Goal: Task Accomplishment & Management: Manage account settings

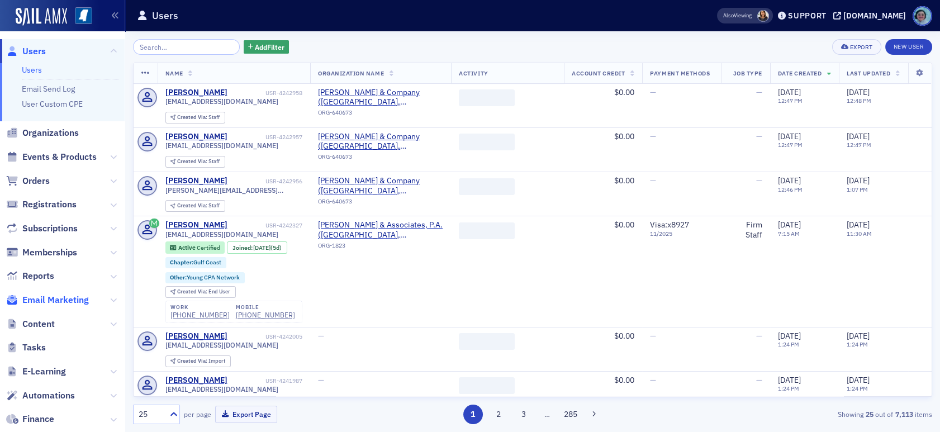
click at [63, 295] on span "Email Marketing" at bounding box center [55, 300] width 66 height 12
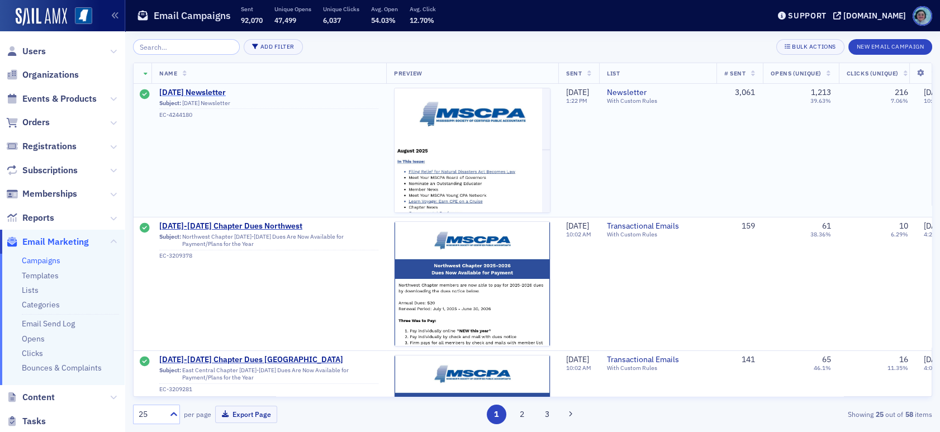
click at [233, 92] on span "August 2025 Newsletter" at bounding box center [268, 93] width 219 height 10
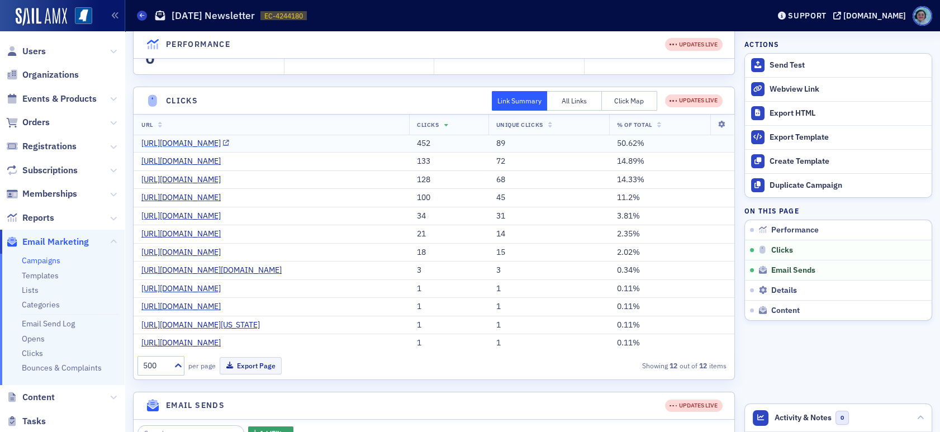
scroll to position [112, 0]
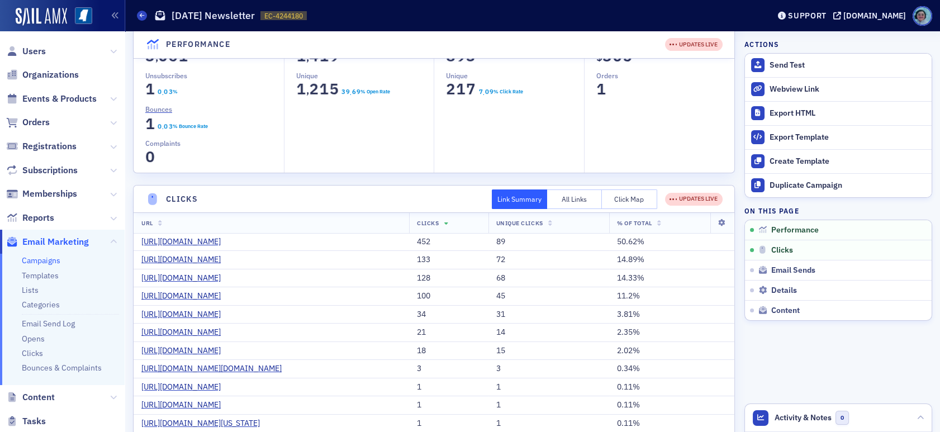
click at [620, 193] on button "Click Map" at bounding box center [629, 199] width 55 height 20
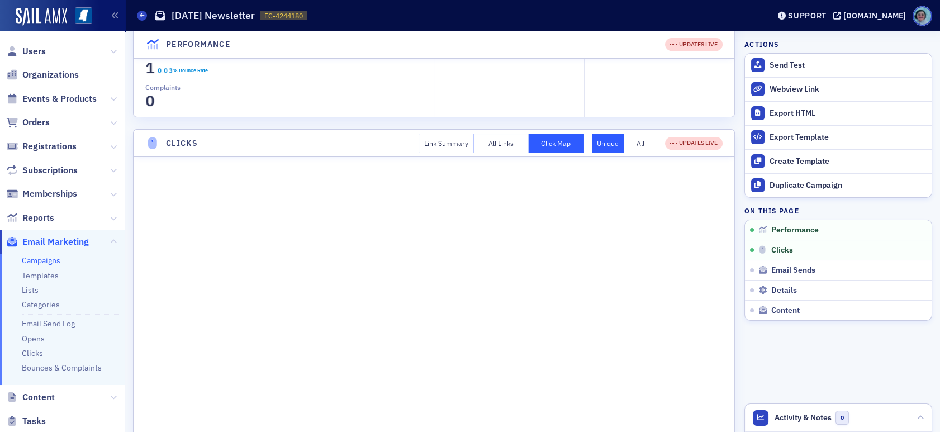
scroll to position [0, 0]
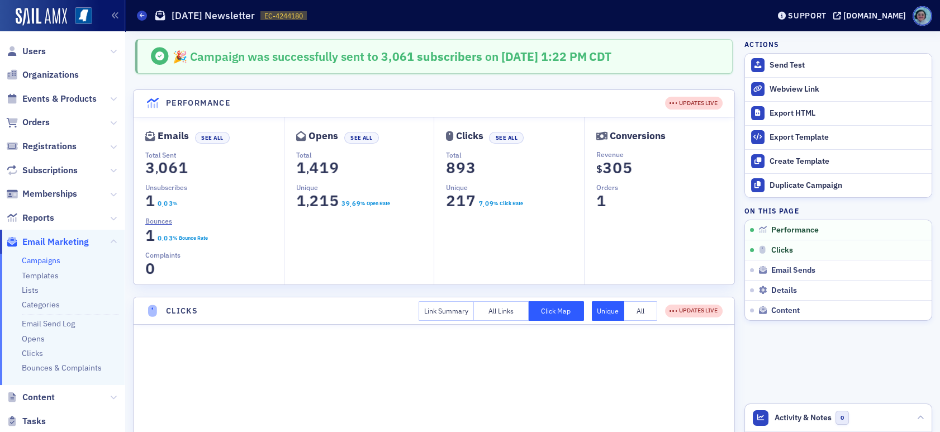
click at [503, 298] on header "Clicks Link Summary All Links Click Map Unique All UPDATES LIVE" at bounding box center [434, 310] width 601 height 27
click at [505, 307] on button "All Links" at bounding box center [501, 311] width 55 height 20
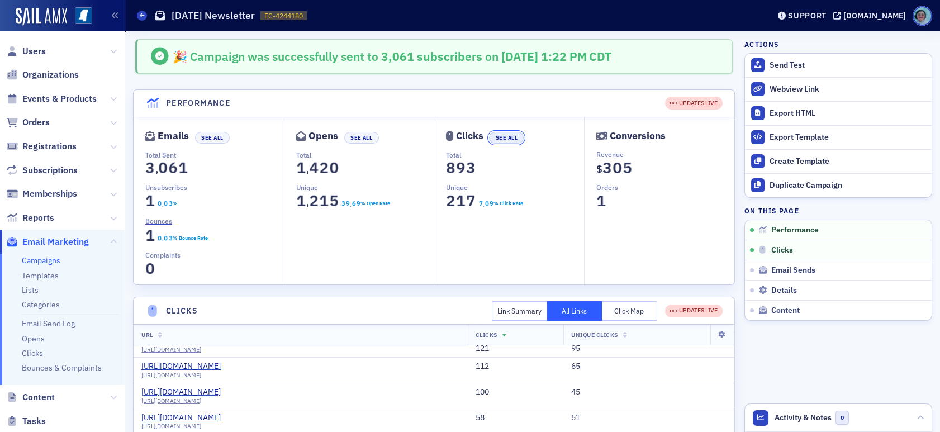
click at [509, 138] on button "See All" at bounding box center [506, 138] width 35 height 12
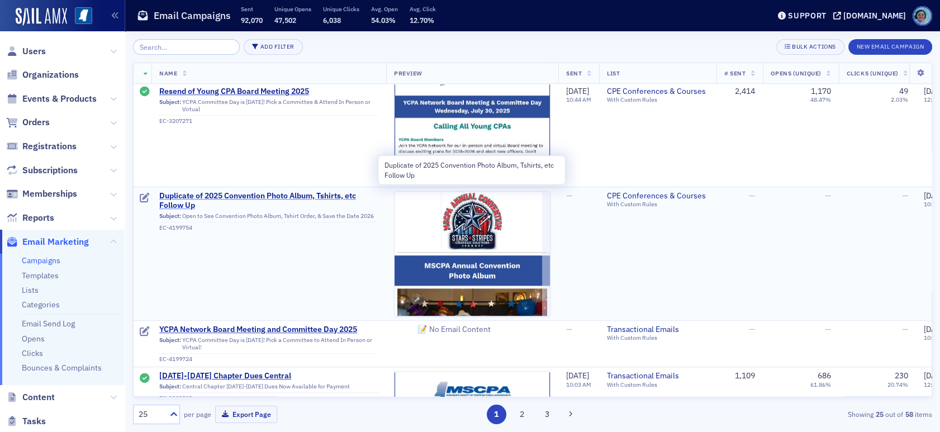
scroll to position [1956, 0]
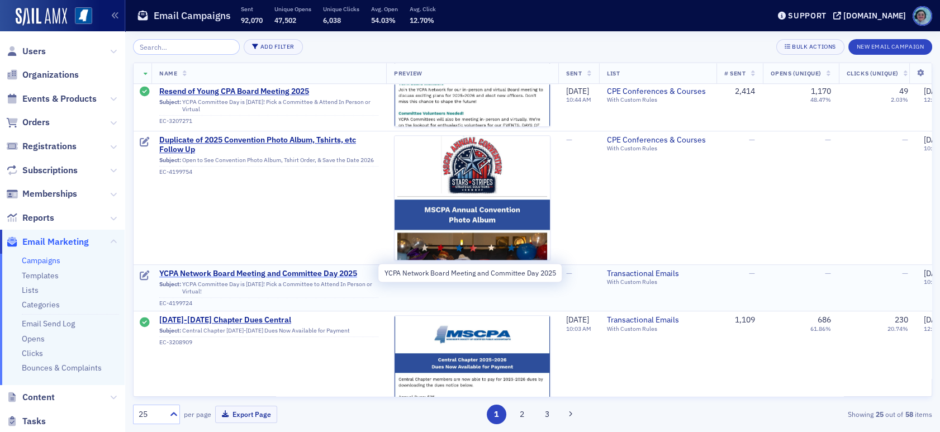
click at [315, 274] on span "YCPA Network Board Meeting and Committee Day 2025" at bounding box center [268, 274] width 219 height 10
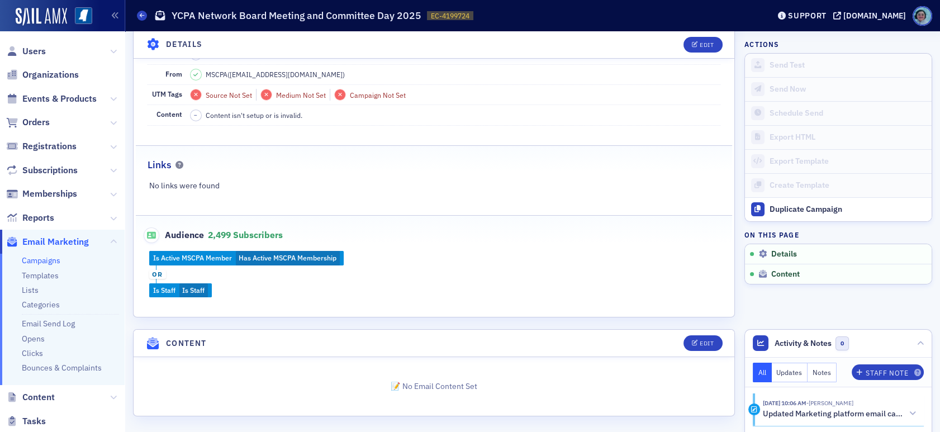
scroll to position [163, 0]
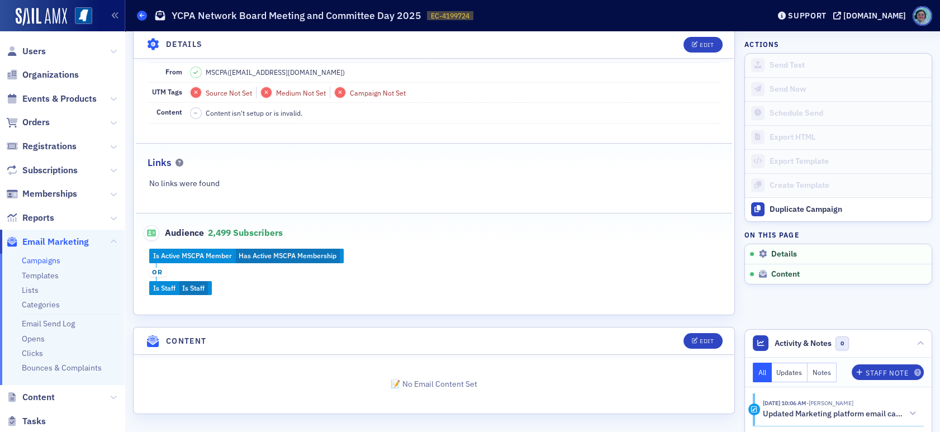
click at [141, 14] on icon at bounding box center [142, 15] width 4 height 5
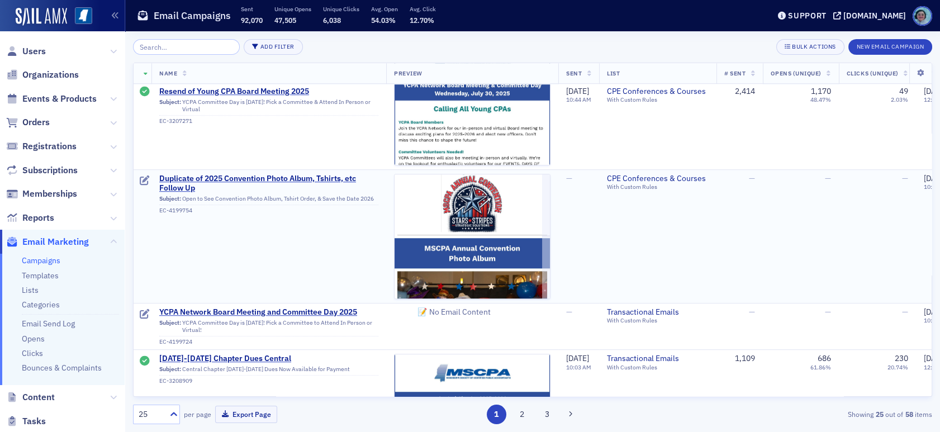
scroll to position [1900, 0]
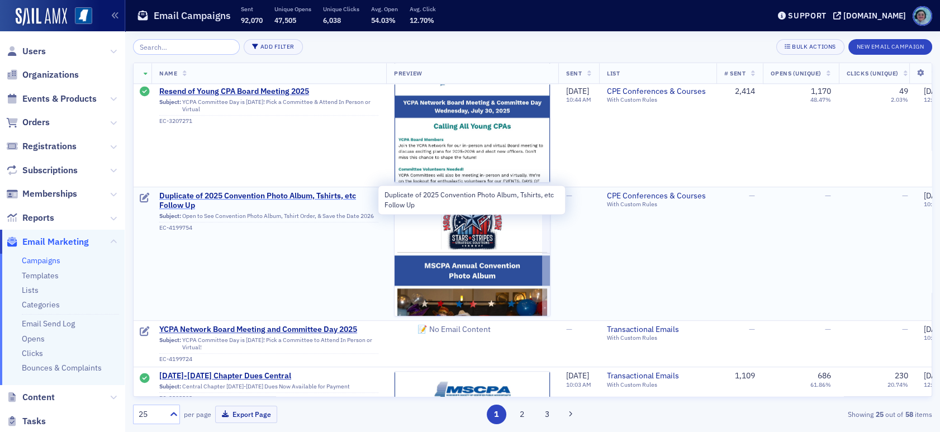
click at [195, 203] on span "Duplicate of 2025 Convention Photo Album, Tshirts, etc Follow Up" at bounding box center [268, 201] width 219 height 20
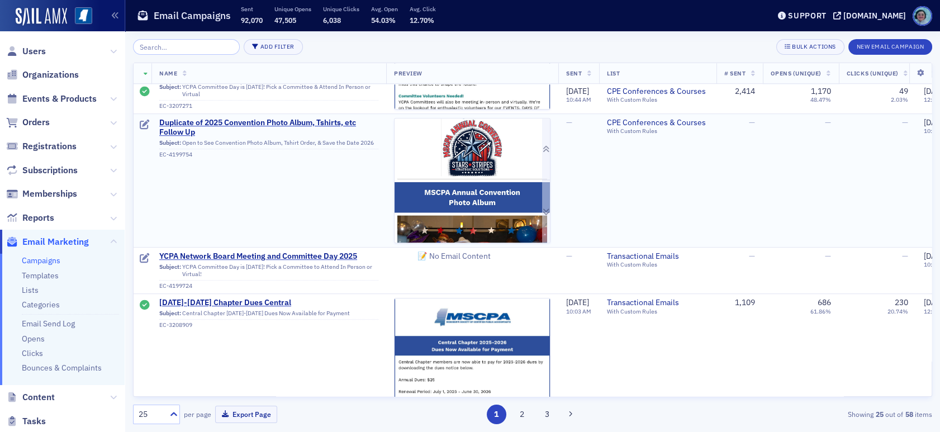
scroll to position [1956, 0]
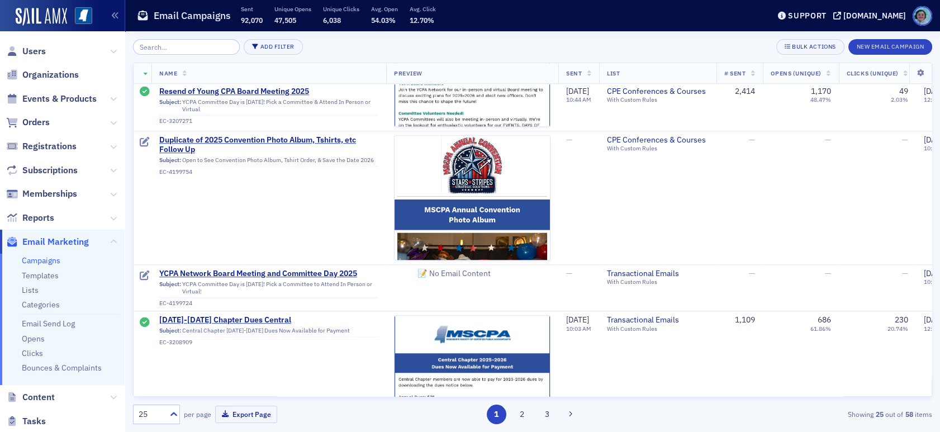
click at [909, 66] on th at bounding box center [920, 73] width 23 height 21
click at [909, 72] on icon at bounding box center [920, 73] width 23 height 7
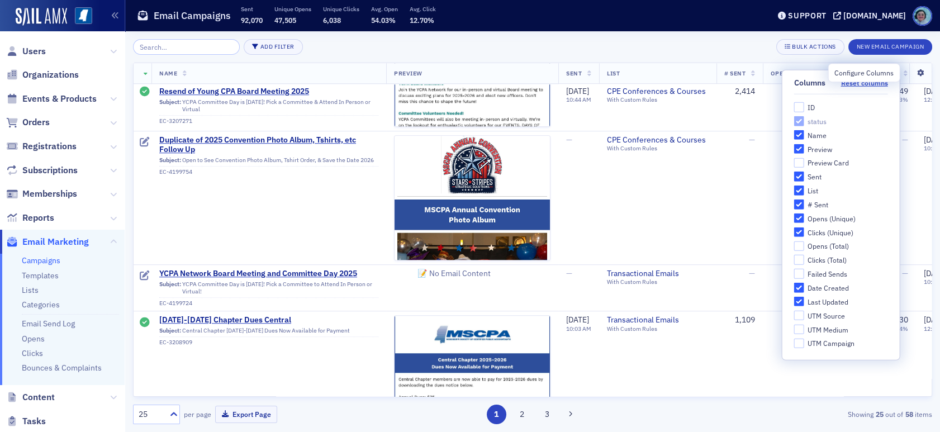
click at [909, 72] on icon at bounding box center [920, 73] width 23 height 7
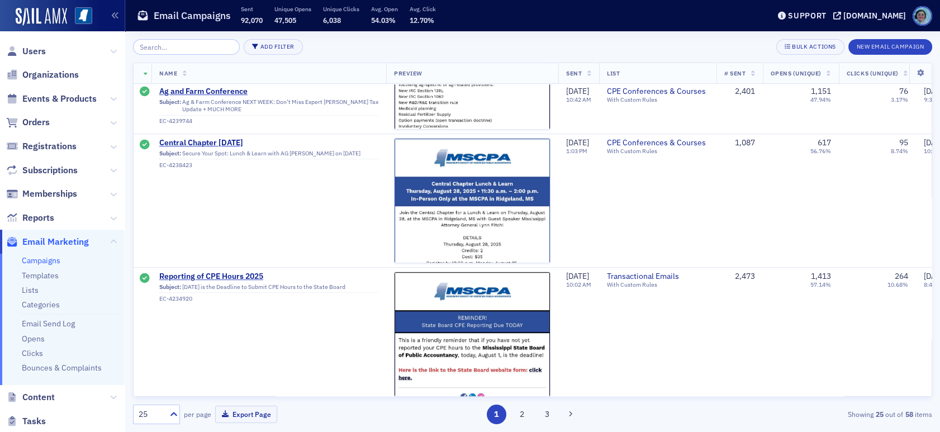
click at [146, 69] on th at bounding box center [143, 73] width 18 height 21
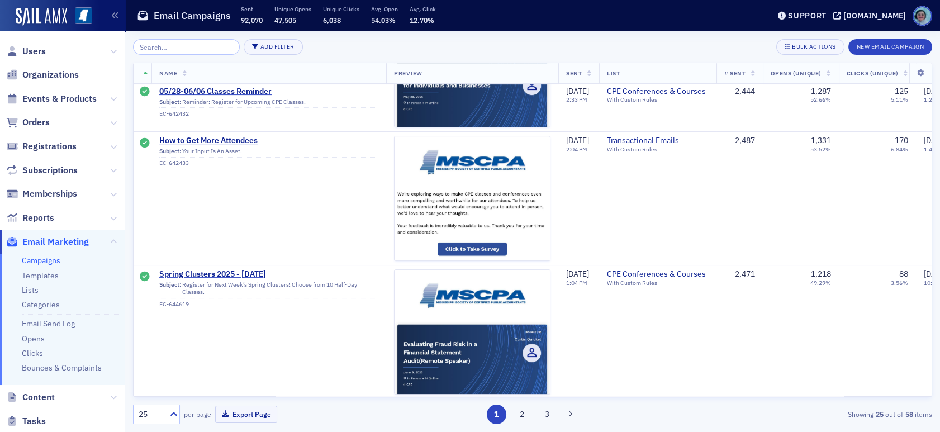
scroll to position [2058, 0]
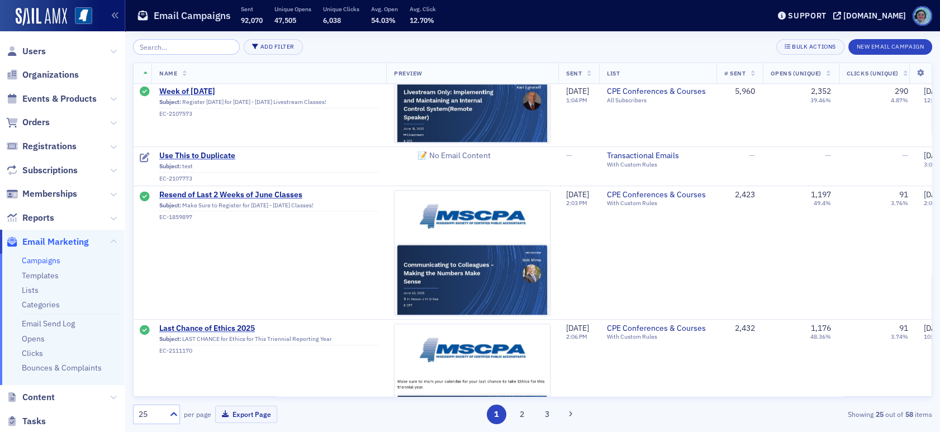
click at [141, 68] on th at bounding box center [143, 73] width 18 height 21
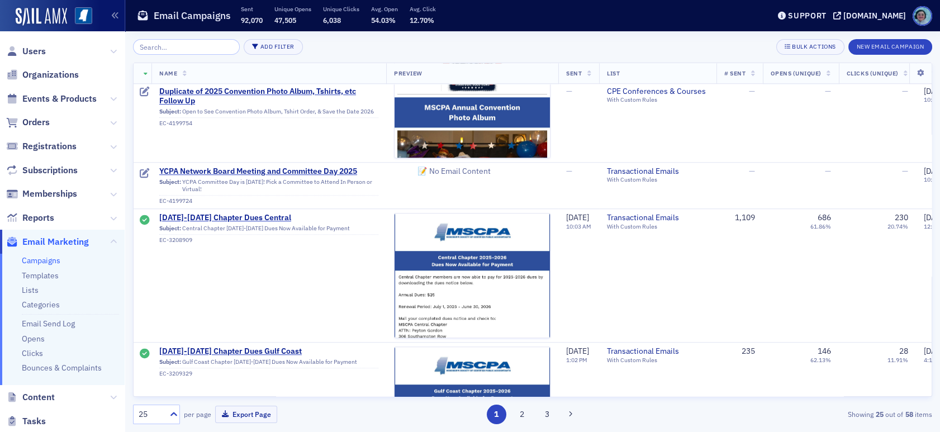
click at [599, 72] on th "Sent" at bounding box center [578, 73] width 41 height 21
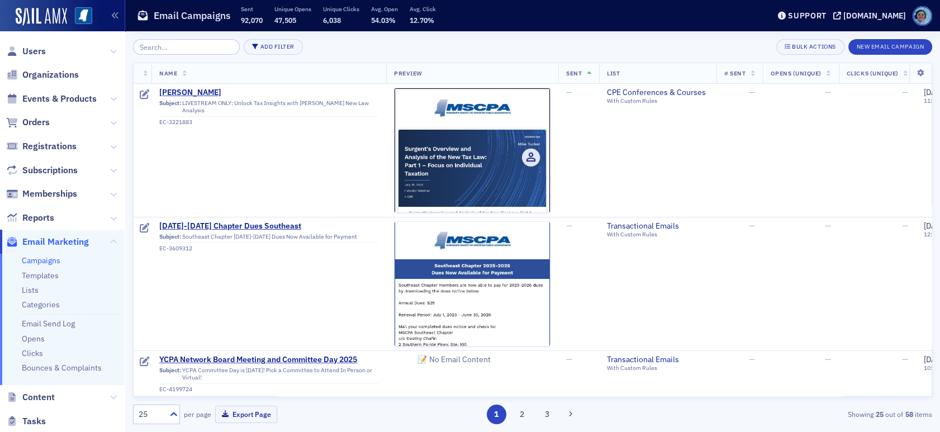
click at [140, 71] on th at bounding box center [143, 73] width 18 height 21
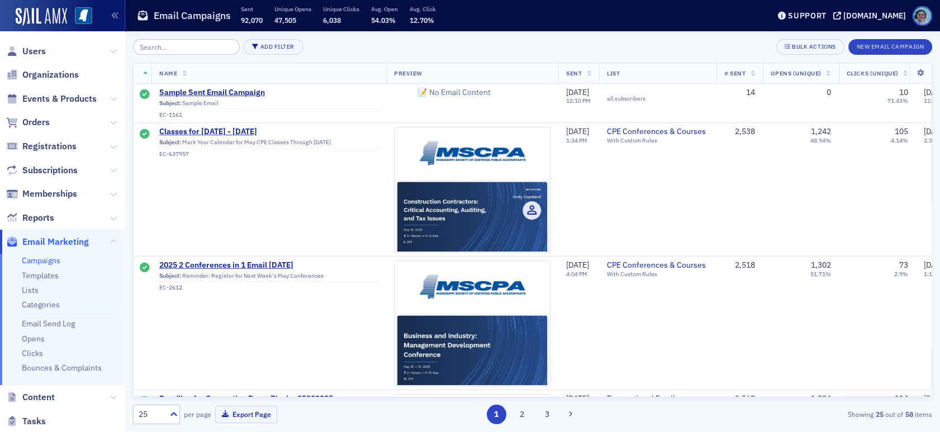
click at [145, 75] on icon at bounding box center [146, 74] width 4 height 6
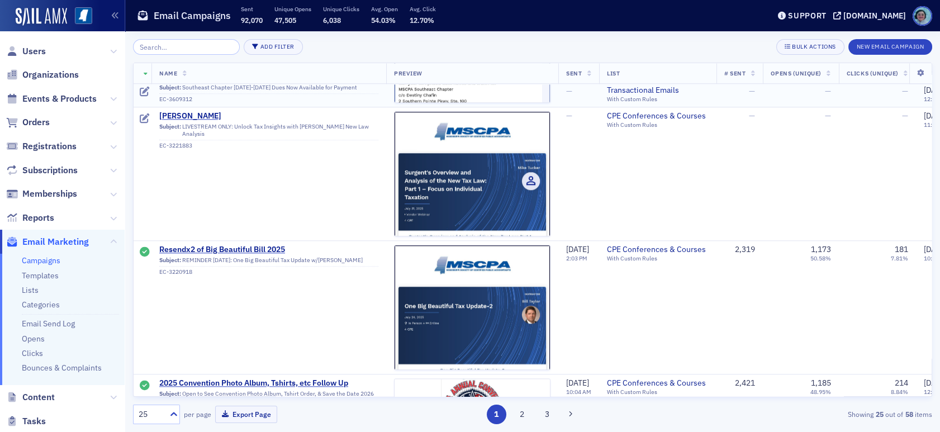
scroll to position [2946, 0]
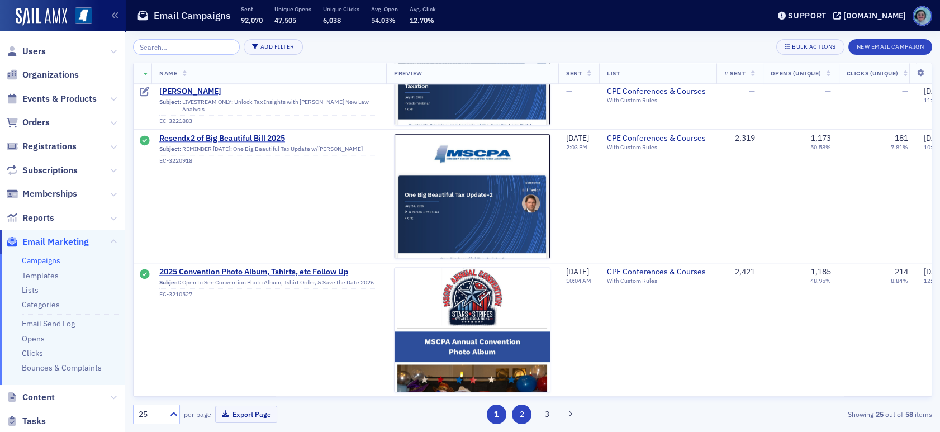
click at [522, 415] on button "2" at bounding box center [522, 415] width 20 height 20
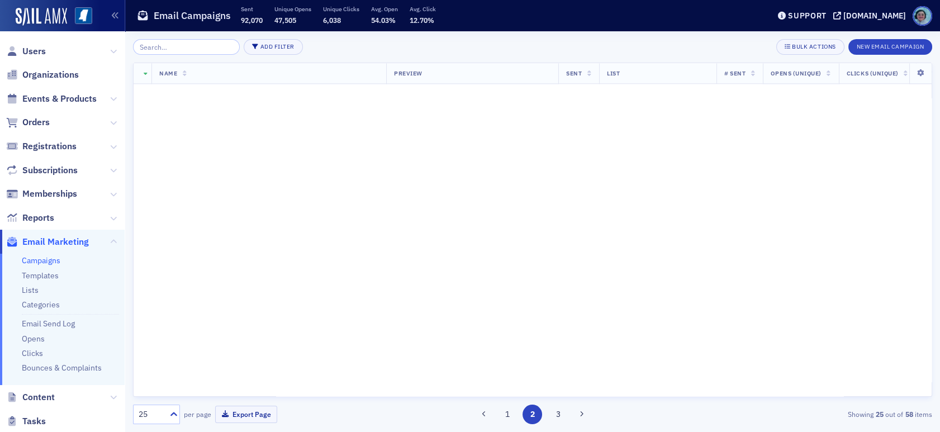
scroll to position [0, 0]
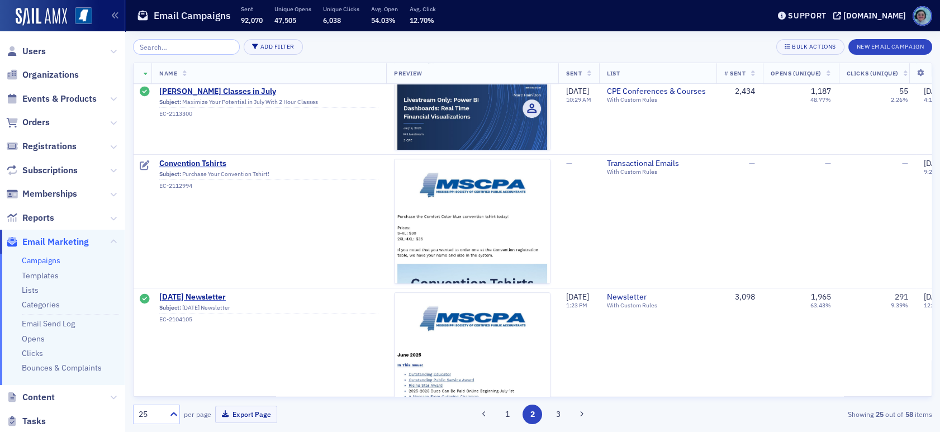
scroll to position [1229, 0]
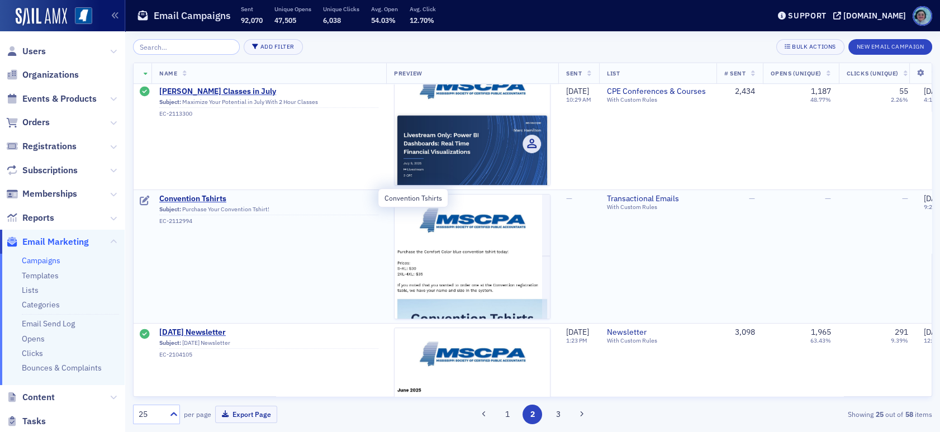
drag, startPoint x: 277, startPoint y: 196, endPoint x: 261, endPoint y: 218, distance: 27.3
click at [261, 218] on div "EC-2112994" at bounding box center [268, 220] width 219 height 7
click at [790, 44] on div "button" at bounding box center [788, 46] width 7 height 9
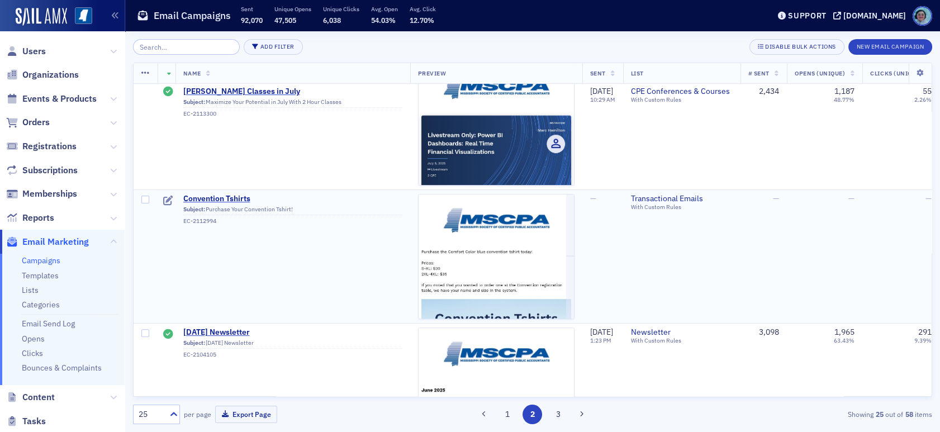
click at [144, 203] on span at bounding box center [146, 256] width 24 height 133
click at [144, 201] on input "checkbox" at bounding box center [145, 200] width 8 height 8
checkbox input "true"
click at [143, 76] on icon at bounding box center [145, 73] width 8 height 9
click at [179, 79] on div "Delete 1 row" at bounding box center [186, 82] width 37 height 6
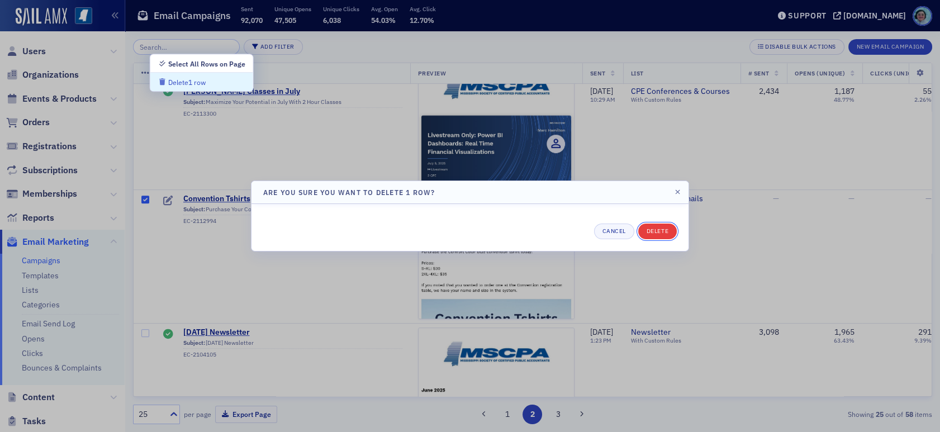
click at [666, 229] on button "Delete" at bounding box center [657, 232] width 39 height 16
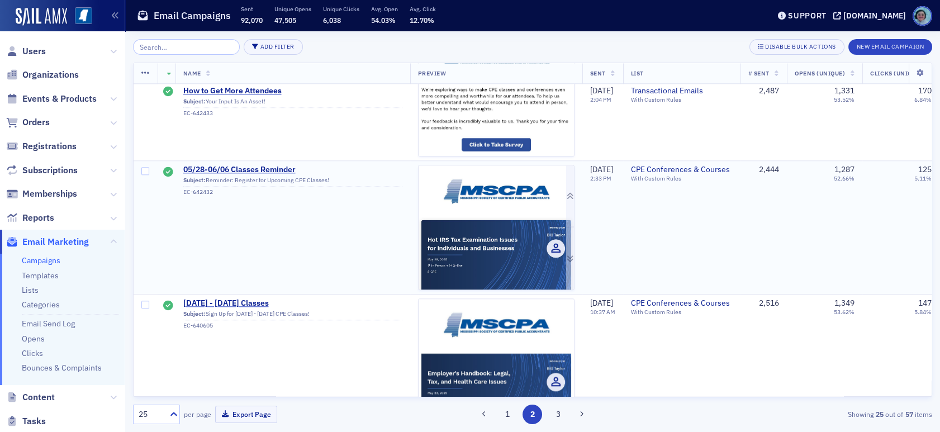
scroll to position [2844, 0]
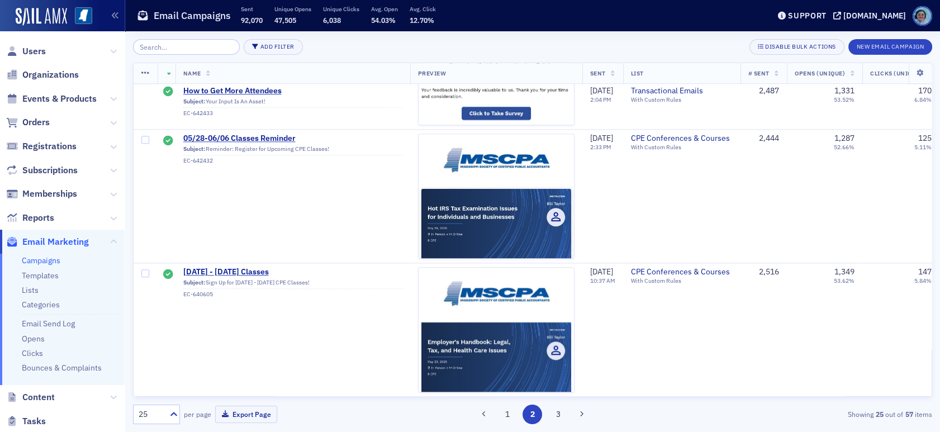
click at [517, 419] on div "1 2 3" at bounding box center [532, 415] width 259 height 20
click at [510, 420] on button "1" at bounding box center [507, 415] width 20 height 20
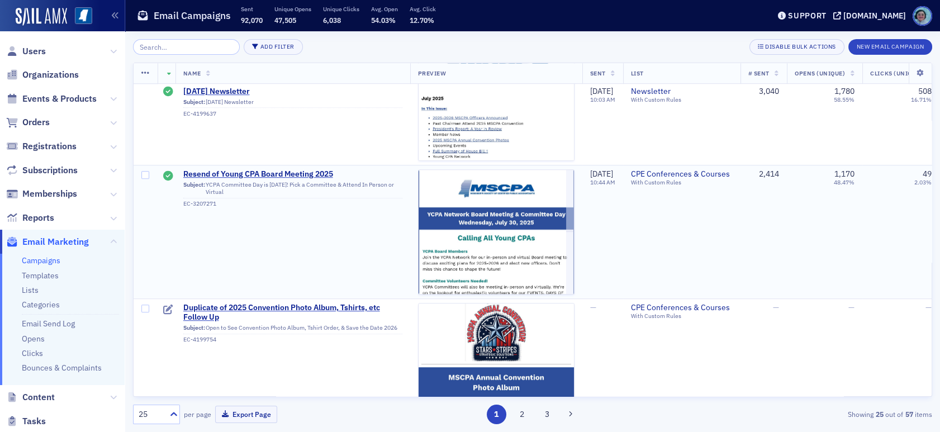
scroll to position [1900, 0]
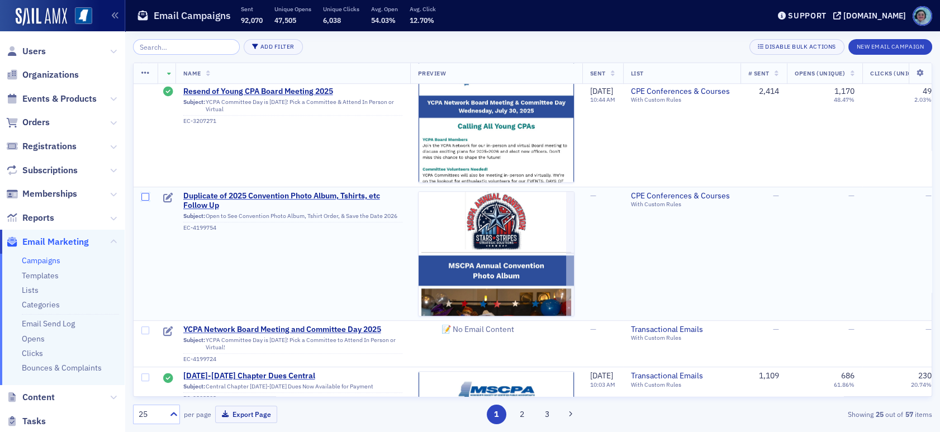
click at [146, 198] on input "checkbox" at bounding box center [145, 197] width 8 height 8
click at [145, 326] on input "checkbox" at bounding box center [145, 330] width 8 height 8
checkbox input "true"
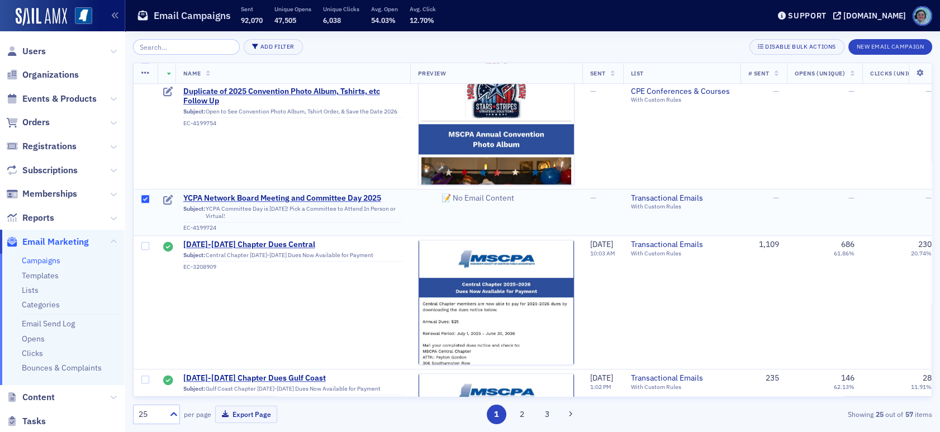
scroll to position [2012, 0]
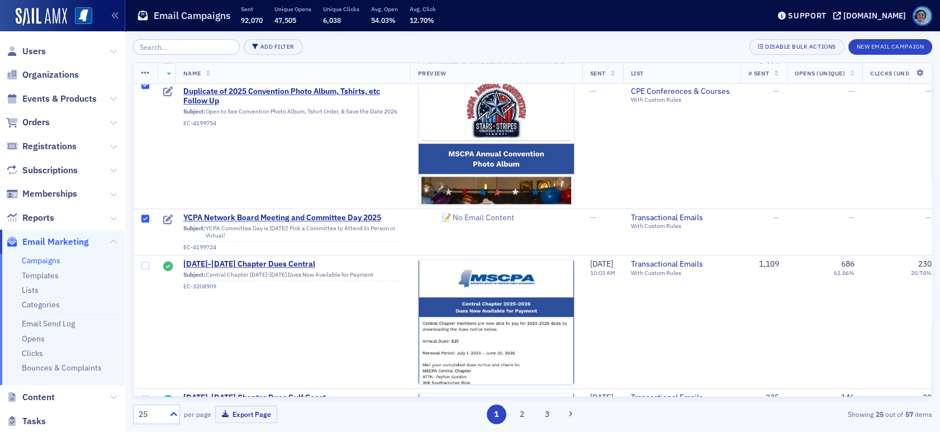
click at [141, 70] on icon at bounding box center [145, 73] width 8 height 9
click at [185, 79] on div "Delete 2 rows" at bounding box center [188, 82] width 41 height 6
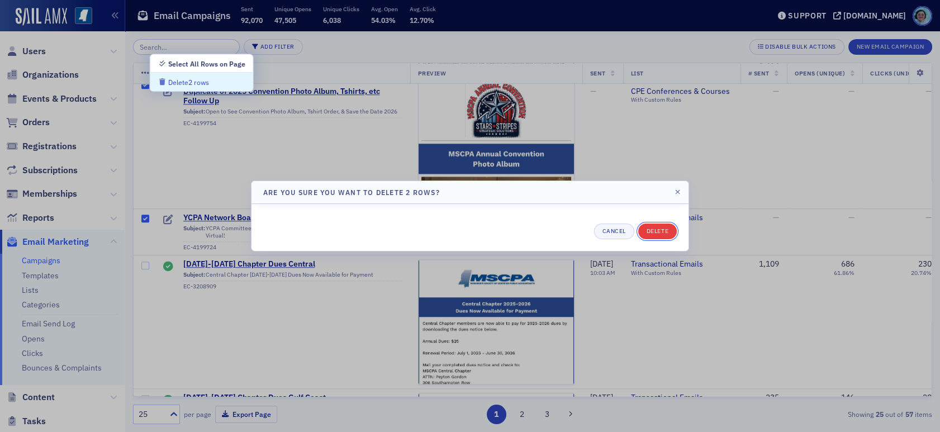
click at [648, 231] on button "Delete" at bounding box center [657, 232] width 39 height 16
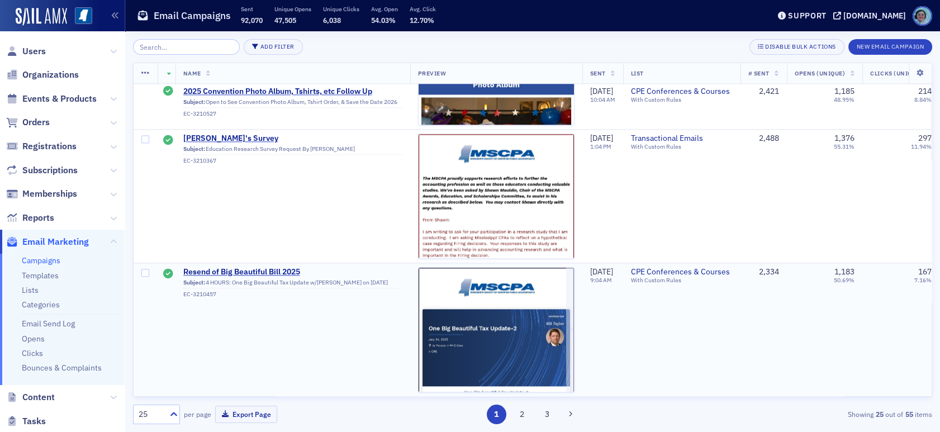
scroll to position [3032, 0]
click at [523, 416] on button "2" at bounding box center [522, 415] width 20 height 20
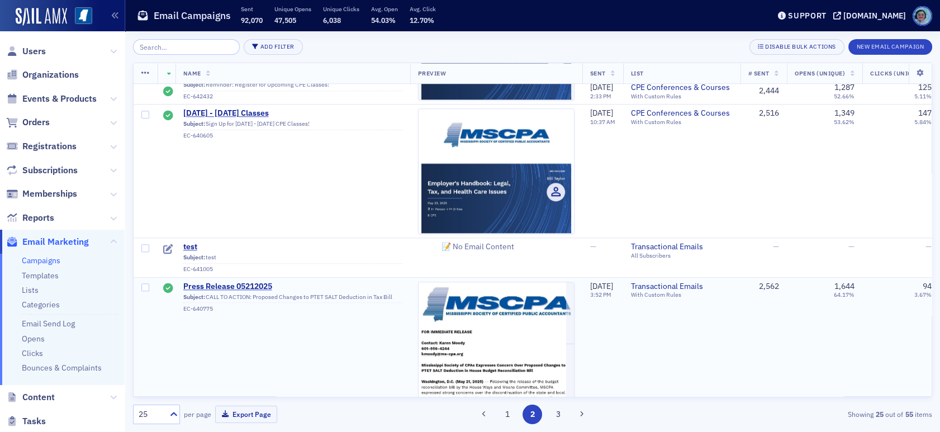
scroll to position [2749, 0]
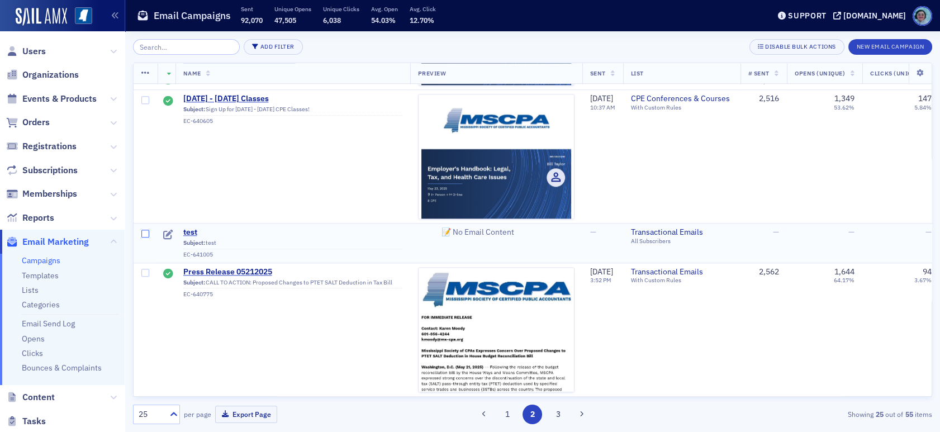
click at [142, 230] on input "checkbox" at bounding box center [145, 234] width 8 height 8
click at [148, 72] on icon at bounding box center [145, 73] width 8 height 9
click at [199, 74] on button "Delete 1 row" at bounding box center [201, 82] width 103 height 18
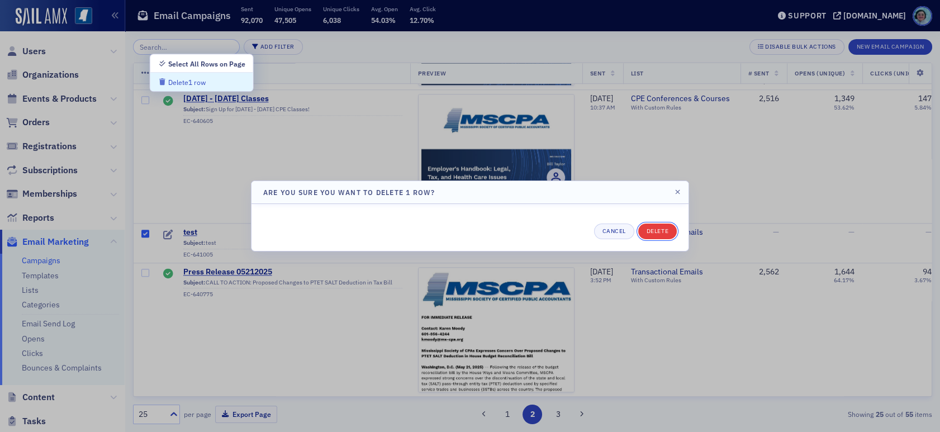
click at [674, 232] on button "Delete" at bounding box center [657, 232] width 39 height 16
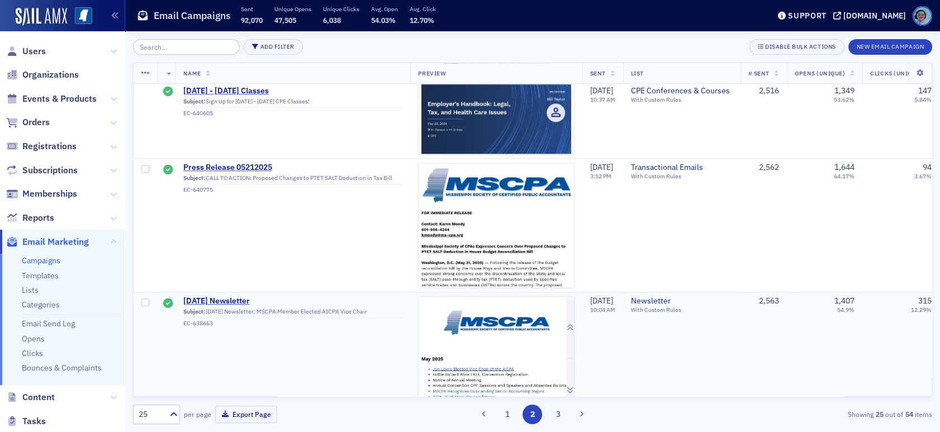
scroll to position [2844, 0]
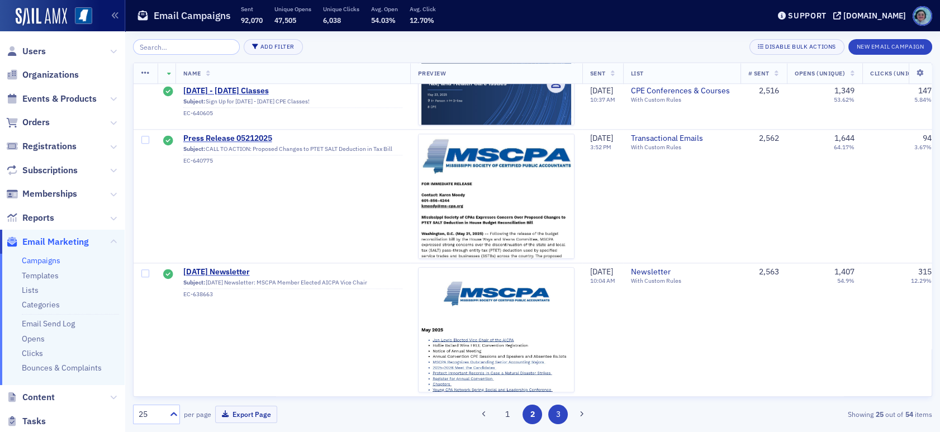
click at [558, 411] on button "3" at bounding box center [558, 415] width 20 height 20
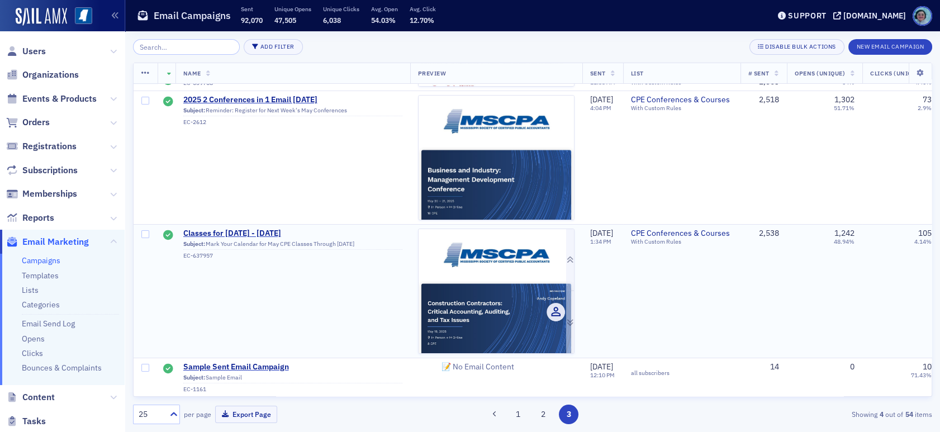
scroll to position [134, 0]
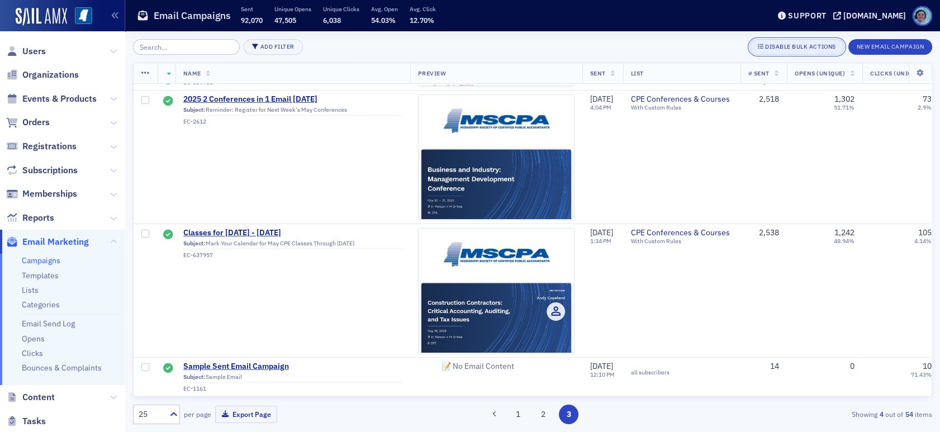
click at [817, 44] on div "Disable Bulk Actions" at bounding box center [800, 47] width 71 height 6
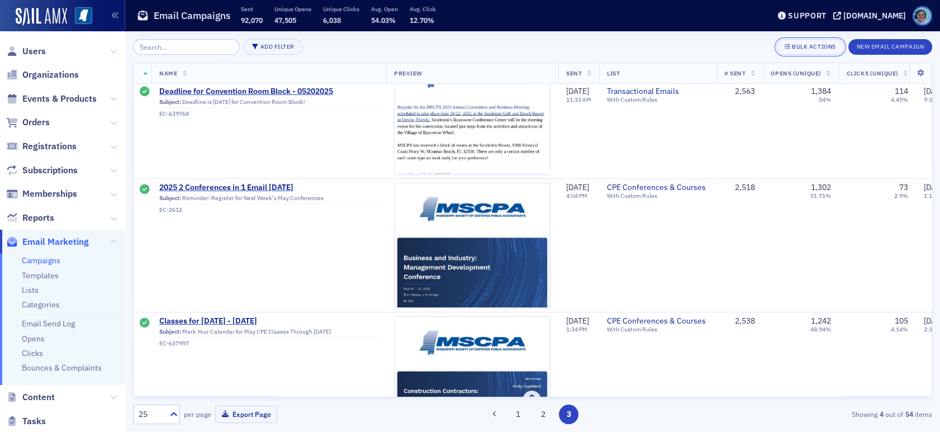
scroll to position [22, 0]
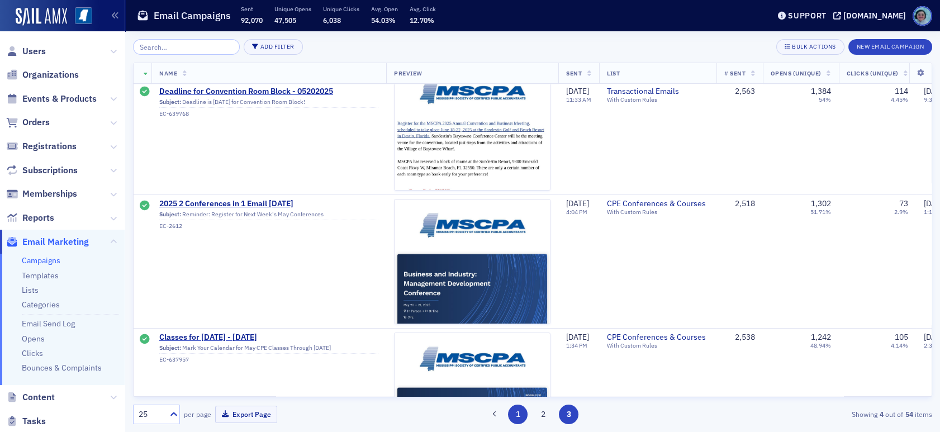
click at [521, 418] on button "1" at bounding box center [518, 415] width 20 height 20
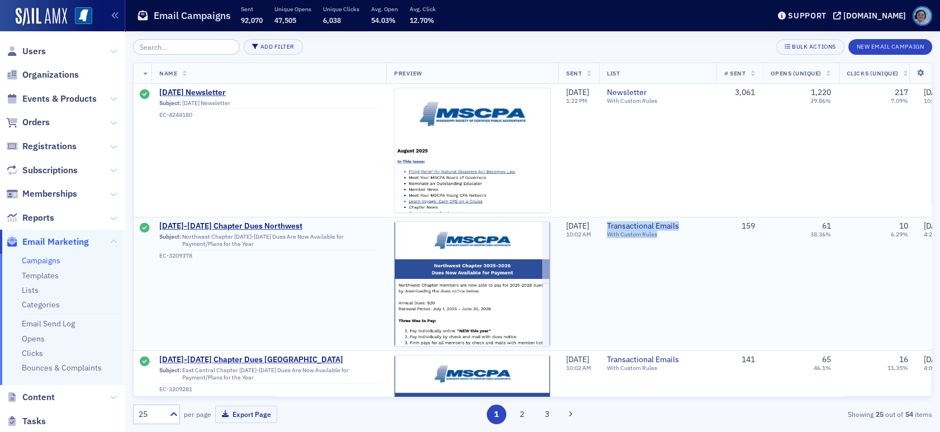
drag, startPoint x: 682, startPoint y: 239, endPoint x: 612, endPoint y: 226, distance: 70.9
click at [612, 226] on td "Transactional Emails With Custom Rules" at bounding box center [657, 284] width 117 height 134
click at [599, 224] on td "8/20/2025 10:02 AM" at bounding box center [578, 284] width 41 height 134
drag, startPoint x: 614, startPoint y: 223, endPoint x: 674, endPoint y: 244, distance: 63.8
click at [672, 244] on td "Transactional Emails With Custom Rules" at bounding box center [657, 284] width 117 height 134
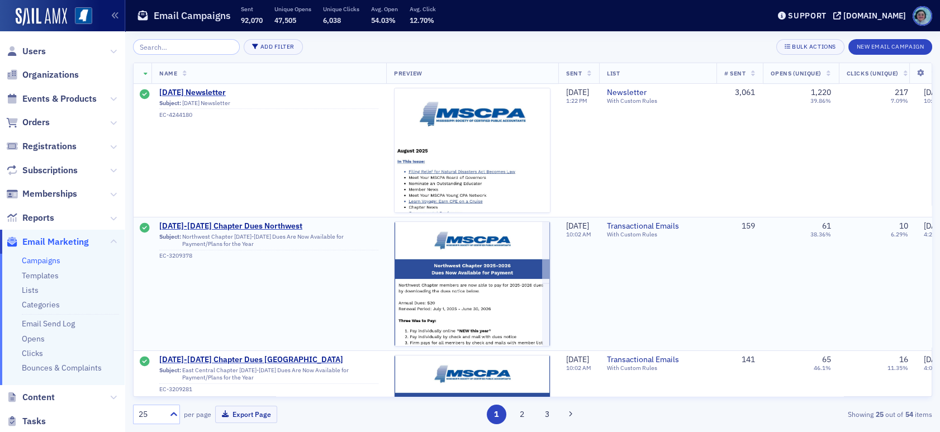
click at [763, 296] on td "159" at bounding box center [739, 284] width 46 height 134
click at [53, 78] on span "Organizations" at bounding box center [50, 75] width 56 height 12
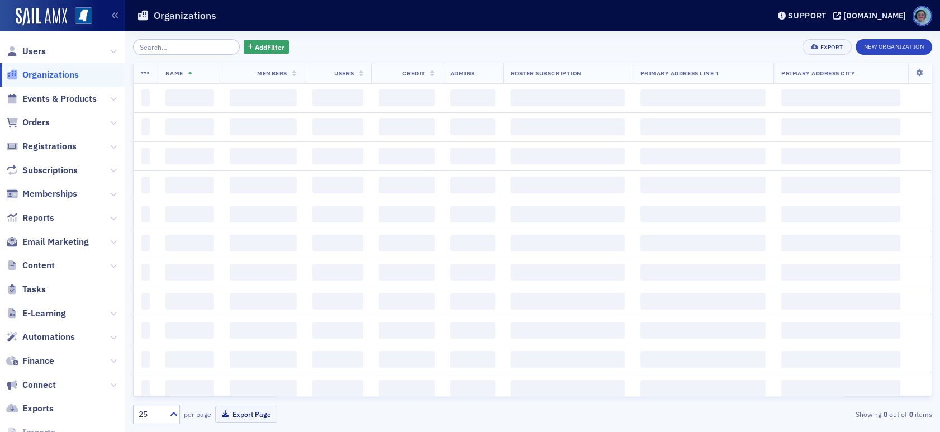
click at [179, 48] on input "search" at bounding box center [186, 47] width 107 height 16
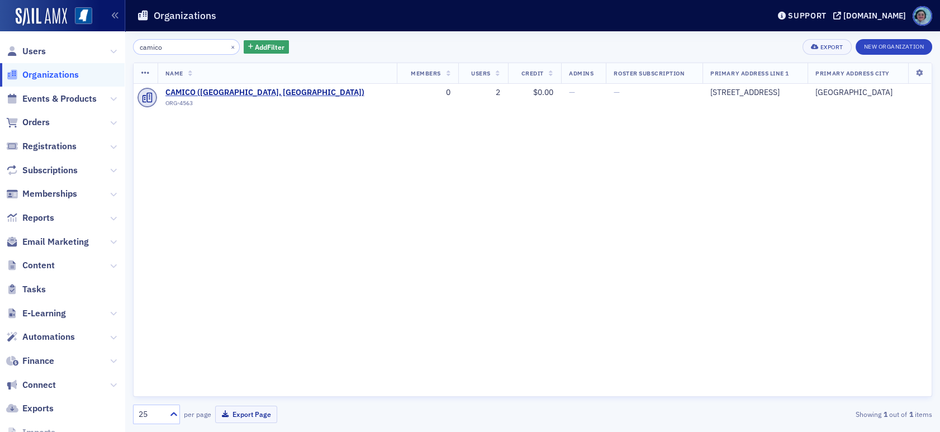
type input "camico"
click at [237, 83] on th "Name" at bounding box center [277, 73] width 239 height 21
click at [236, 88] on span "CAMICO (San Mateo, CA)" at bounding box center [264, 93] width 199 height 10
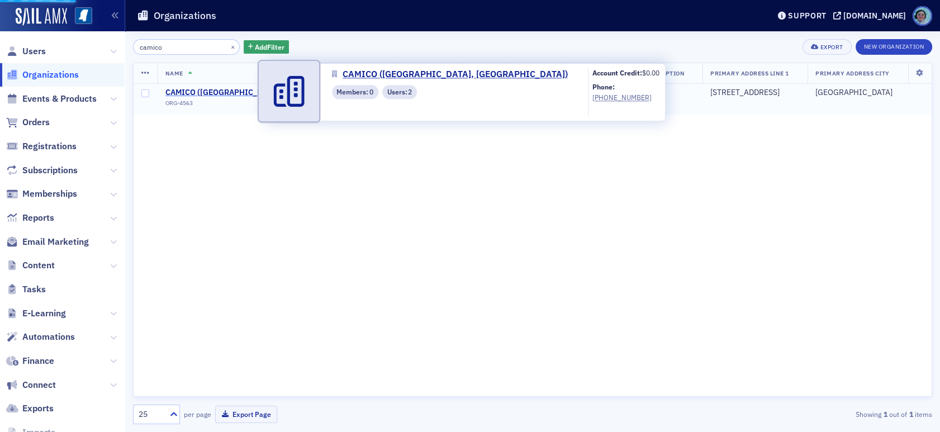
select select "US"
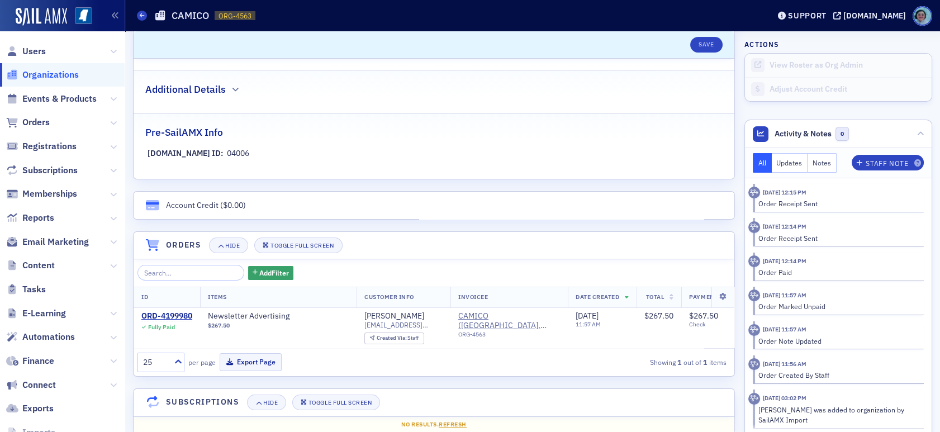
scroll to position [671, 0]
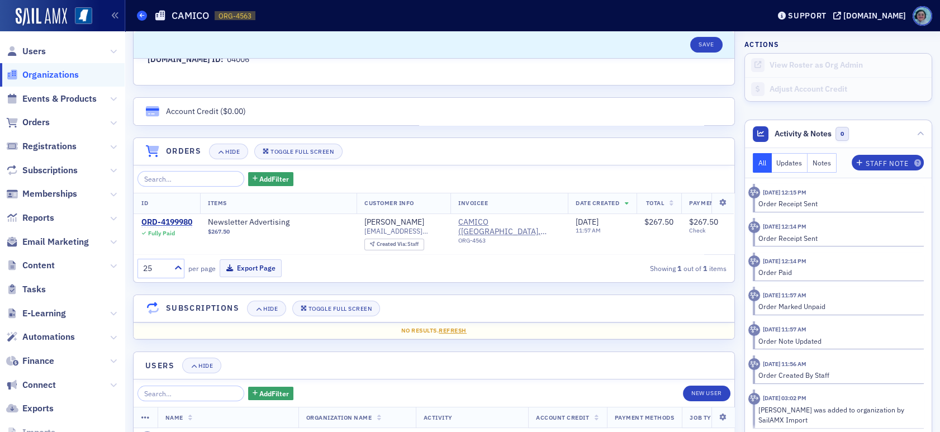
click at [140, 17] on icon at bounding box center [142, 15] width 4 height 5
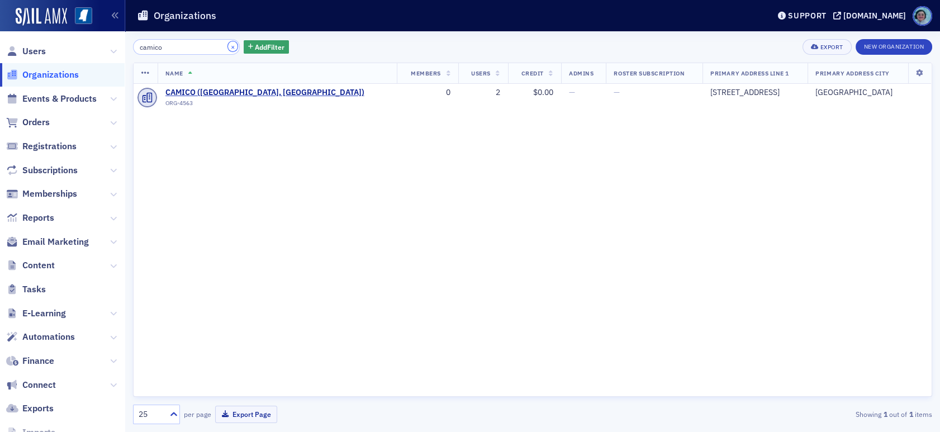
click at [228, 44] on button "×" at bounding box center [233, 46] width 10 height 10
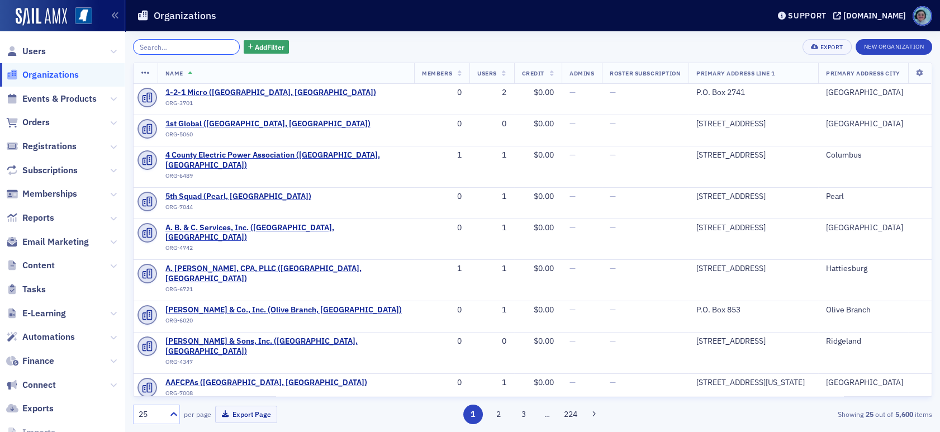
click at [219, 44] on input "search" at bounding box center [186, 47] width 107 height 16
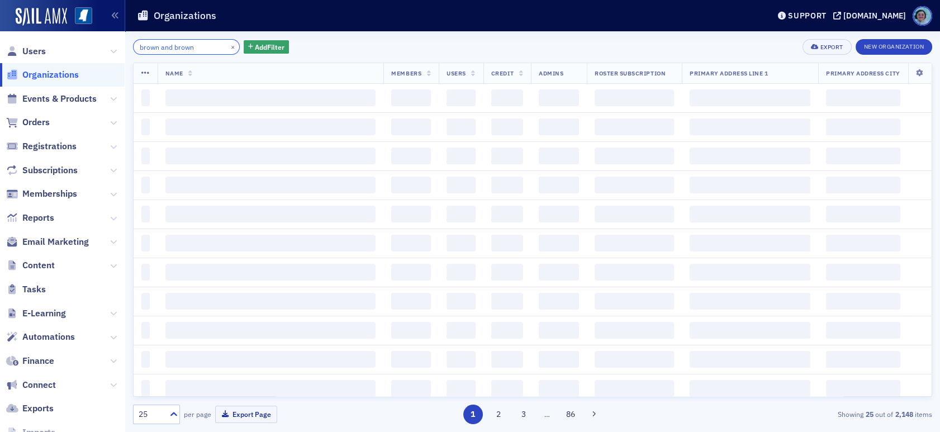
type input "brown and brown"
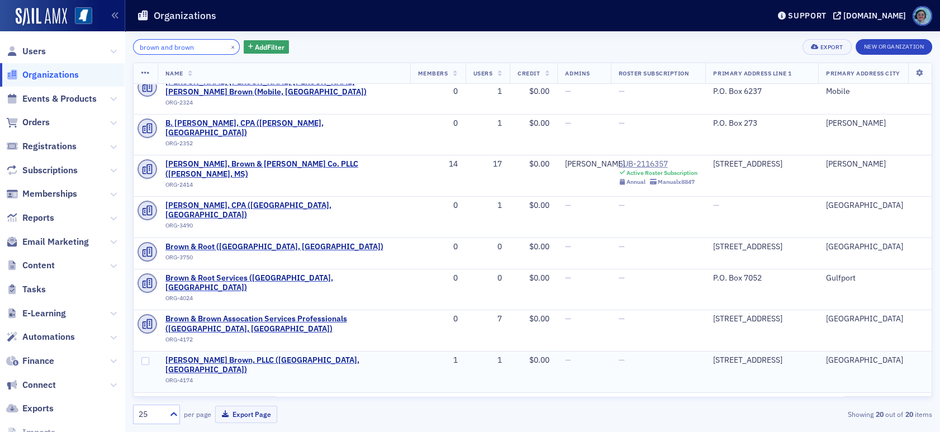
scroll to position [112, 0]
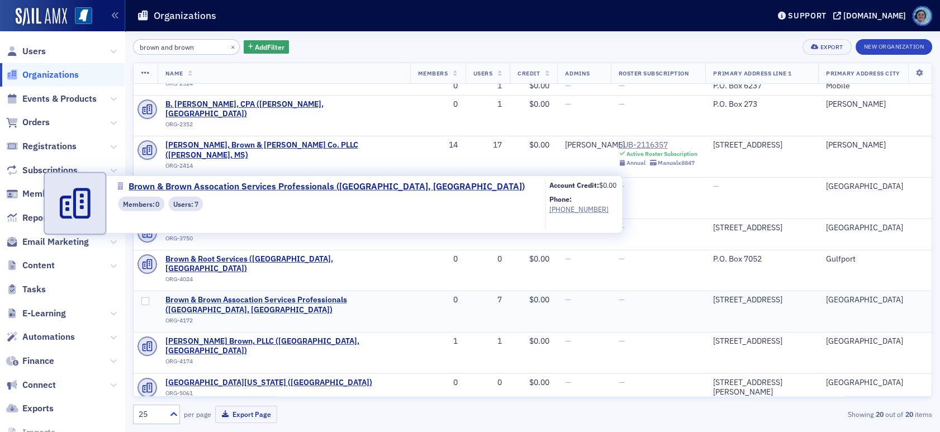
click at [306, 295] on span "Brown & Brown Assocation Services Professionals (Mandeville, LA)" at bounding box center [283, 305] width 237 height 20
select select "US"
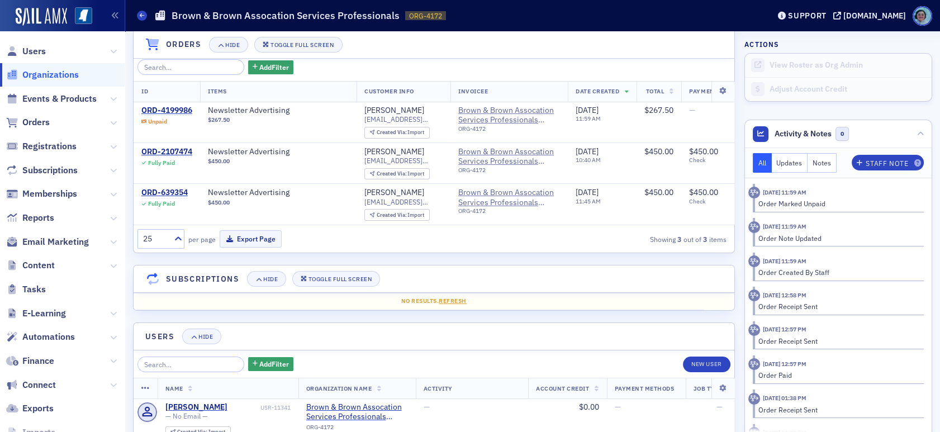
scroll to position [726, 0]
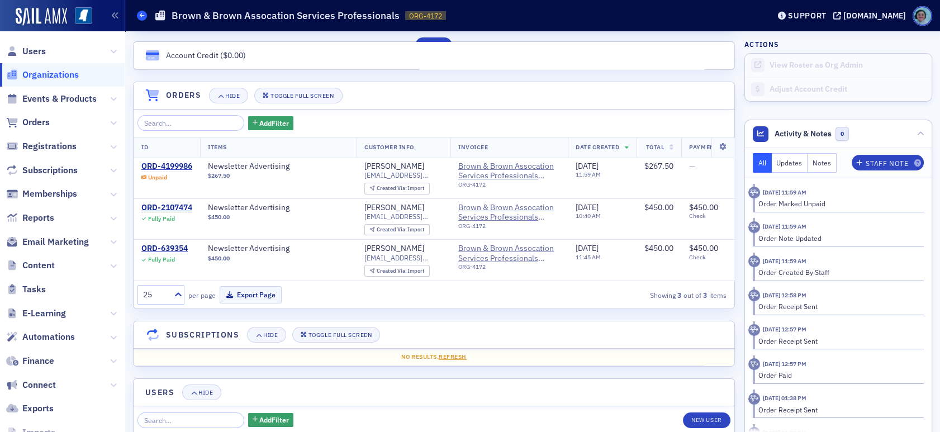
click at [140, 15] on icon at bounding box center [142, 15] width 4 height 5
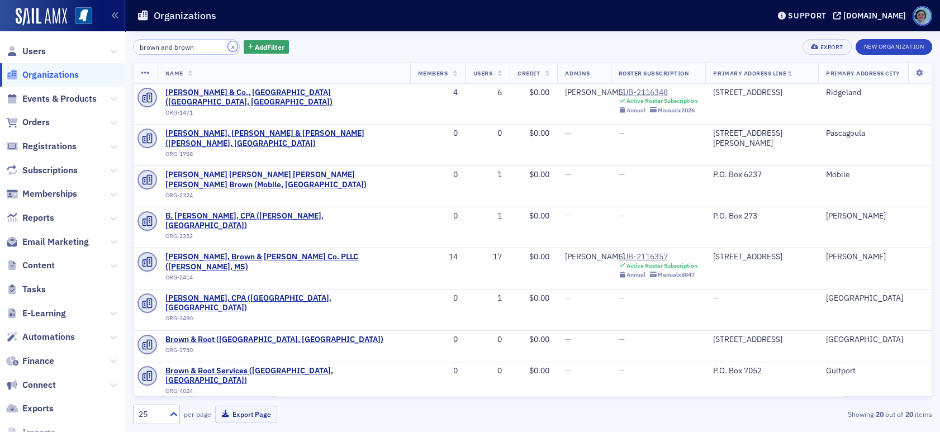
click at [228, 44] on button "×" at bounding box center [233, 46] width 10 height 10
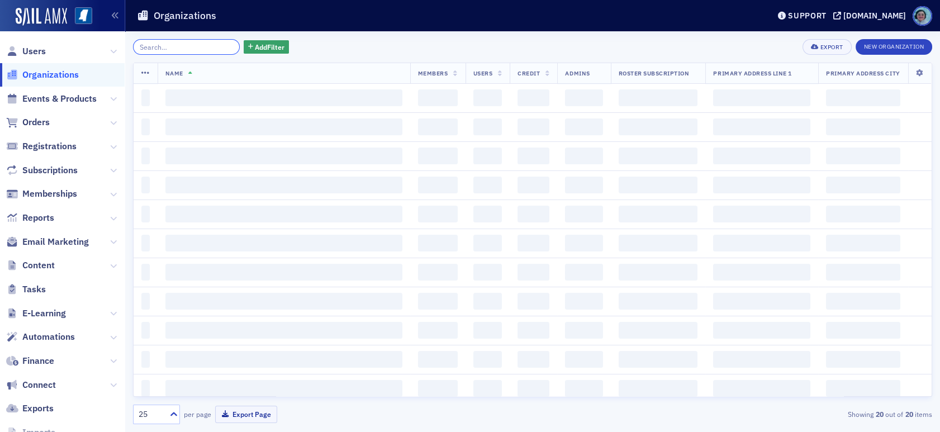
click at [191, 47] on input "search" at bounding box center [186, 47] width 107 height 16
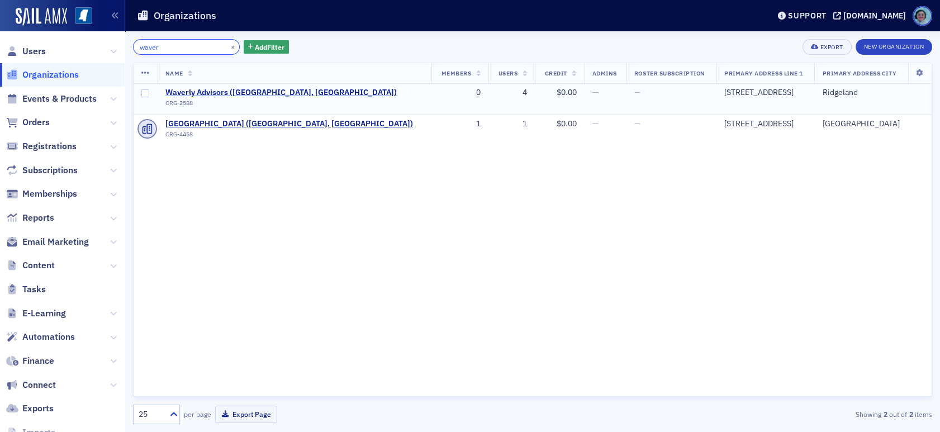
type input "waver"
click at [227, 91] on span "Waverly Advisors (Ridgeland, MS)" at bounding box center [280, 93] width 231 height 10
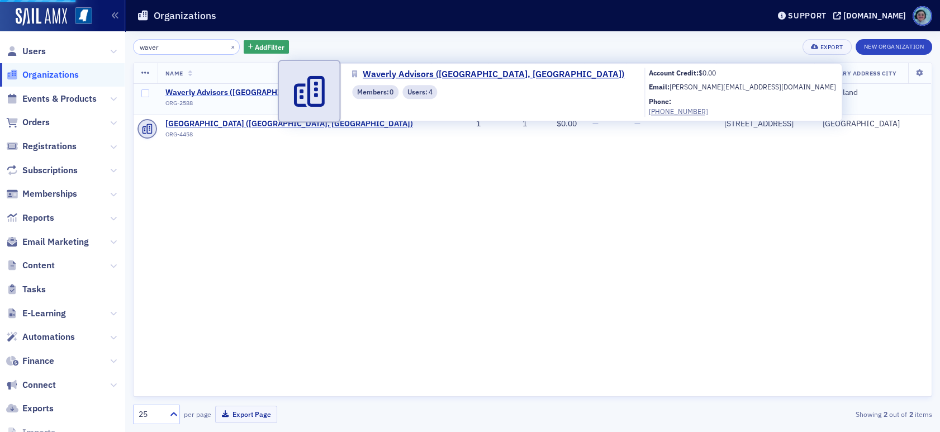
select select "US"
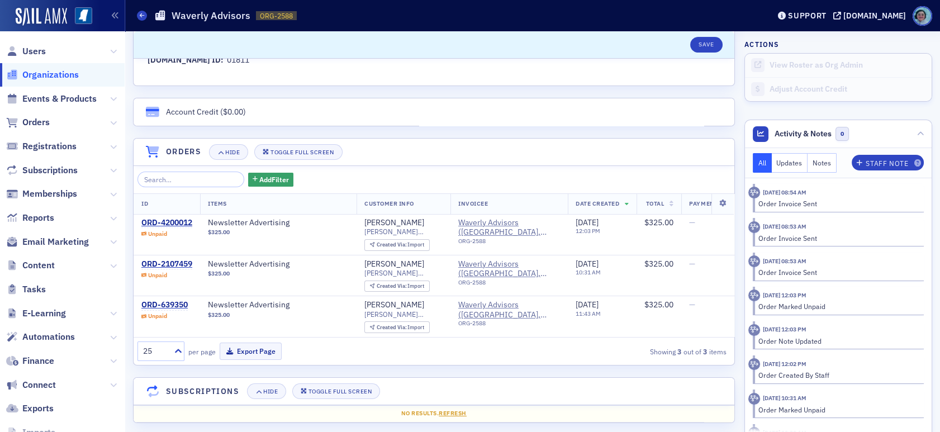
scroll to position [671, 0]
click at [183, 221] on div "ORD-4200012" at bounding box center [166, 222] width 51 height 10
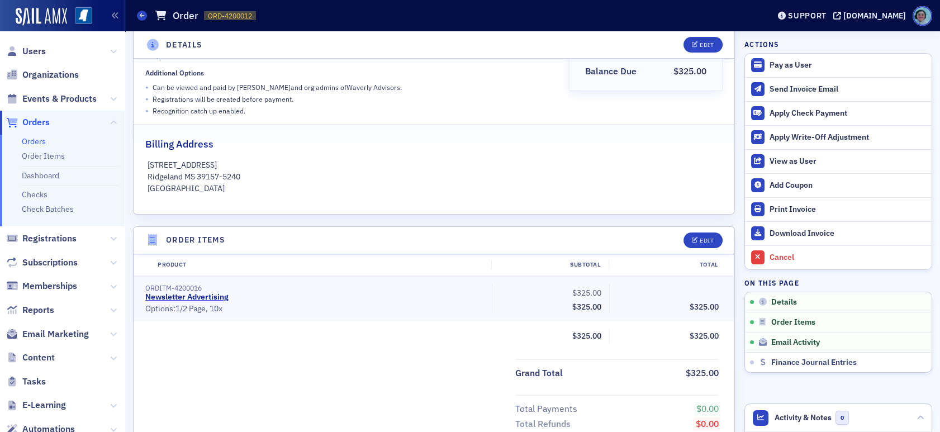
scroll to position [190, 0]
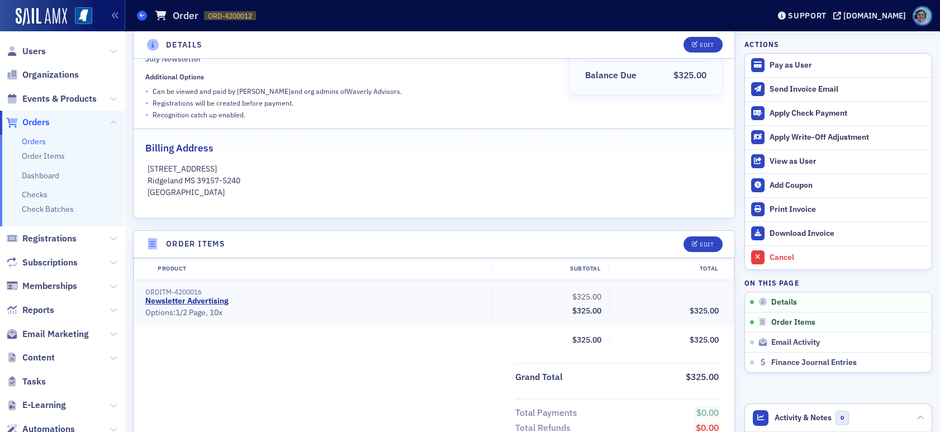
click at [140, 14] on icon at bounding box center [142, 15] width 4 height 5
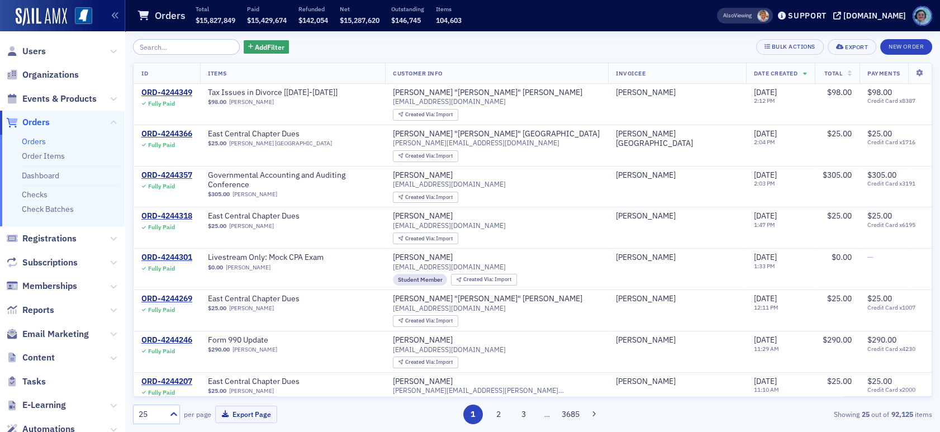
click at [218, 45] on input "search" at bounding box center [186, 47] width 107 height 16
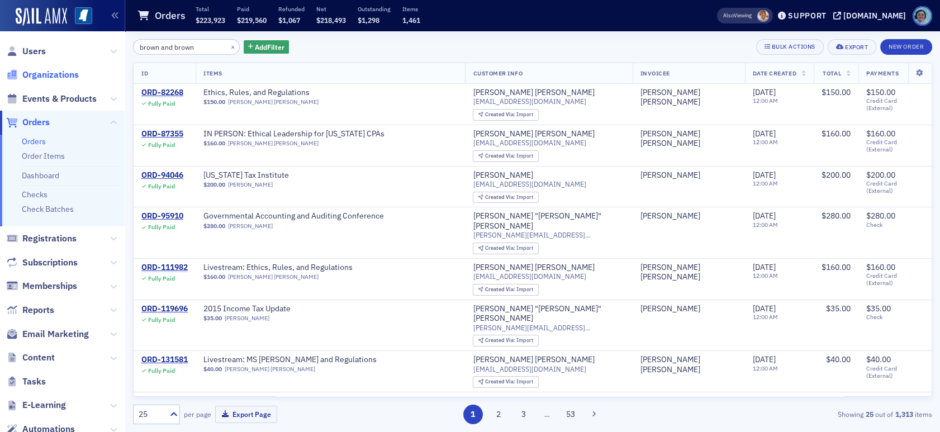
type input "brown and brown"
click at [49, 78] on span "Organizations" at bounding box center [50, 75] width 56 height 12
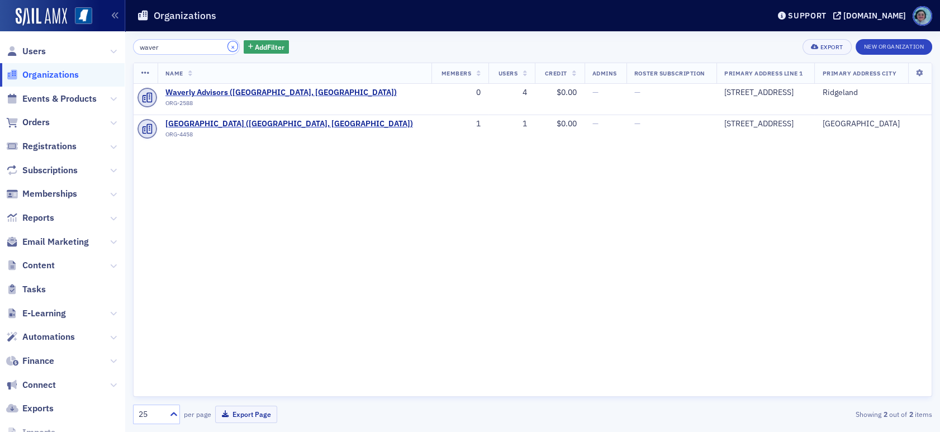
click at [228, 46] on button "×" at bounding box center [233, 46] width 10 height 10
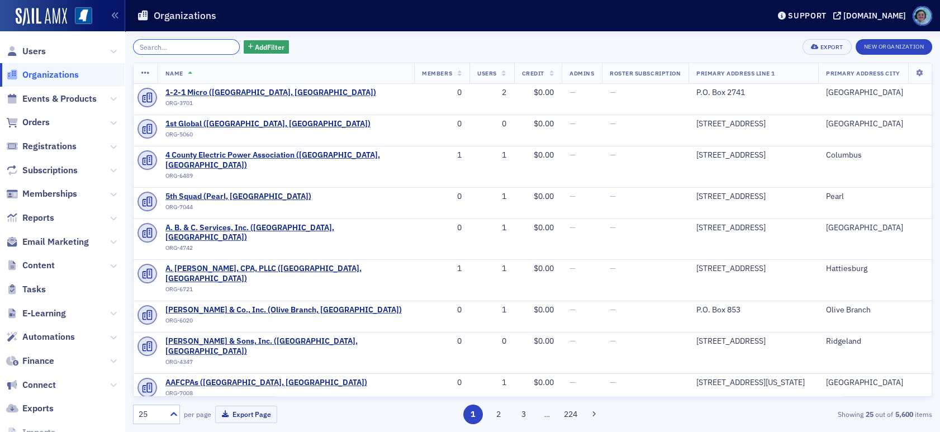
click at [190, 39] on input "search" at bounding box center [186, 47] width 107 height 16
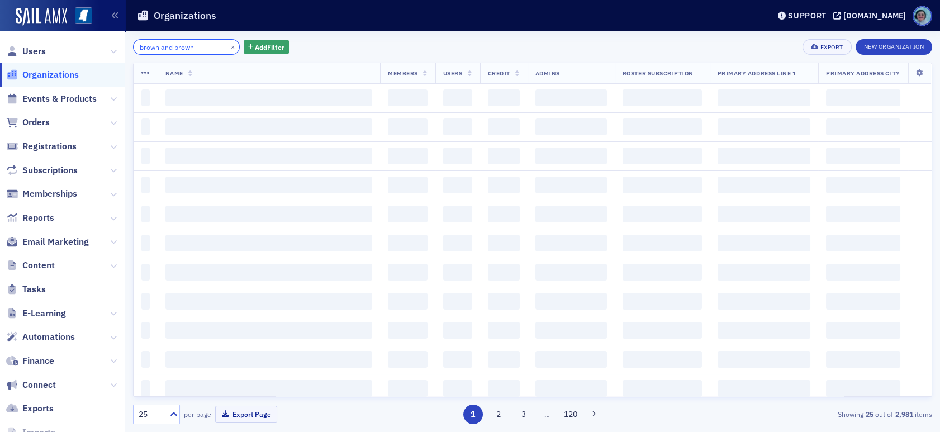
type input "brown and brown"
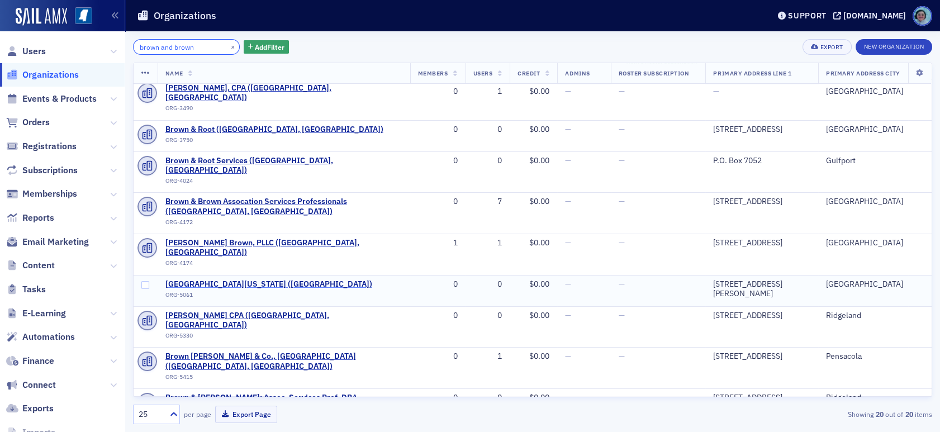
scroll to position [224, 0]
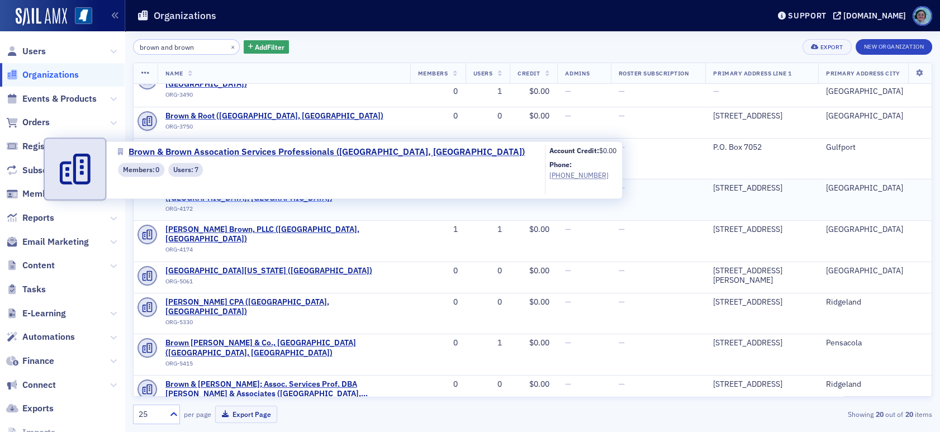
click at [253, 183] on span "Brown & Brown Assocation Services Professionals (Mandeville, LA)" at bounding box center [283, 193] width 237 height 20
select select "US"
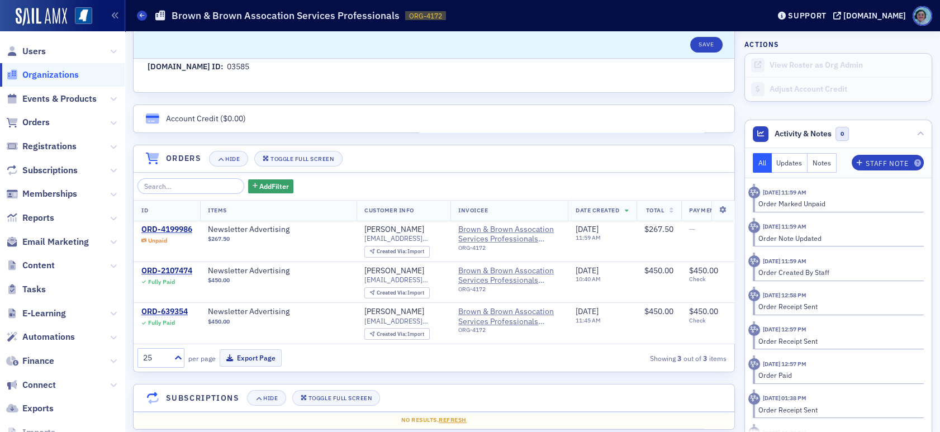
scroll to position [671, 0]
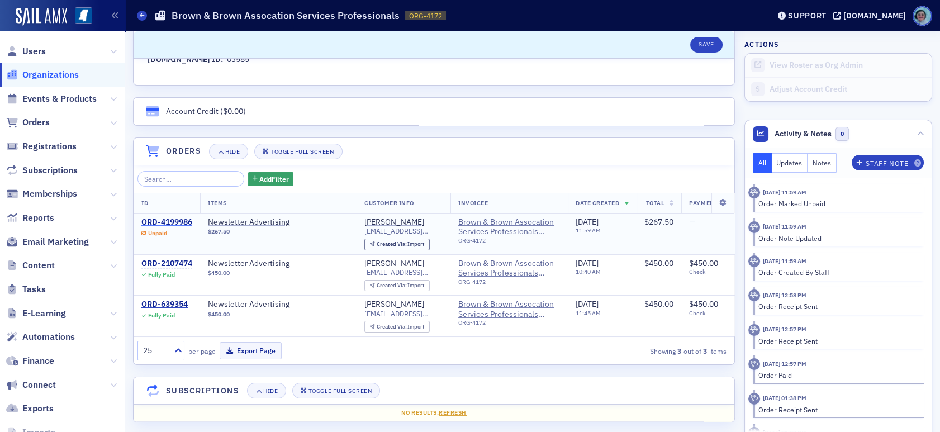
click at [164, 221] on div "ORD-4199986" at bounding box center [166, 222] width 51 height 10
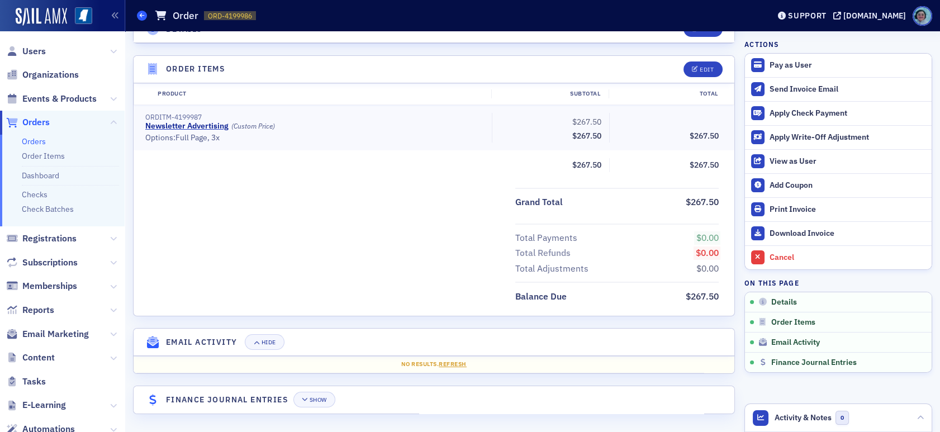
click at [145, 11] on link "Orders" at bounding box center [142, 16] width 10 height 10
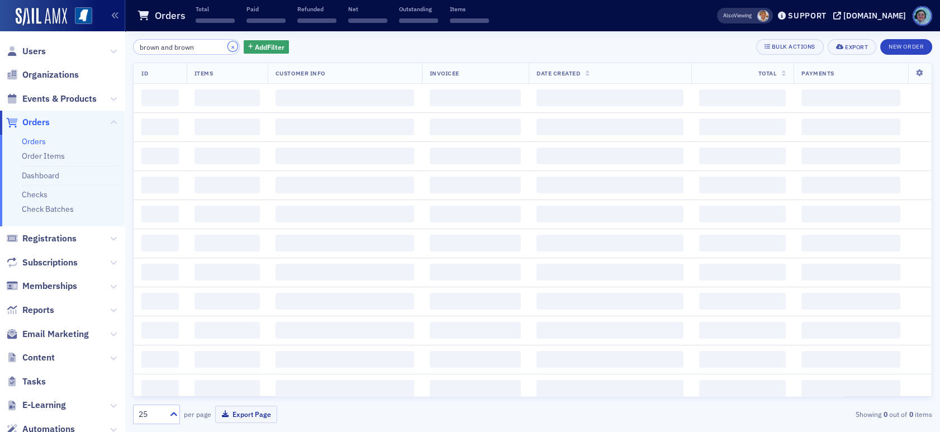
click at [228, 45] on button "×" at bounding box center [233, 46] width 10 height 10
click at [213, 47] on input "search" at bounding box center [186, 47] width 107 height 16
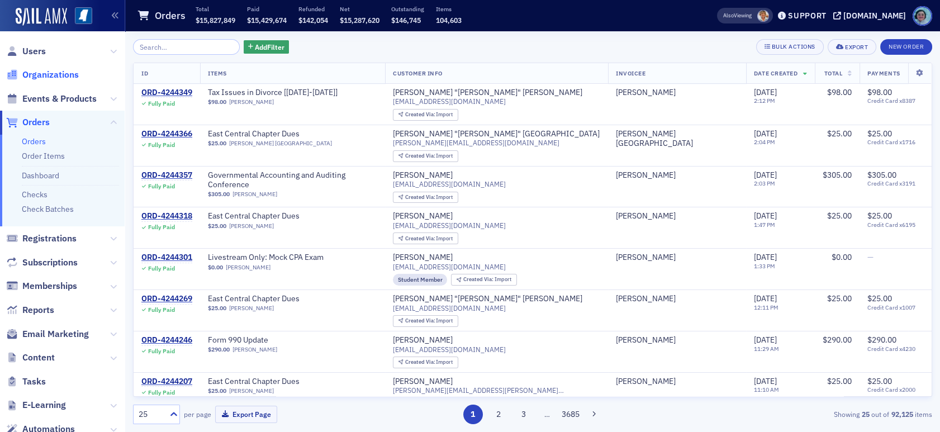
click at [62, 79] on span "Organizations" at bounding box center [50, 75] width 56 height 12
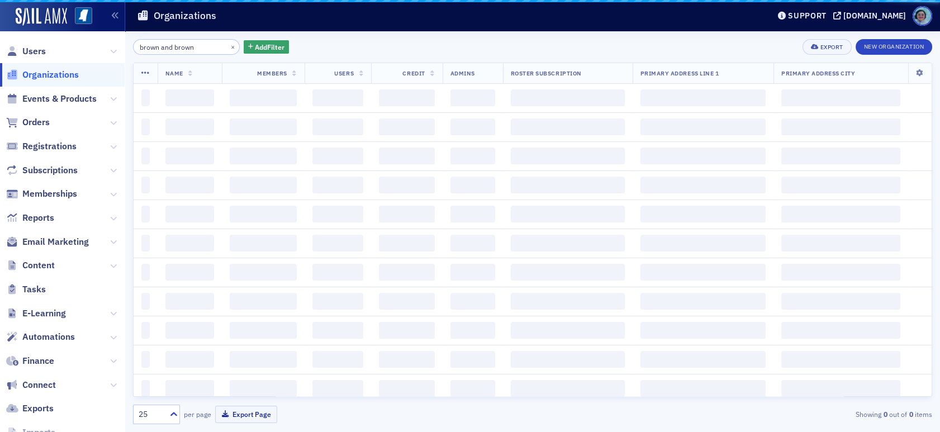
click at [187, 50] on input "brown and brown" at bounding box center [186, 47] width 107 height 16
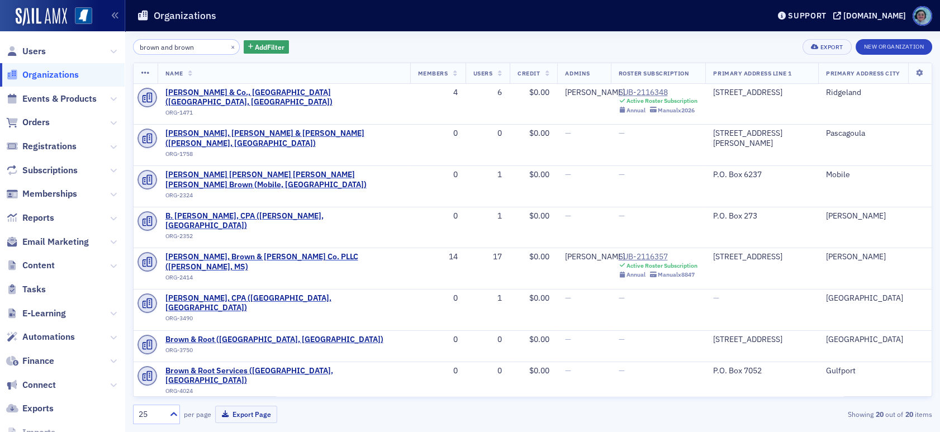
click at [187, 50] on input "brown and brown" at bounding box center [186, 47] width 107 height 16
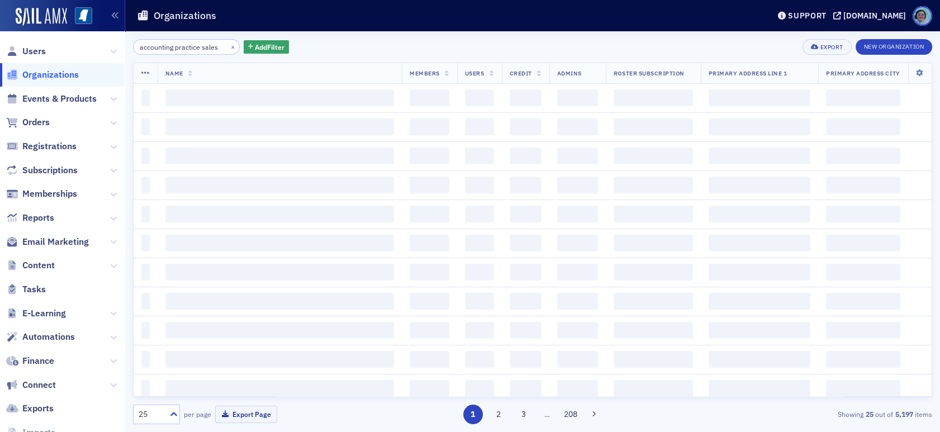
type input "accounting practice sales"
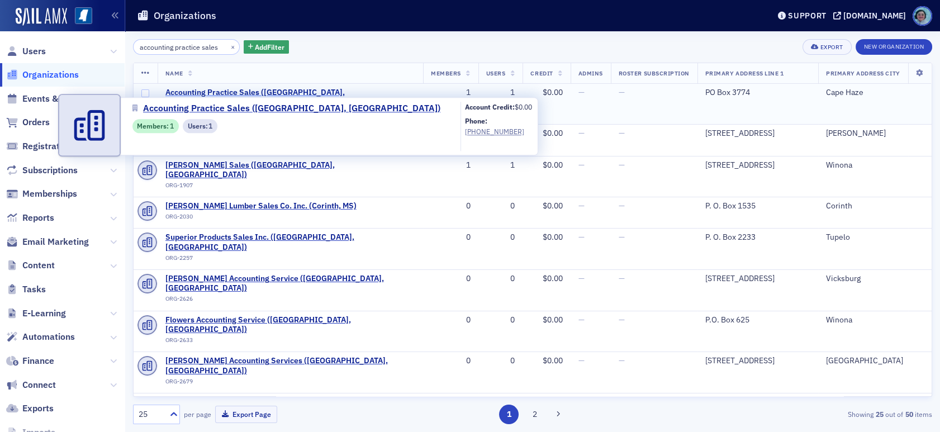
click at [212, 89] on span "Accounting Practice Sales ([GEOGRAPHIC_DATA], [GEOGRAPHIC_DATA])" at bounding box center [290, 98] width 250 height 20
select select "US"
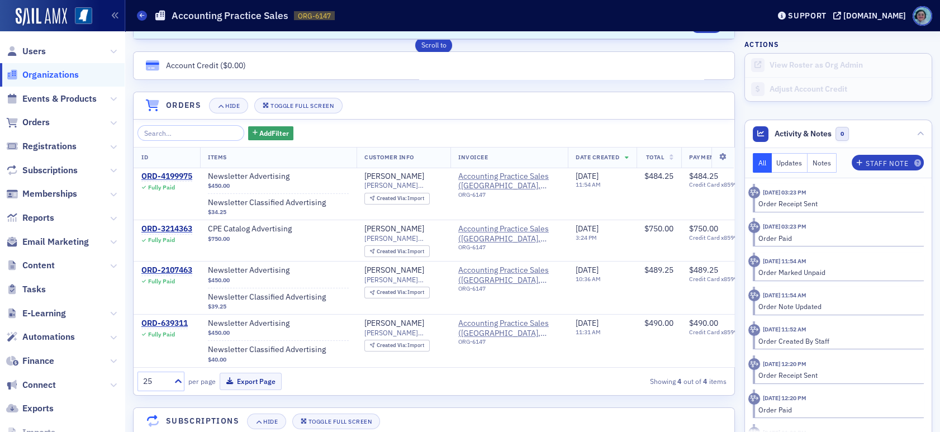
scroll to position [726, 0]
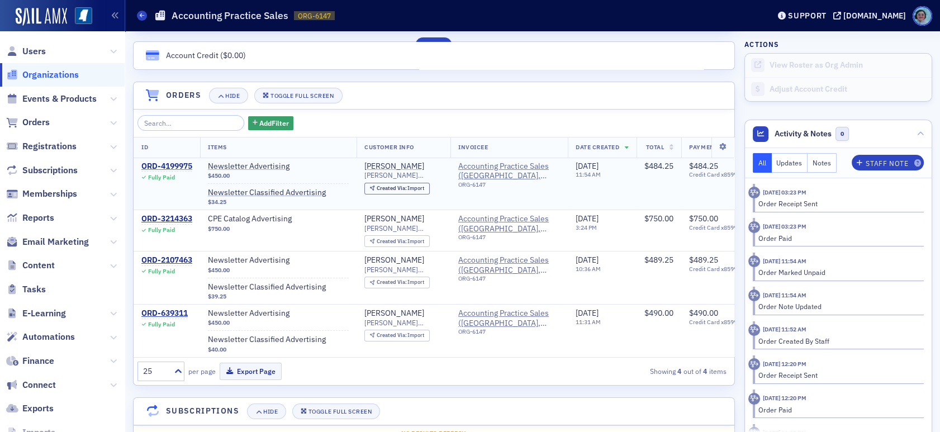
click at [169, 166] on div "ORD-4199975" at bounding box center [166, 166] width 51 height 10
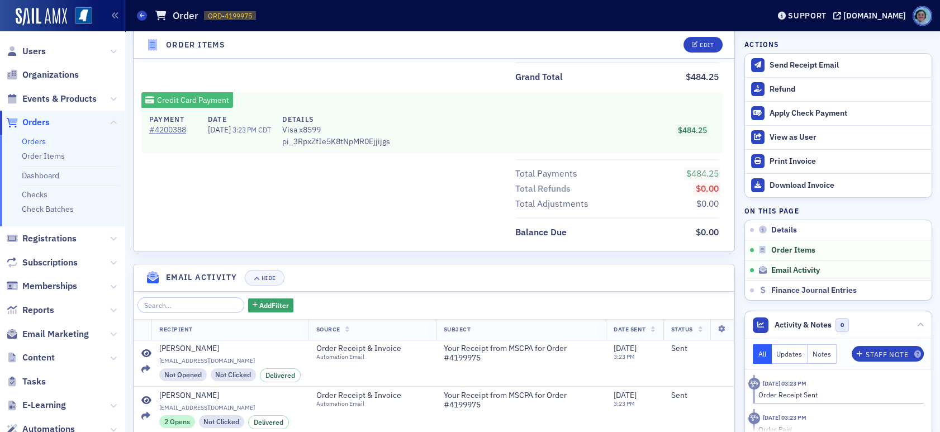
scroll to position [497, 0]
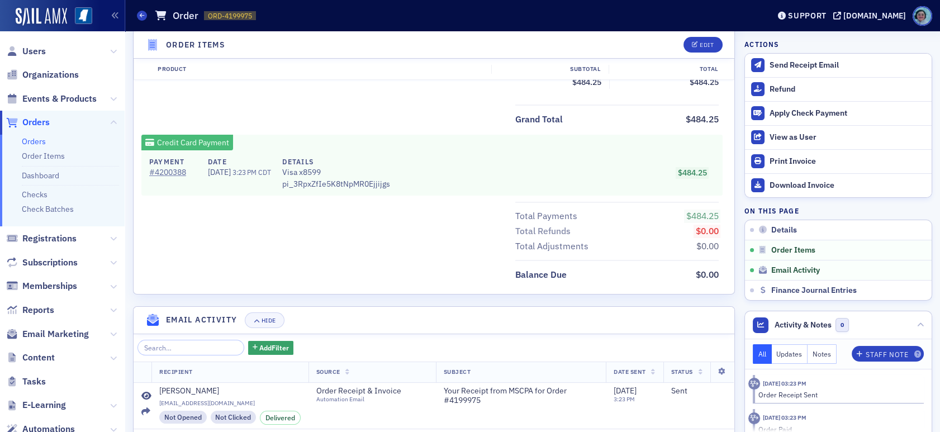
select select "US"
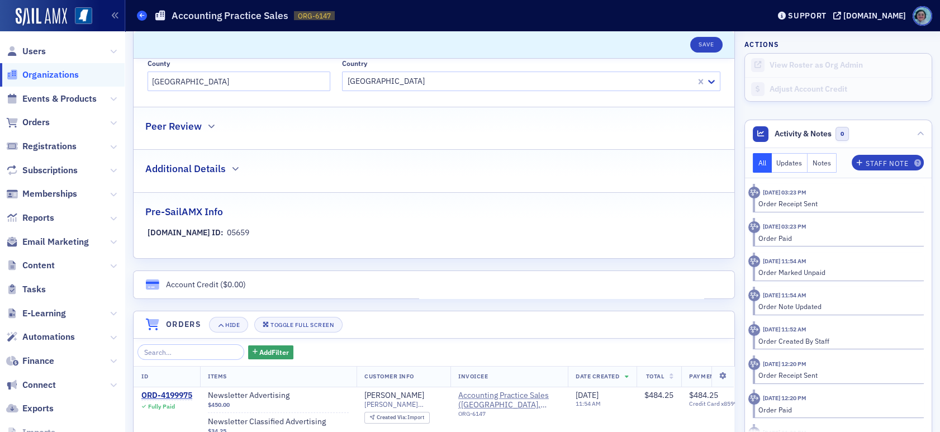
click at [144, 16] on icon at bounding box center [142, 15] width 4 height 5
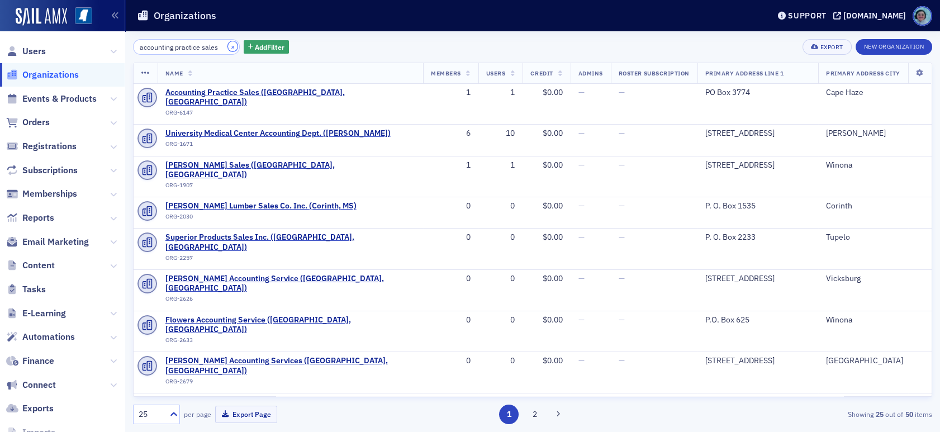
click at [228, 49] on button "×" at bounding box center [233, 46] width 10 height 10
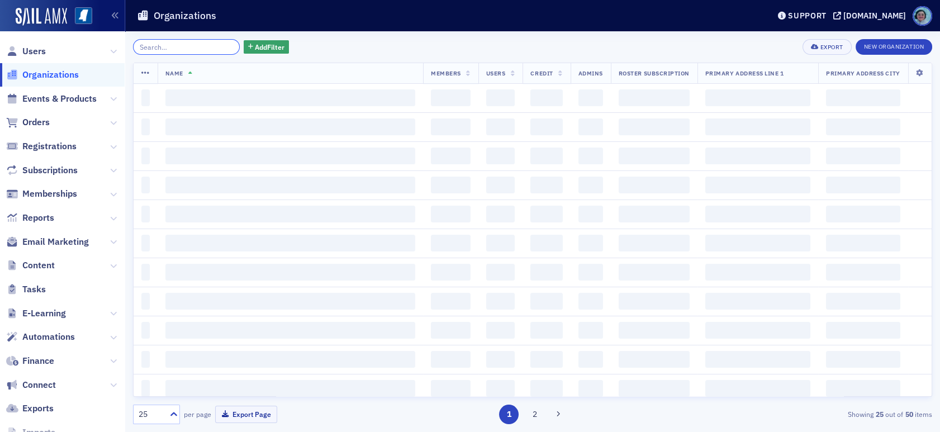
click at [187, 46] on input "search" at bounding box center [186, 47] width 107 height 16
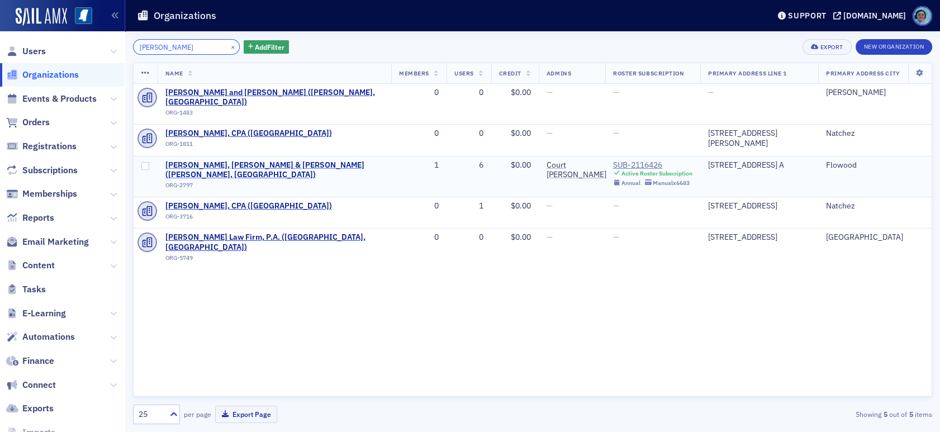
type input "barnes"
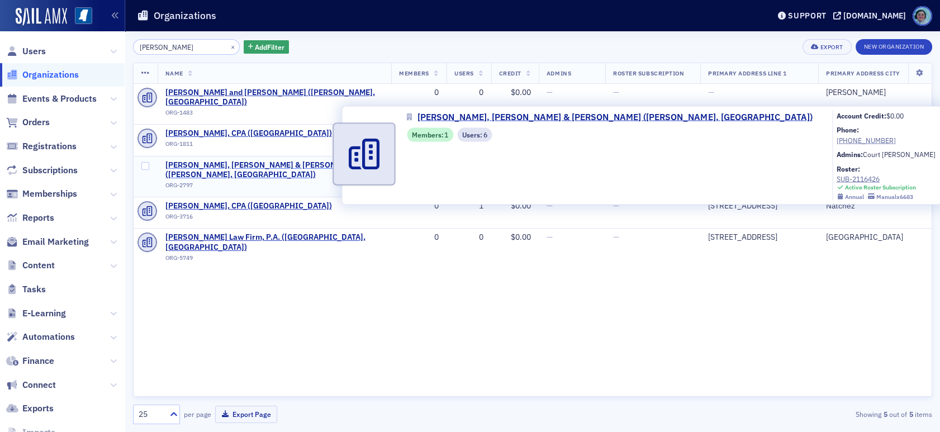
click at [245, 160] on span "Barnes, Bailey, Janoush & Dick PA (Flowood, MS)" at bounding box center [274, 170] width 218 height 20
select select "US"
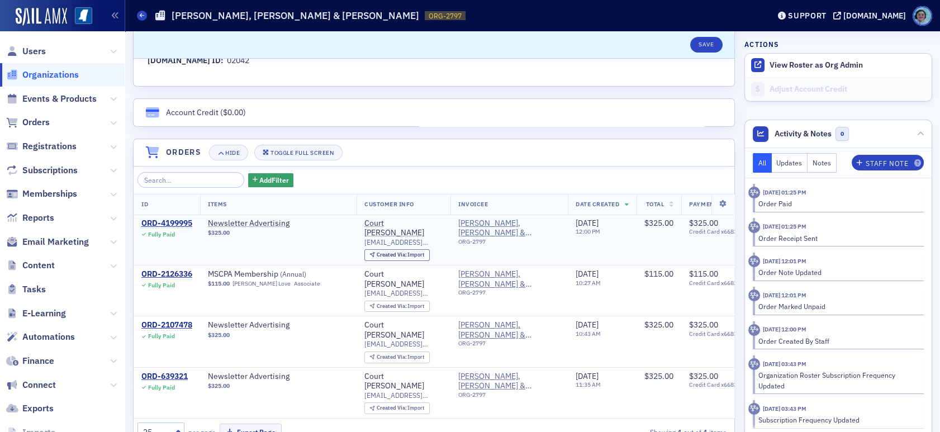
scroll to position [671, 0]
click at [168, 220] on div "ORD-4199995" at bounding box center [166, 222] width 51 height 10
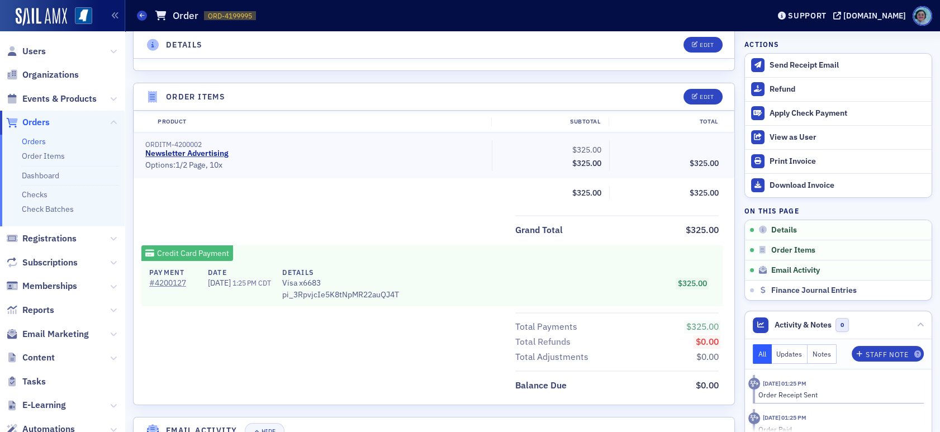
scroll to position [342, 0]
click at [142, 17] on icon at bounding box center [142, 15] width 4 height 5
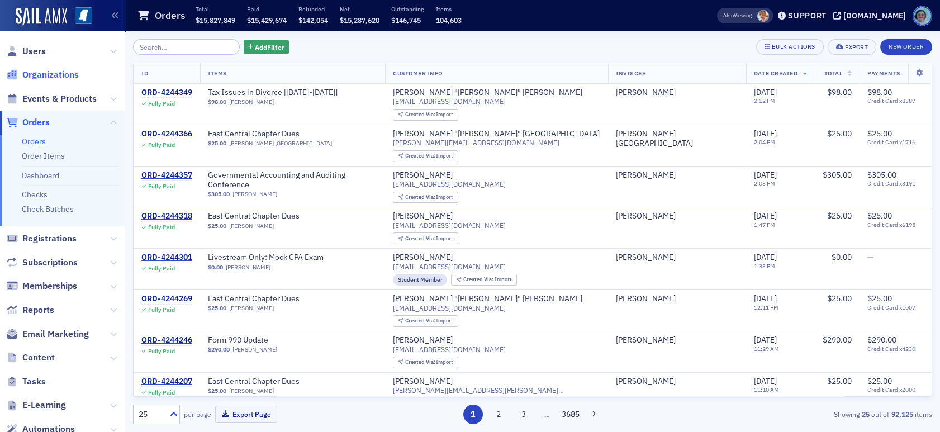
click at [65, 75] on span "Organizations" at bounding box center [50, 75] width 56 height 12
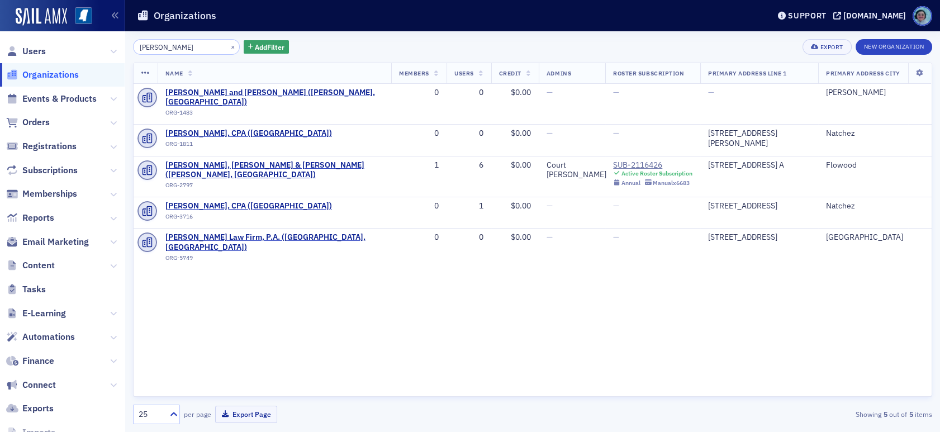
click at [174, 44] on input "barnes" at bounding box center [186, 47] width 107 height 16
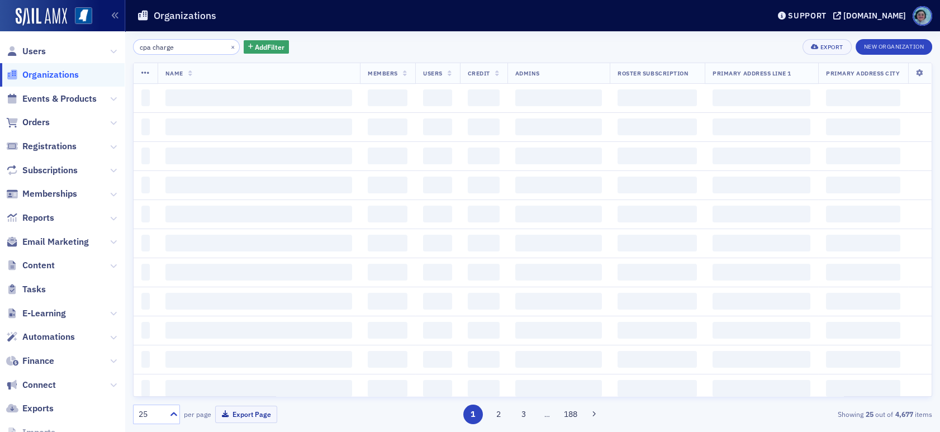
type input "cpa charge"
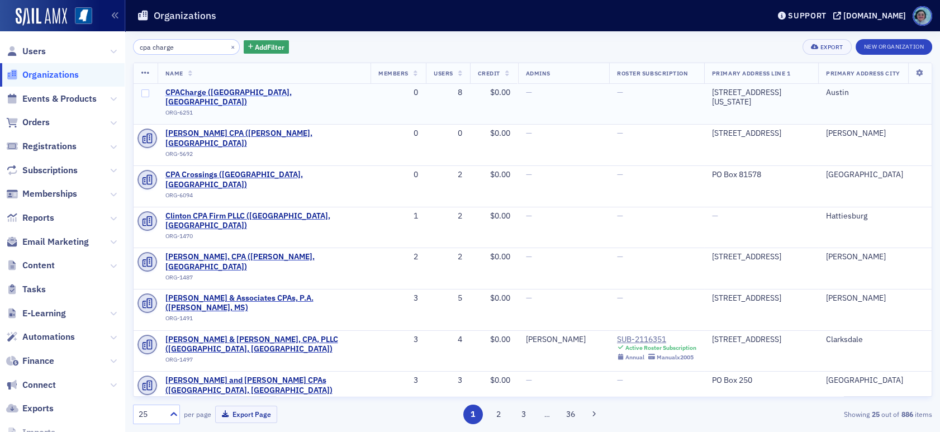
click at [216, 94] on span "CPACharge (Austin, TX)" at bounding box center [263, 98] width 197 height 20
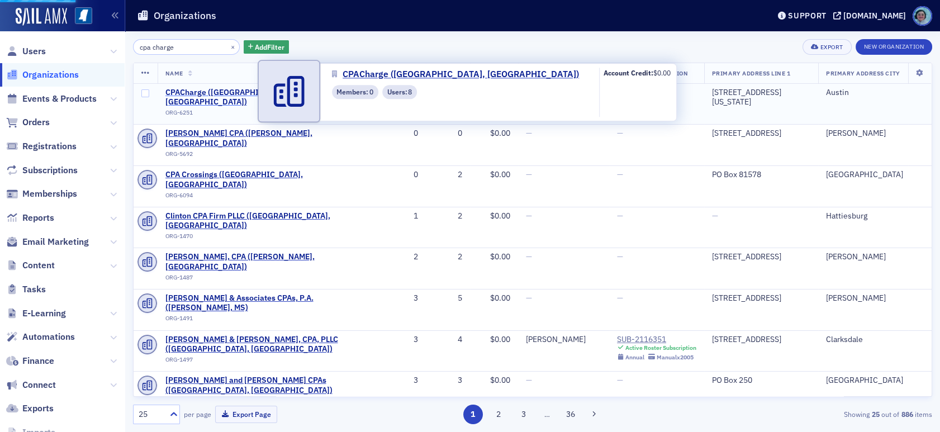
select select "US"
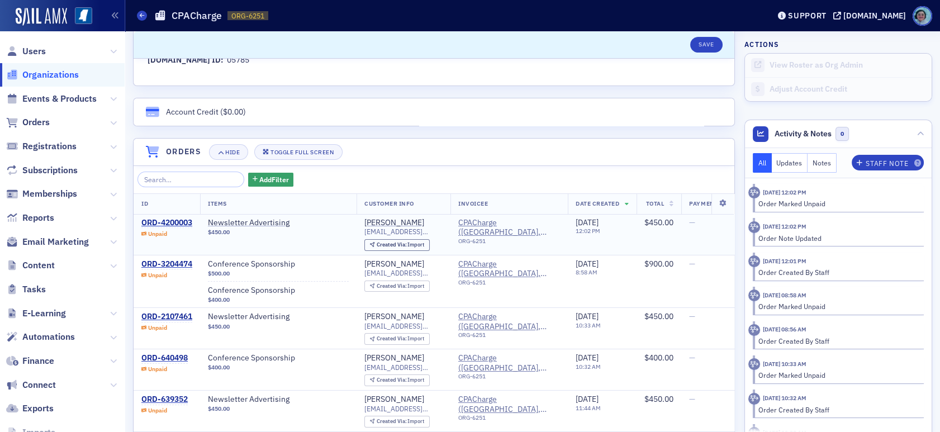
scroll to position [671, 0]
click at [181, 217] on div "ORD-4200003" at bounding box center [166, 222] width 51 height 10
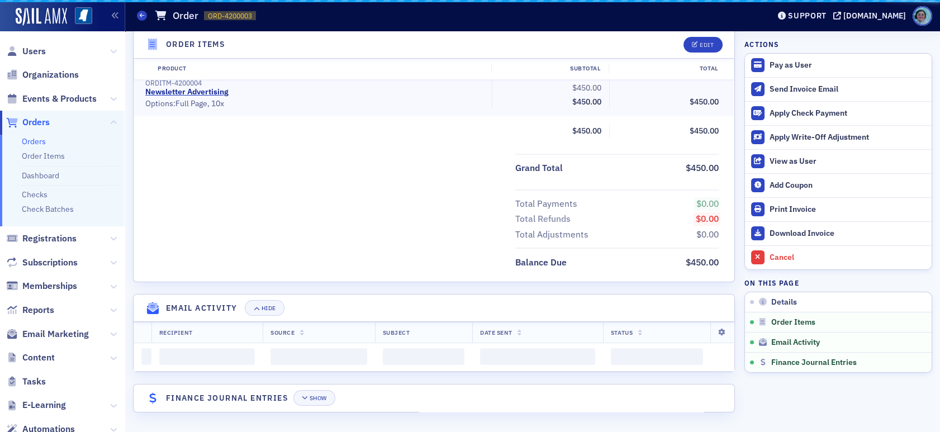
scroll to position [341, 0]
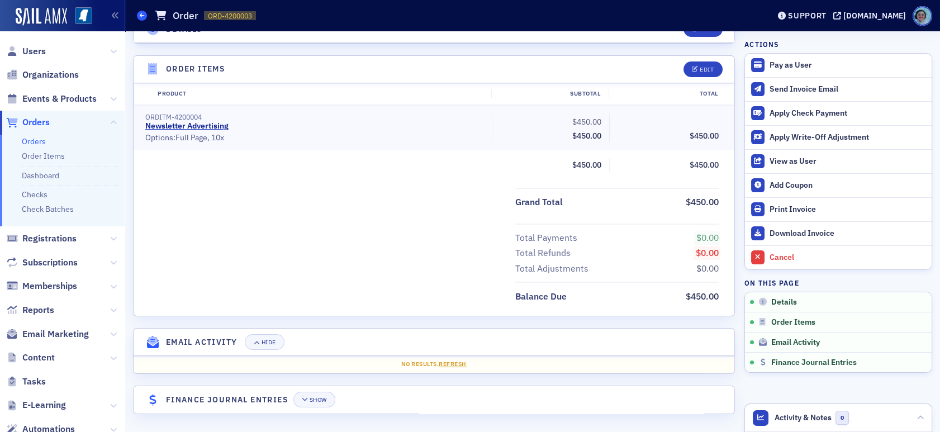
click at [145, 11] on link "Orders" at bounding box center [142, 16] width 10 height 10
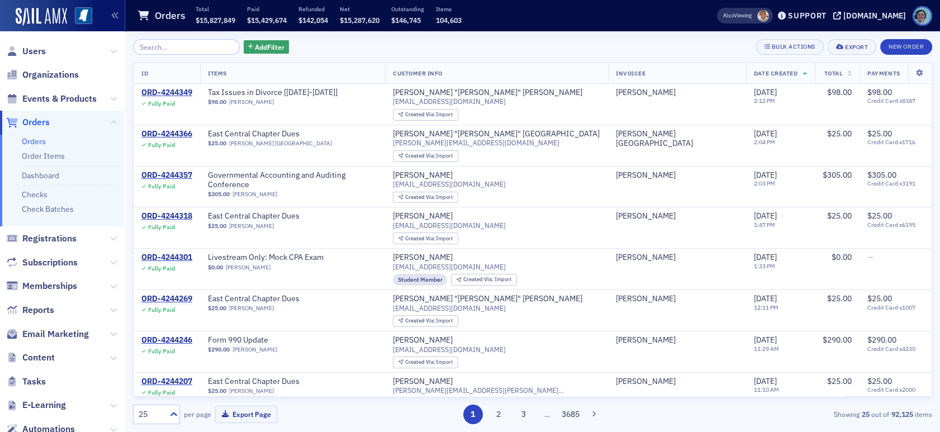
click at [65, 81] on span "Organizations" at bounding box center [62, 75] width 125 height 24
click at [68, 73] on span "Organizations" at bounding box center [50, 75] width 56 height 12
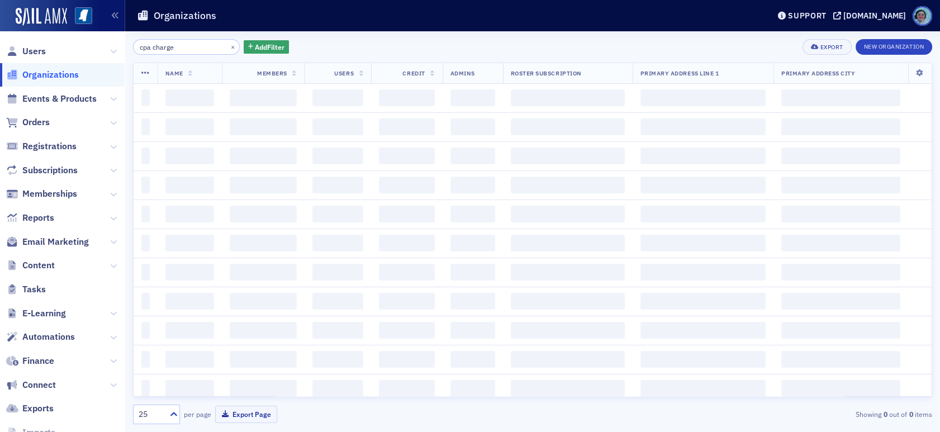
click at [189, 49] on input "cpa charge" at bounding box center [186, 47] width 107 height 16
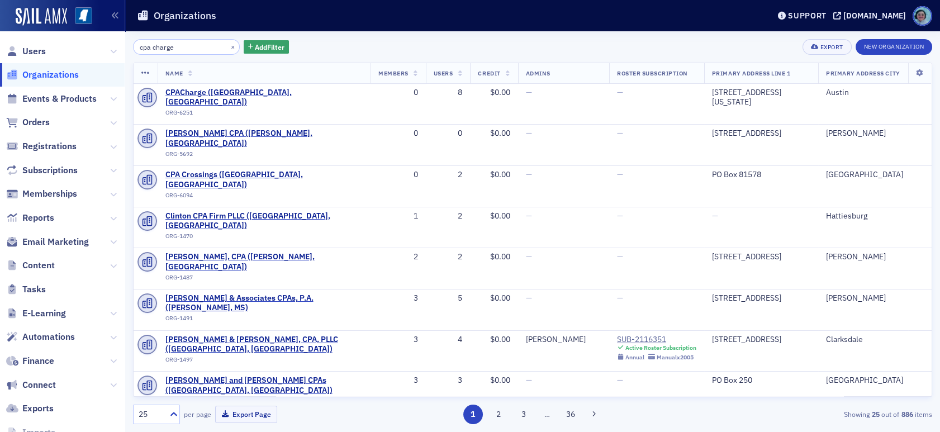
click at [189, 49] on input "cpa charge" at bounding box center [186, 47] width 107 height 16
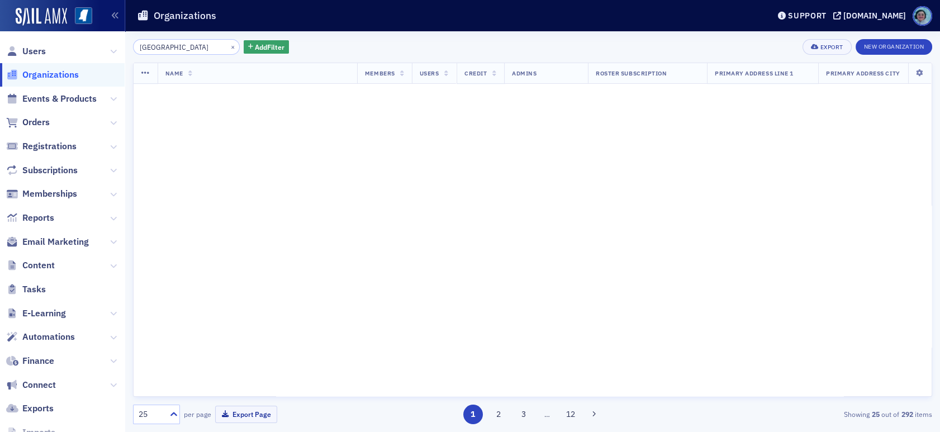
type input "hope village"
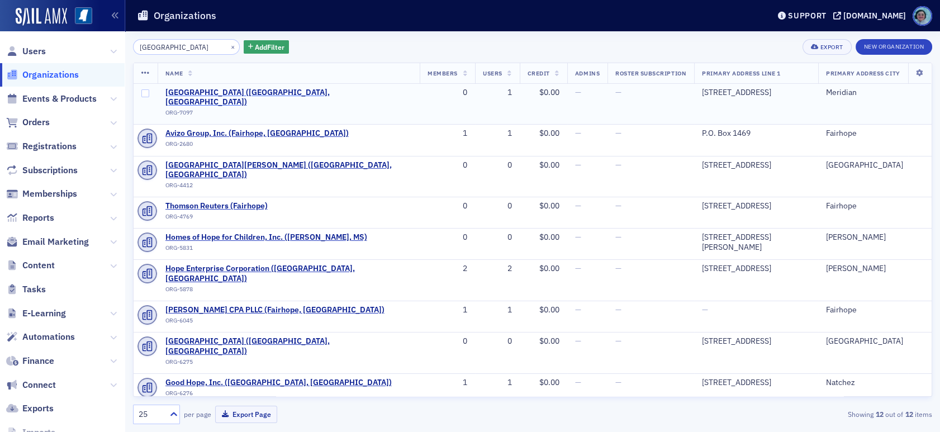
click at [199, 91] on span "Hope Village (Meridian, MS)" at bounding box center [288, 98] width 247 height 20
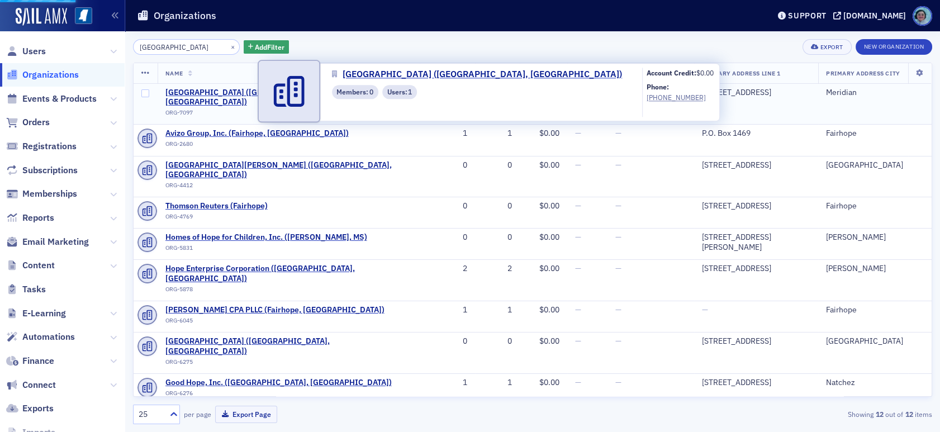
select select "US"
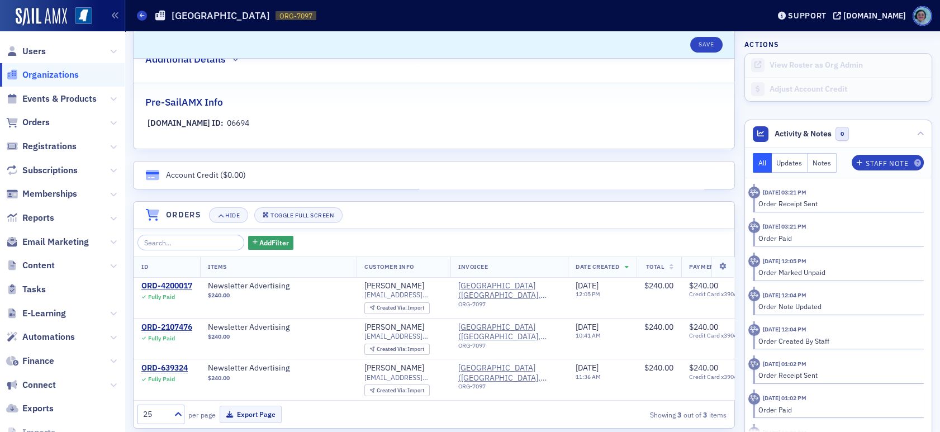
scroll to position [615, 0]
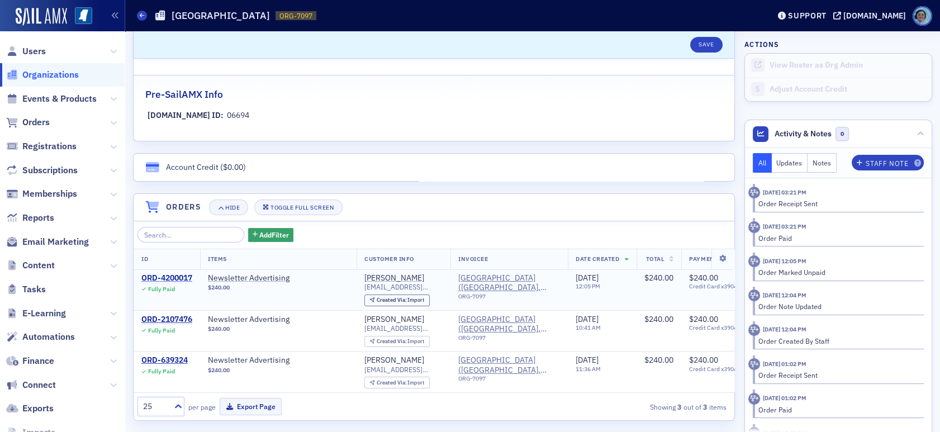
click at [153, 274] on div "ORD-4200017" at bounding box center [166, 278] width 51 height 10
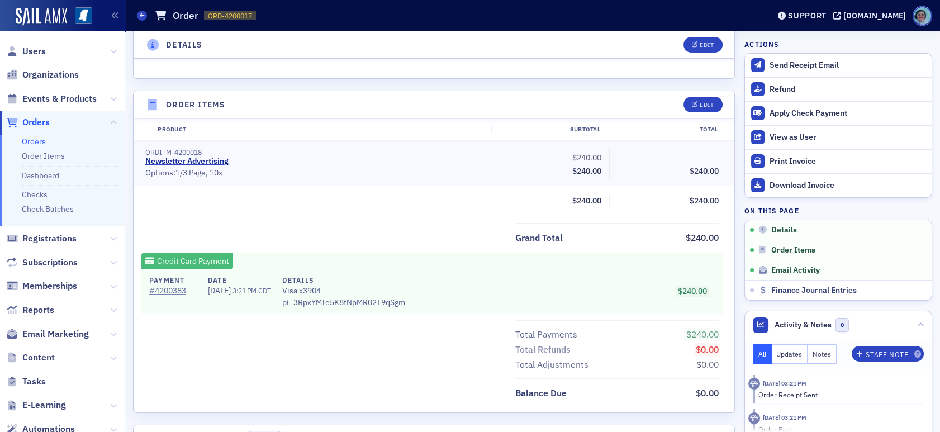
scroll to position [279, 0]
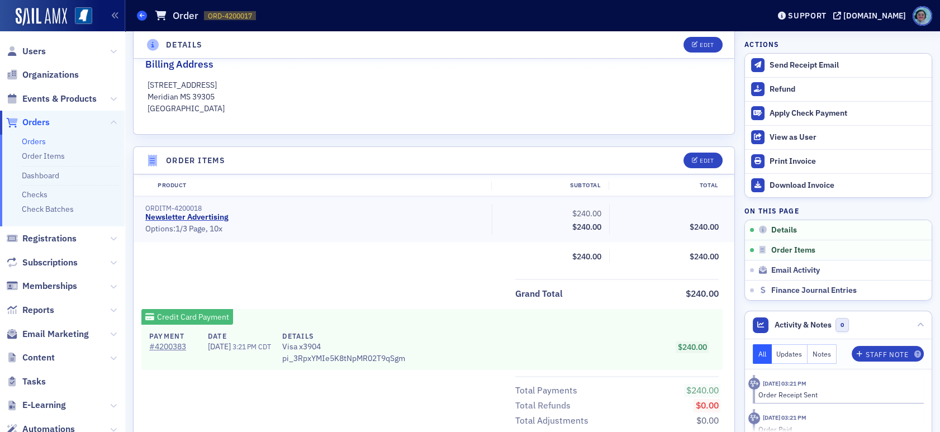
click at [144, 15] on icon at bounding box center [142, 15] width 4 height 5
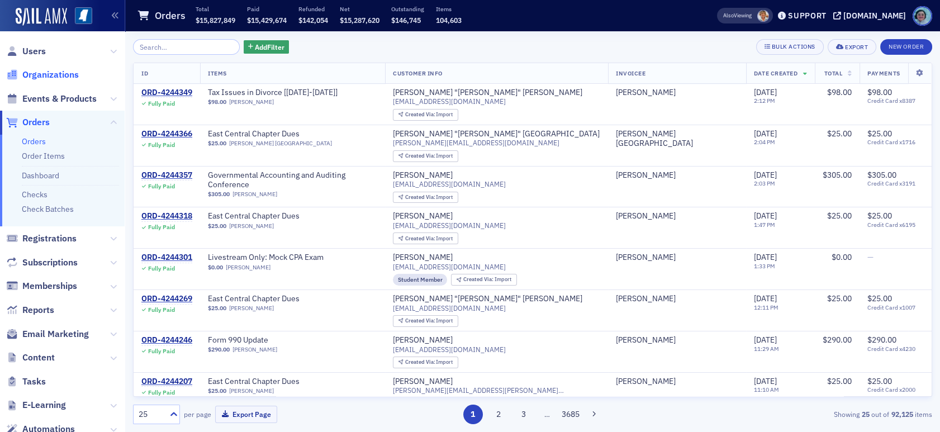
click at [53, 73] on span "Organizations" at bounding box center [50, 75] width 56 height 12
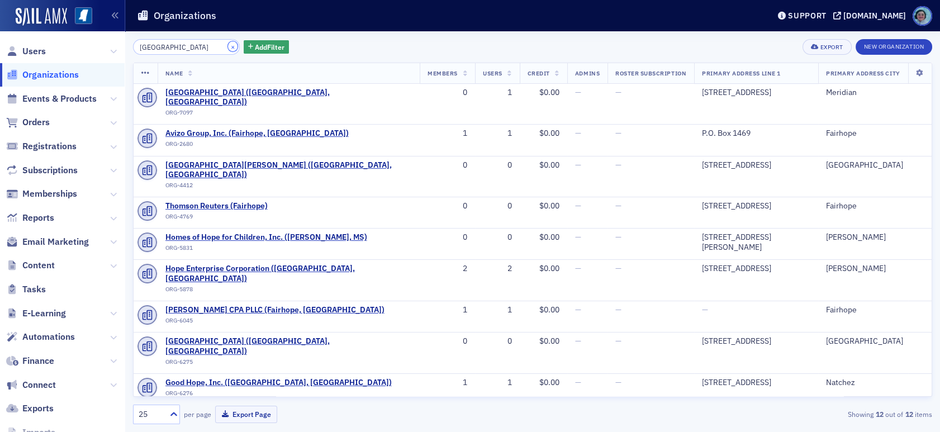
click at [228, 45] on button "×" at bounding box center [233, 46] width 10 height 10
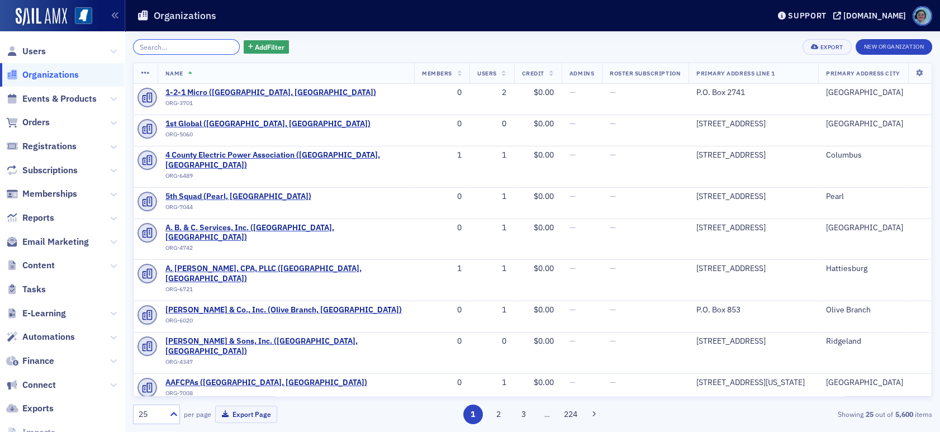
click at [196, 45] on input "search" at bounding box center [186, 47] width 107 height 16
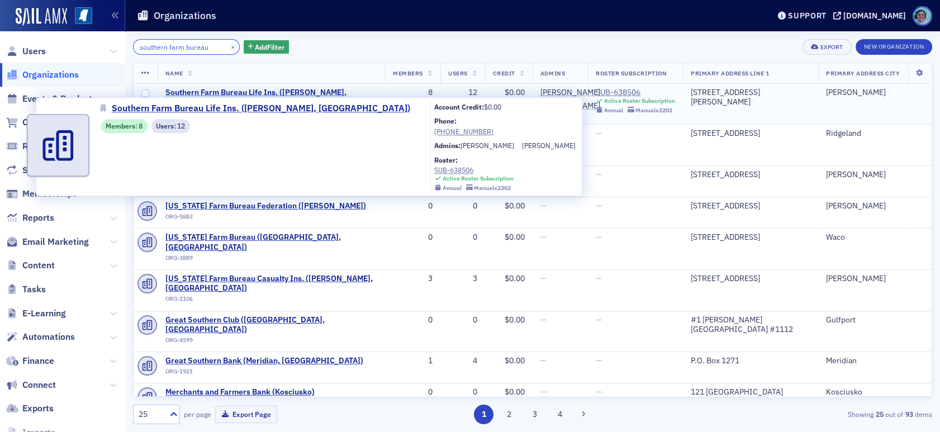
type input "southern farm bureau"
click at [258, 88] on span "Southern Farm Bureau Life Ins. (Jackson, MS)" at bounding box center [271, 98] width 212 height 20
select select "US"
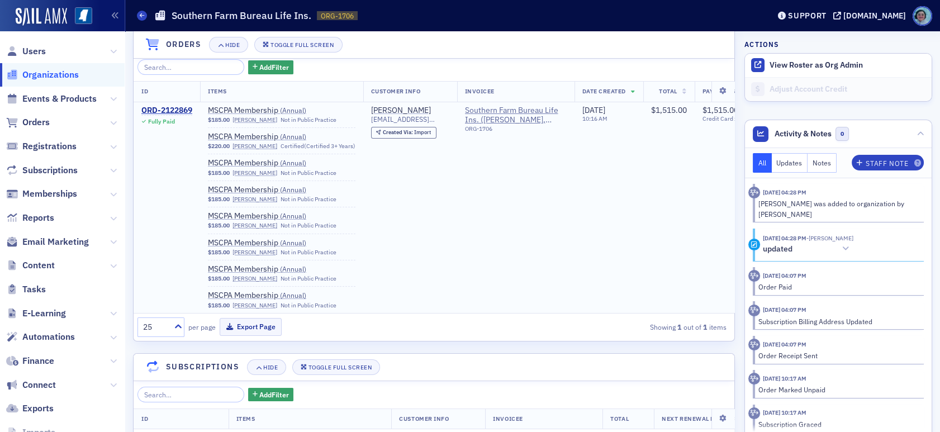
scroll to position [726, 0]
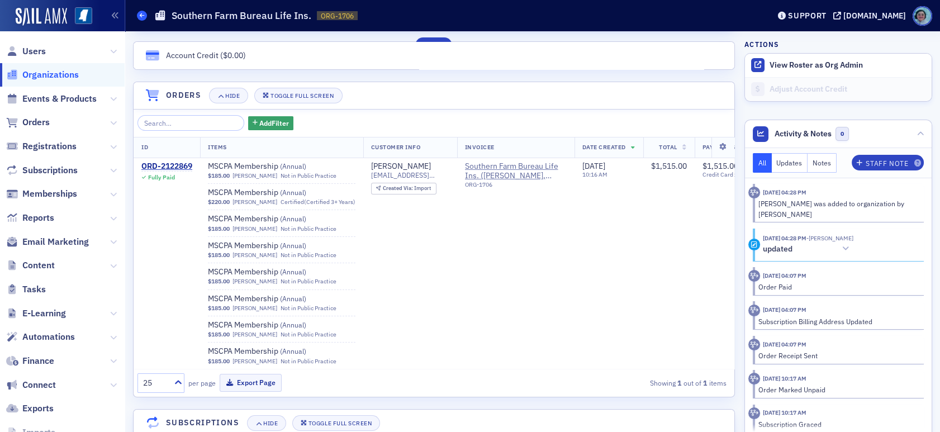
click at [140, 16] on icon at bounding box center [142, 15] width 4 height 5
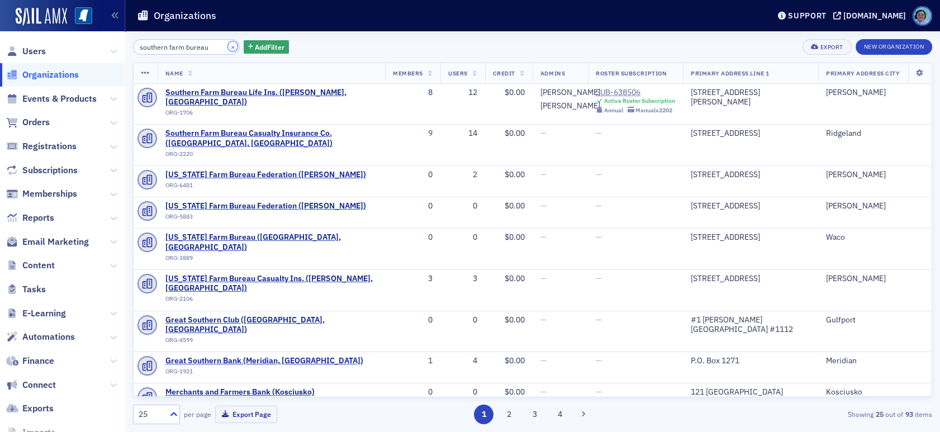
click at [228, 42] on button "×" at bounding box center [233, 46] width 10 height 10
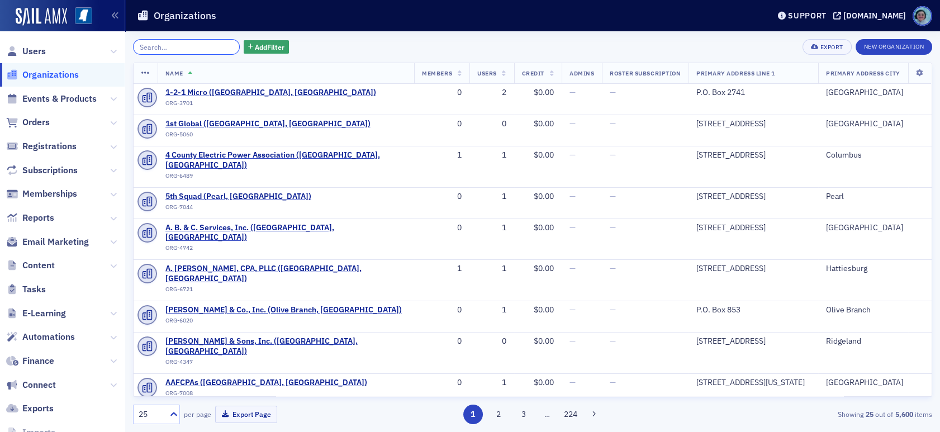
click at [218, 46] on input "search" at bounding box center [186, 47] width 107 height 16
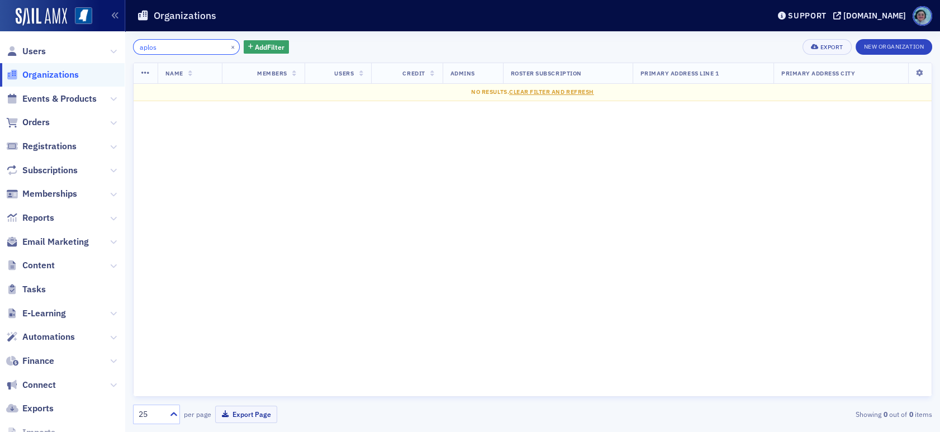
type input "aplos"
click at [34, 55] on span "Users" at bounding box center [33, 51] width 23 height 12
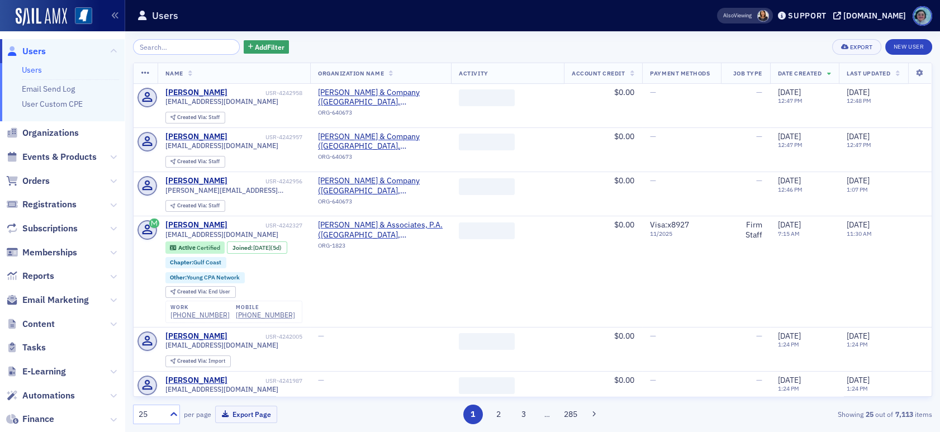
click at [165, 49] on input "search" at bounding box center [186, 47] width 107 height 16
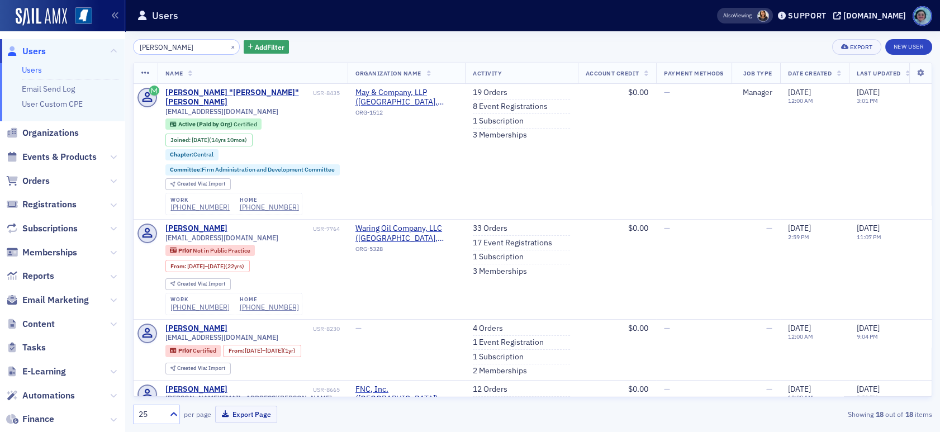
type input "Catherine F. Feibelman"
click at [48, 179] on span "Orders" at bounding box center [35, 181] width 27 height 12
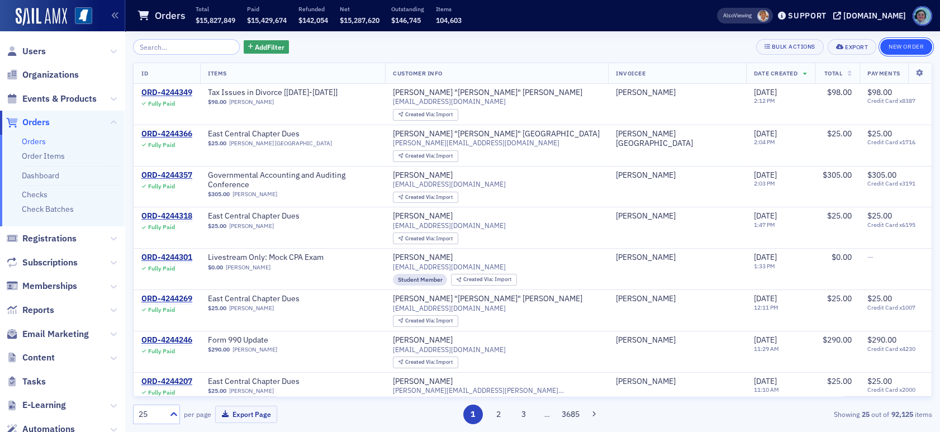
click at [885, 48] on button "New Order" at bounding box center [906, 47] width 52 height 16
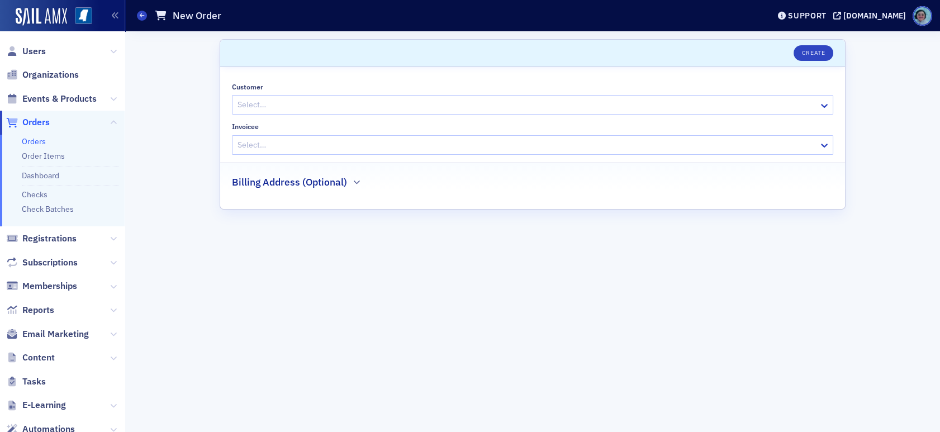
click at [354, 101] on div at bounding box center [526, 105] width 581 height 14
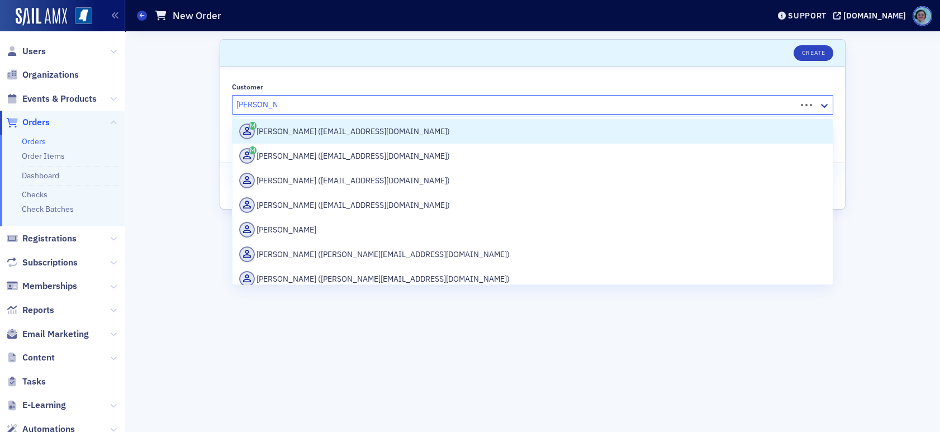
type input "michelle lobo"
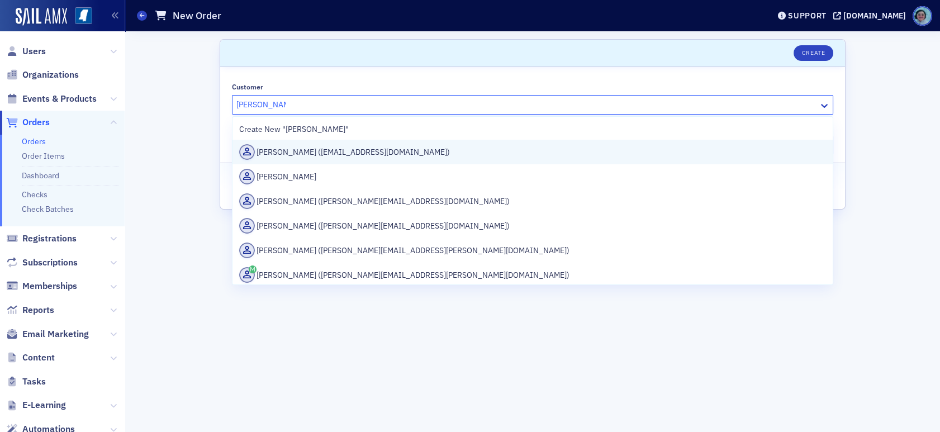
click at [314, 145] on div "Michelle Lobo (mlobo@camico.com)" at bounding box center [532, 152] width 587 height 16
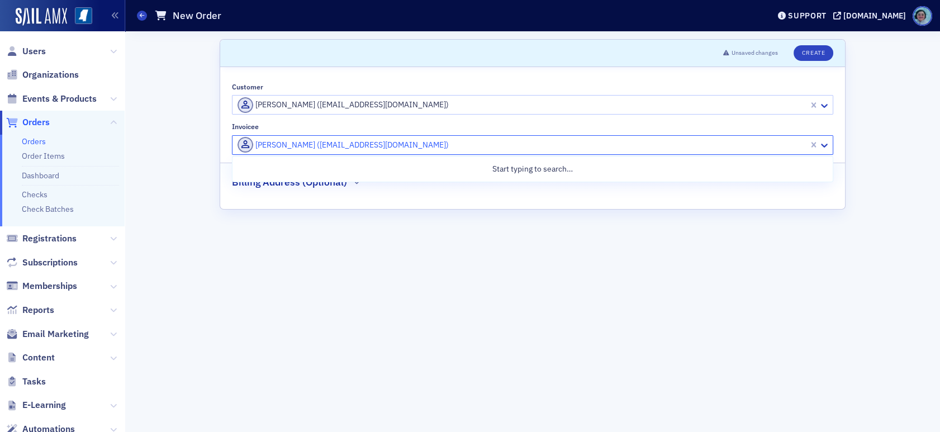
click at [308, 137] on div "Michelle Lobo (mlobo@camico.com)" at bounding box center [521, 145] width 569 height 16
type input "camico"
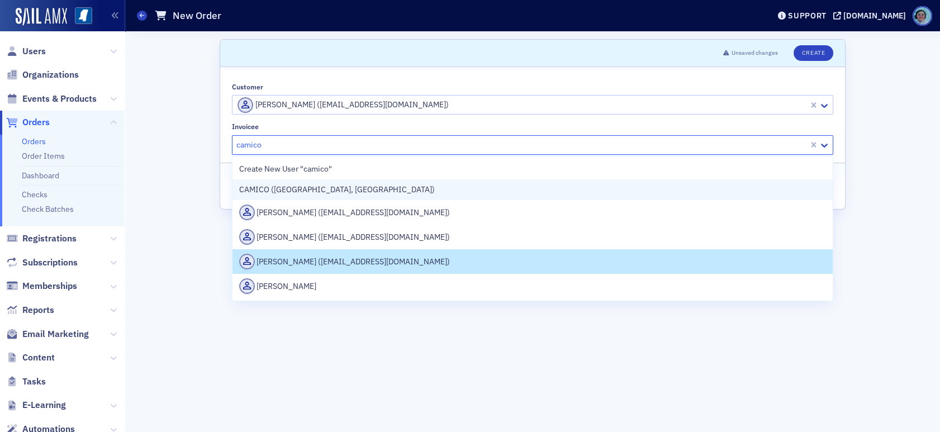
click at [321, 185] on span "CAMICO (San Mateo, CA)" at bounding box center [337, 190] width 196 height 12
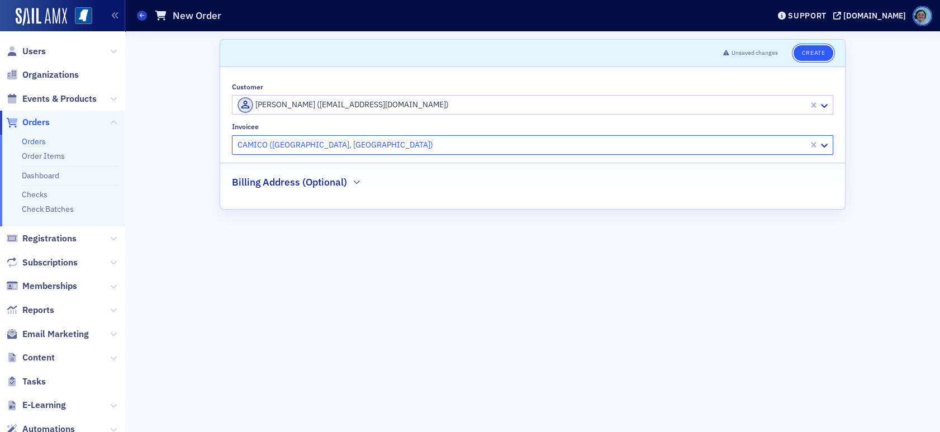
click at [810, 59] on button "Create" at bounding box center [813, 53] width 40 height 16
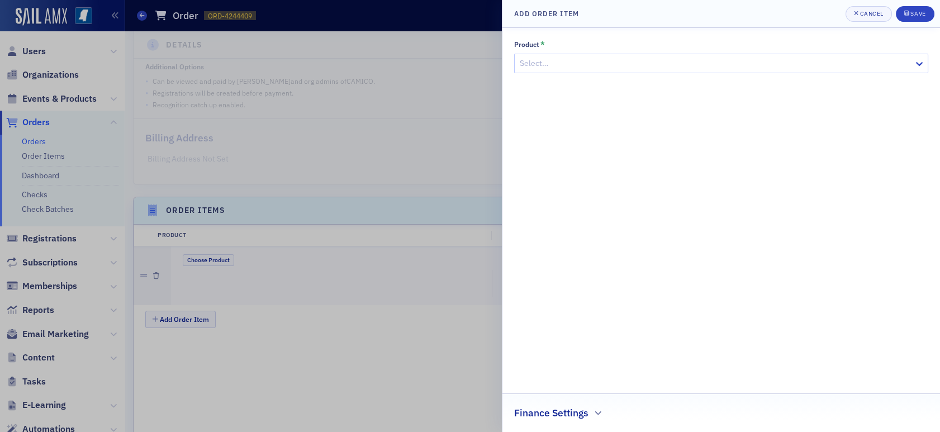
scroll to position [335, 0]
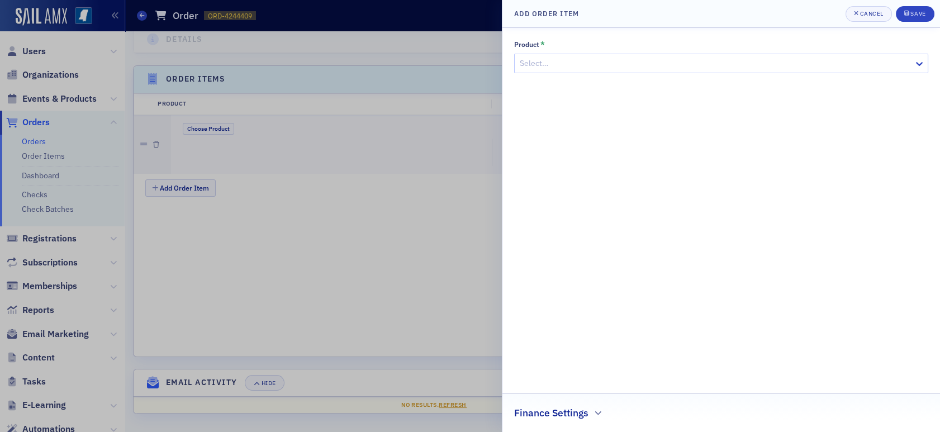
click at [690, 56] on div at bounding box center [716, 63] width 394 height 14
type input "newsletter"
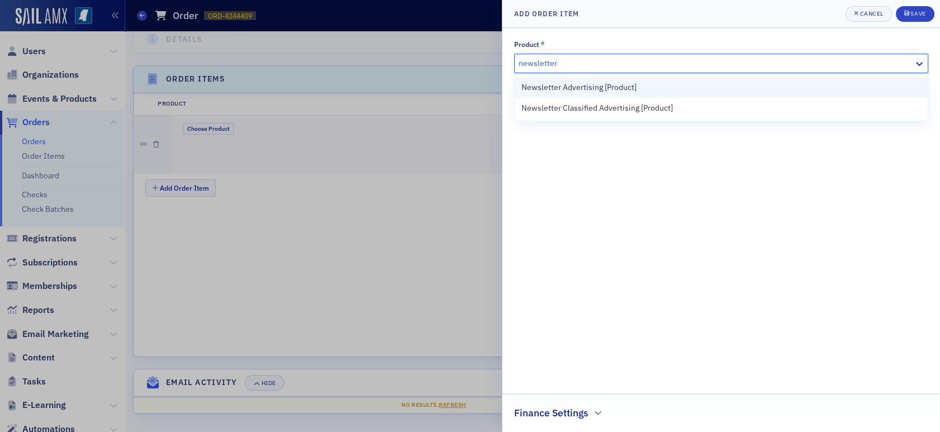
click at [652, 80] on div "Newsletter Advertising [Product]" at bounding box center [721, 87] width 413 height 21
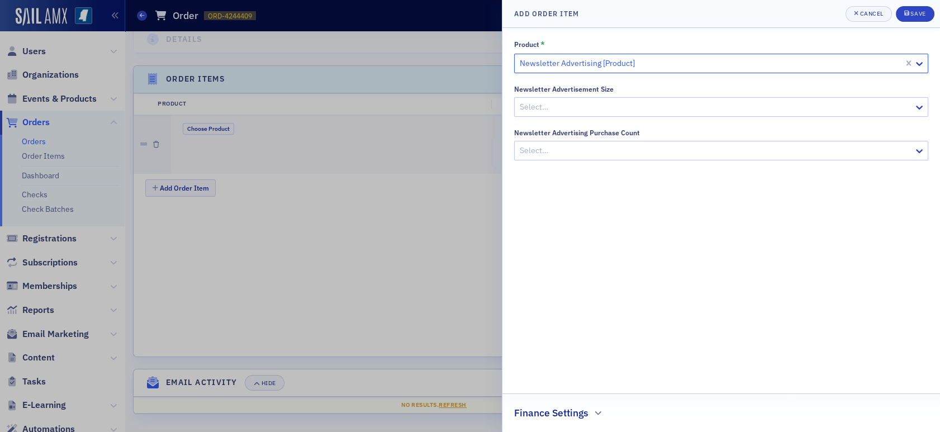
click at [630, 106] on div at bounding box center [716, 107] width 394 height 14
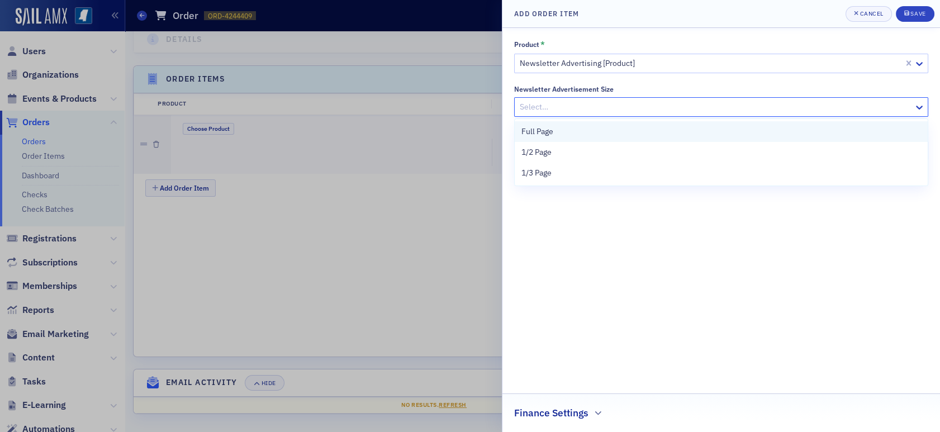
click at [603, 136] on div "Full Page" at bounding box center [721, 132] width 400 height 12
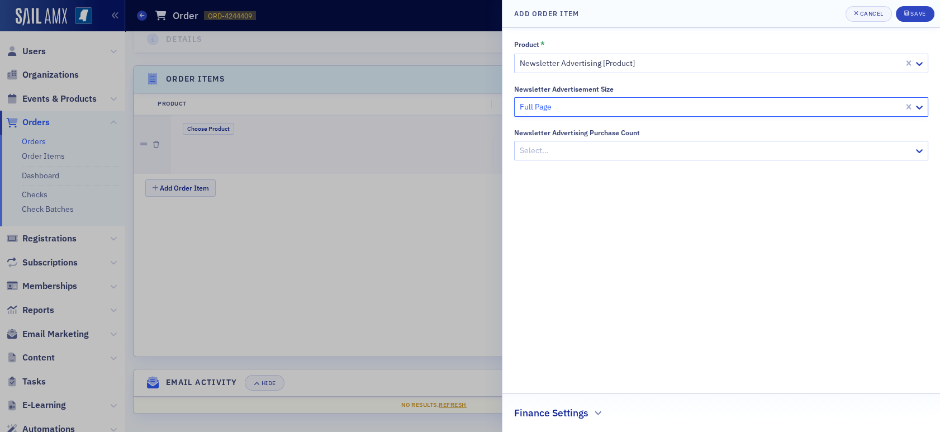
click at [600, 146] on div at bounding box center [716, 151] width 394 height 14
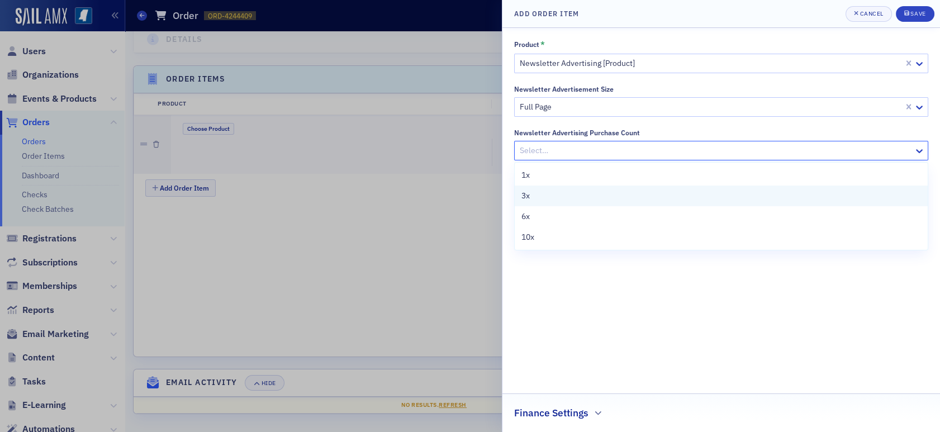
click at [572, 199] on div "3x" at bounding box center [721, 196] width 400 height 12
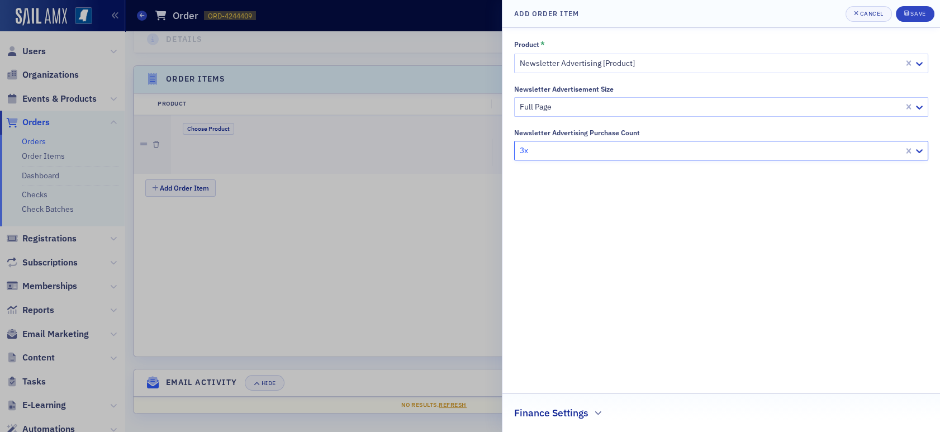
click at [574, 412] on h2 "Finance Settings" at bounding box center [551, 413] width 74 height 15
click at [559, 406] on div at bounding box center [716, 410] width 390 height 14
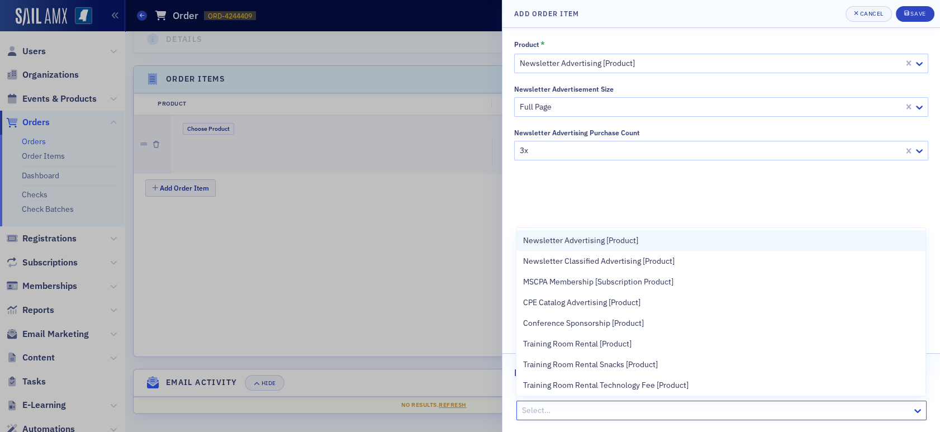
click at [631, 240] on span "Newsletter Advertising [Product]" at bounding box center [580, 241] width 115 height 12
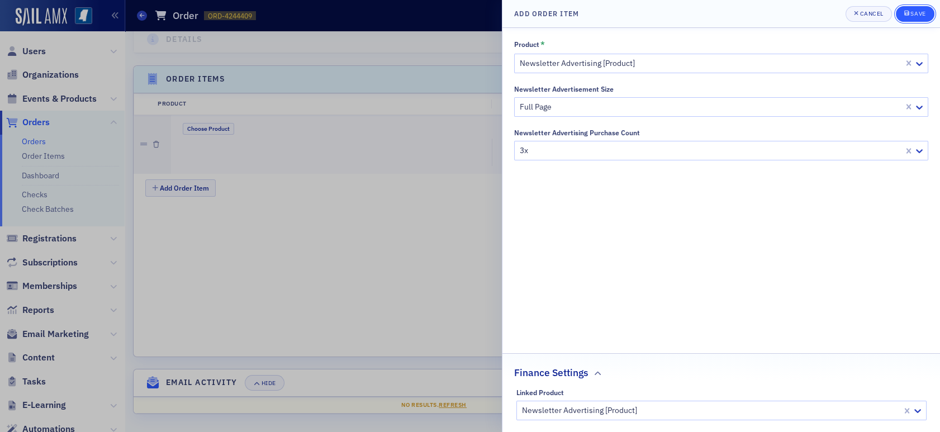
click at [907, 11] on icon "submit" at bounding box center [906, 13] width 5 height 6
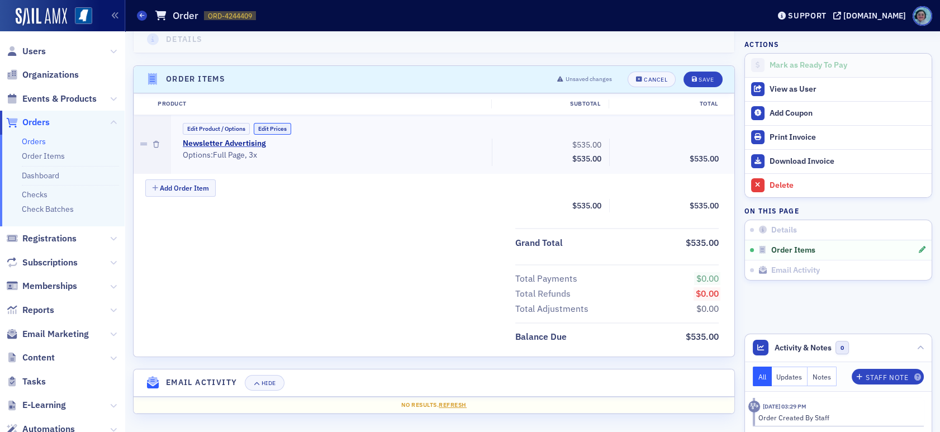
click at [278, 126] on button "Edit Prices" at bounding box center [272, 129] width 37 height 12
drag, startPoint x: 562, startPoint y: 144, endPoint x: 615, endPoint y: 144, distance: 53.1
click at [615, 144] on div "Newsletter Advertising (Custom Price) • Options: Full Page, 3x 535.00 Subtotal …" at bounding box center [451, 154] width 552 height 30
type input "267.50"
click at [465, 217] on div "Product Subtotal Total Edit Product / Options Custom Prices Taxes Enabled Newsl…" at bounding box center [434, 157] width 601 height 129
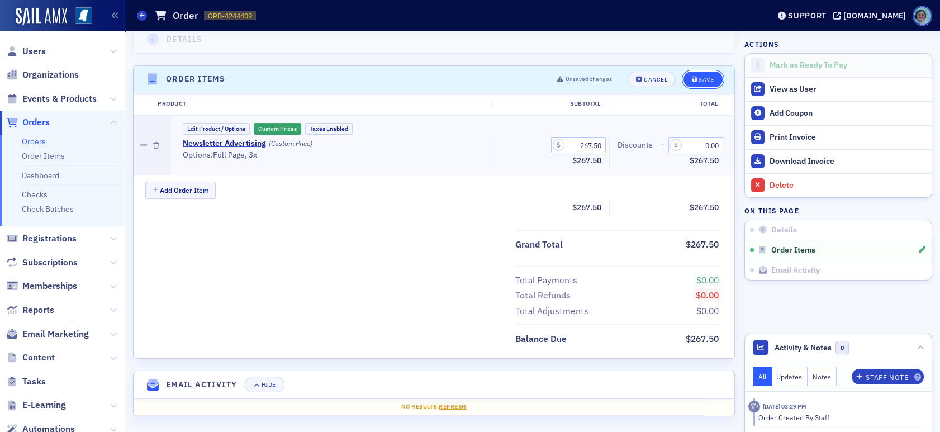
click at [692, 72] on button "Save" at bounding box center [702, 80] width 39 height 16
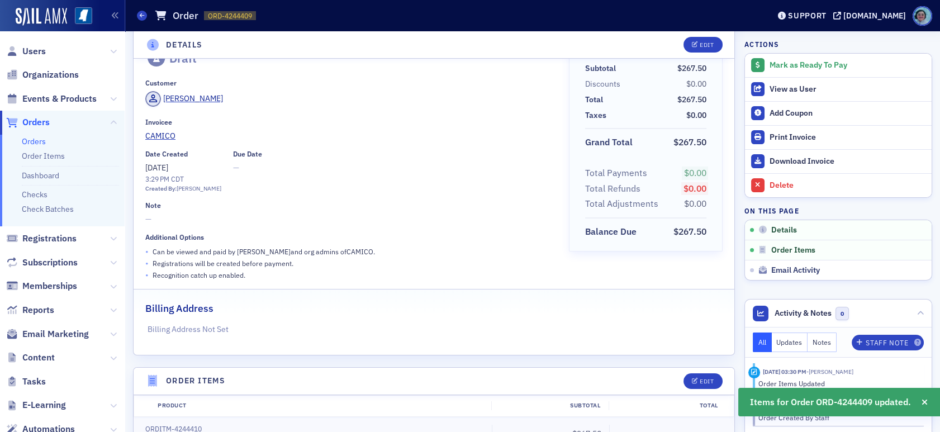
scroll to position [0, 0]
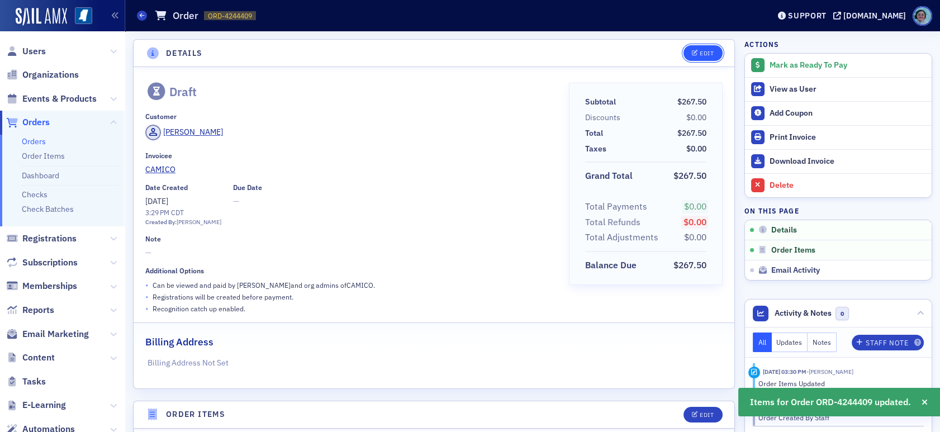
click at [707, 49] on button "Edit" at bounding box center [702, 53] width 39 height 16
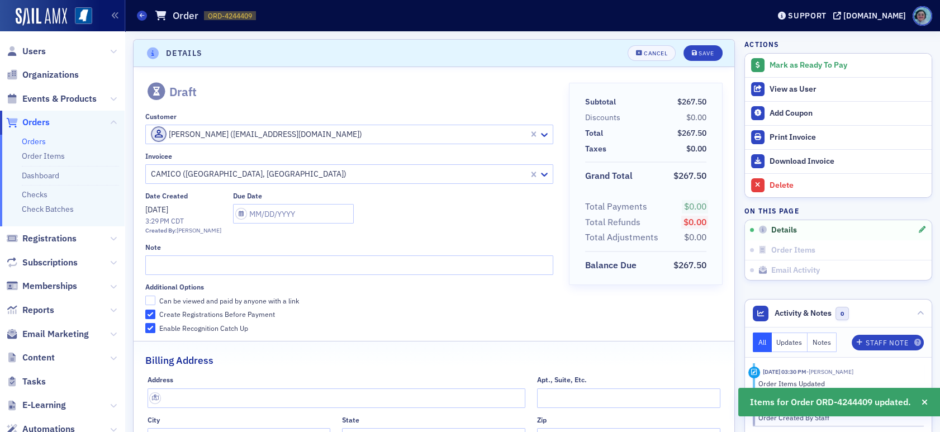
scroll to position [2, 0]
click at [278, 251] on div "Note" at bounding box center [349, 257] width 408 height 32
click at [279, 255] on input "text" at bounding box center [349, 264] width 408 height 20
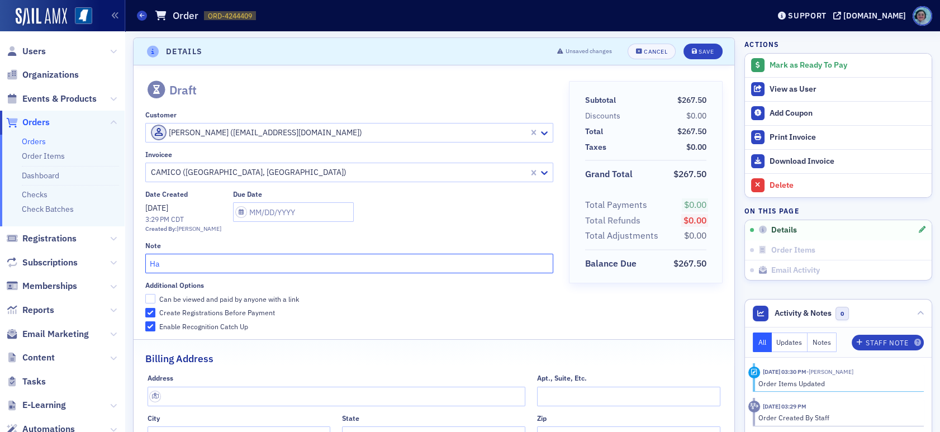
type input "H"
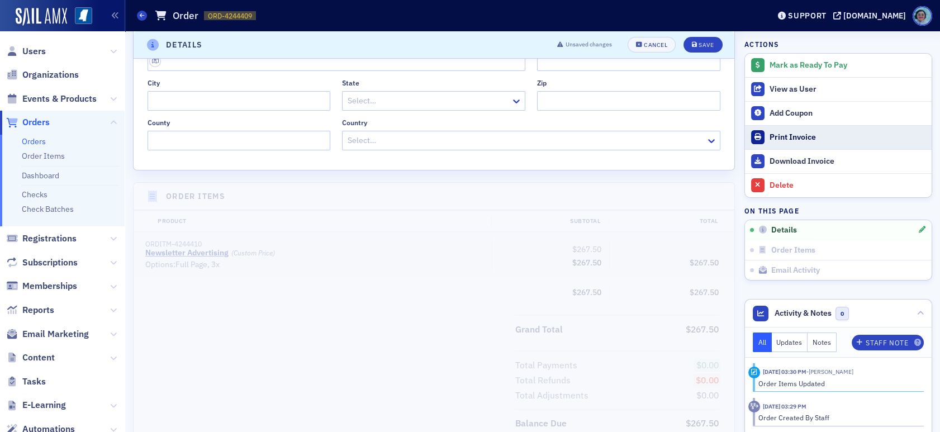
scroll to position [113, 0]
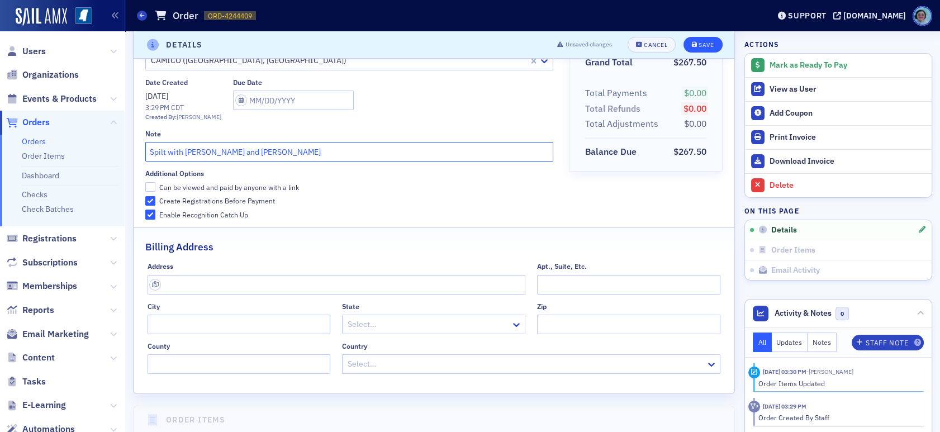
type input "Spilt with Brown and Brown"
click at [704, 39] on button "Save" at bounding box center [702, 45] width 39 height 16
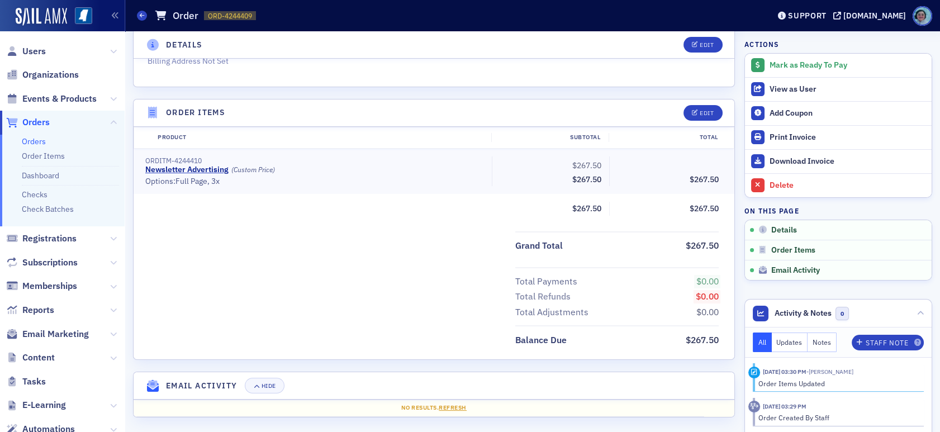
scroll to position [301, 0]
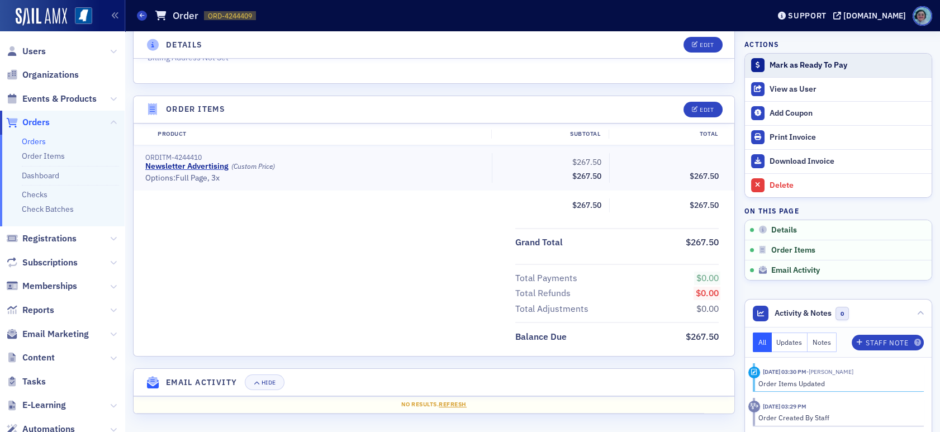
click at [787, 66] on div "Mark as Ready To Pay" at bounding box center [847, 65] width 156 height 10
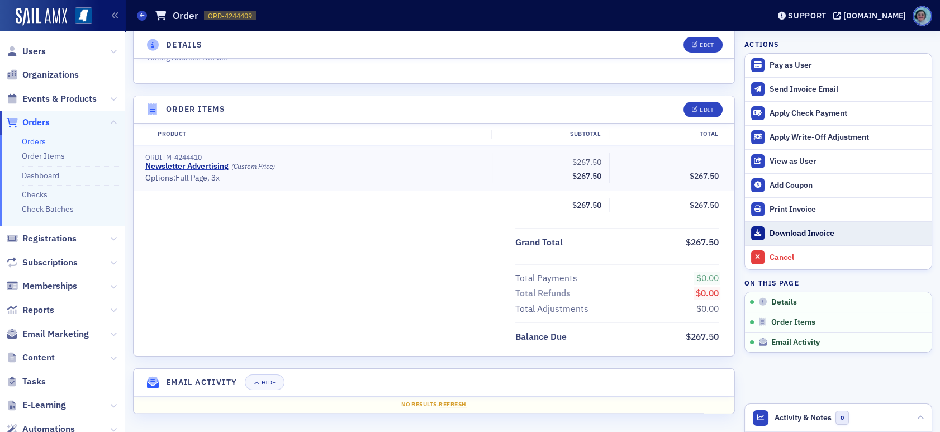
click at [790, 224] on link "Download Invoice" at bounding box center [838, 233] width 187 height 24
click at [41, 135] on li "Orders Orders Order Items Dashboard Checks Check Batches" at bounding box center [62, 169] width 125 height 116
click at [41, 141] on link "Orders" at bounding box center [34, 141] width 24 height 10
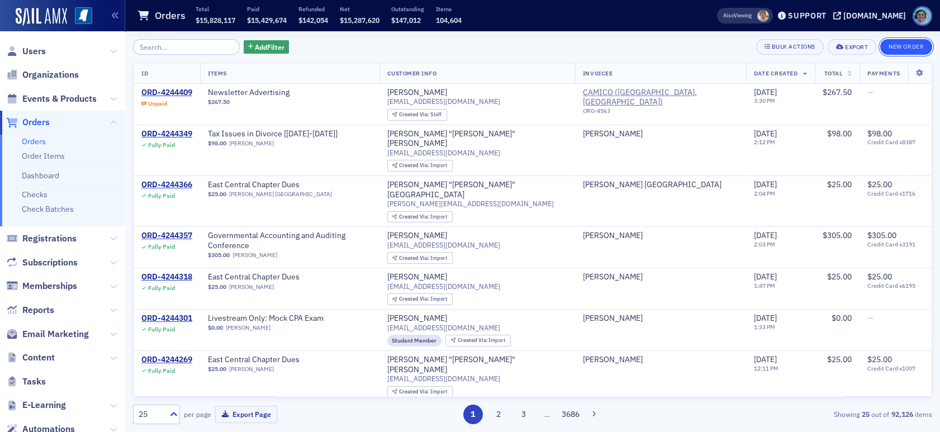
click at [894, 50] on button "New Order" at bounding box center [906, 47] width 52 height 16
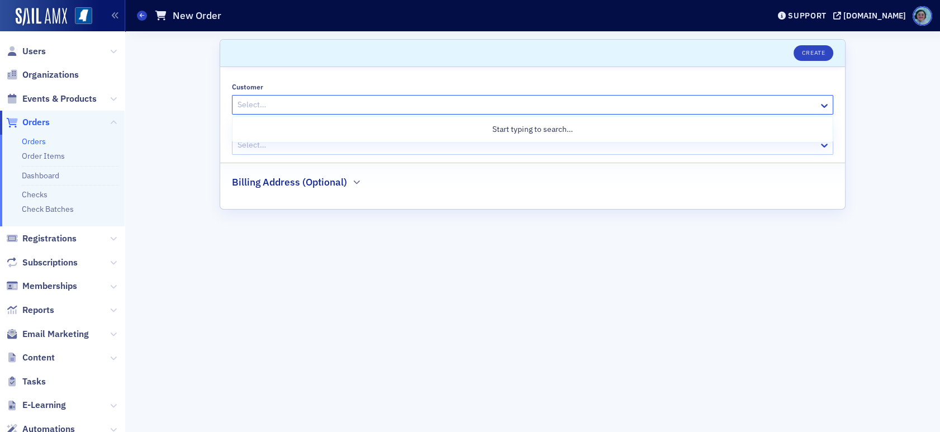
click at [262, 100] on div at bounding box center [526, 105] width 581 height 14
type input "stor"
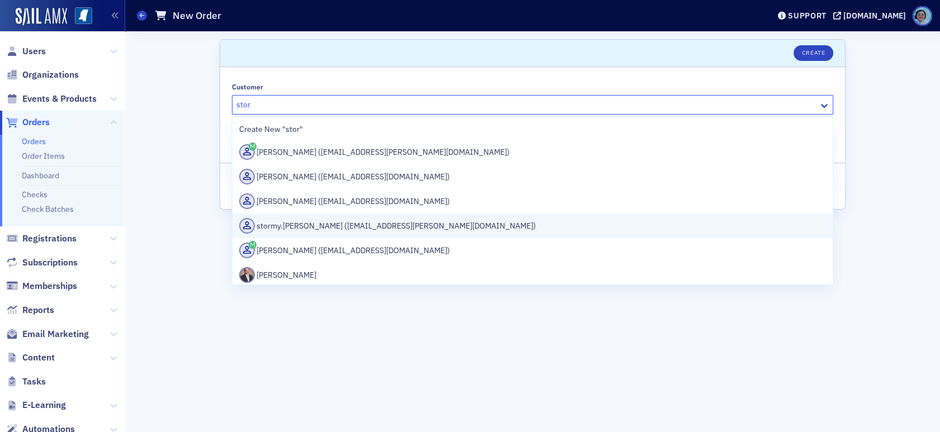
click at [495, 221] on div "stormy.blair (stormy.blair@bbrown.com)" at bounding box center [532, 226] width 587 height 16
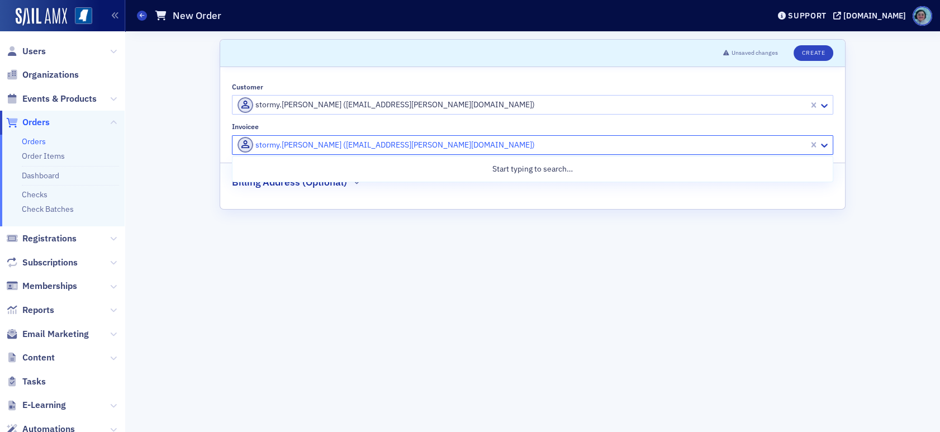
click at [384, 145] on div at bounding box center [521, 145] width 571 height 14
type input "brown and brown"
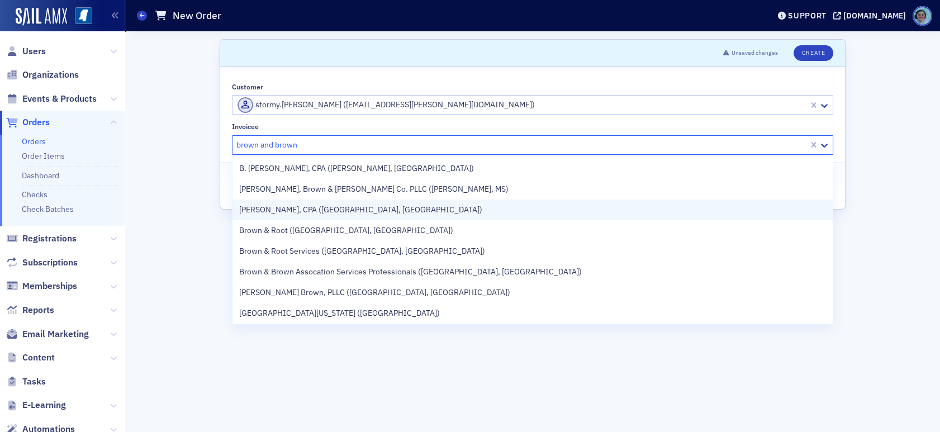
scroll to position [838, 0]
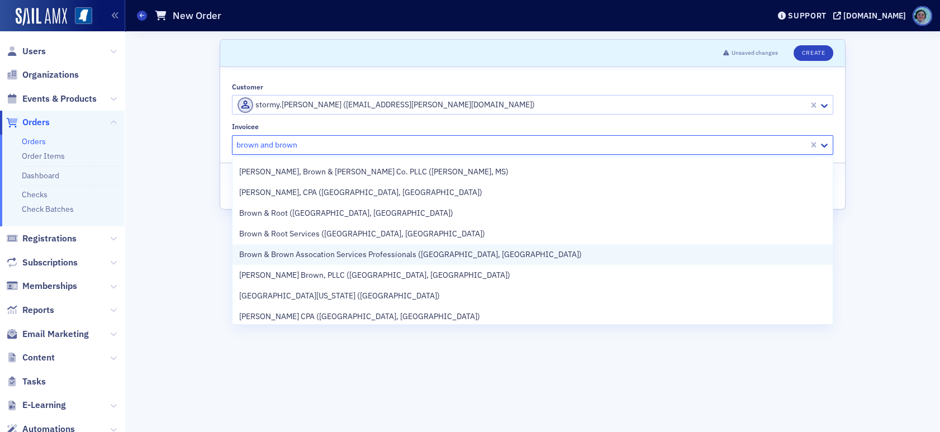
click at [423, 256] on span "Brown & Brown Assocation Services Professionals (Mandeville, LA)" at bounding box center [410, 255] width 343 height 12
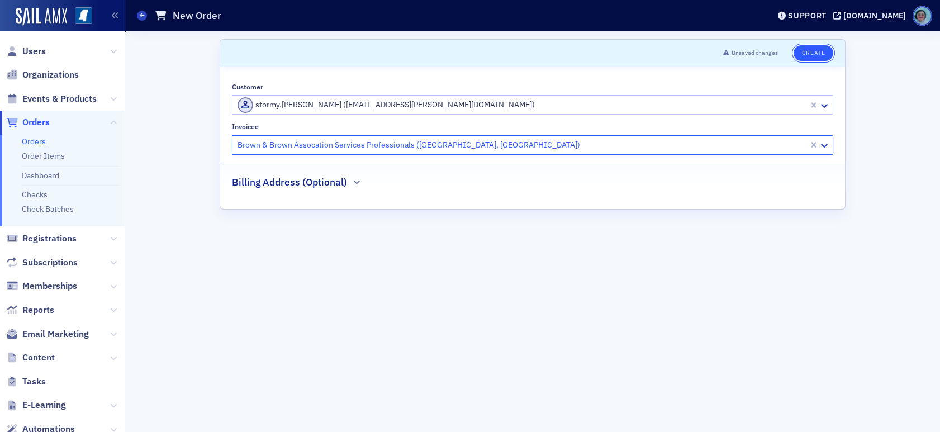
click at [816, 55] on button "Create" at bounding box center [813, 53] width 40 height 16
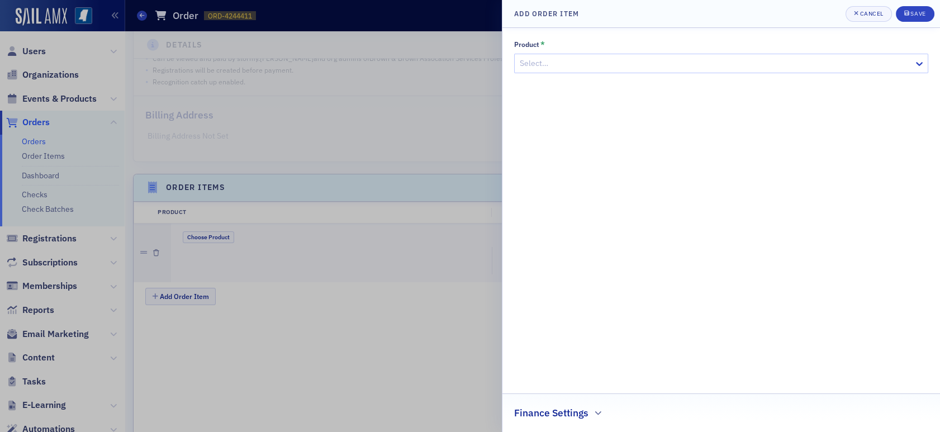
scroll to position [335, 0]
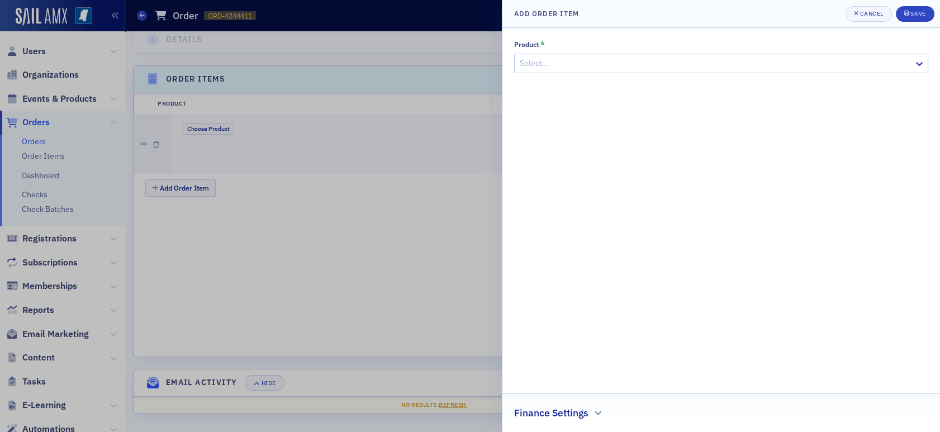
click at [571, 71] on div "Select…" at bounding box center [721, 64] width 414 height 20
type input "newsletter"
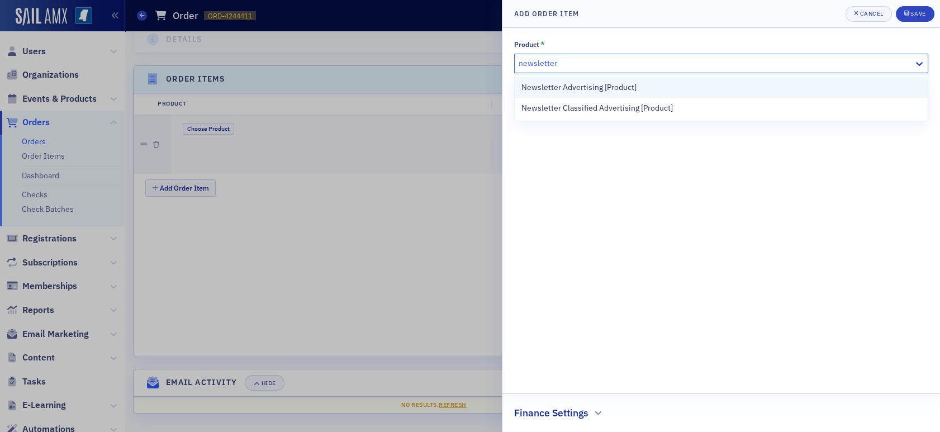
click at [595, 87] on span "Newsletter Advertising [Product]" at bounding box center [578, 88] width 115 height 12
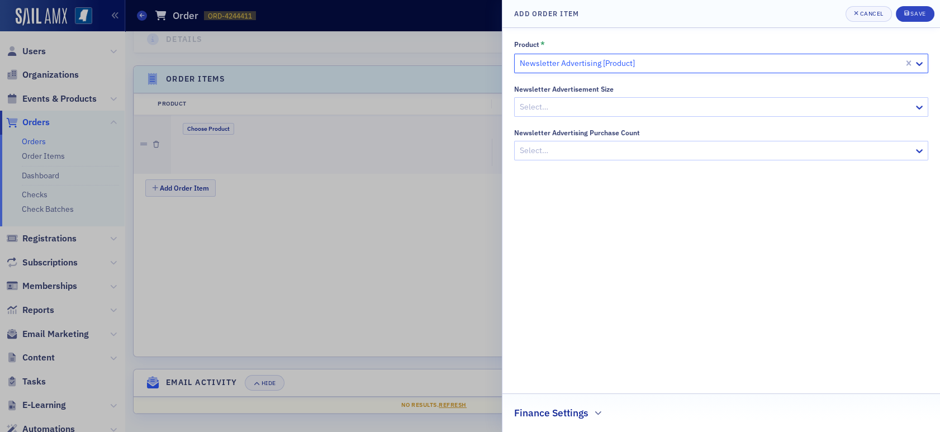
click at [587, 102] on div at bounding box center [716, 107] width 394 height 14
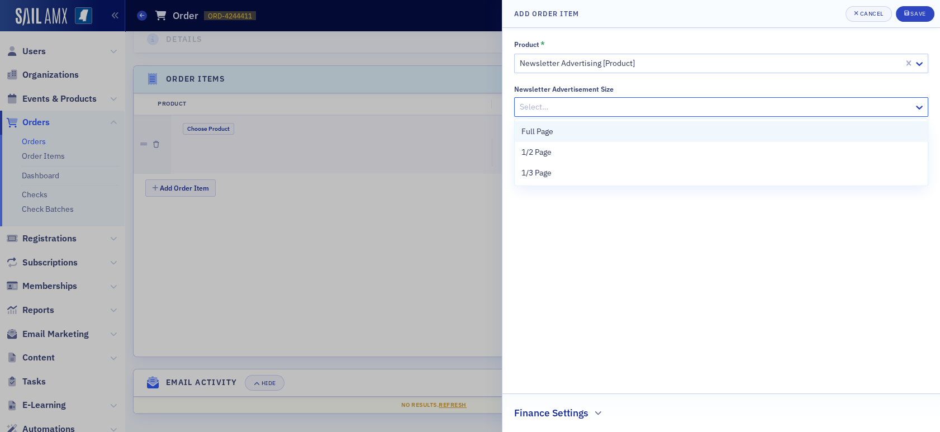
click at [570, 137] on div "Full Page" at bounding box center [721, 131] width 413 height 21
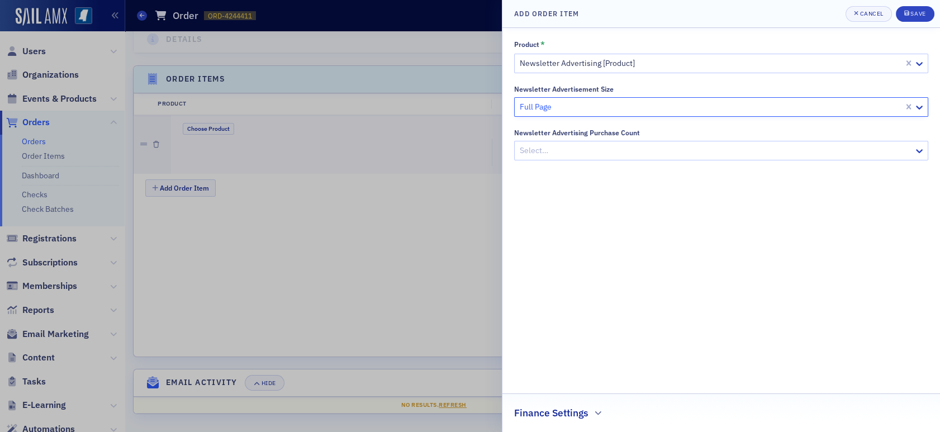
click at [570, 150] on div at bounding box center [716, 151] width 394 height 14
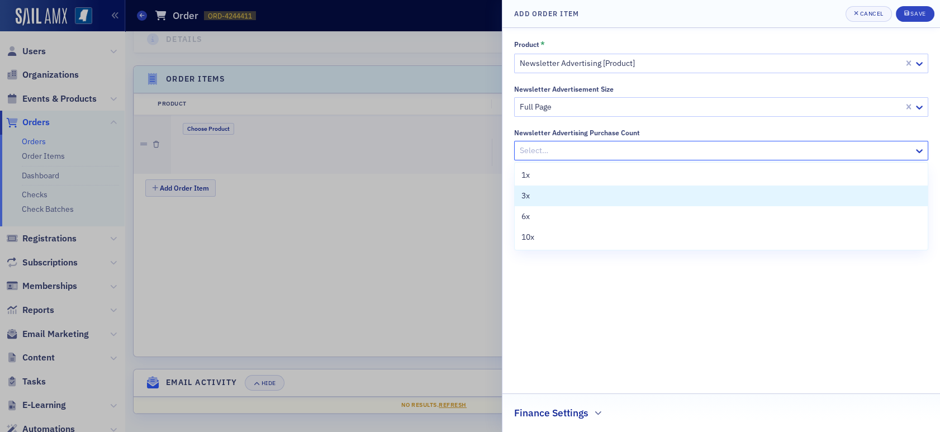
click at [565, 198] on div "3x" at bounding box center [721, 196] width 400 height 12
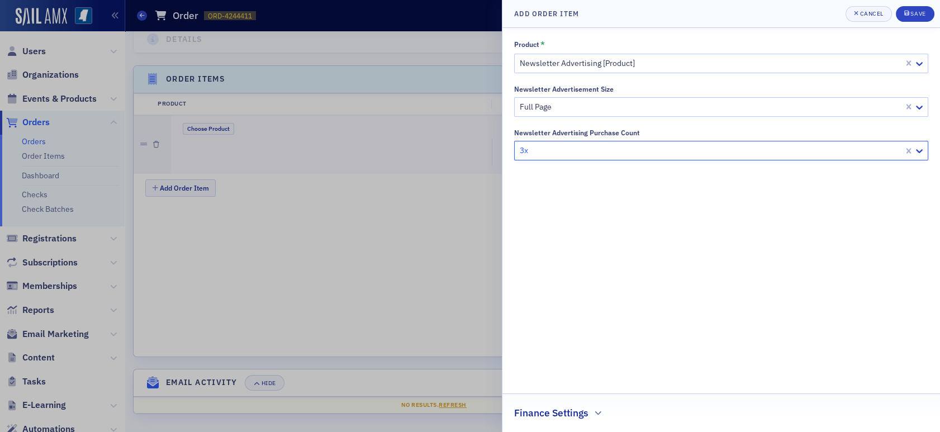
click at [584, 407] on h2 "Finance Settings" at bounding box center [551, 413] width 74 height 15
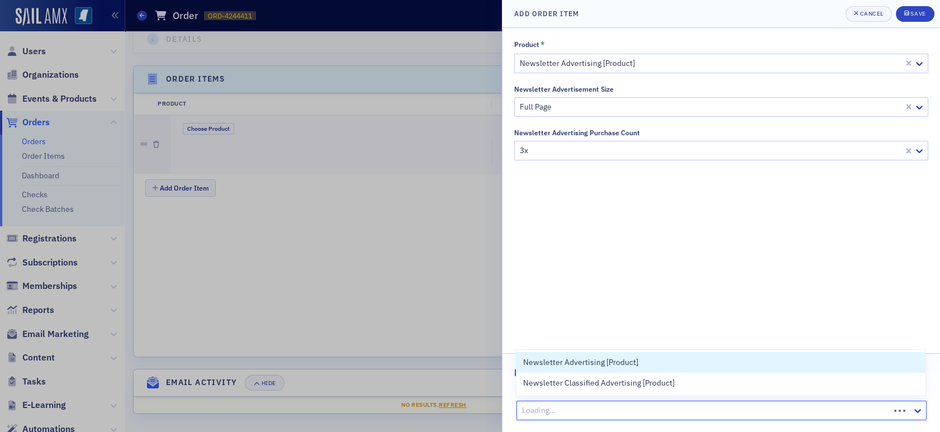
click at [564, 406] on div at bounding box center [705, 410] width 368 height 14
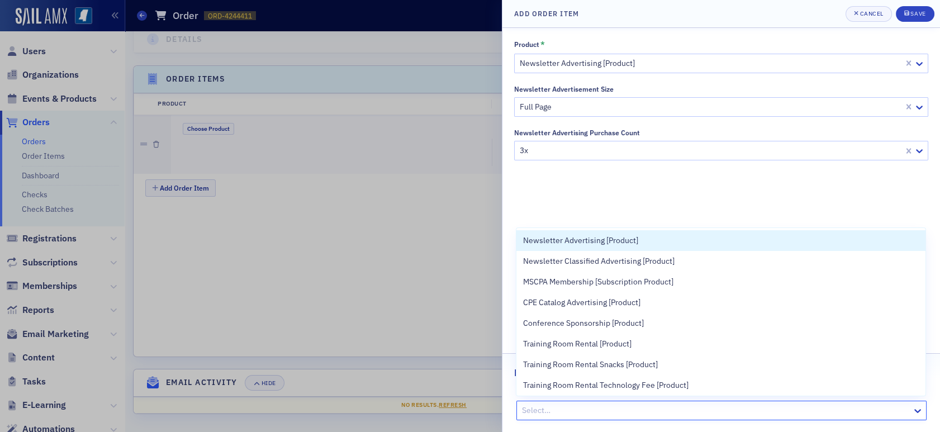
click at [602, 244] on span "Newsletter Advertising [Product]" at bounding box center [580, 241] width 115 height 12
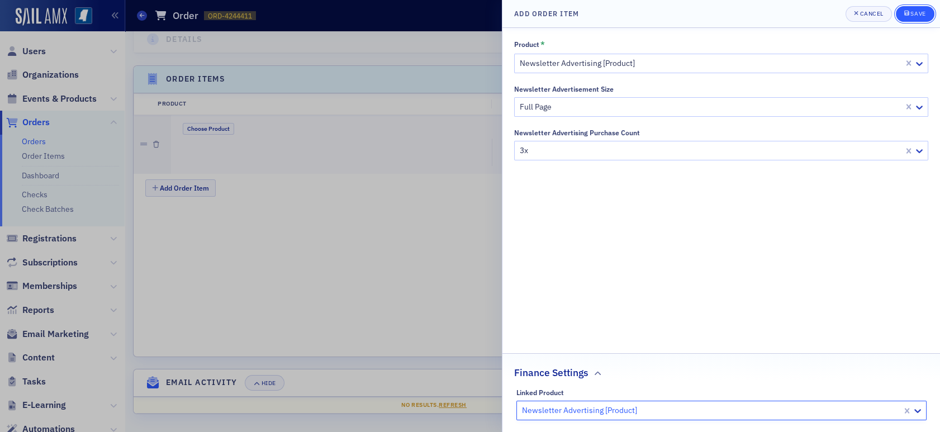
click at [907, 16] on icon "submit" at bounding box center [906, 13] width 5 height 5
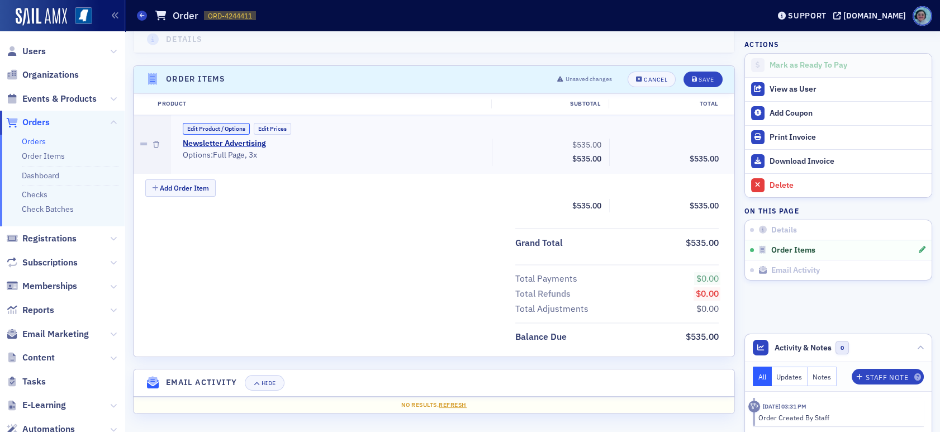
click at [221, 130] on button "Edit Product / Options" at bounding box center [216, 129] width 67 height 12
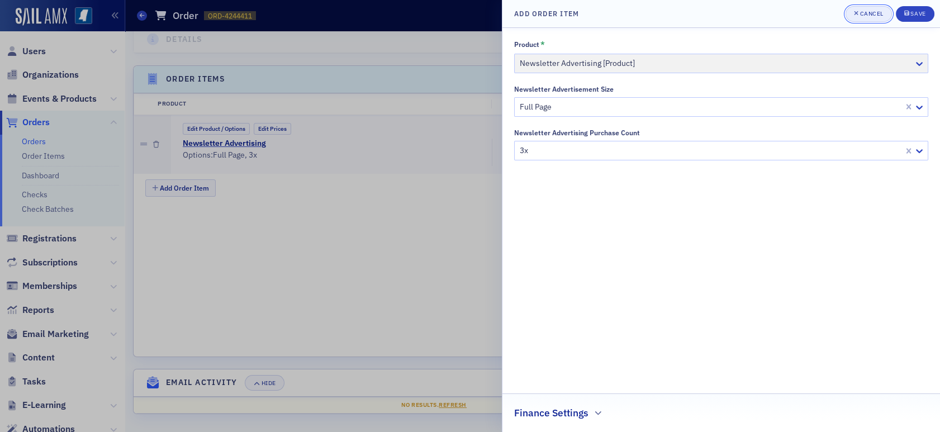
click at [872, 8] on button "Cancel" at bounding box center [868, 14] width 46 height 16
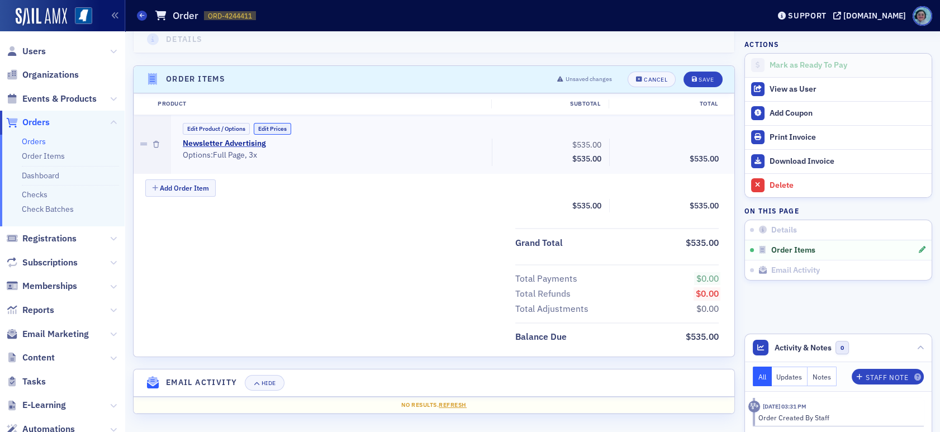
click at [271, 123] on button "Edit Prices" at bounding box center [272, 129] width 37 height 12
drag, startPoint x: 571, startPoint y: 142, endPoint x: 615, endPoint y: 142, distance: 44.1
click at [615, 142] on div "Newsletter Advertising (Custom Price) • Options: Full Page, 3x 535.00 Subtotal …" at bounding box center [451, 154] width 552 height 30
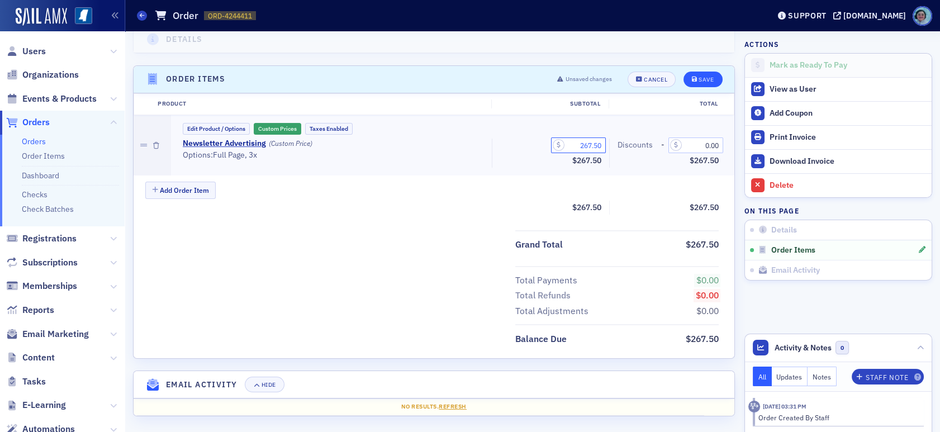
type input "267.50"
click at [683, 74] on button "Save" at bounding box center [702, 80] width 39 height 16
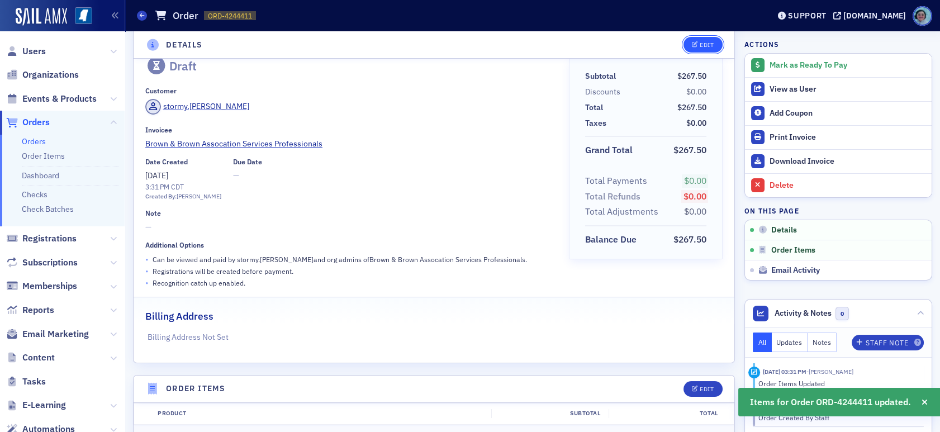
click at [700, 43] on div "Edit" at bounding box center [707, 45] width 14 height 6
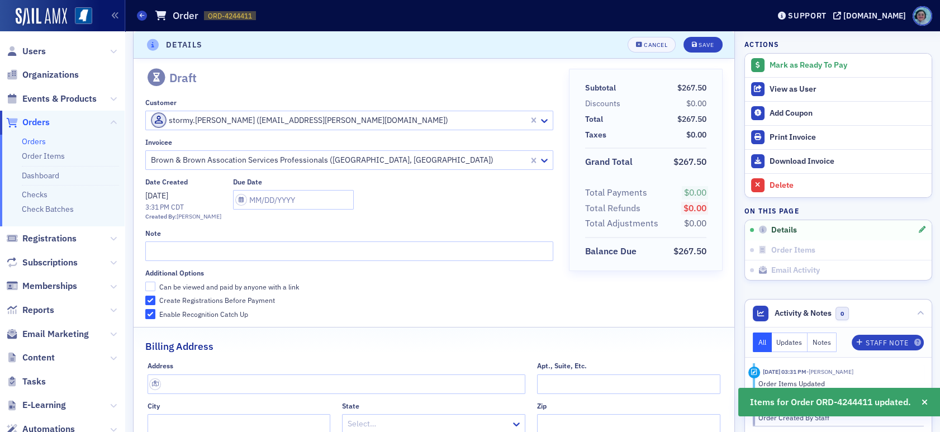
scroll to position [2, 0]
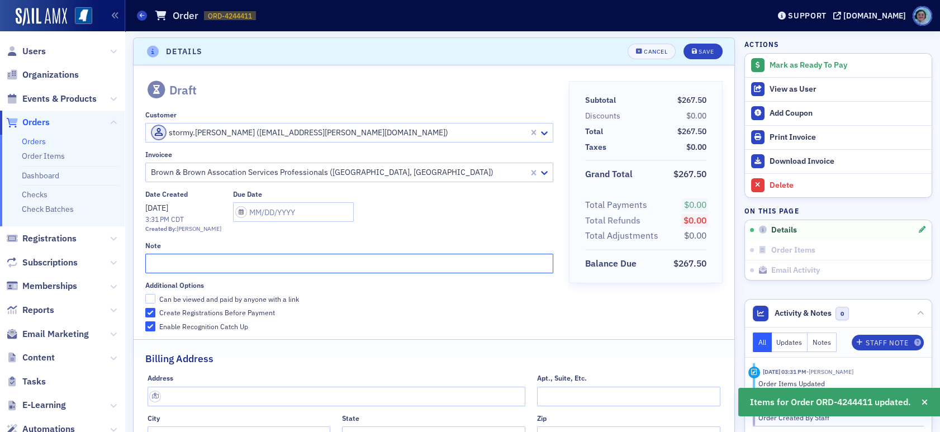
click at [195, 258] on input "text" at bounding box center [349, 264] width 408 height 20
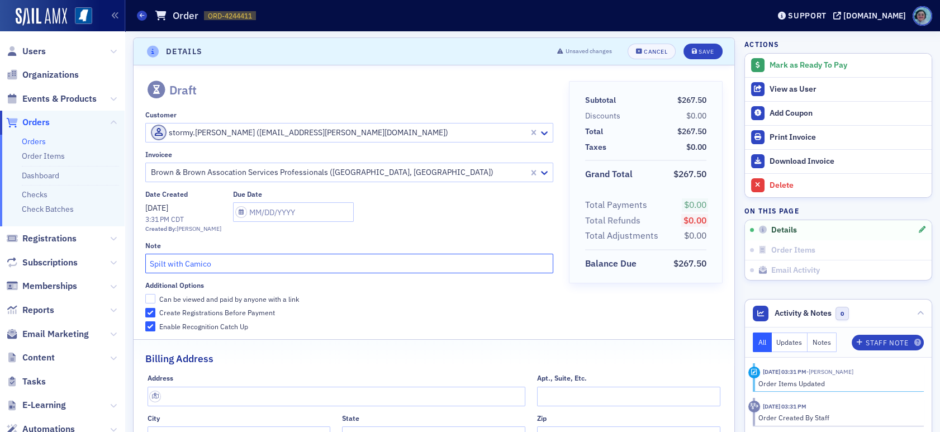
type input "Spilt with Camico"
click at [698, 39] on header "Details Unsaved changes Cancel Save" at bounding box center [434, 51] width 601 height 27
click at [701, 49] on div "Save" at bounding box center [705, 52] width 15 height 6
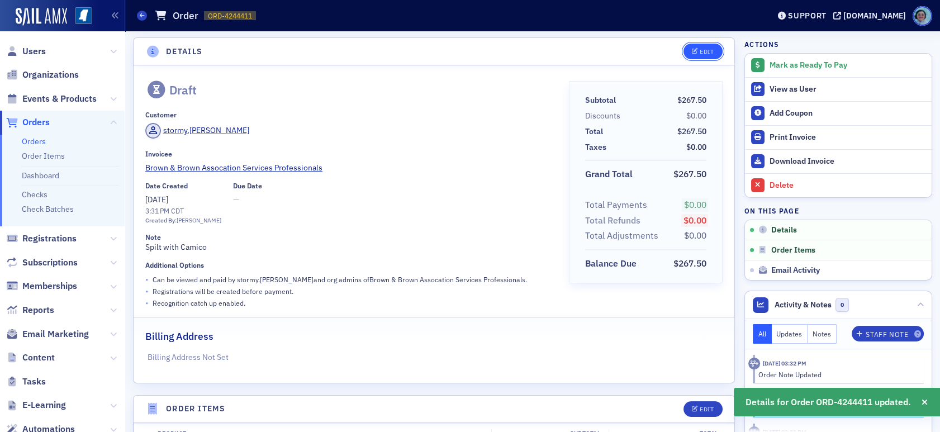
click at [700, 54] on div "Edit" at bounding box center [707, 52] width 14 height 6
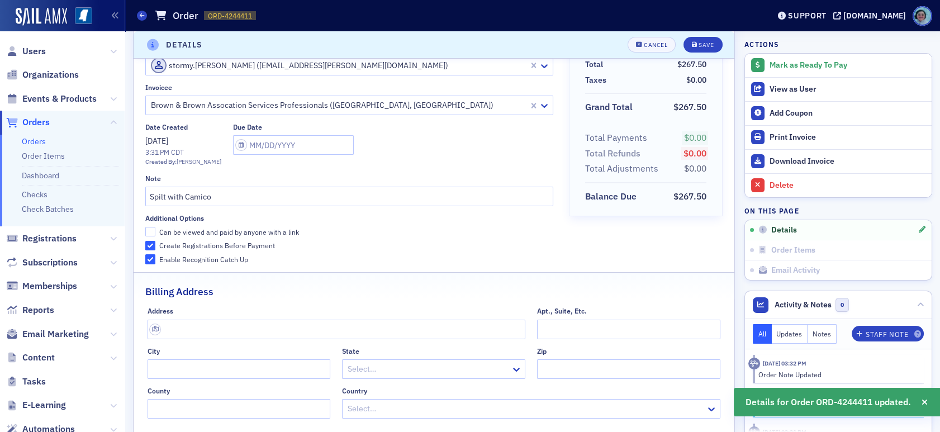
scroll to position [0, 0]
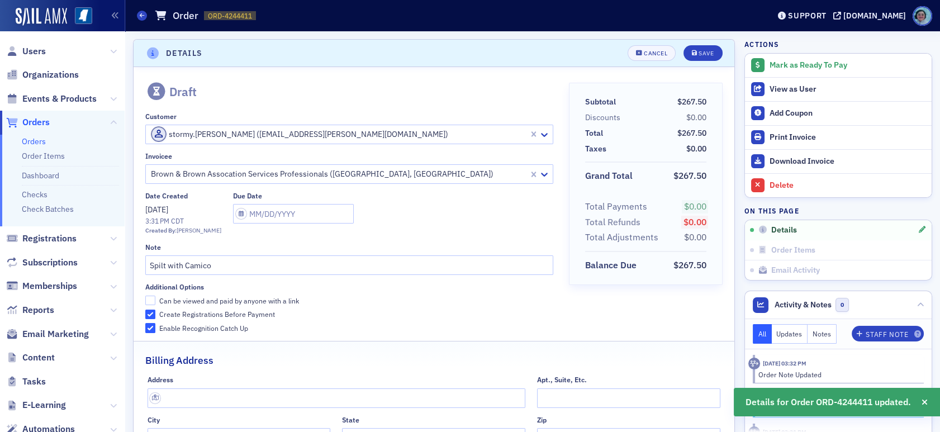
click at [306, 128] on div at bounding box center [339, 134] width 378 height 14
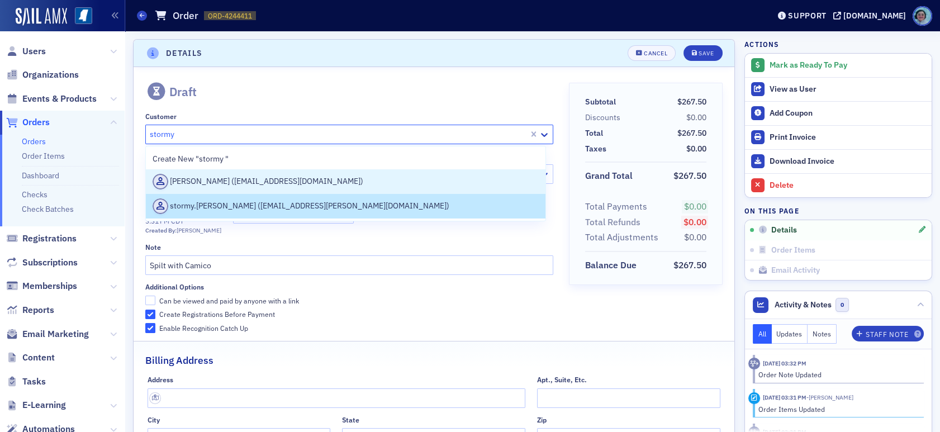
type input "stormy"
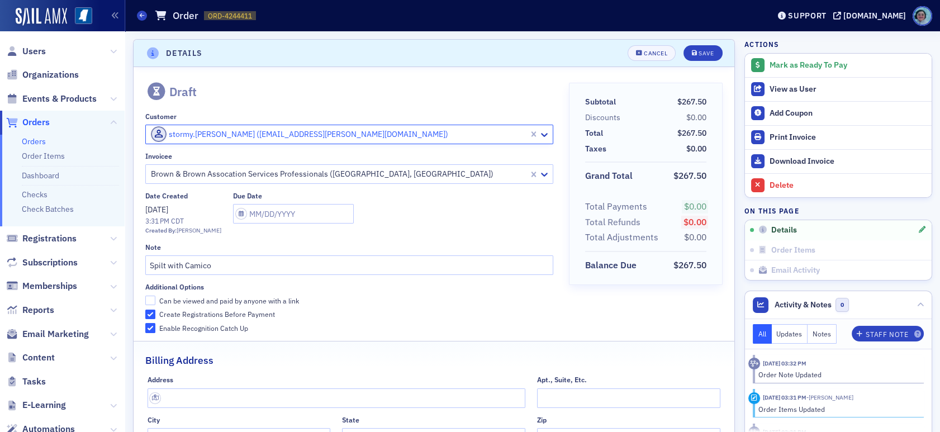
click at [278, 135] on div at bounding box center [339, 134] width 378 height 14
click at [373, 109] on div "Draft Customer Use Up and Down to choose options, press Enter to select the cur…" at bounding box center [349, 208] width 408 height 250
click at [705, 54] on button "Save" at bounding box center [702, 53] width 39 height 16
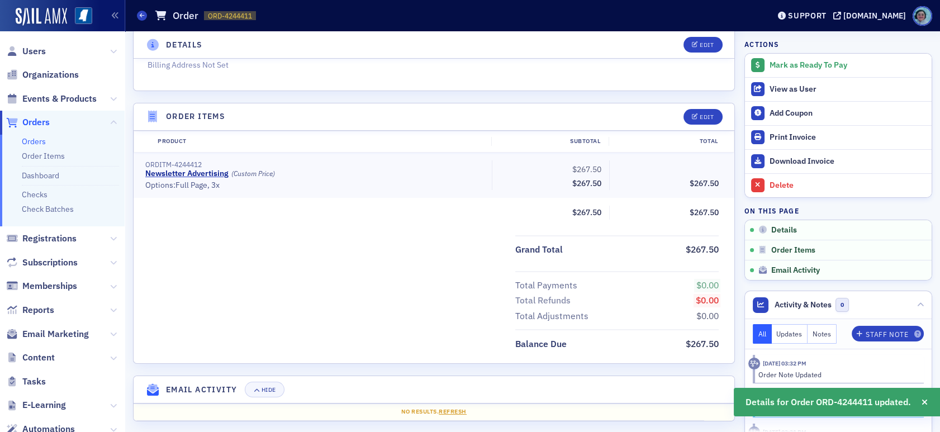
scroll to position [301, 0]
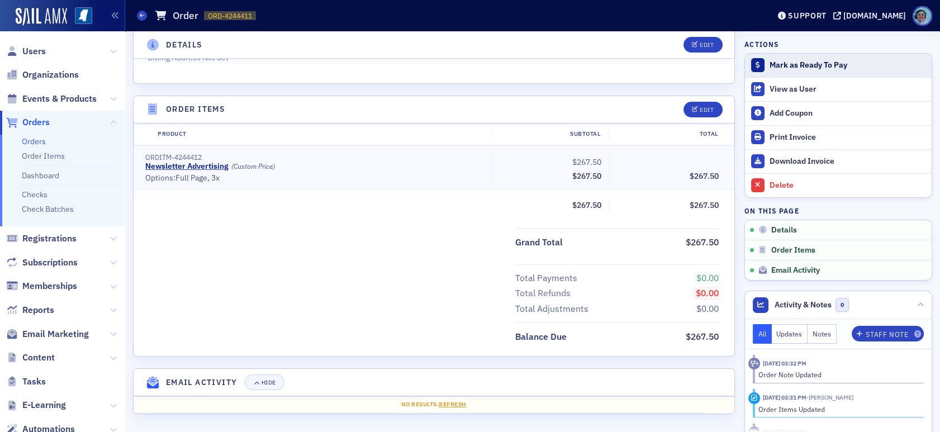
click at [782, 65] on div "Mark as Ready To Pay" at bounding box center [847, 65] width 156 height 10
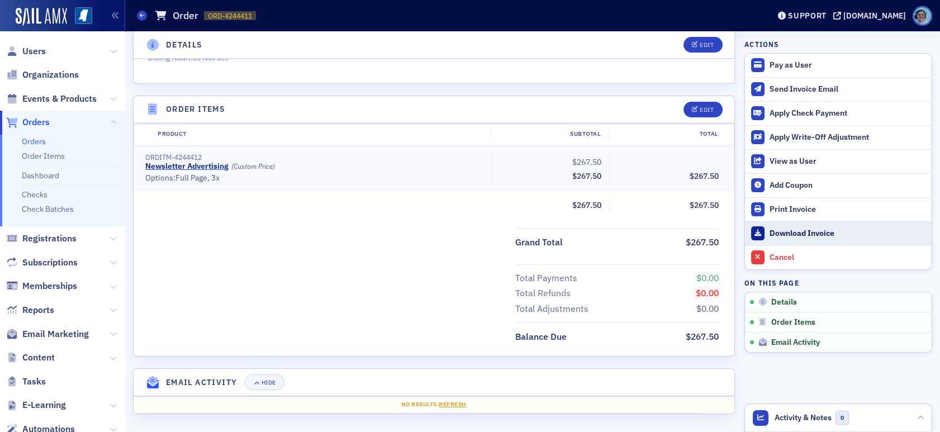
click at [784, 234] on div "Download Invoice" at bounding box center [847, 234] width 156 height 10
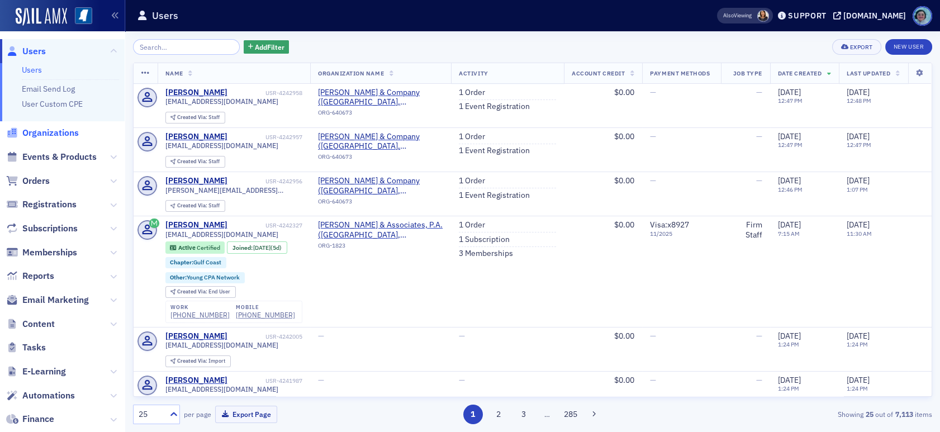
click at [67, 135] on span "Organizations" at bounding box center [50, 133] width 56 height 12
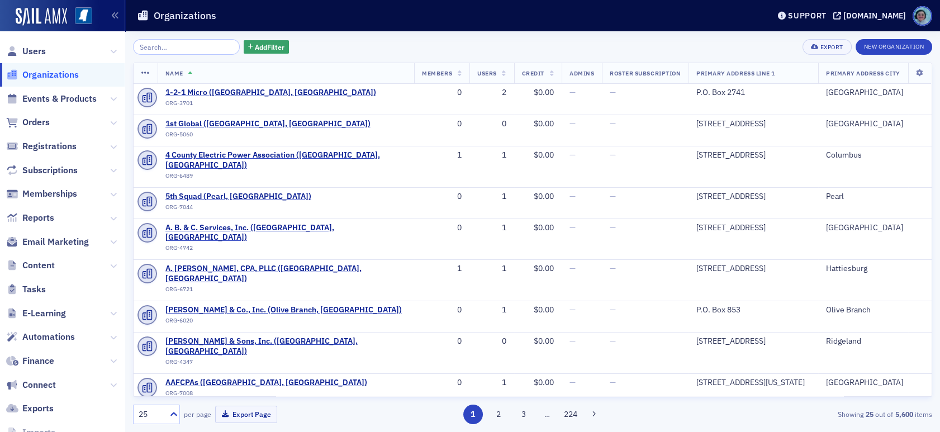
click at [170, 42] on input "search" at bounding box center [186, 47] width 107 height 16
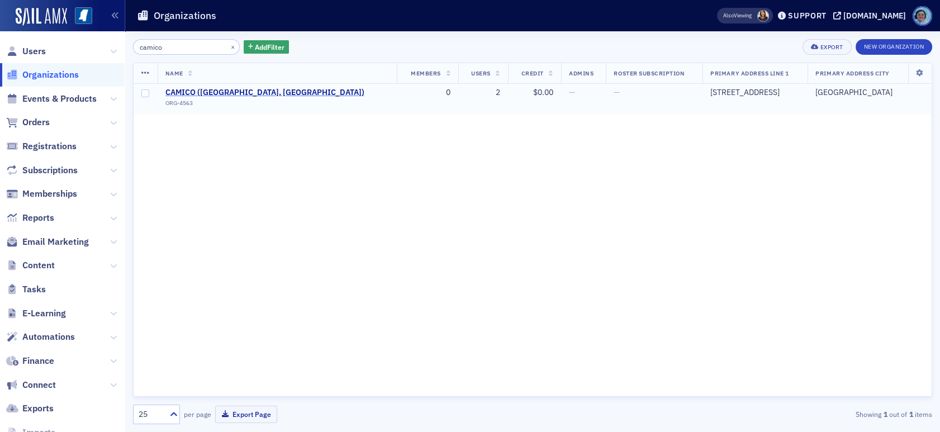
type input "camico"
click at [202, 88] on span "CAMICO ([GEOGRAPHIC_DATA], [GEOGRAPHIC_DATA])" at bounding box center [264, 93] width 199 height 10
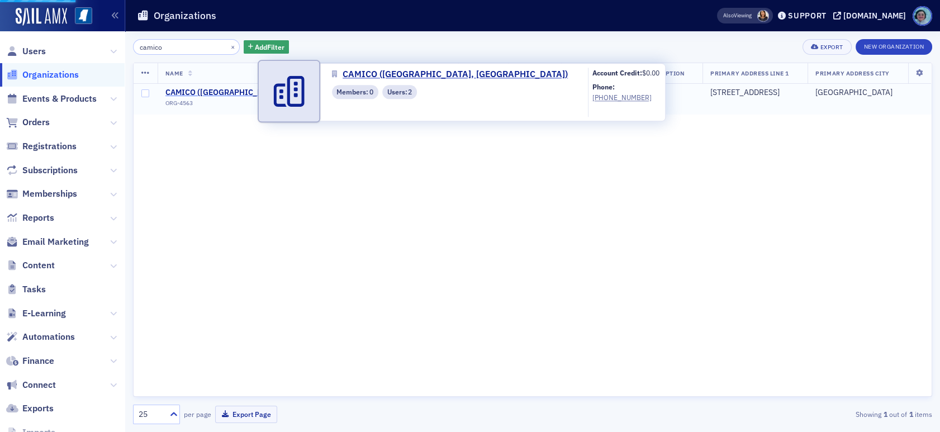
select select "US"
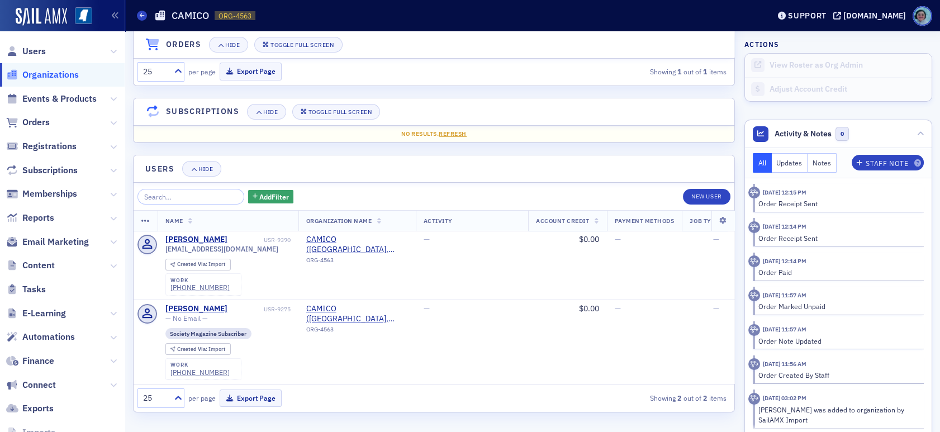
scroll to position [883, 0]
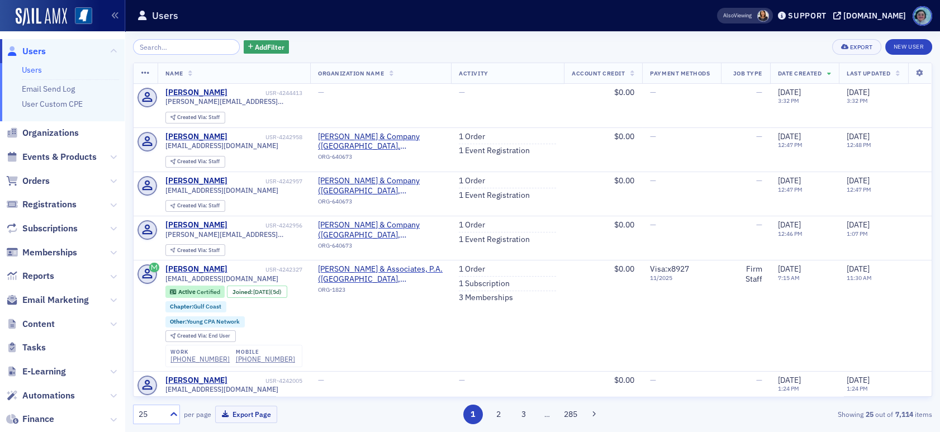
click at [65, 180] on span "Orders" at bounding box center [62, 181] width 125 height 24
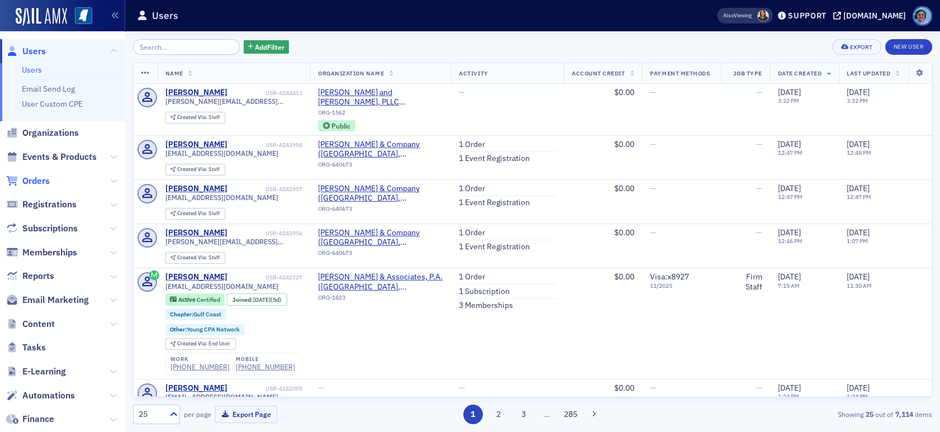
click at [38, 180] on span "Orders" at bounding box center [35, 181] width 27 height 12
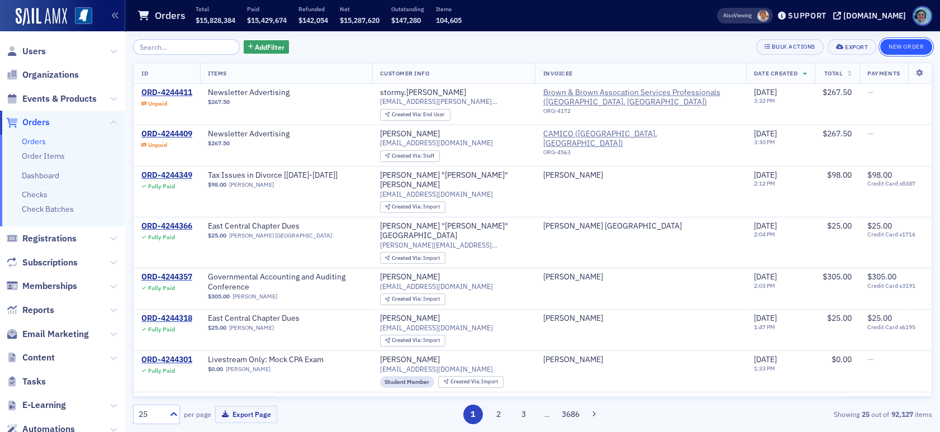
click at [890, 42] on button "New Order" at bounding box center [906, 47] width 52 height 16
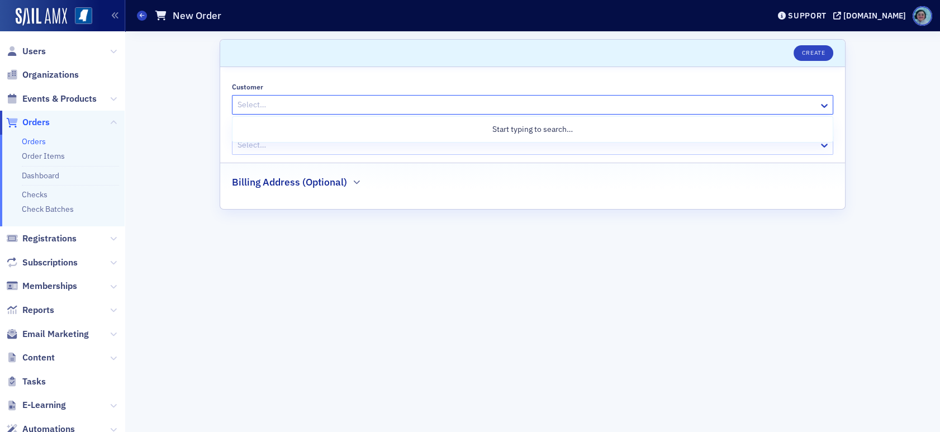
click at [370, 100] on div at bounding box center [526, 105] width 581 height 14
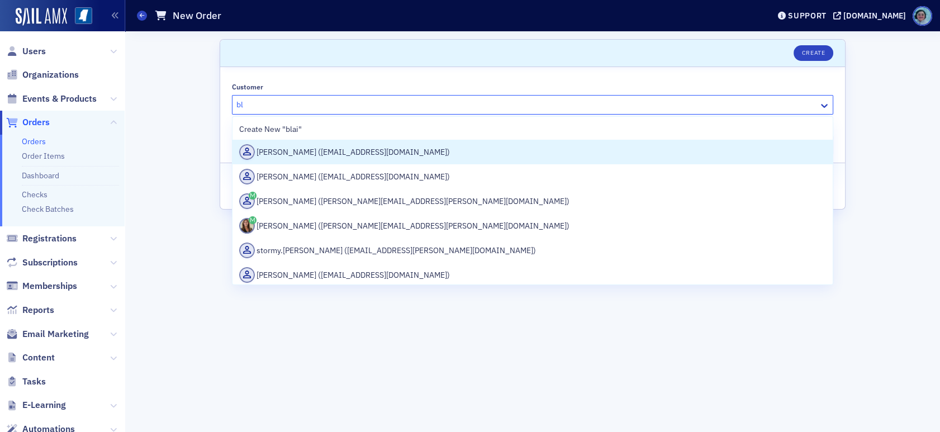
type input "b"
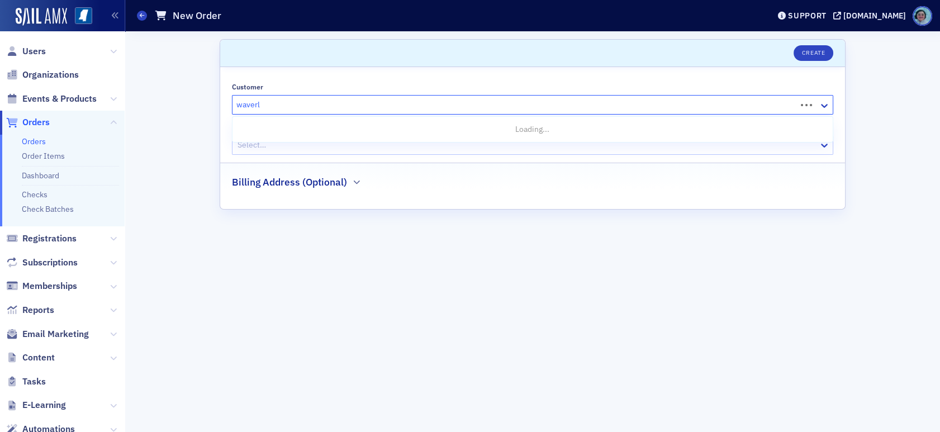
type input "waverly"
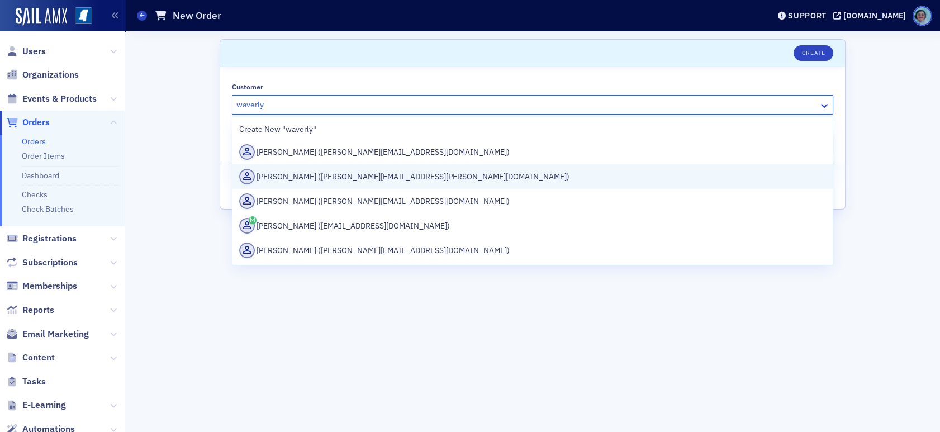
click at [369, 167] on div "Robyn Martin-Schubart (robyn.schubart@waverly-advisors.com)" at bounding box center [532, 176] width 600 height 25
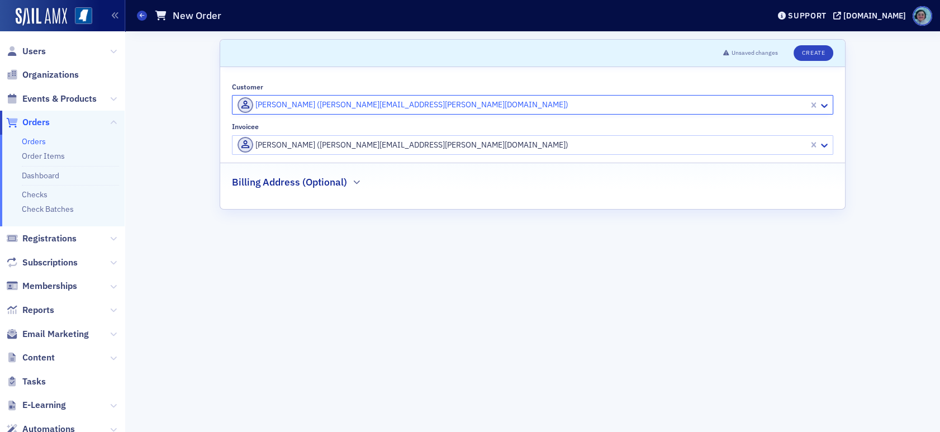
click at [322, 149] on div at bounding box center [521, 145] width 571 height 14
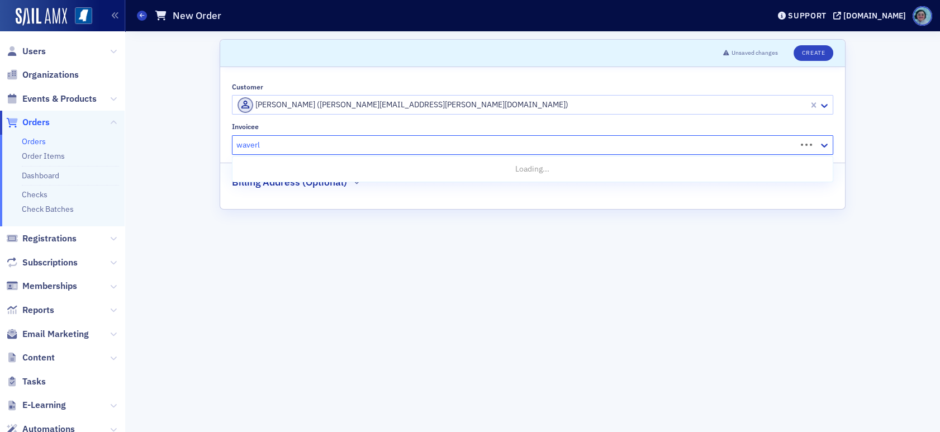
type input "waverly"
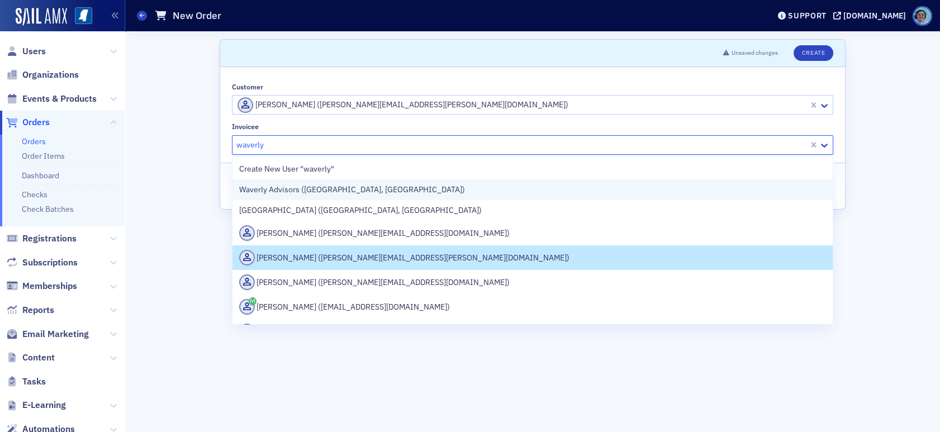
click at [346, 192] on span "Waverly Advisors (Ridgeland, MS)" at bounding box center [352, 190] width 226 height 12
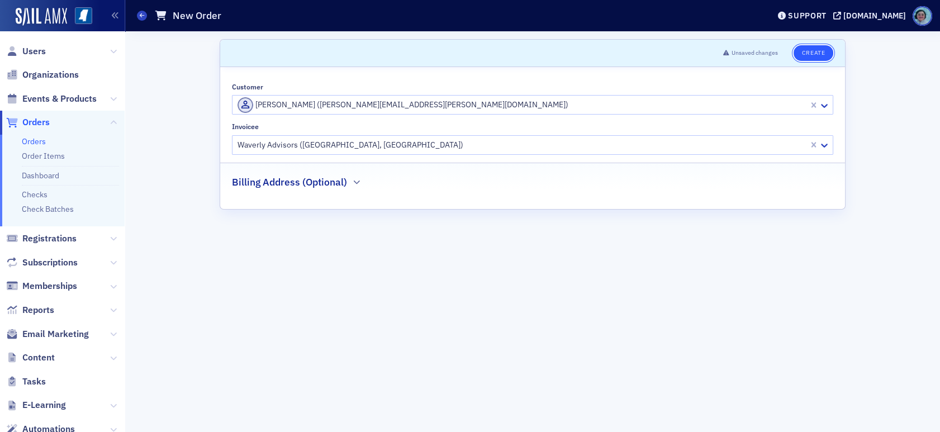
click at [811, 47] on button "Create" at bounding box center [813, 53] width 40 height 16
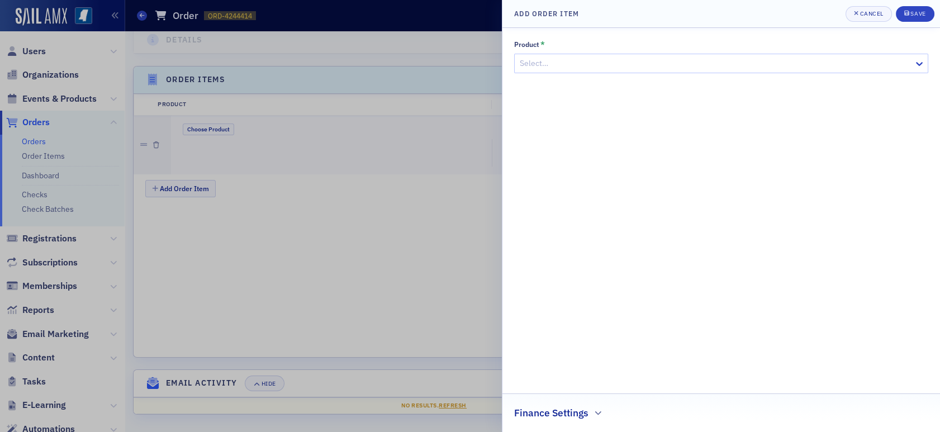
scroll to position [335, 0]
click at [665, 61] on div at bounding box center [716, 63] width 394 height 14
type input "newsletter"
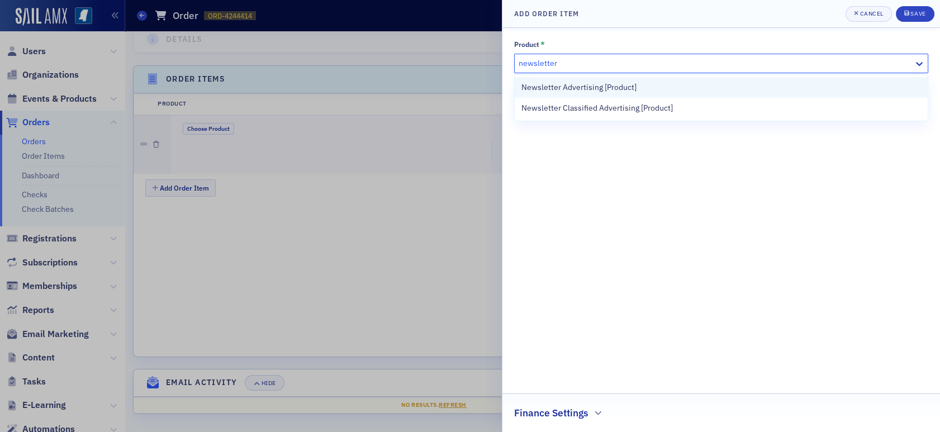
click at [575, 82] on span "Newsletter Advertising [Product]" at bounding box center [578, 88] width 115 height 12
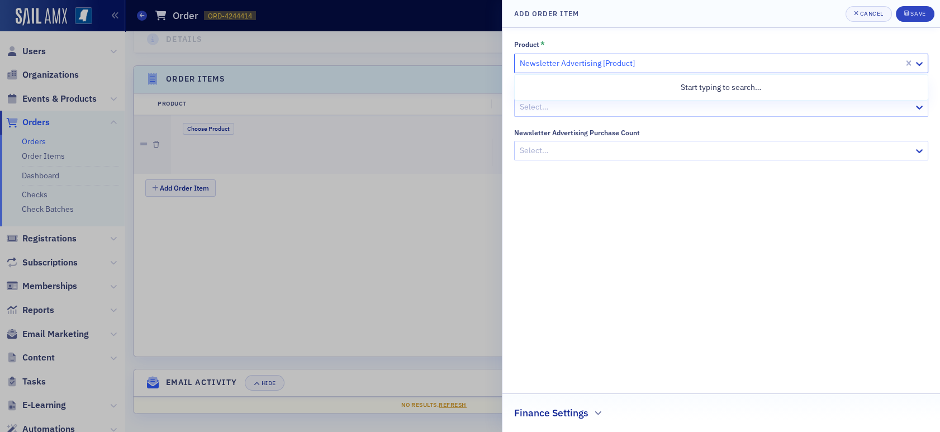
click at [579, 60] on div at bounding box center [711, 63] width 384 height 14
click at [598, 176] on div "Product * option Newsletter Advertising [Product], selected. Use Up and Down to…" at bounding box center [721, 230] width 414 height 381
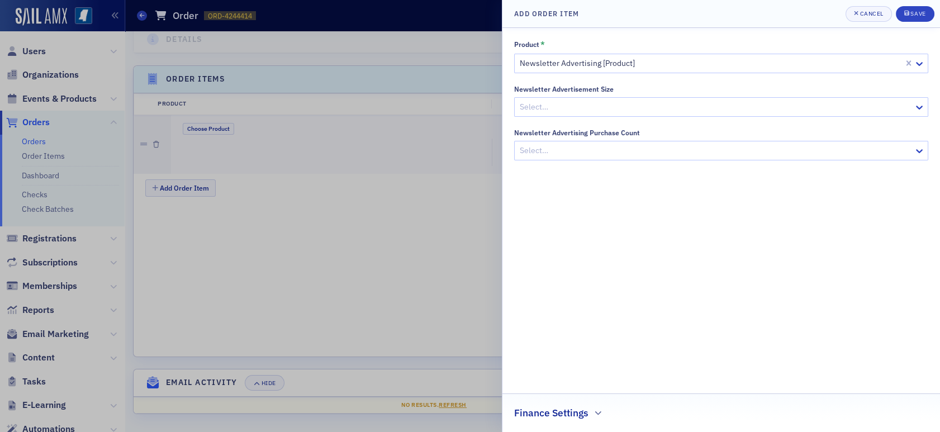
click at [597, 107] on div at bounding box center [716, 107] width 394 height 14
click at [608, 153] on div "1/2 Page" at bounding box center [721, 152] width 400 height 12
click at [600, 149] on div at bounding box center [716, 151] width 394 height 14
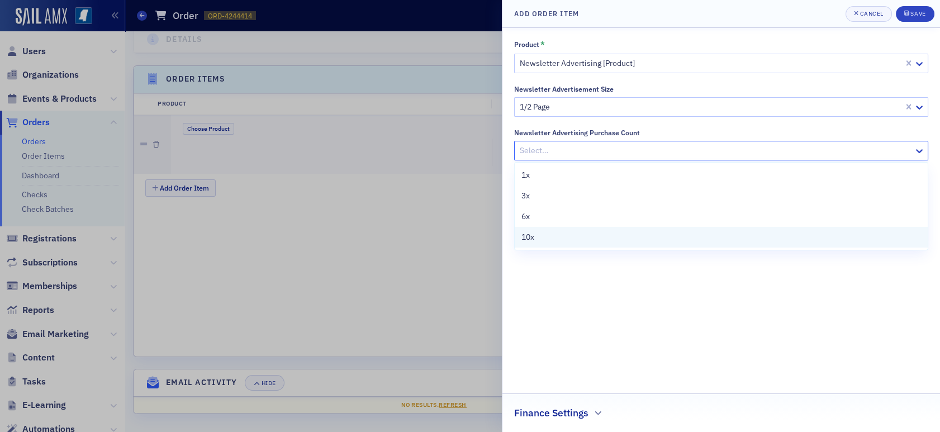
click at [583, 243] on div "10x" at bounding box center [721, 237] width 400 height 12
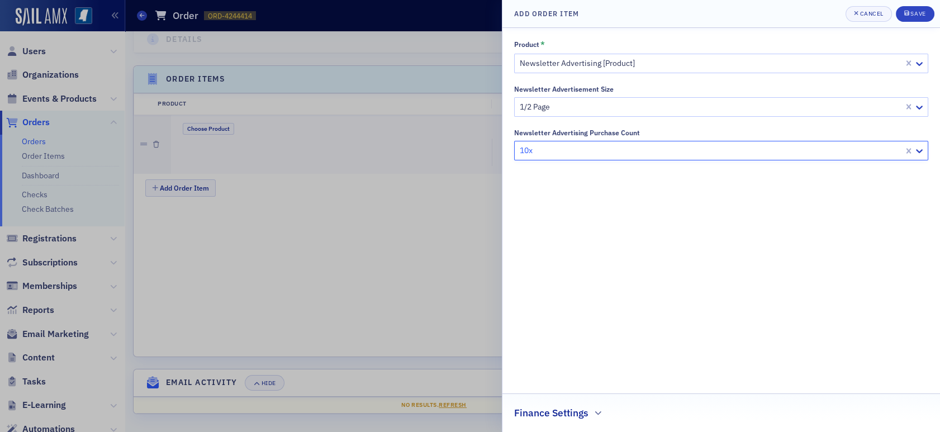
click at [600, 305] on div "Product * Newsletter Advertising [Product] Newsletter Advertisement Size 1/2 Pa…" at bounding box center [721, 230] width 414 height 381
click at [595, 413] on icon "button" at bounding box center [598, 413] width 7 height 7
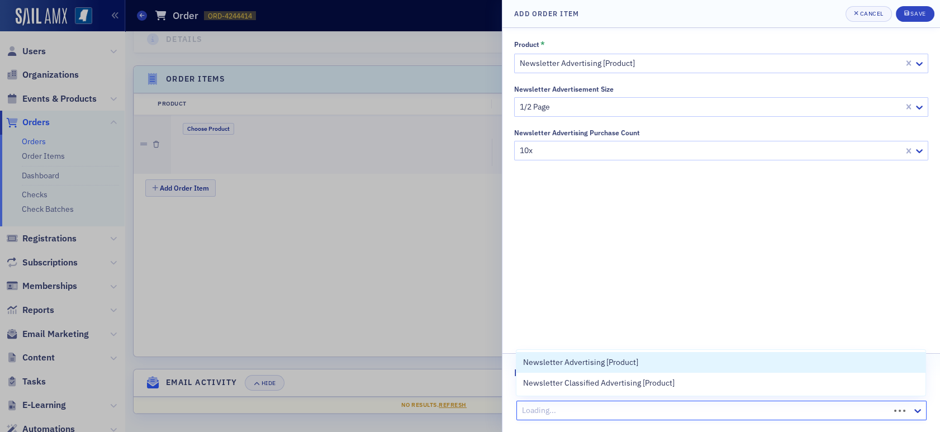
click at [565, 407] on div at bounding box center [705, 410] width 368 height 14
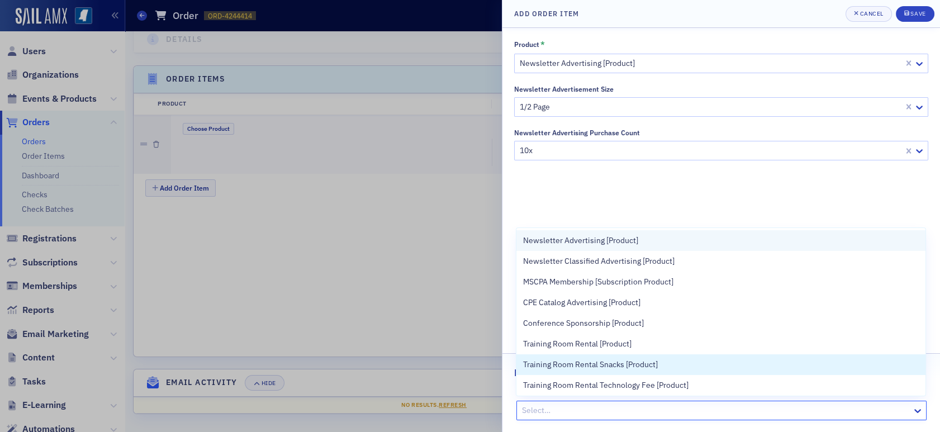
click at [577, 364] on span "Training Room Rental Snacks [Product]" at bounding box center [590, 365] width 135 height 12
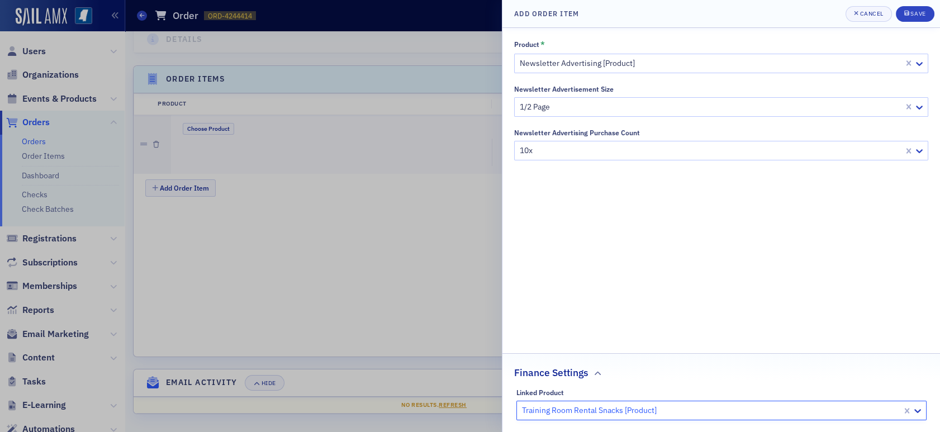
click at [635, 406] on div at bounding box center [711, 410] width 380 height 14
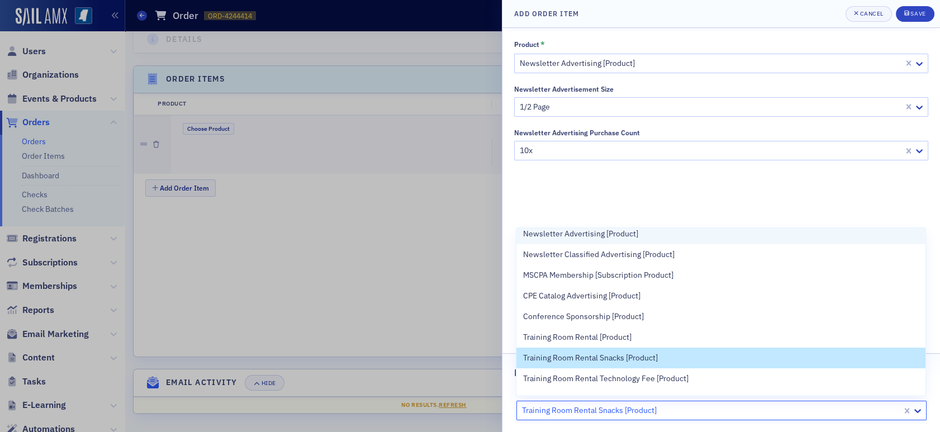
scroll to position [0, 0]
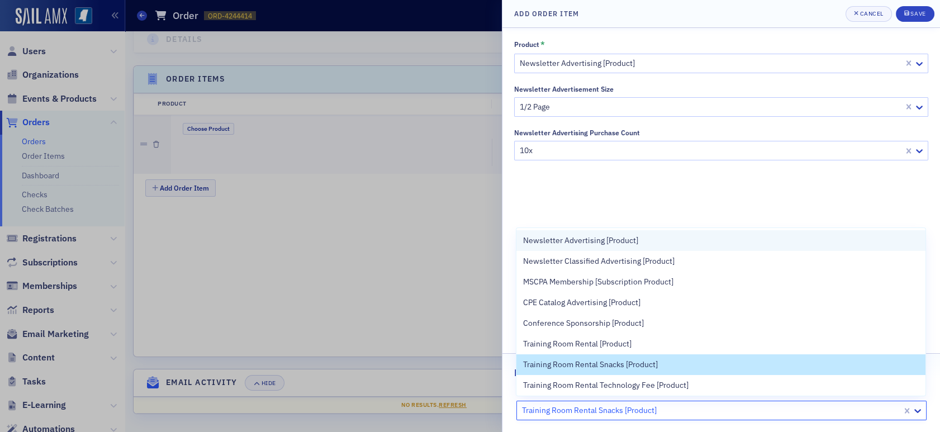
click at [600, 235] on span "Newsletter Advertising [Product]" at bounding box center [580, 241] width 115 height 12
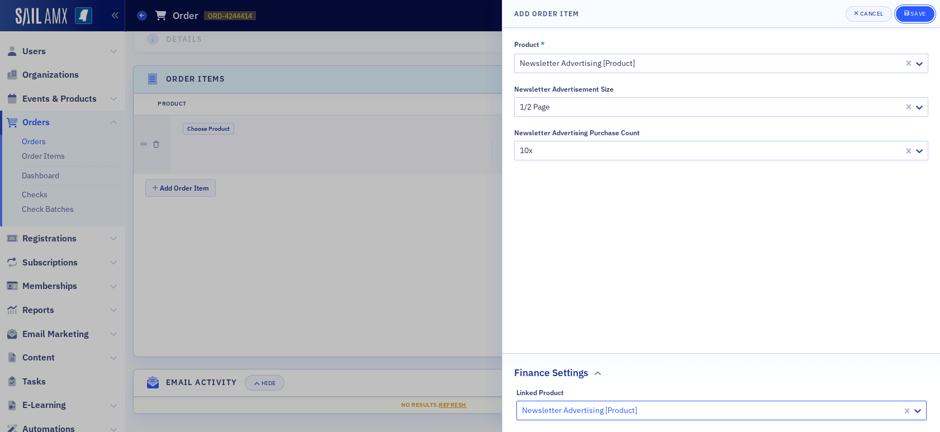
click at [909, 11] on div "submit" at bounding box center [907, 13] width 7 height 9
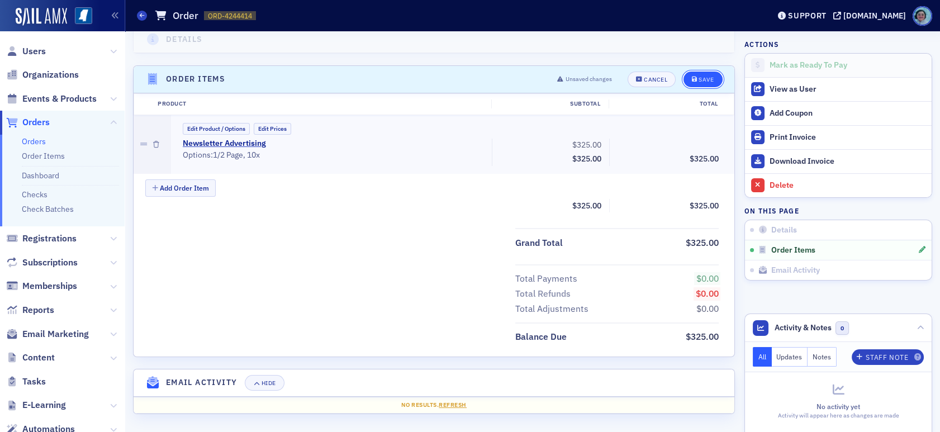
click at [692, 72] on button "Save" at bounding box center [702, 80] width 39 height 16
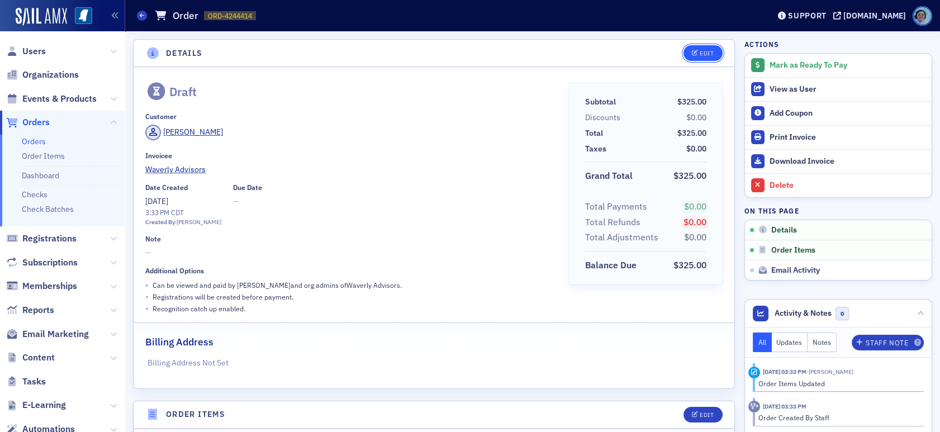
click at [700, 53] on div "Edit" at bounding box center [707, 53] width 14 height 6
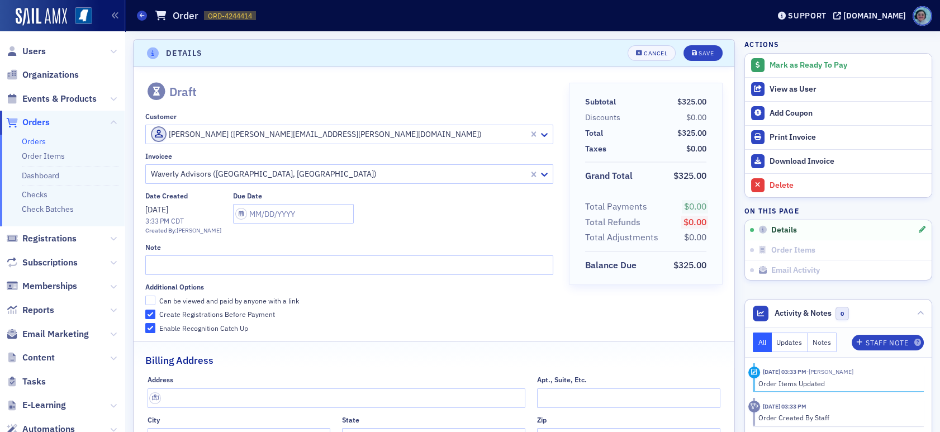
scroll to position [2, 0]
click at [207, 255] on input "text" at bounding box center [349, 264] width 408 height 20
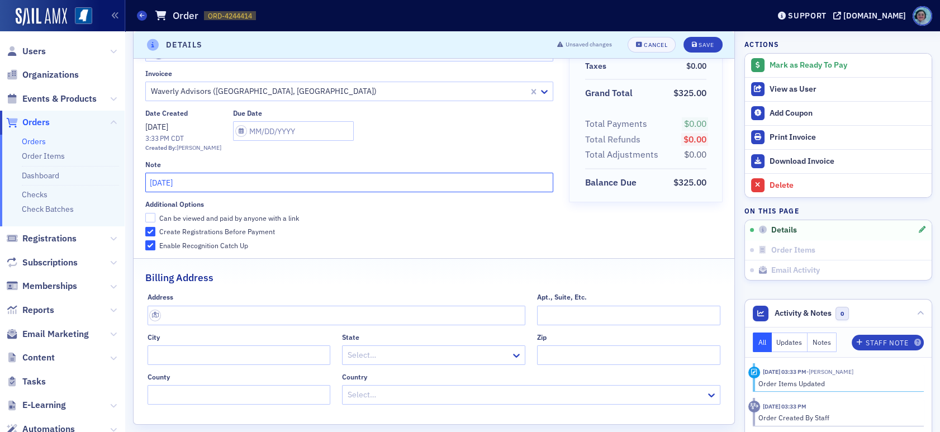
scroll to position [0, 0]
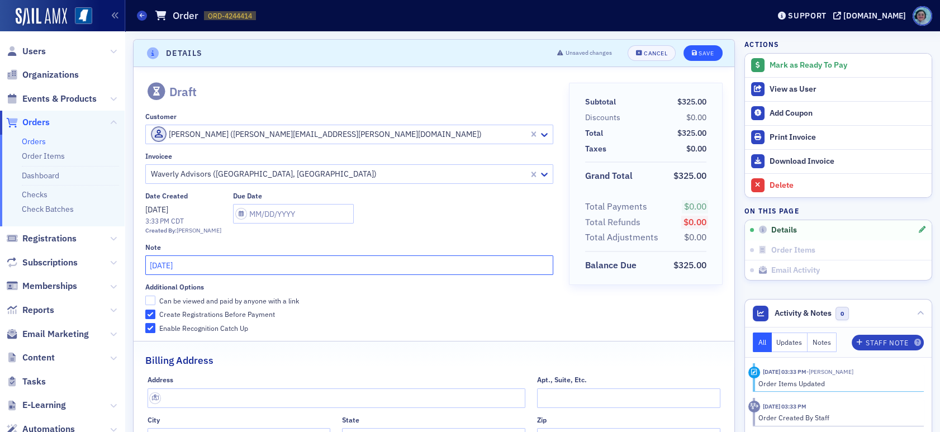
type input "August 2025"
click at [701, 51] on div "Save" at bounding box center [705, 53] width 15 height 6
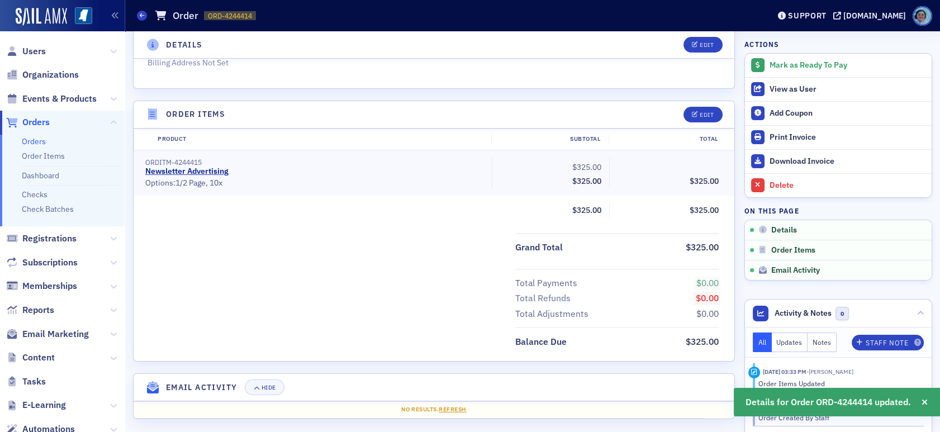
scroll to position [301, 0]
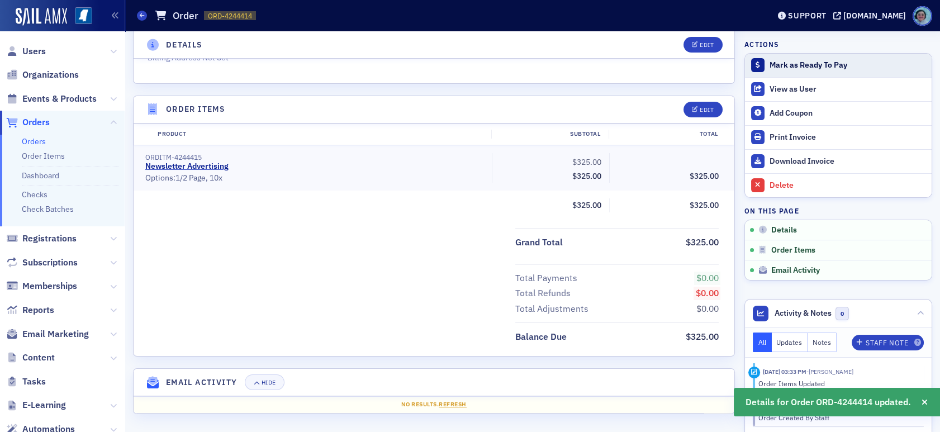
click at [802, 56] on button "Mark as Ready To Pay" at bounding box center [838, 65] width 187 height 23
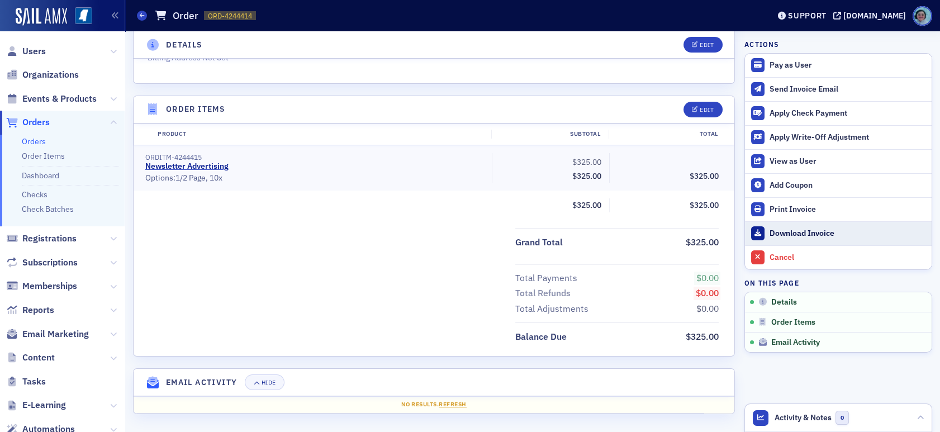
click at [798, 229] on div "Download Invoice" at bounding box center [847, 234] width 156 height 10
click at [529, 28] on header "Orders Order ORD-4244414 4244414 Support ms-cpa.org" at bounding box center [532, 15] width 815 height 31
click at [140, 16] on icon at bounding box center [142, 15] width 4 height 5
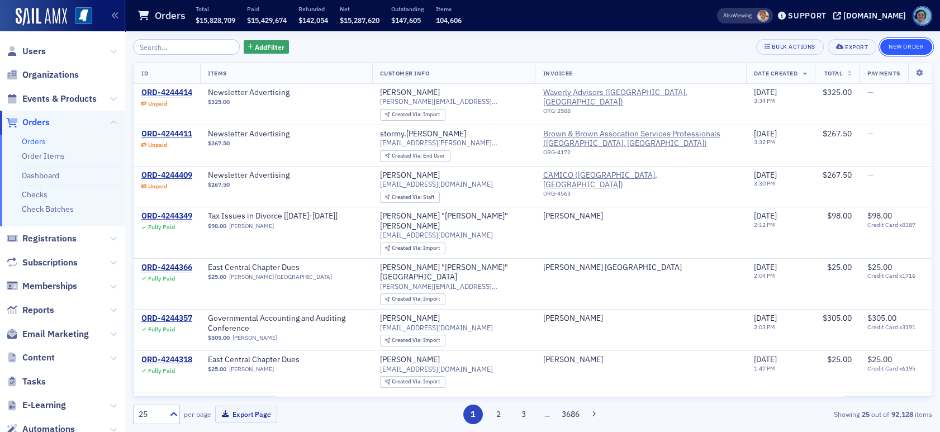
click at [909, 42] on button "New Order" at bounding box center [906, 47] width 52 height 16
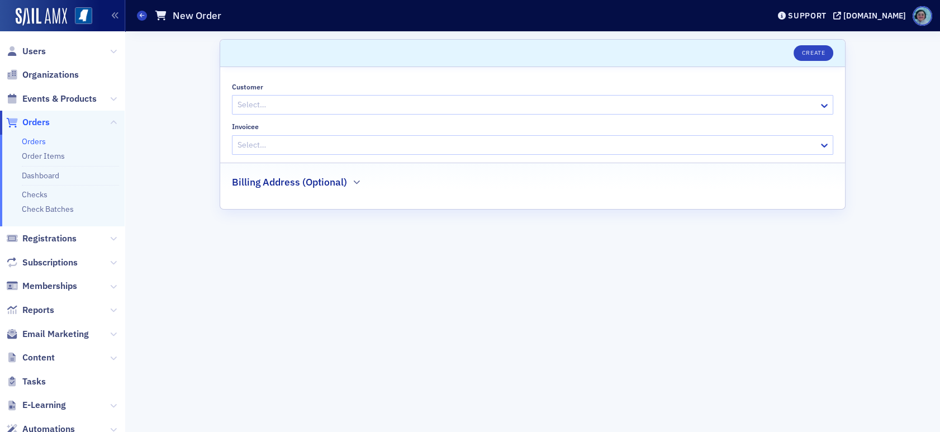
click at [309, 99] on div at bounding box center [526, 105] width 581 height 14
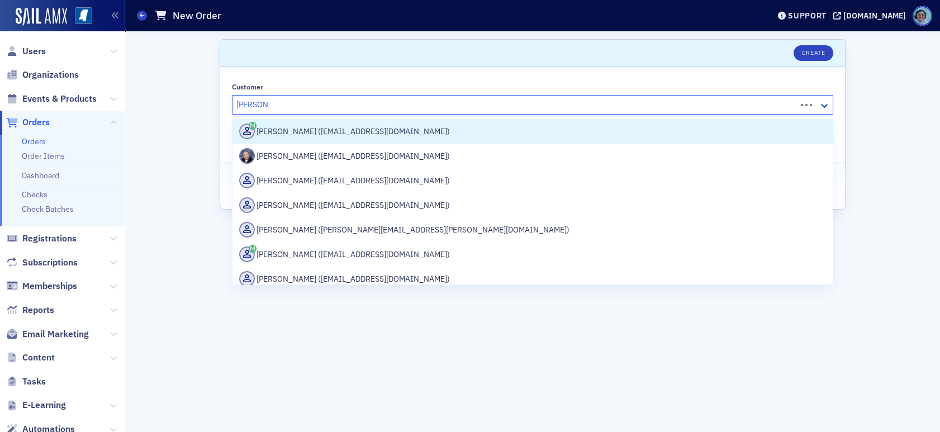
type input "newcomer"
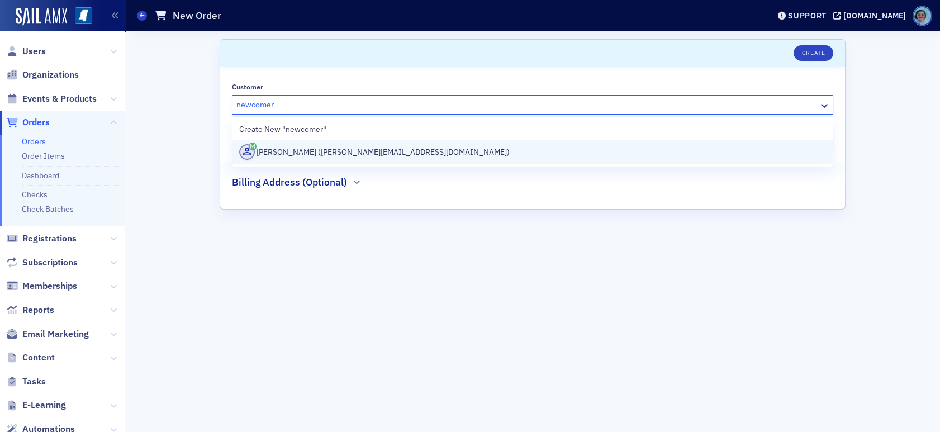
click at [315, 145] on div "Lori Newcomer (lori@aps.net)" at bounding box center [532, 152] width 587 height 16
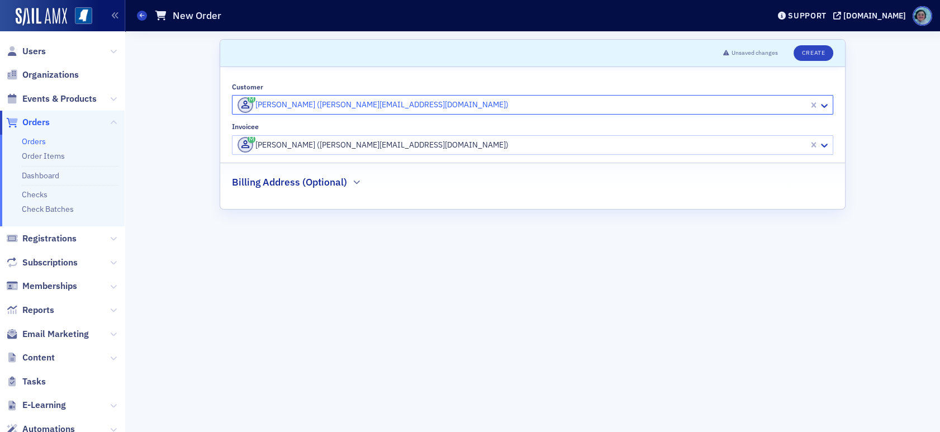
click at [313, 141] on div at bounding box center [521, 145] width 571 height 14
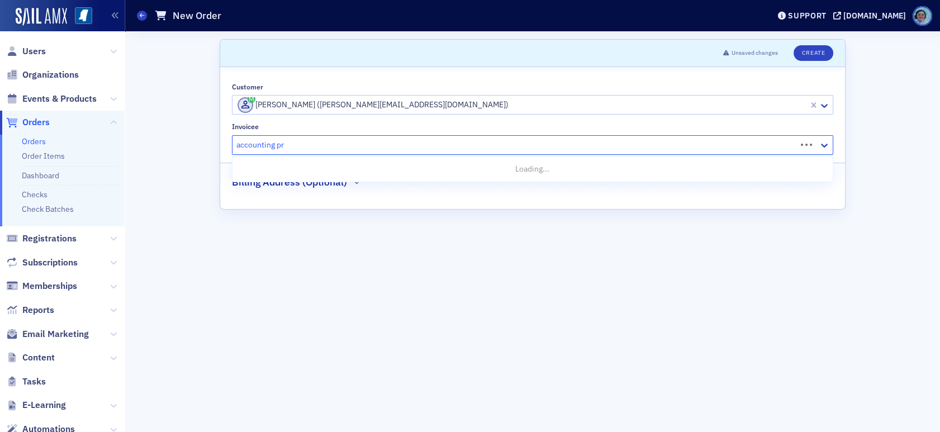
type input "accounting pra"
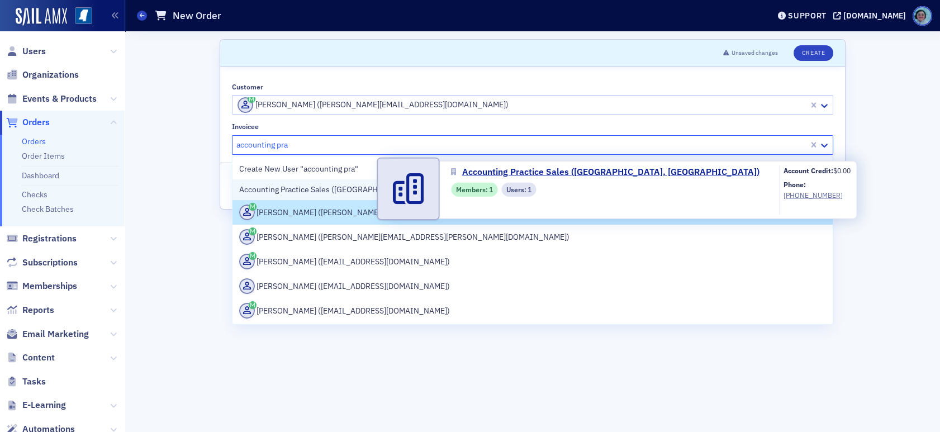
click at [342, 189] on span "Accounting Practice Sales ([GEOGRAPHIC_DATA], [GEOGRAPHIC_DATA])" at bounding box center [367, 190] width 256 height 12
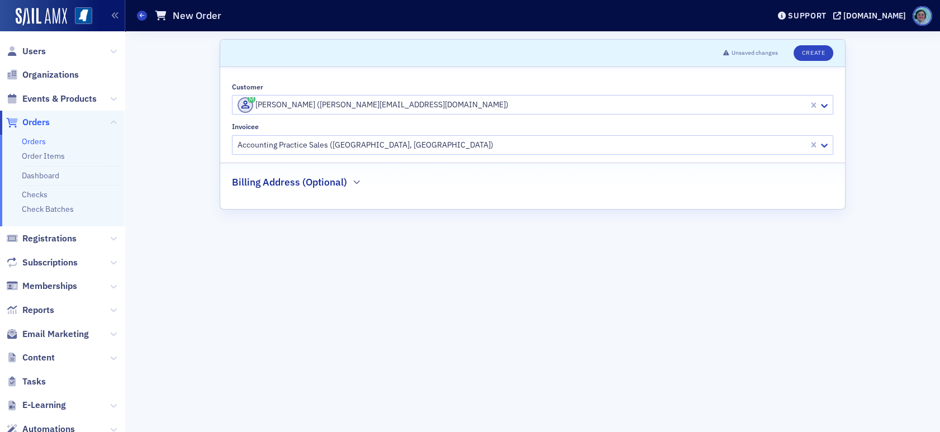
click at [322, 186] on h2 "Billing Address (Optional)" at bounding box center [289, 182] width 115 height 15
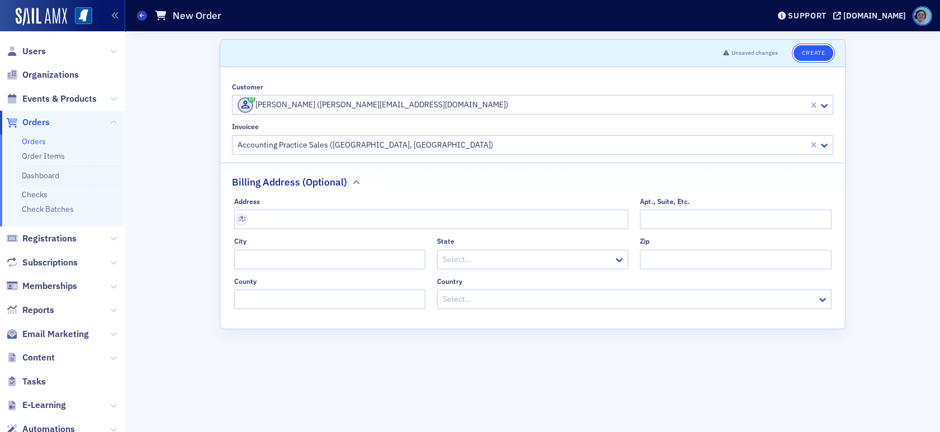
click at [826, 47] on button "Create" at bounding box center [813, 53] width 40 height 16
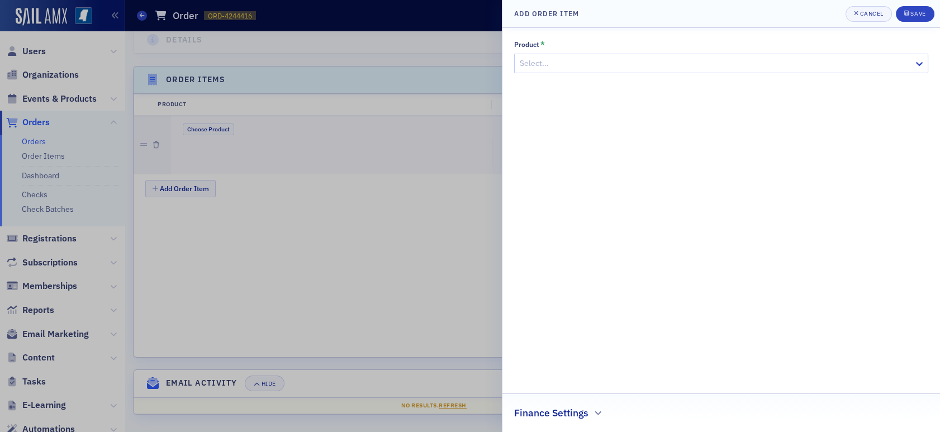
scroll to position [335, 0]
click at [568, 65] on div at bounding box center [716, 63] width 394 height 14
type input "newsletter"
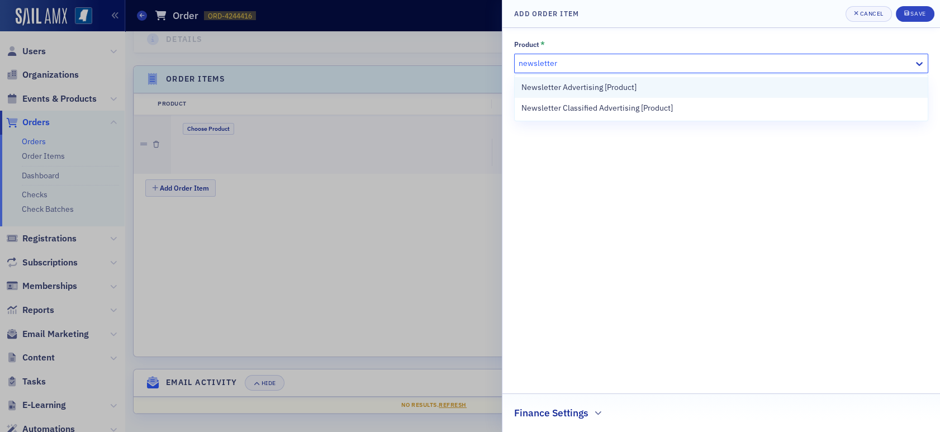
click at [633, 79] on div "Newsletter Advertising [Product]" at bounding box center [721, 87] width 413 height 21
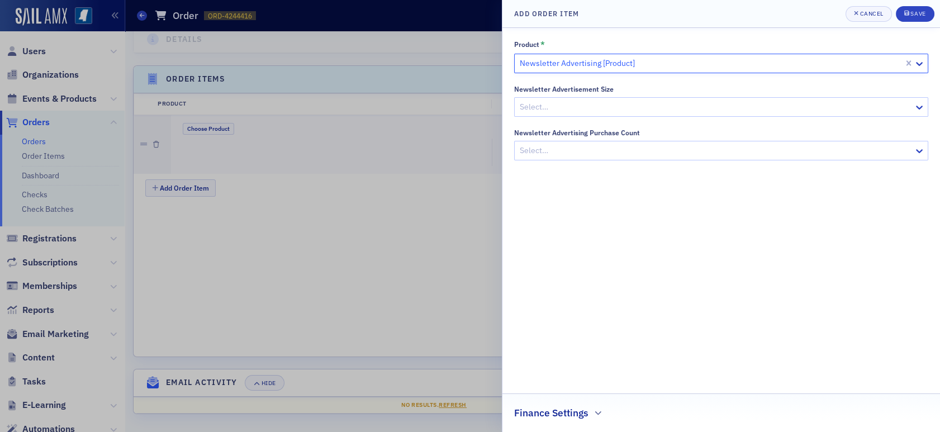
click at [622, 100] on div at bounding box center [716, 107] width 394 height 14
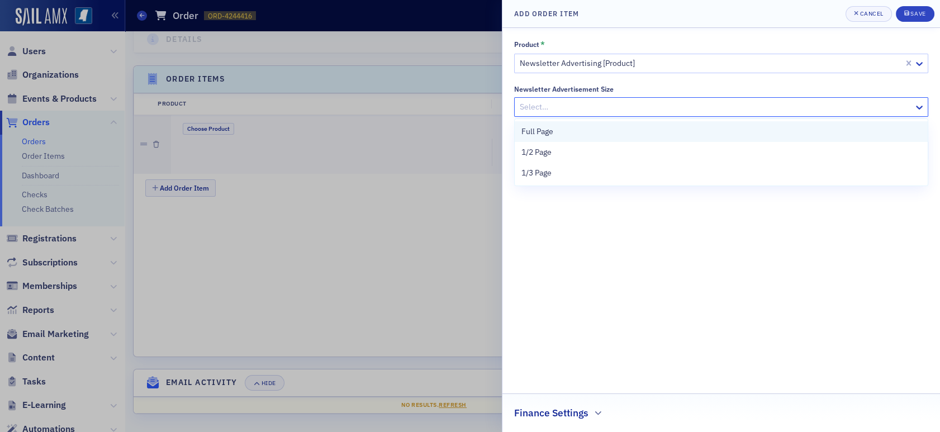
click at [582, 136] on div "Full Page" at bounding box center [721, 132] width 400 height 12
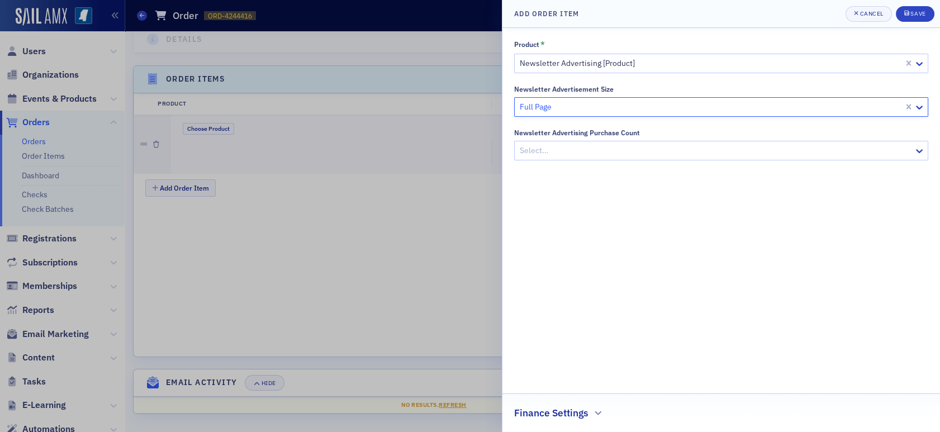
click at [582, 154] on div at bounding box center [716, 151] width 394 height 14
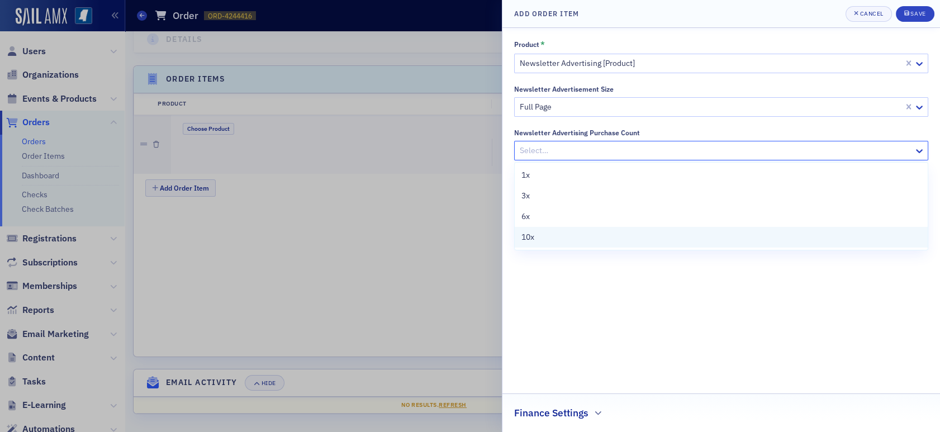
click at [568, 231] on div "10x" at bounding box center [721, 237] width 400 height 12
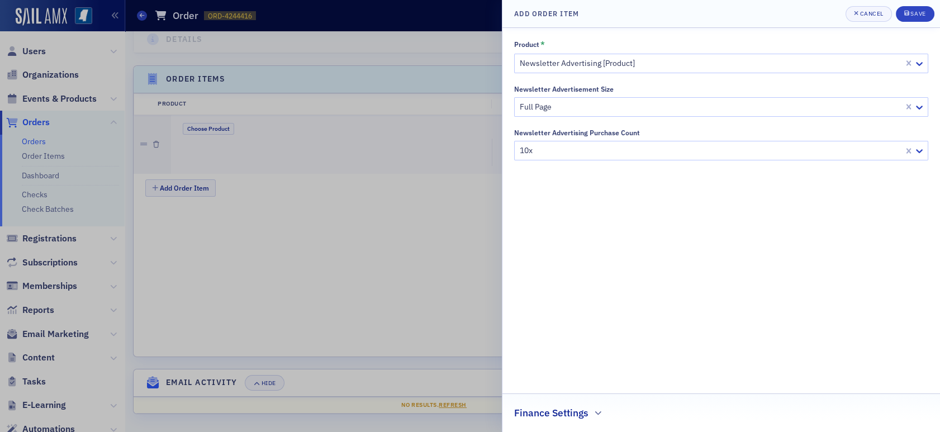
click at [581, 417] on h2 "Finance Settings" at bounding box center [551, 413] width 74 height 15
click at [559, 411] on div at bounding box center [716, 410] width 390 height 14
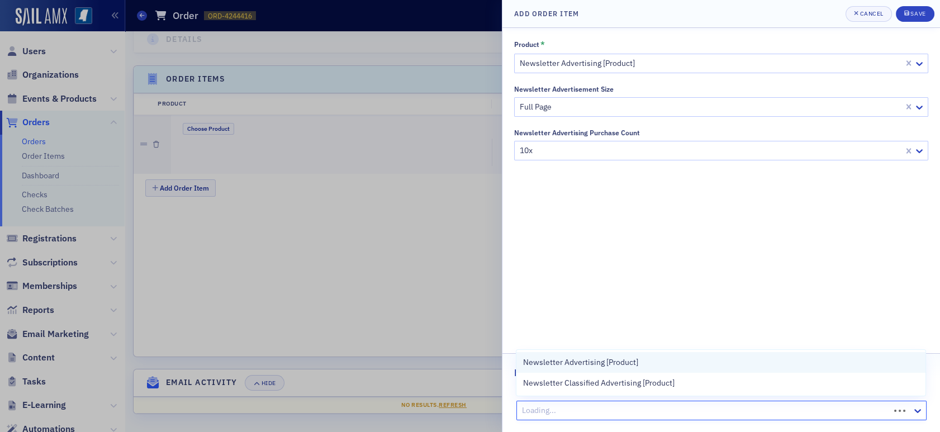
click at [570, 362] on div "Newsletter Advertising [Product] Newsletter Classified Advertising [Product]" at bounding box center [720, 373] width 409 height 46
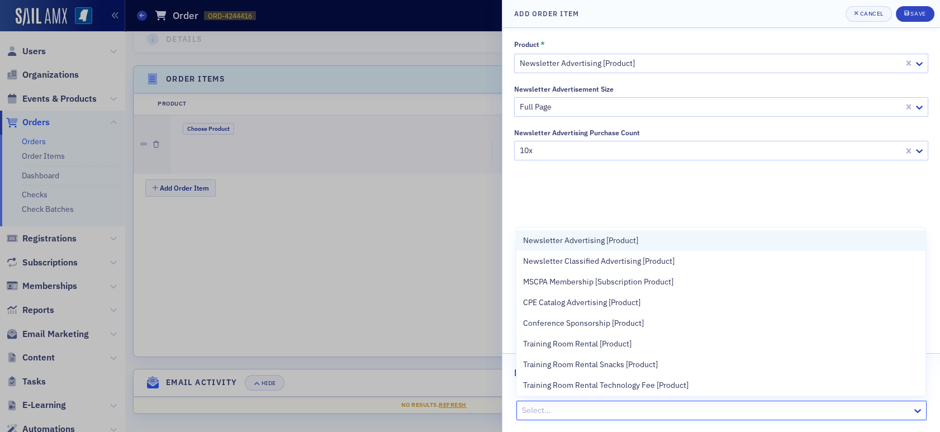
click at [584, 246] on div "Newsletter Advertising [Product]" at bounding box center [720, 240] width 409 height 21
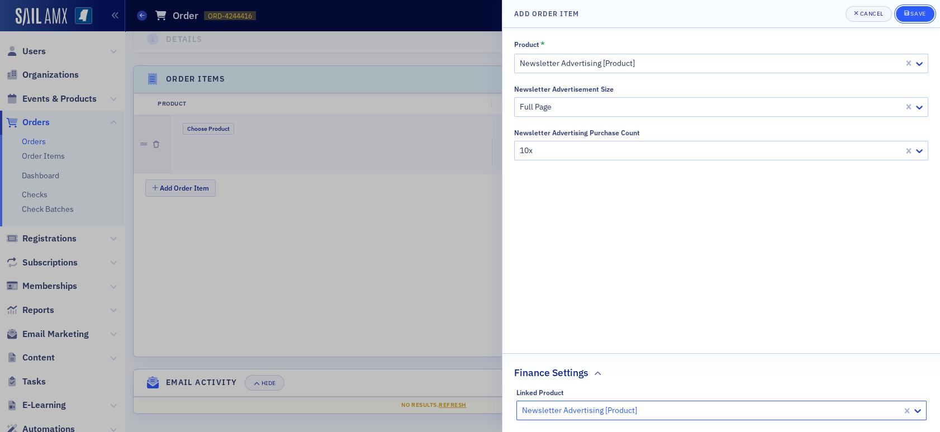
click at [911, 15] on div "Save" at bounding box center [917, 14] width 15 height 6
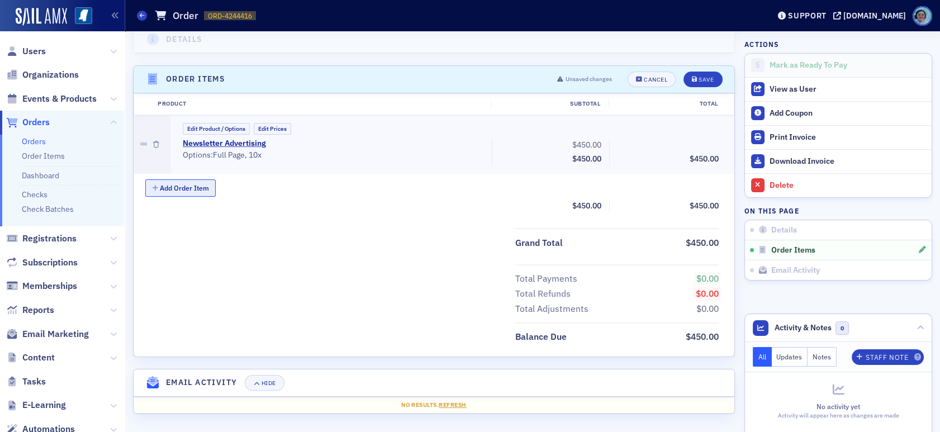
click at [175, 180] on button "Add Order Item" at bounding box center [180, 187] width 70 height 17
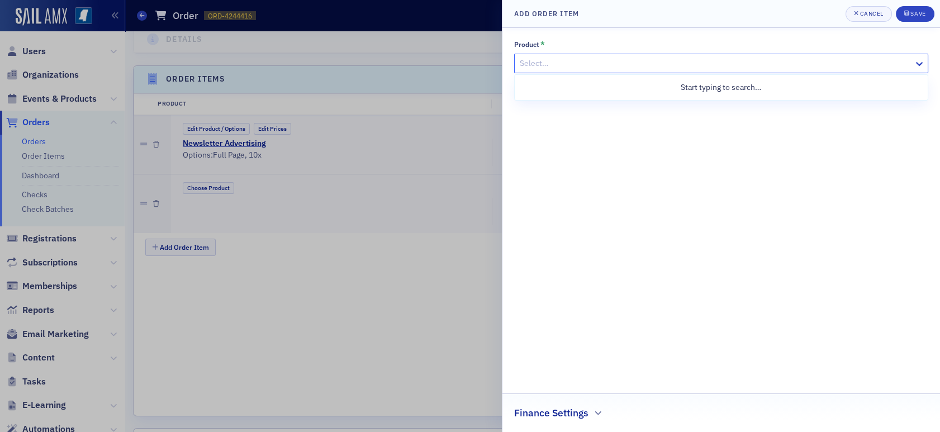
click at [567, 61] on div at bounding box center [716, 63] width 394 height 14
type input "n"
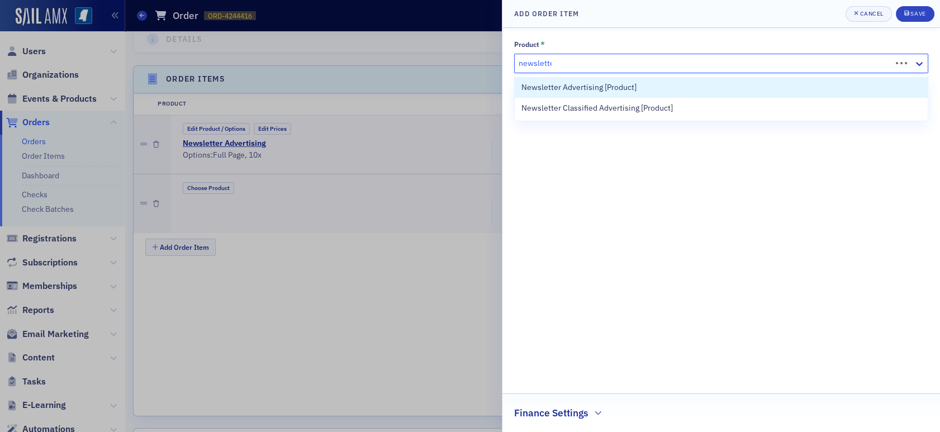
type input "newsletter"
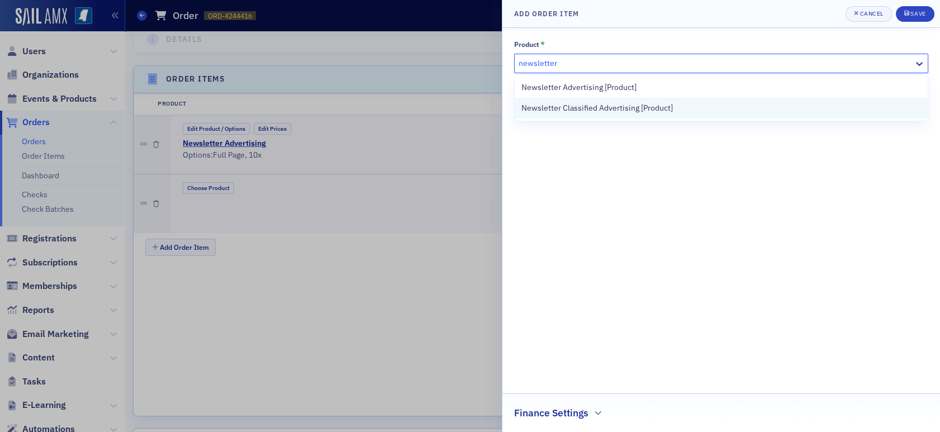
click at [674, 115] on div "Newsletter Classified Advertising [Product]" at bounding box center [721, 108] width 413 height 21
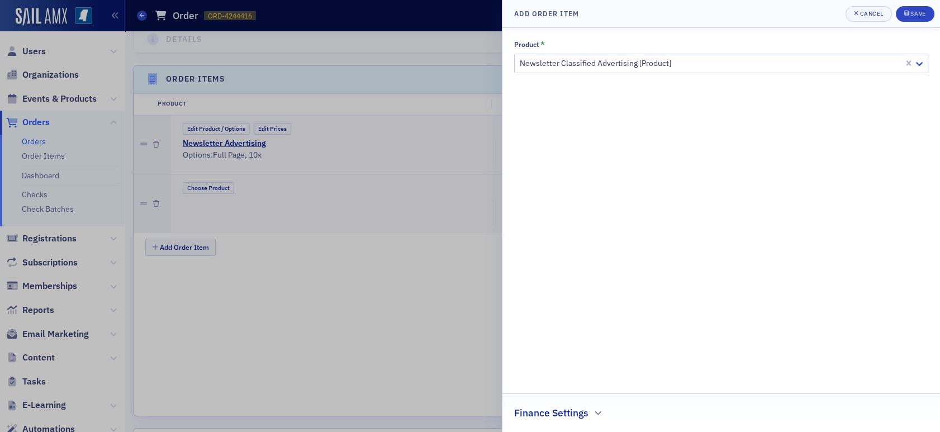
click at [564, 409] on h2 "Finance Settings" at bounding box center [551, 413] width 74 height 15
click at [571, 407] on div at bounding box center [716, 410] width 390 height 14
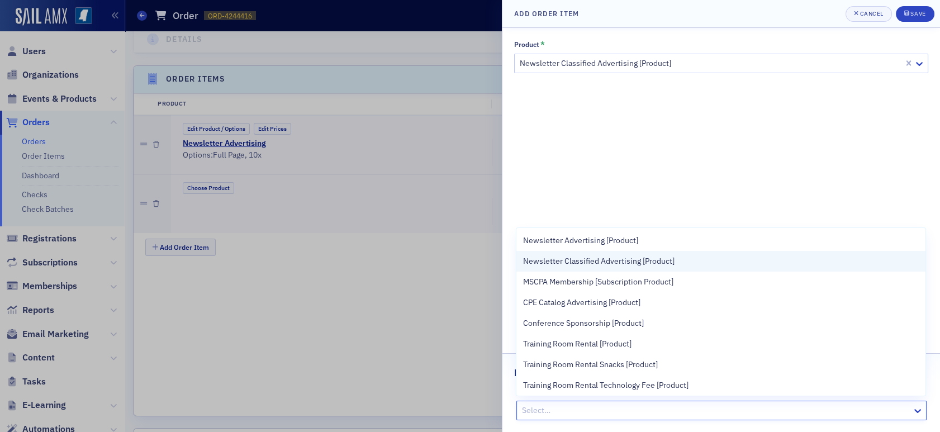
click at [603, 256] on span "Newsletter Classified Advertising [Product]" at bounding box center [598, 261] width 151 height 12
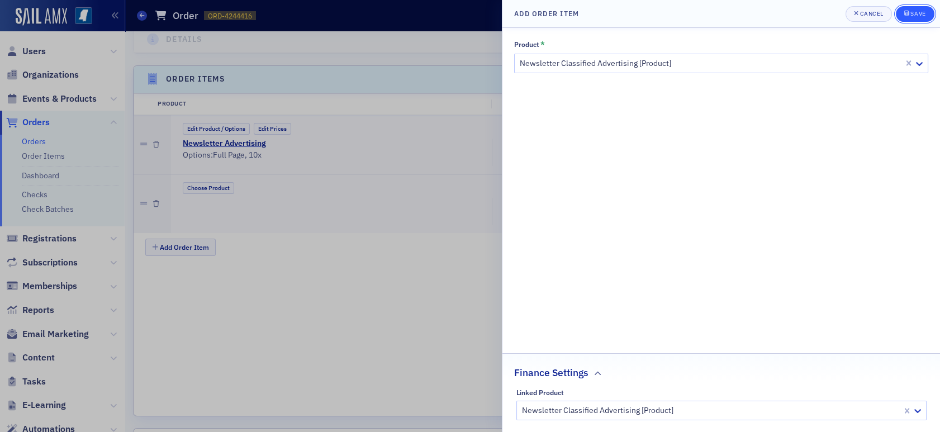
click at [910, 10] on span "Save" at bounding box center [915, 13] width 22 height 9
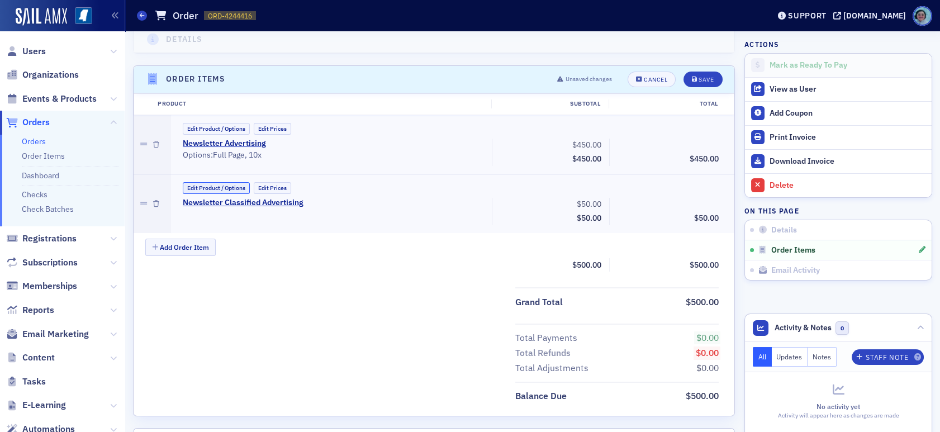
click at [213, 191] on button "Edit Product / Options" at bounding box center [216, 188] width 67 height 12
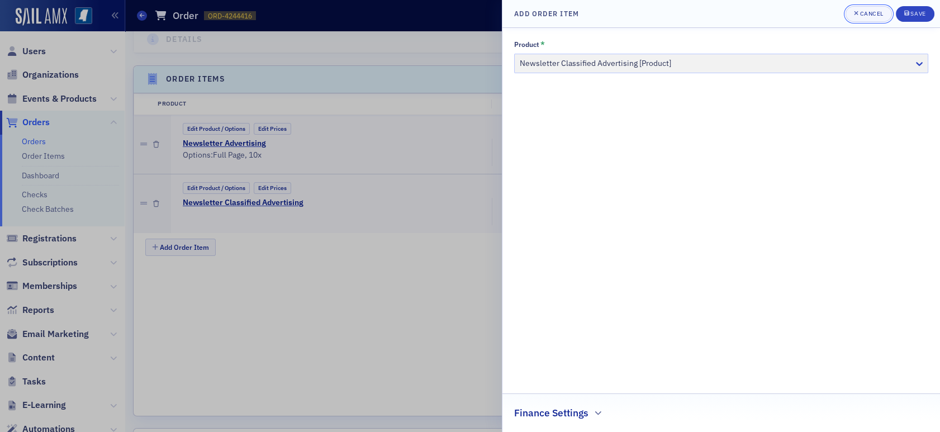
drag, startPoint x: 874, startPoint y: 16, endPoint x: 759, endPoint y: 18, distance: 114.6
click at [870, 16] on div "Cancel" at bounding box center [870, 14] width 23 height 6
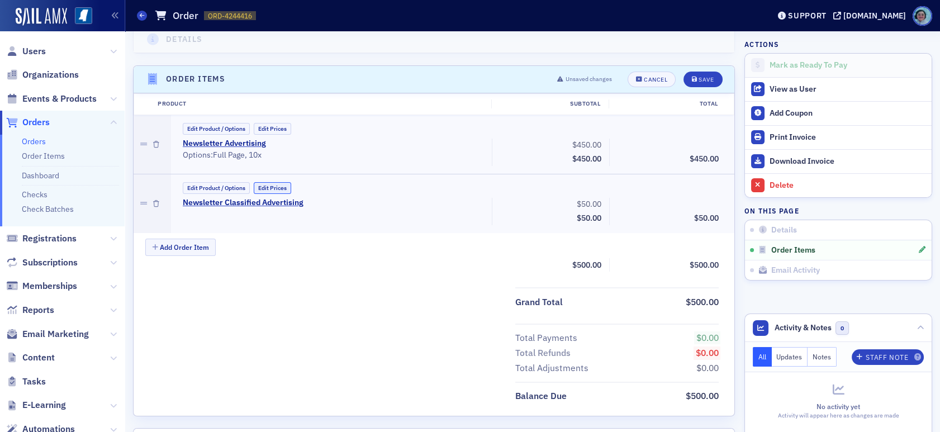
click at [274, 187] on button "Edit Prices" at bounding box center [272, 188] width 37 height 12
drag, startPoint x: 561, startPoint y: 201, endPoint x: 611, endPoint y: 201, distance: 50.3
click at [611, 201] on div "Newsletter Classified Advertising (Custom Price) 50.00 Subtotal $50.00 Discount…" at bounding box center [451, 213] width 552 height 30
type input "32.50"
click at [699, 77] on div "Save" at bounding box center [705, 80] width 15 height 6
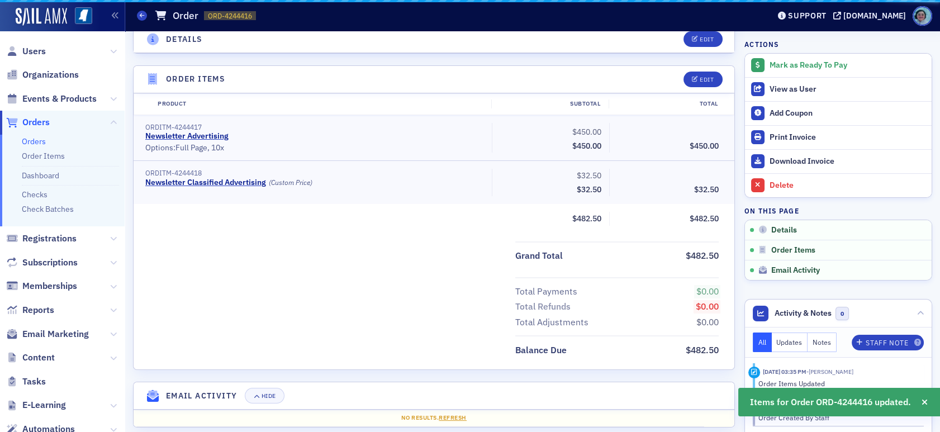
scroll to position [349, 0]
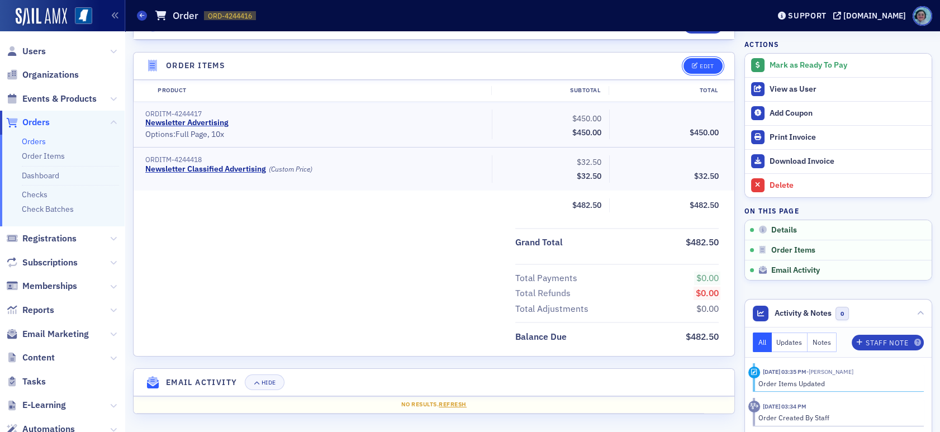
click at [683, 66] on button "Edit" at bounding box center [702, 66] width 39 height 16
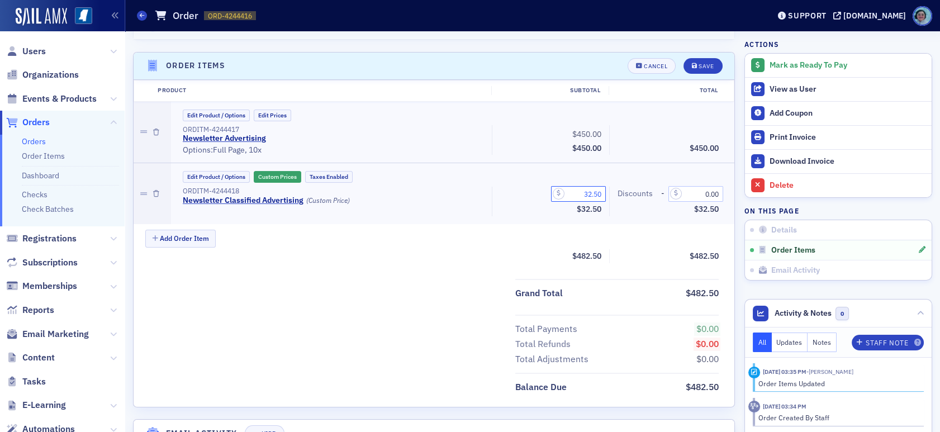
drag, startPoint x: 572, startPoint y: 194, endPoint x: 610, endPoint y: 194, distance: 37.4
click at [610, 194] on div "ORDITM-4244418 Newsletter Classified Advertising (Custom Price) 32.50 Subtotal …" at bounding box center [451, 202] width 552 height 30
type input "35.00"
click at [699, 58] on button "Save" at bounding box center [702, 66] width 39 height 16
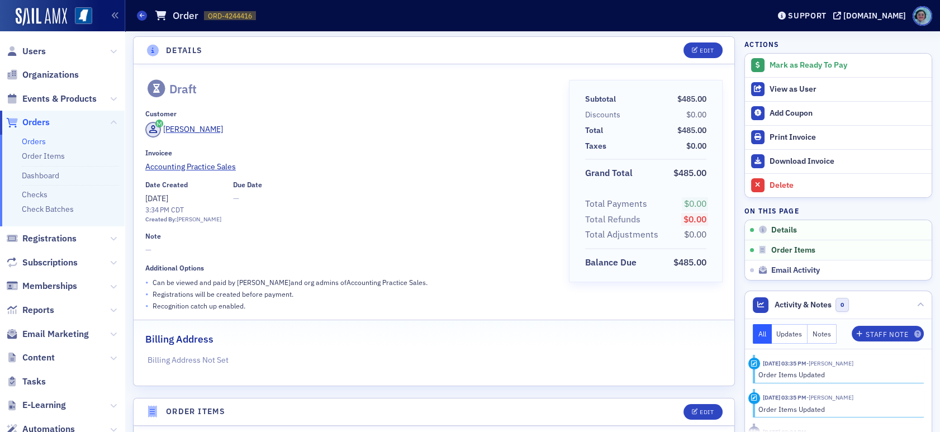
scroll to position [0, 0]
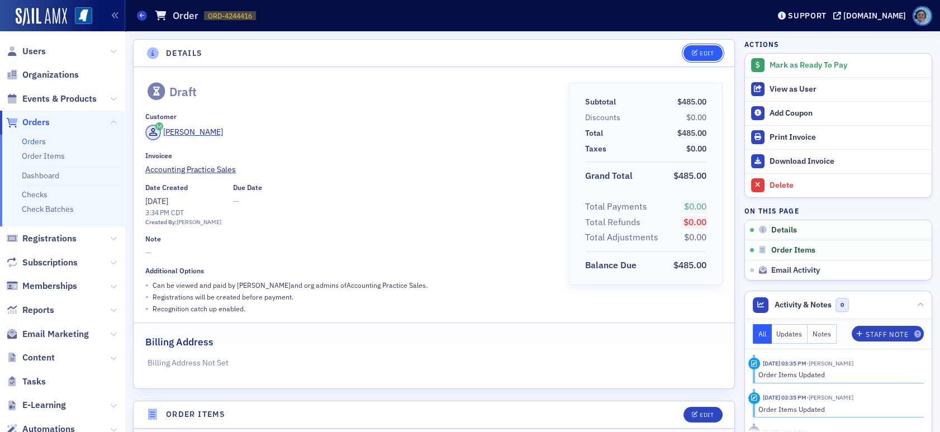
click at [690, 49] on button "Edit" at bounding box center [702, 53] width 39 height 16
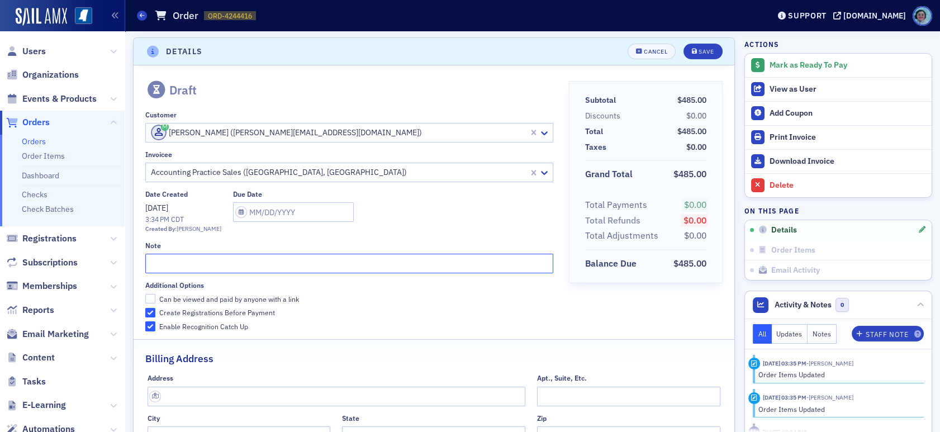
click at [251, 258] on input "text" at bounding box center [349, 264] width 408 height 20
type input "August 2025"
click at [706, 47] on button "Save" at bounding box center [702, 52] width 39 height 16
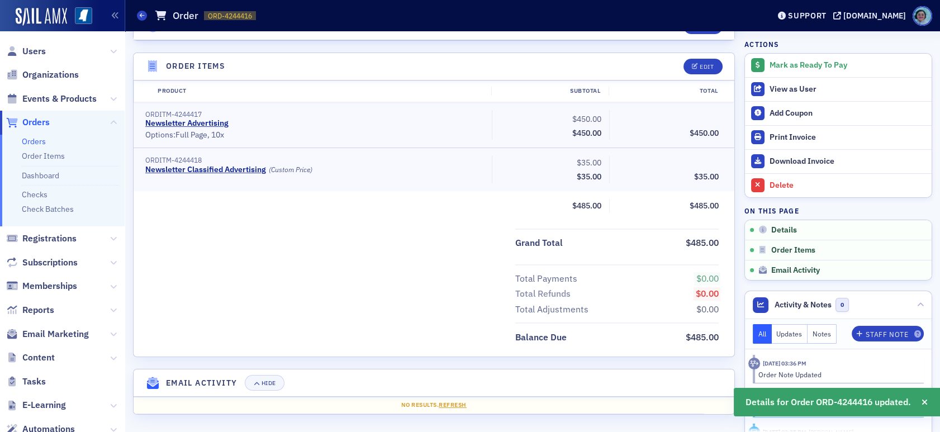
scroll to position [345, 0]
click at [805, 70] on button "Mark as Ready To Pay" at bounding box center [838, 65] width 187 height 23
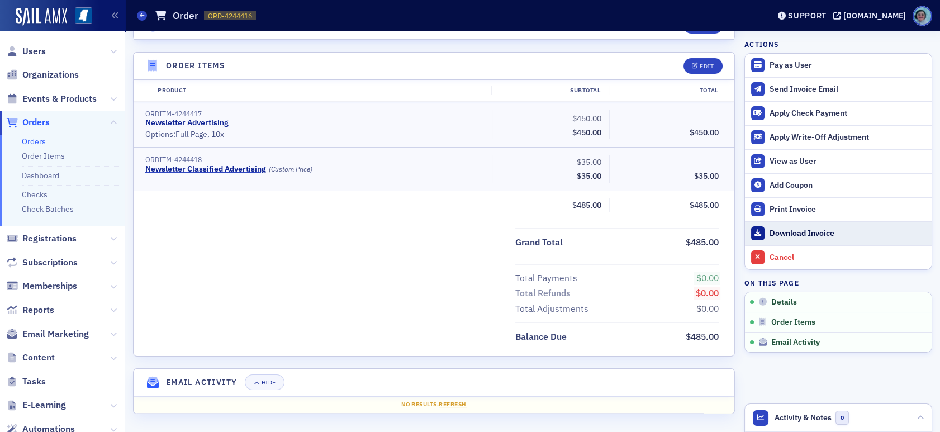
click at [783, 230] on div "Download Invoice" at bounding box center [847, 234] width 156 height 10
click at [141, 9] on div "Orders Order ORD-4244416 4244416" at bounding box center [444, 15] width 615 height 21
click at [142, 13] on icon at bounding box center [142, 15] width 4 height 5
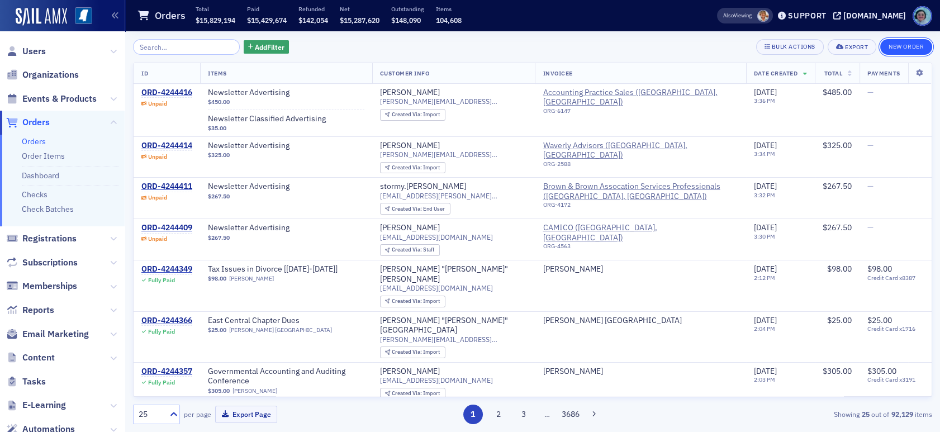
click at [910, 44] on button "New Order" at bounding box center [906, 47] width 52 height 16
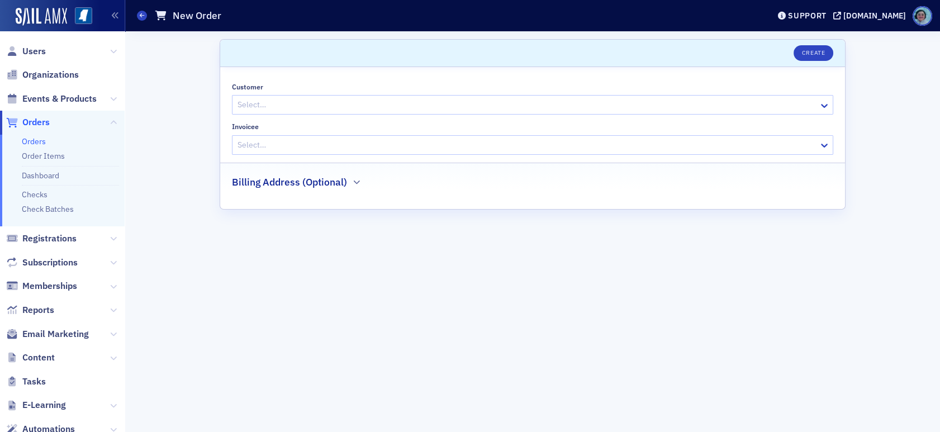
click at [301, 97] on div "Select…" at bounding box center [525, 105] width 586 height 16
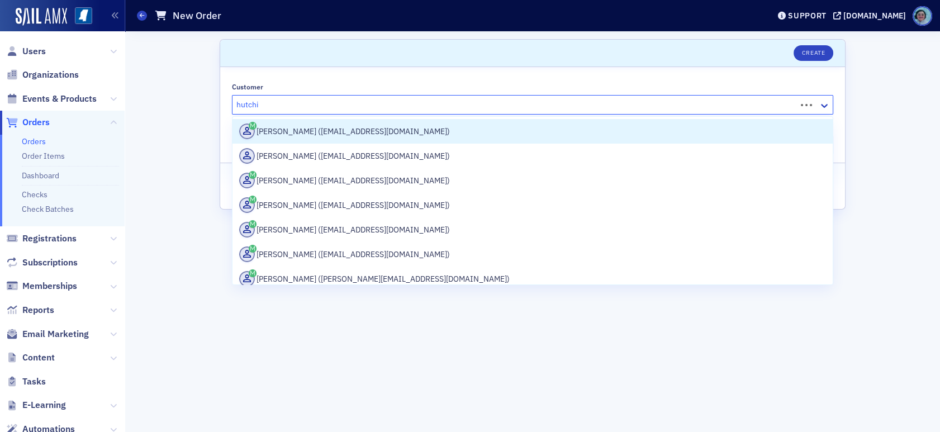
type input "hutchin"
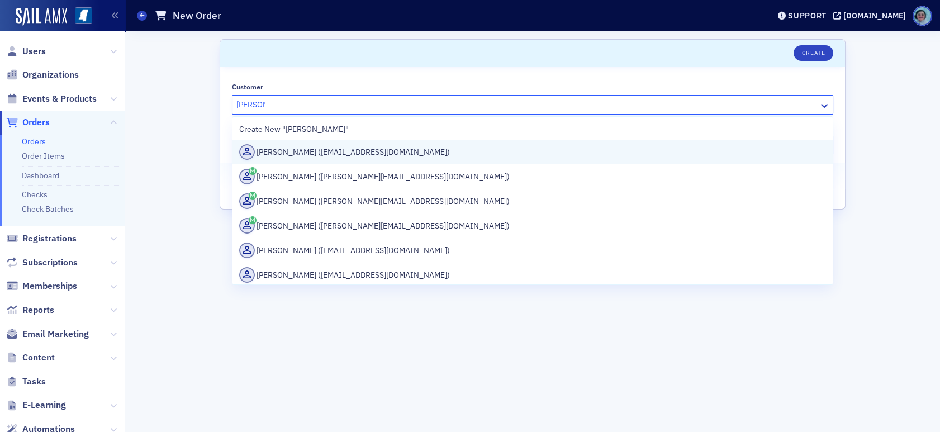
click at [313, 146] on div "Court Hutchinson (chutchinson@bbj-law.com)" at bounding box center [532, 152] width 587 height 16
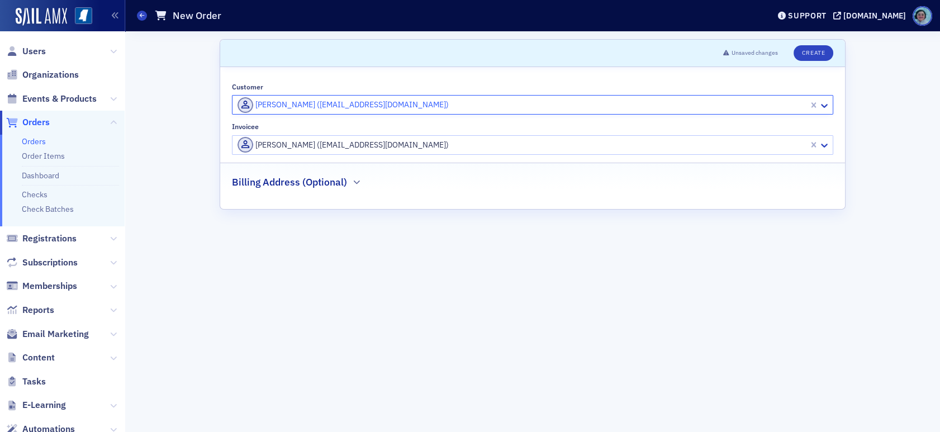
click at [314, 146] on div at bounding box center [521, 145] width 571 height 14
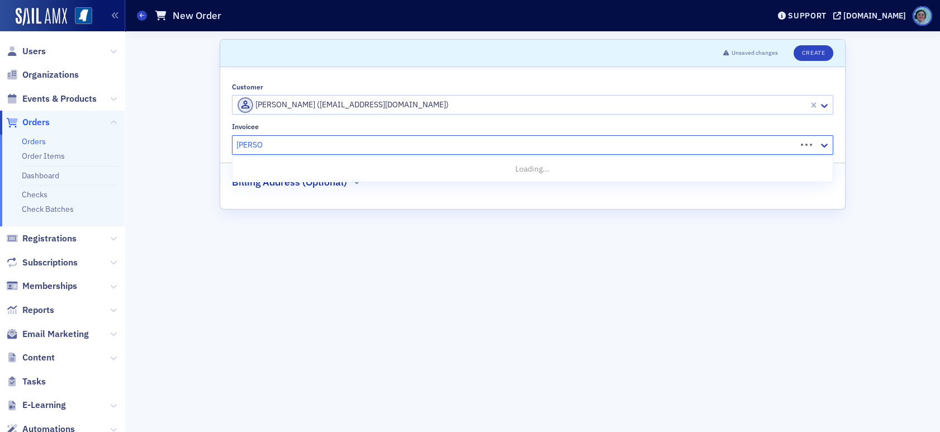
type input "barnes"
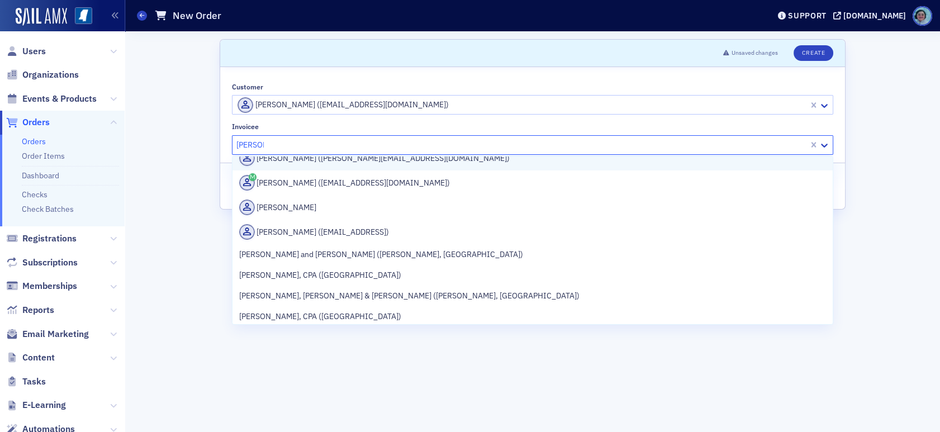
scroll to position [335, 0]
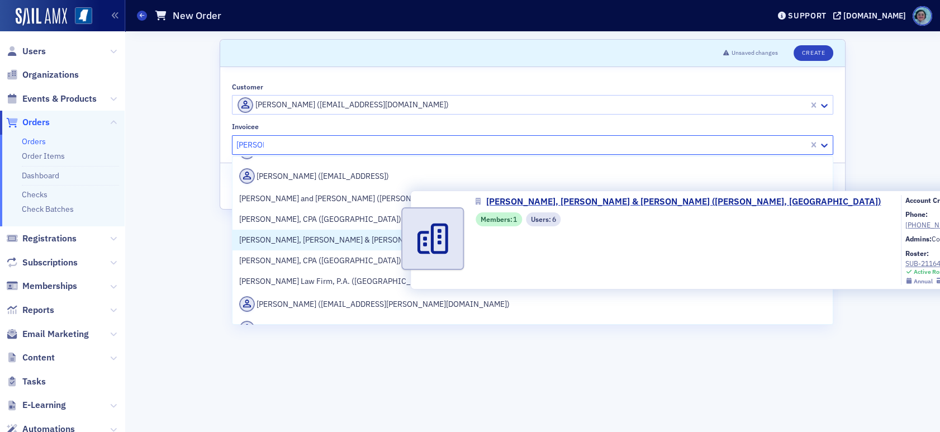
click at [357, 238] on span "Barnes, Bailey, Janoush & Dick PA (Flowood, MS)" at bounding box center [409, 240] width 340 height 12
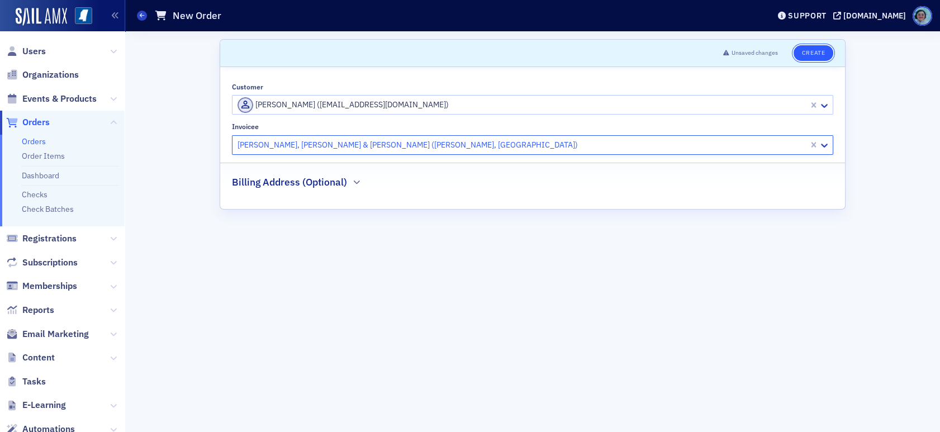
click at [799, 53] on button "Create" at bounding box center [813, 53] width 40 height 16
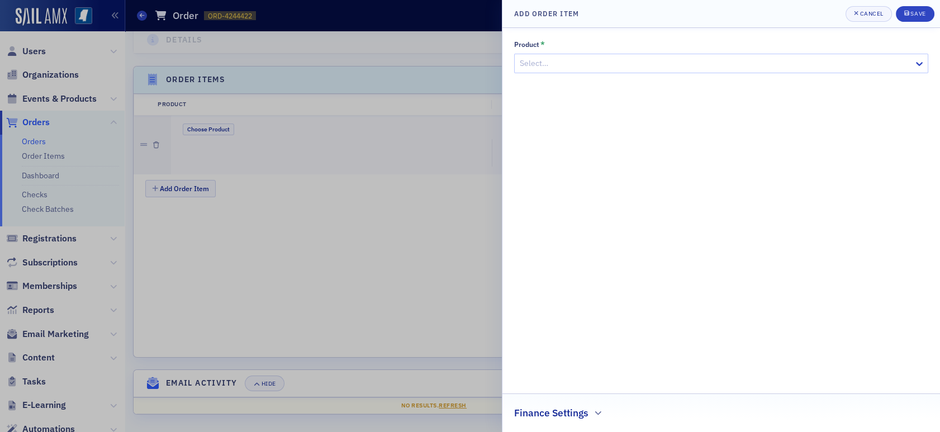
scroll to position [335, 0]
click at [558, 61] on div at bounding box center [716, 63] width 394 height 14
type input "newsletter"
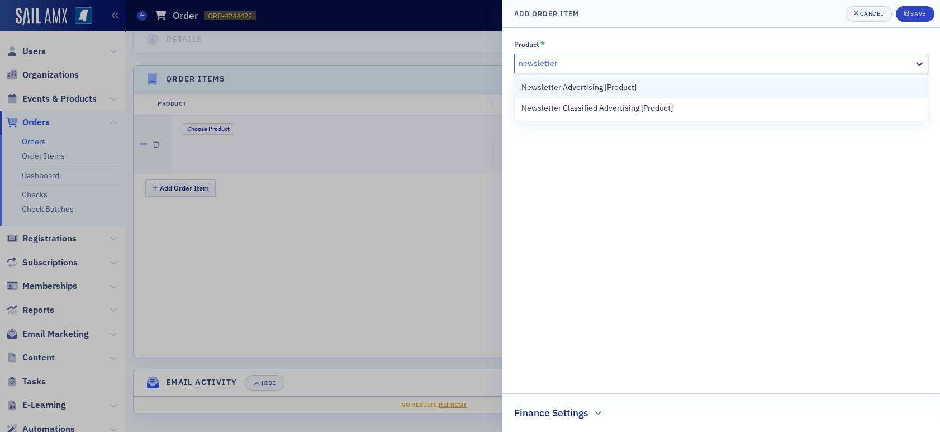
click at [573, 87] on span "Newsletter Advertising [Product]" at bounding box center [578, 88] width 115 height 12
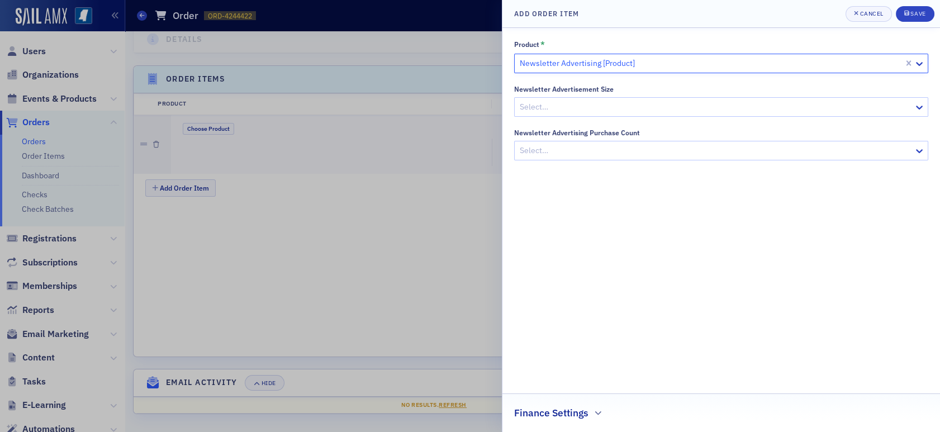
click at [574, 107] on div at bounding box center [716, 107] width 394 height 14
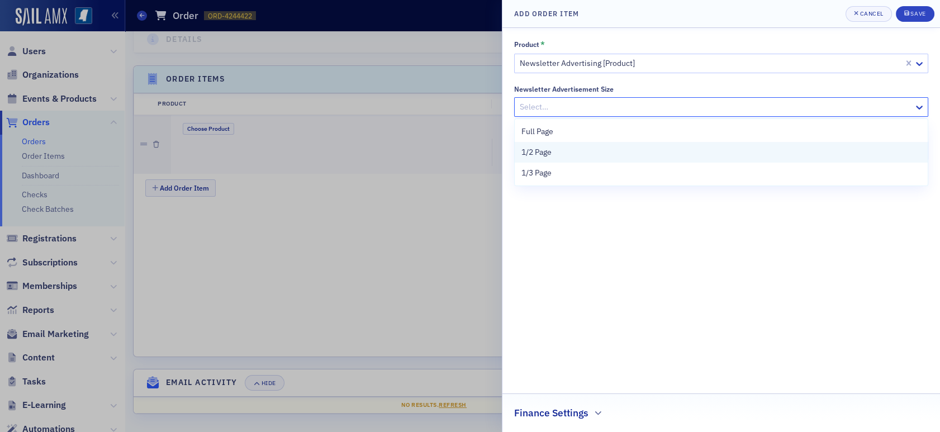
click at [573, 151] on div "1/2 Page" at bounding box center [721, 152] width 400 height 12
click at [573, 148] on div at bounding box center [716, 151] width 394 height 14
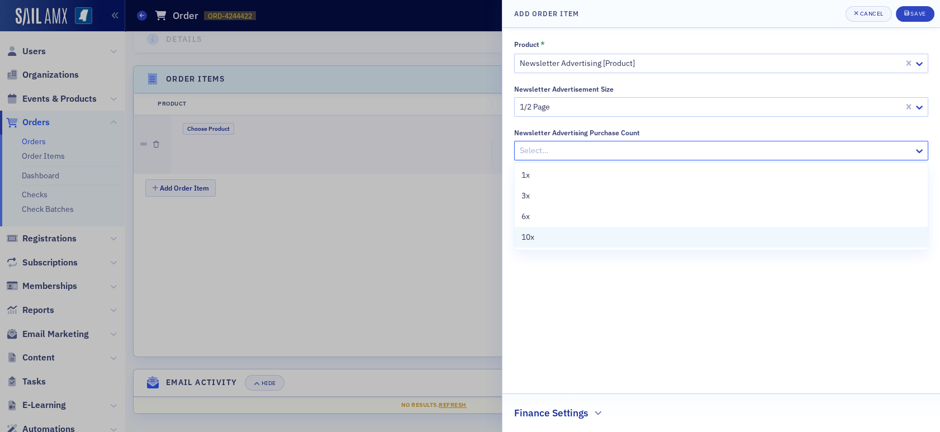
click at [558, 235] on div "10x" at bounding box center [721, 237] width 400 height 12
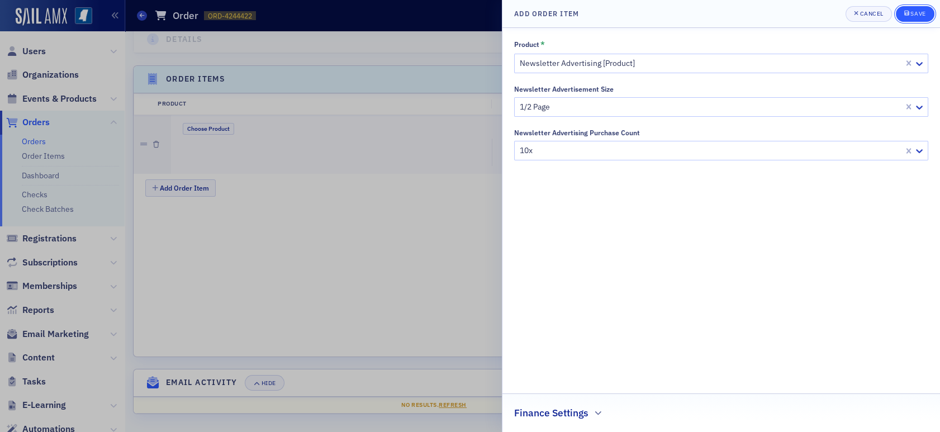
click at [916, 8] on button "Save" at bounding box center [915, 14] width 39 height 16
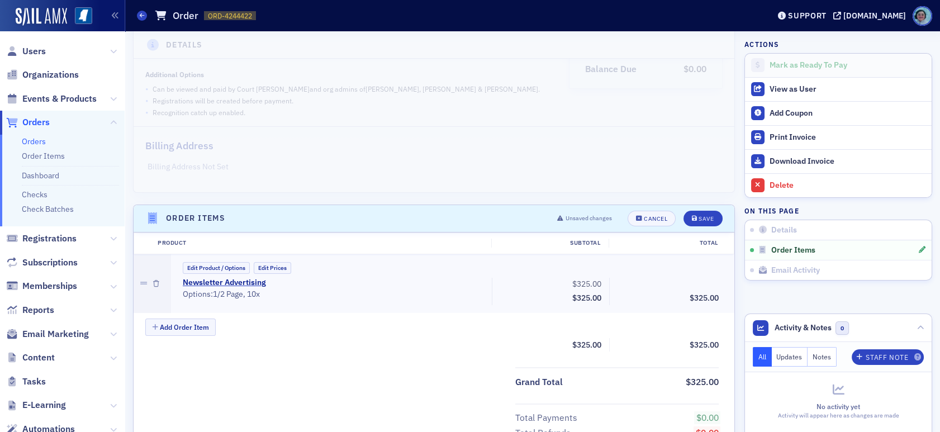
scroll to position [224, 0]
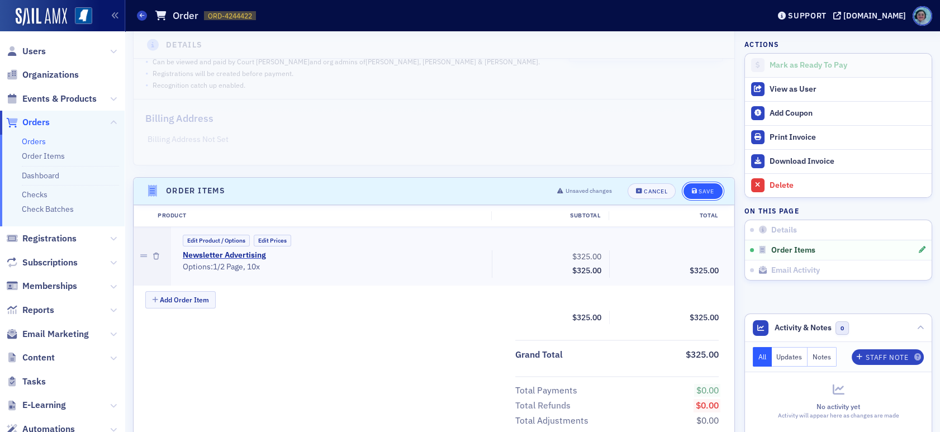
click at [699, 192] on div "Save" at bounding box center [705, 191] width 15 height 6
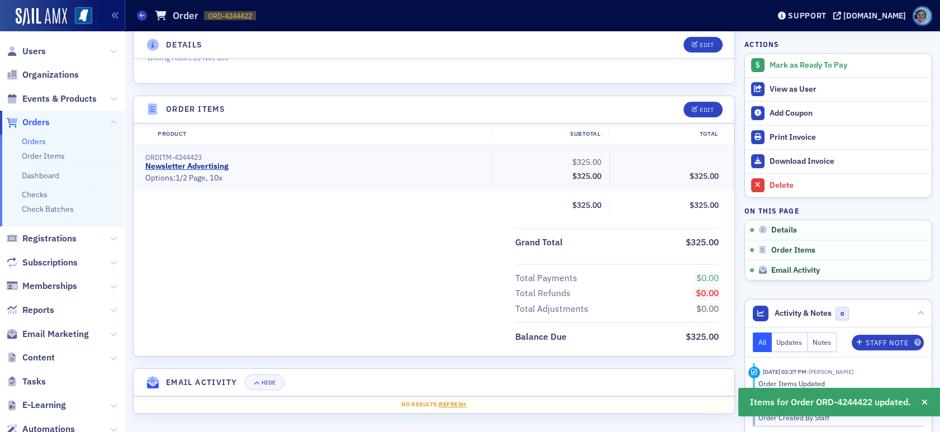
scroll to position [0, 0]
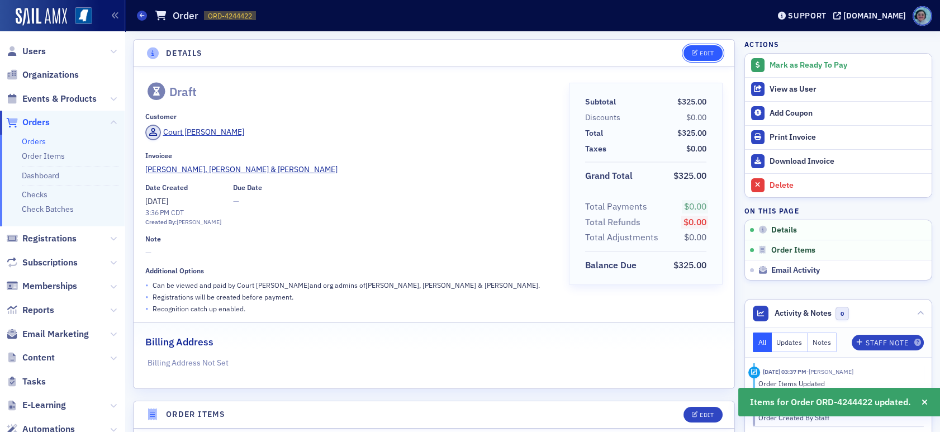
click at [700, 50] on div "Edit" at bounding box center [707, 53] width 14 height 6
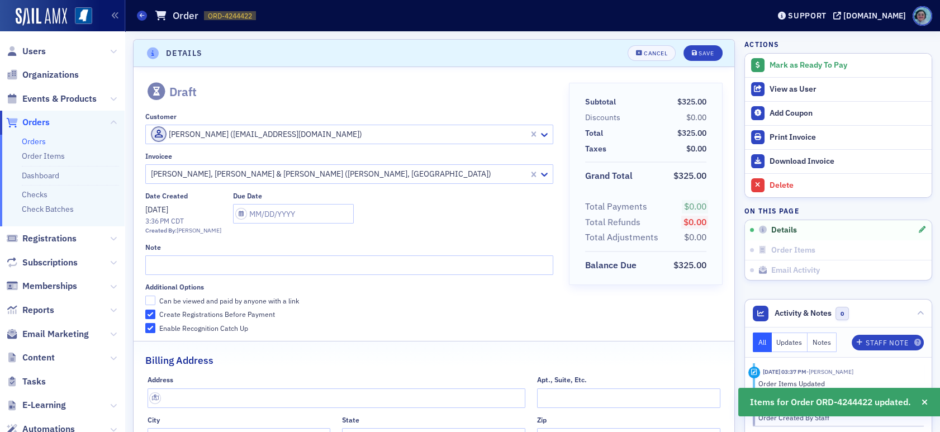
scroll to position [2, 0]
click at [259, 262] on input "text" at bounding box center [349, 264] width 408 height 20
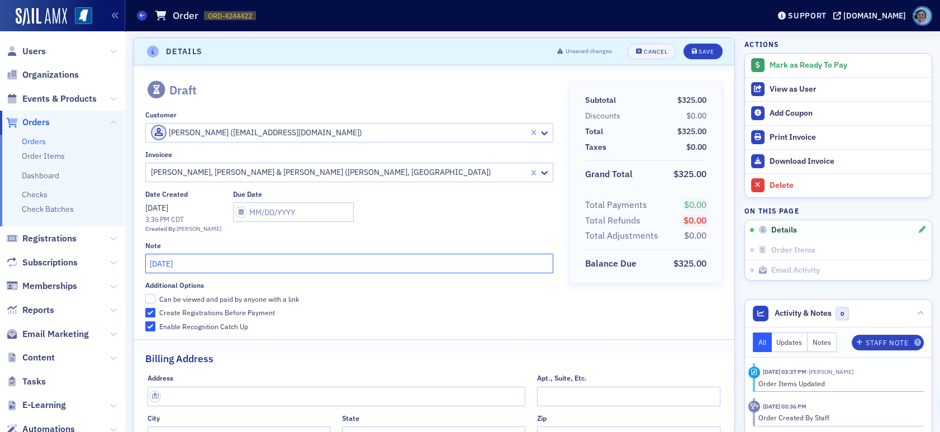
type input "August 2025"
click at [589, 293] on div "Subtotal $325.00 Discounts $0.00 Total $325.00 Taxes $0.00 Grand Total $325.00 …" at bounding box center [646, 206] width 154 height 250
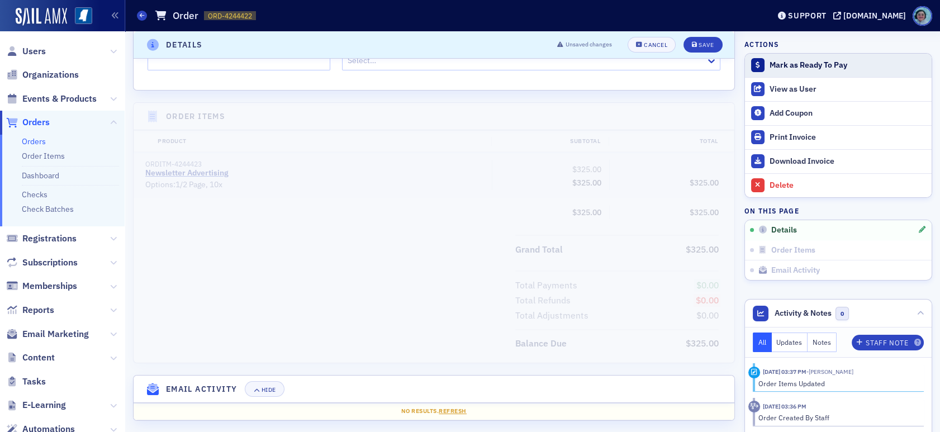
scroll to position [424, 0]
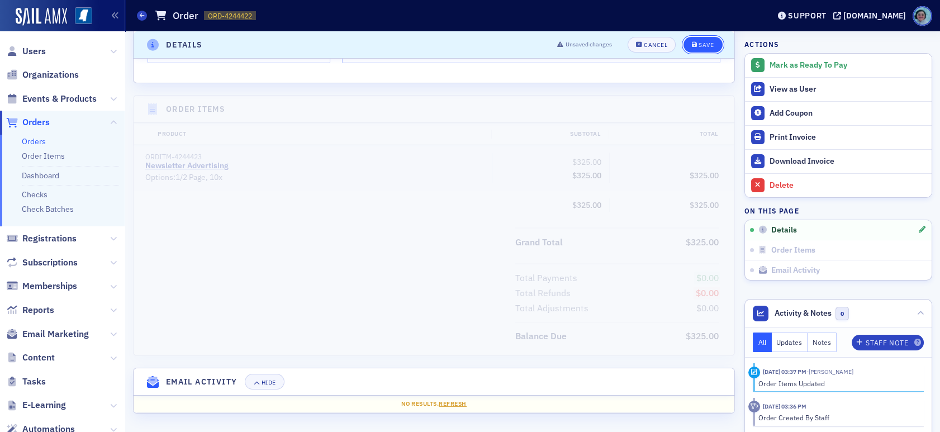
click at [698, 48] on button "Save" at bounding box center [702, 45] width 39 height 16
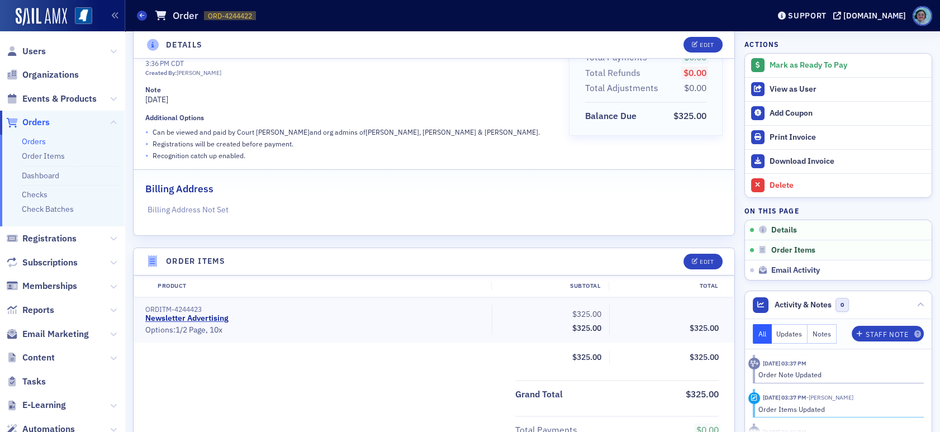
scroll to position [0, 0]
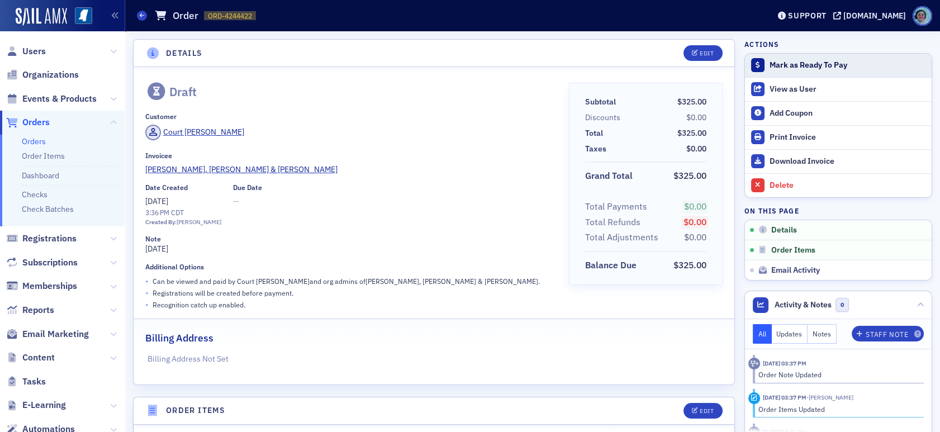
click at [801, 64] on div "Mark as Ready To Pay" at bounding box center [847, 65] width 156 height 10
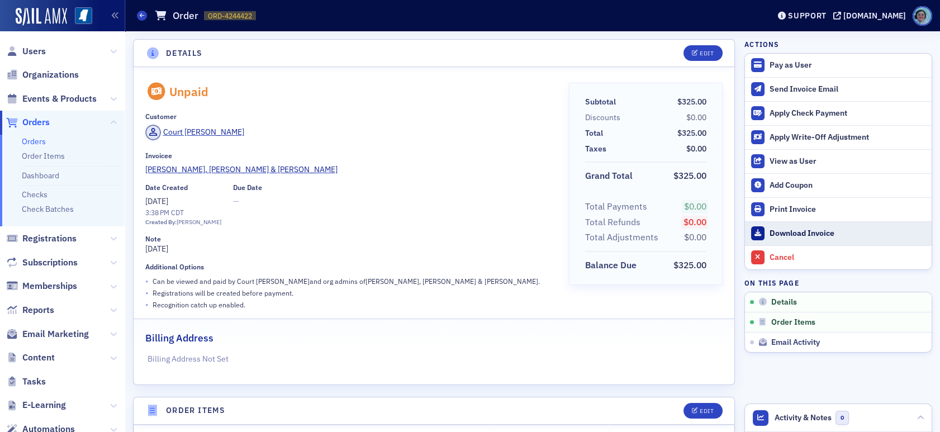
click at [802, 231] on div "Download Invoice" at bounding box center [847, 234] width 156 height 10
click at [138, 16] on span at bounding box center [142, 16] width 10 height 10
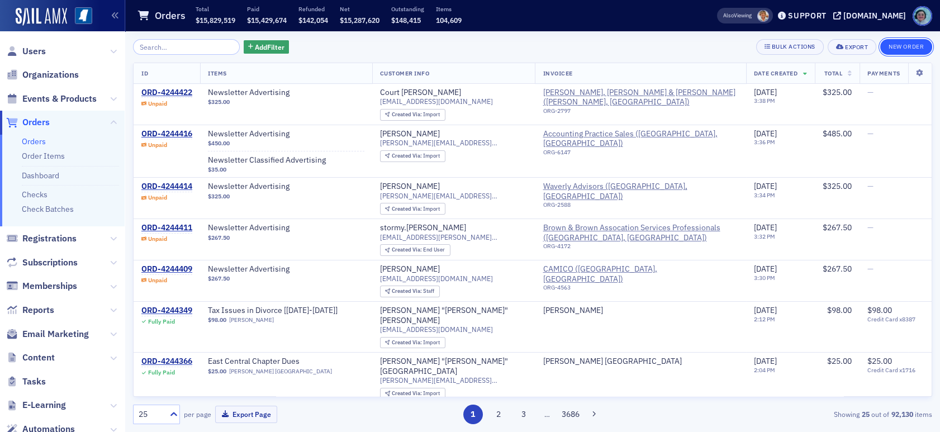
click at [894, 47] on button "New Order" at bounding box center [906, 47] width 52 height 16
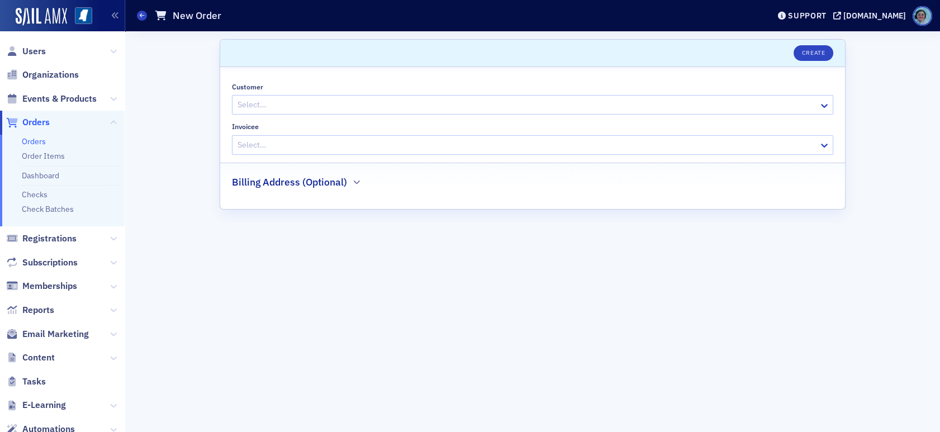
click at [368, 100] on div at bounding box center [526, 105] width 581 height 14
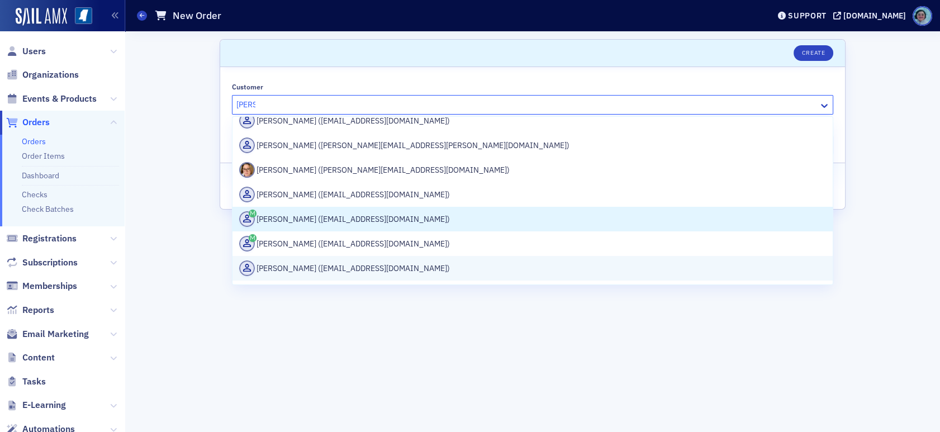
scroll to position [103, 0]
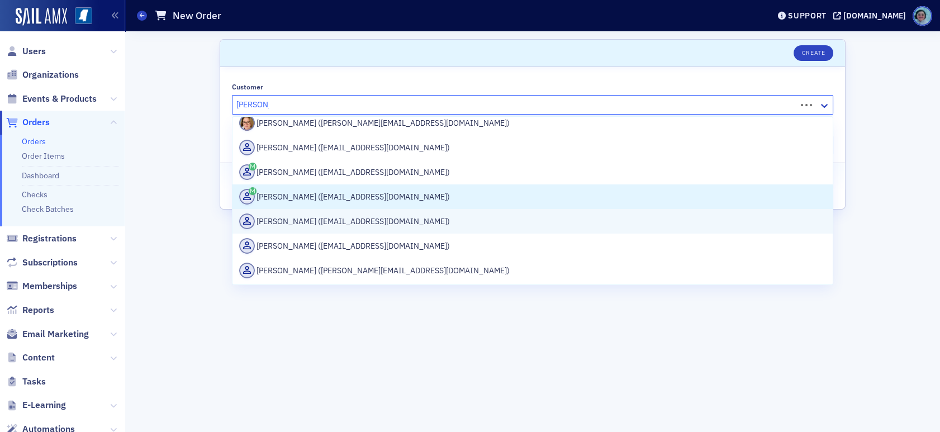
type input "tracy gavin"
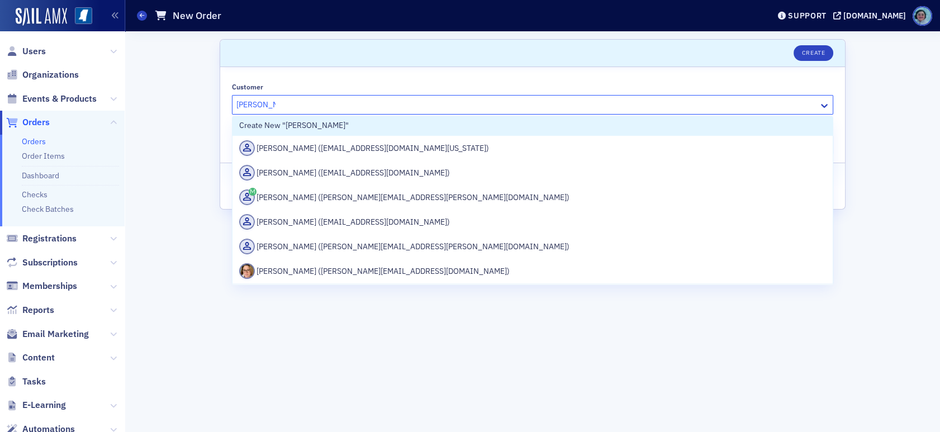
scroll to position [0, 0]
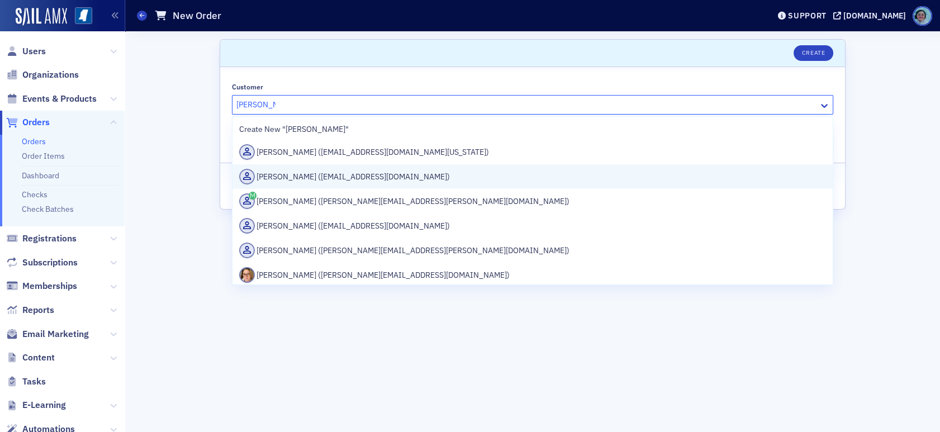
click at [366, 171] on div "Tracey Gavin (tgavin@affinipay.com)" at bounding box center [532, 177] width 587 height 16
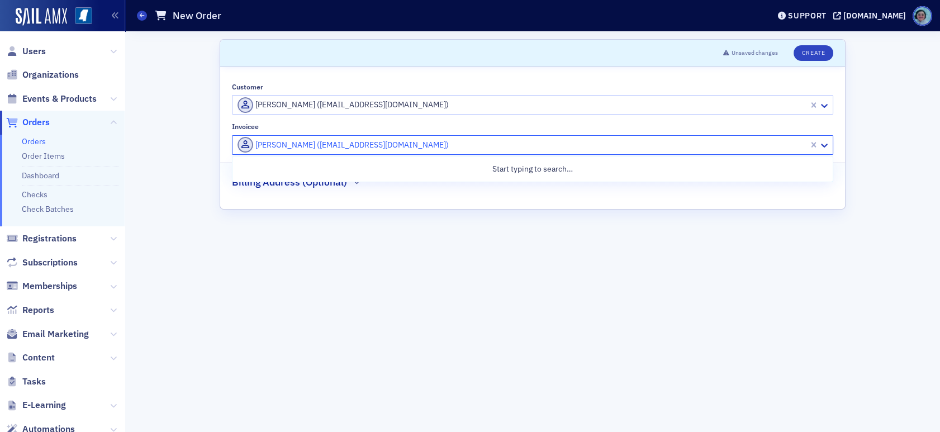
click at [315, 144] on div at bounding box center [521, 145] width 571 height 14
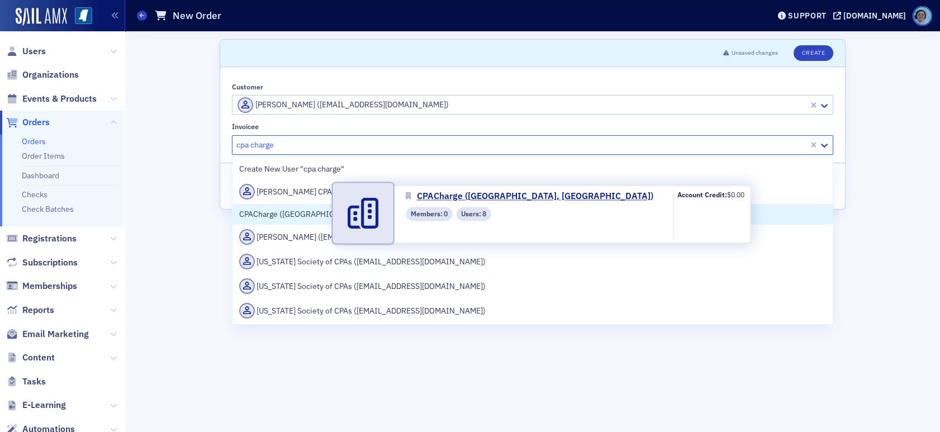
click at [339, 212] on span at bounding box center [362, 213] width 60 height 60
type input "cpa charge"
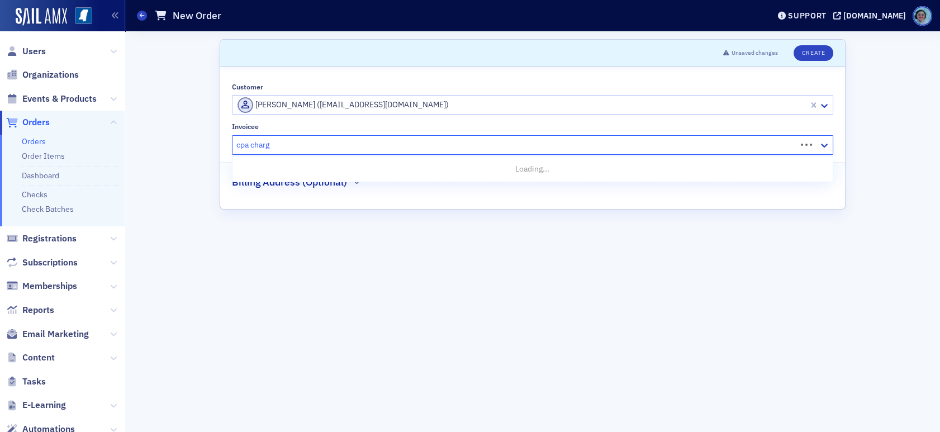
type input "cpa charge"
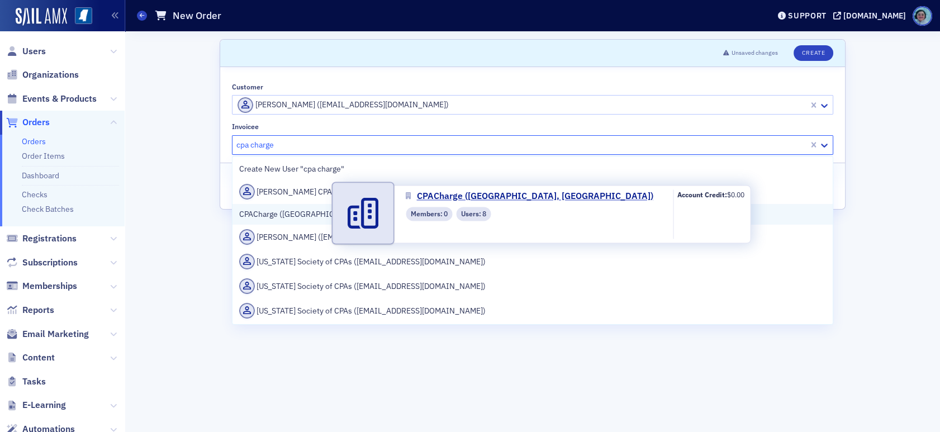
click at [329, 215] on span "CPACharge (Austin, TX)" at bounding box center [341, 214] width 204 height 12
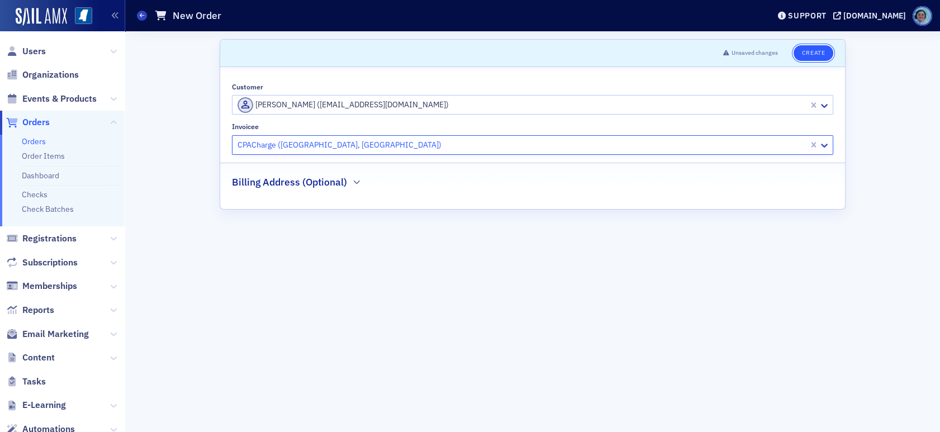
click at [811, 54] on button "Create" at bounding box center [813, 53] width 40 height 16
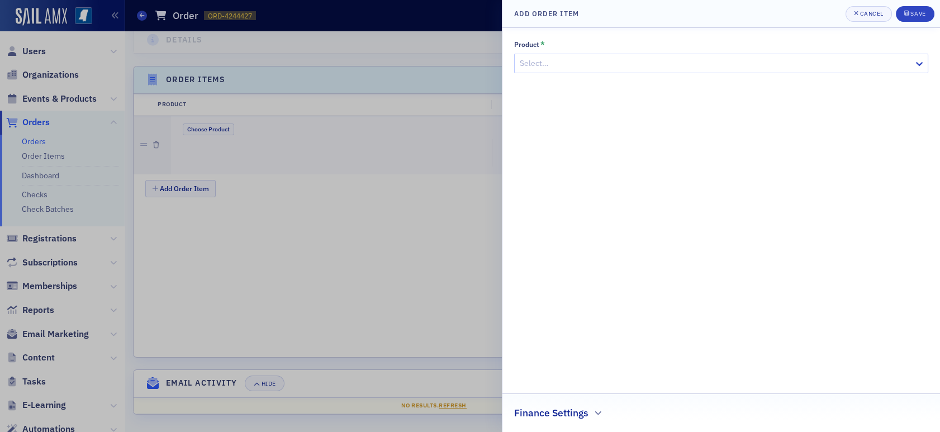
scroll to position [335, 0]
click at [546, 66] on div at bounding box center [716, 63] width 394 height 14
type input "newsletter"
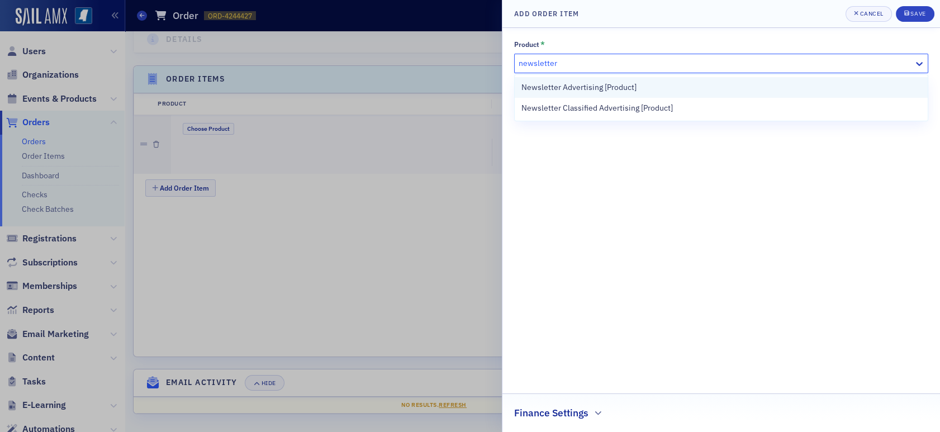
click at [535, 91] on span "Newsletter Advertising [Product]" at bounding box center [578, 88] width 115 height 12
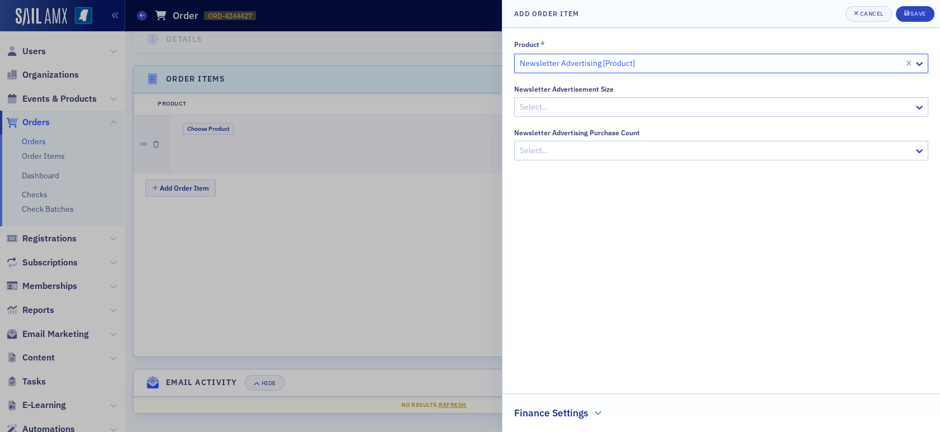
click at [561, 113] on div at bounding box center [716, 107] width 394 height 14
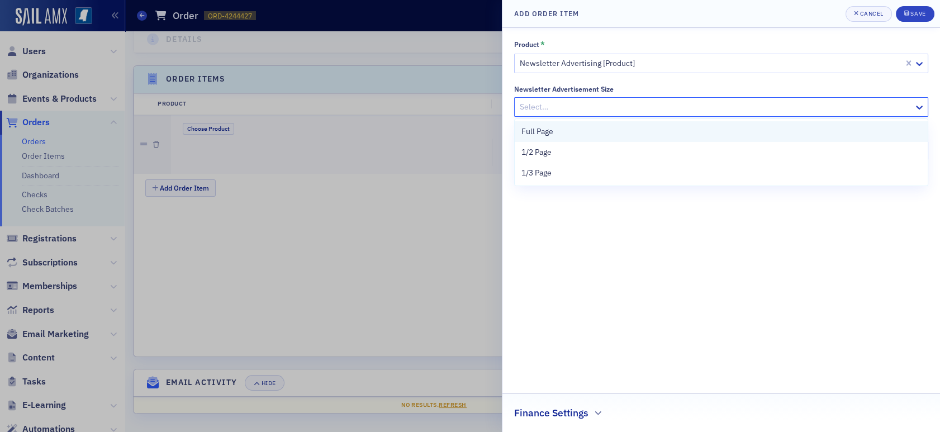
click at [578, 136] on div "Full Page" at bounding box center [721, 132] width 400 height 12
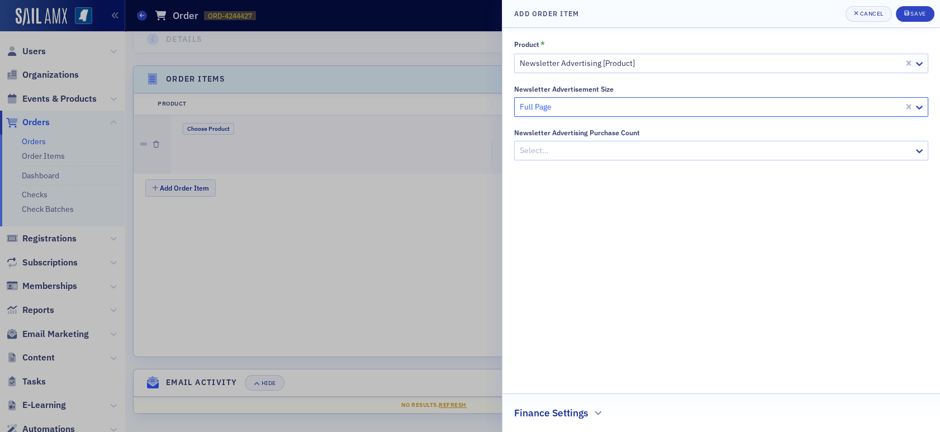
click at [573, 146] on div at bounding box center [716, 151] width 394 height 14
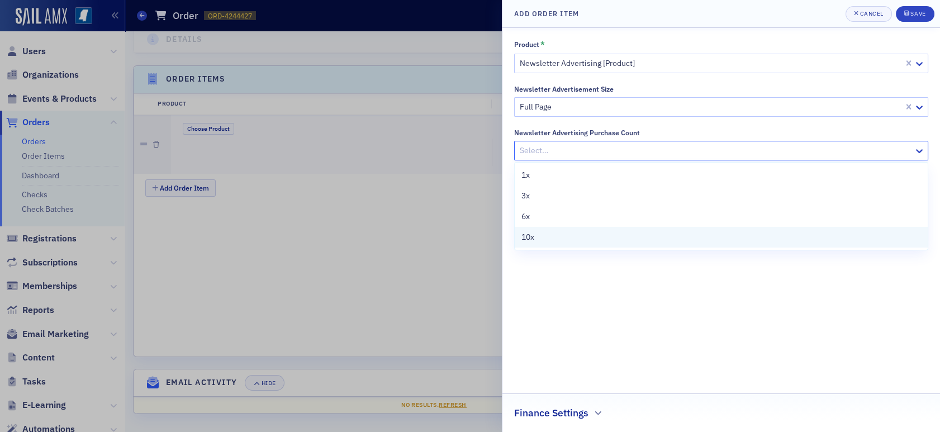
click at [567, 234] on div "10x" at bounding box center [721, 237] width 400 height 12
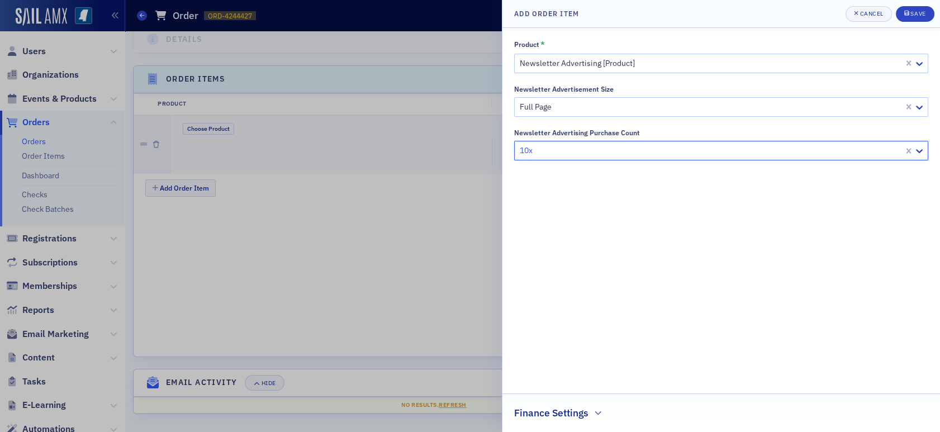
click at [574, 410] on h2 "Finance Settings" at bounding box center [551, 413] width 74 height 15
click at [572, 409] on div at bounding box center [716, 410] width 390 height 14
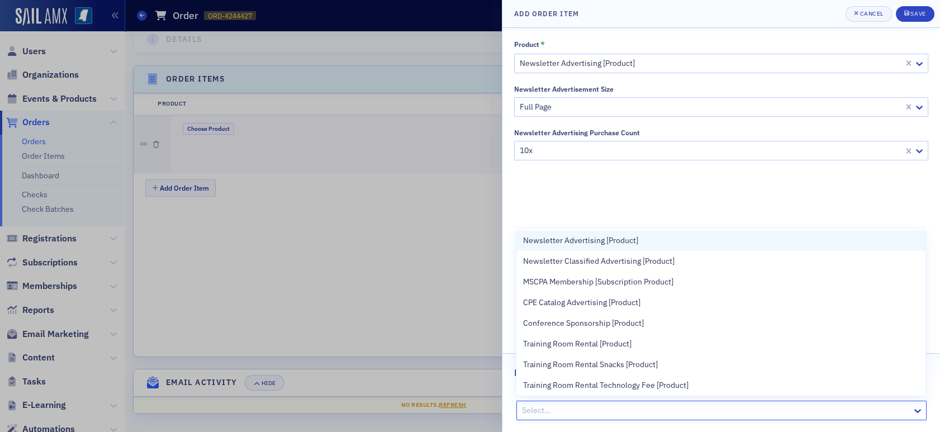
click at [627, 243] on span "Newsletter Advertising [Product]" at bounding box center [580, 241] width 115 height 12
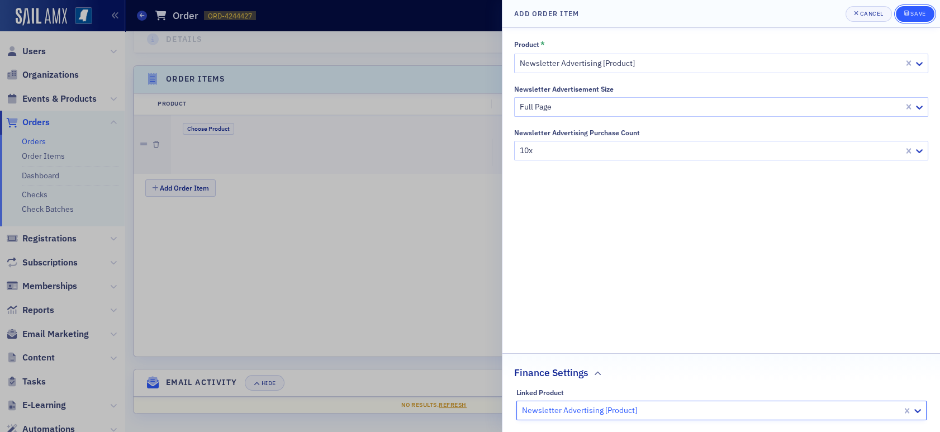
click at [915, 15] on div "Save" at bounding box center [917, 14] width 15 height 6
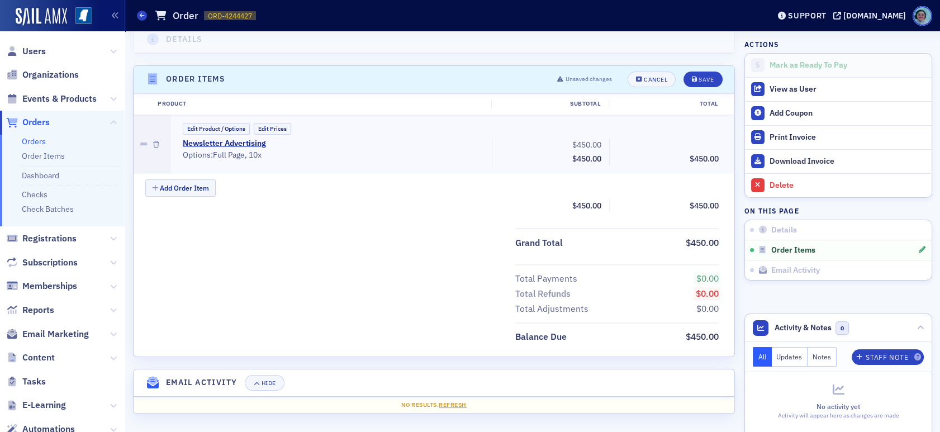
scroll to position [279, 0]
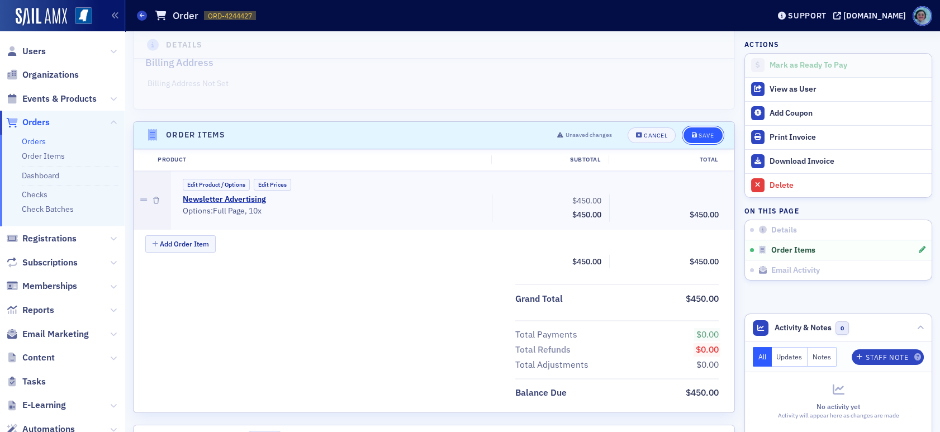
click at [689, 139] on button "Save" at bounding box center [702, 135] width 39 height 16
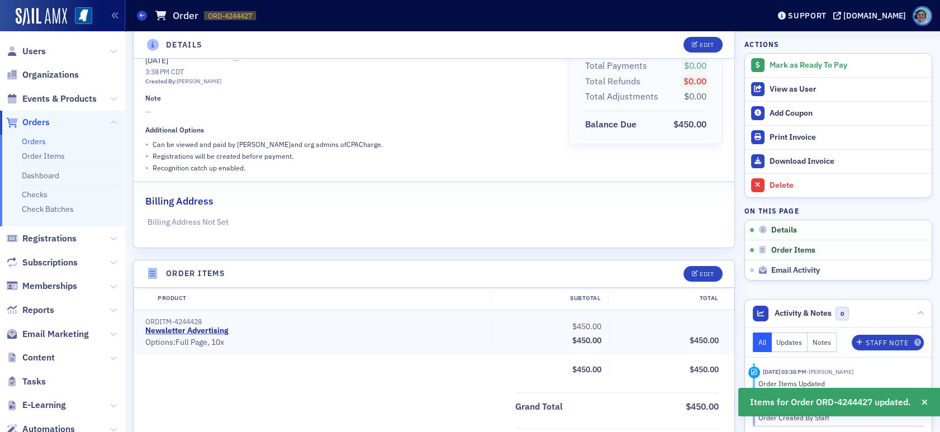
scroll to position [0, 0]
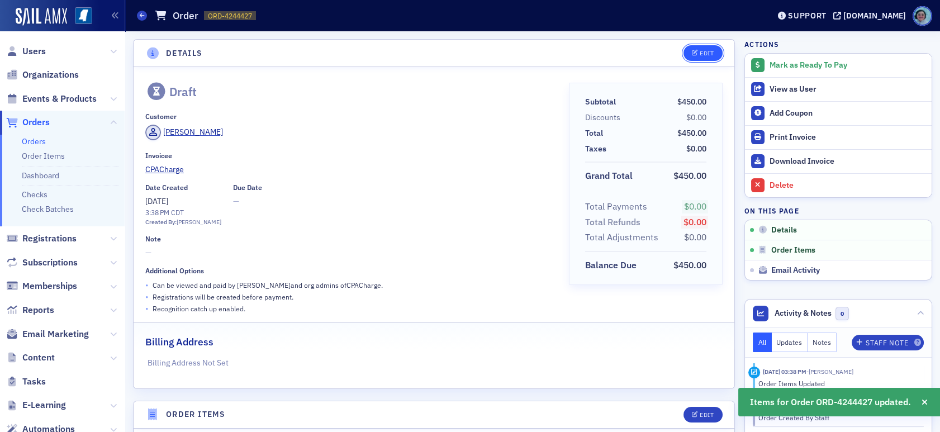
click at [697, 57] on button "Edit" at bounding box center [702, 53] width 39 height 16
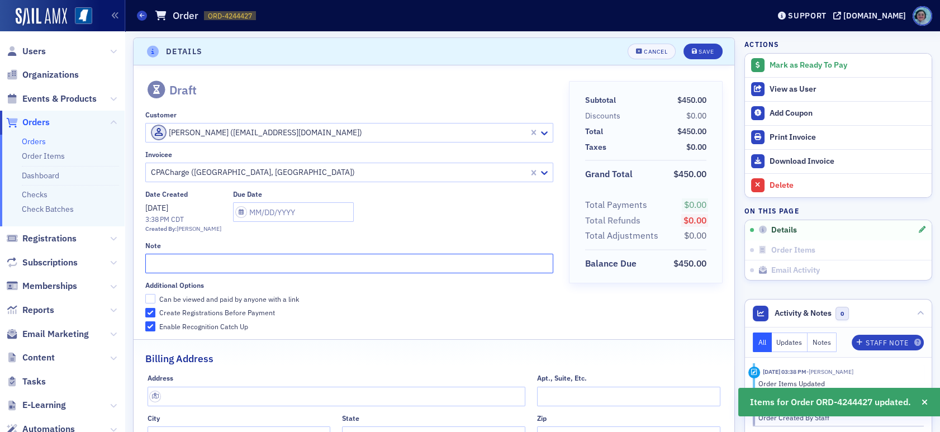
click at [226, 271] on input "text" at bounding box center [349, 264] width 408 height 20
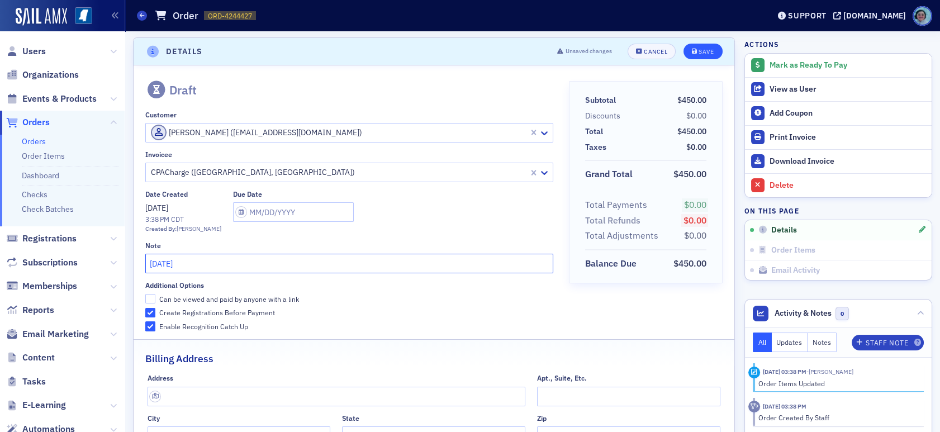
type input "August 2025"
click at [710, 49] on button "Save" at bounding box center [702, 52] width 39 height 16
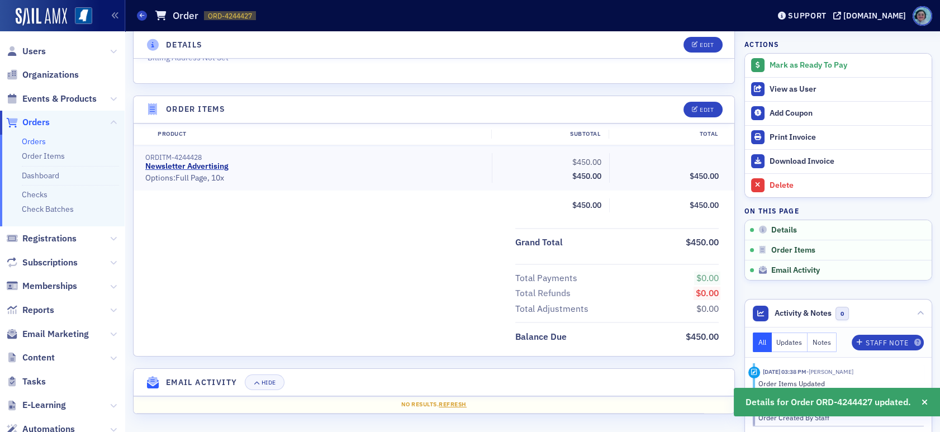
scroll to position [0, 0]
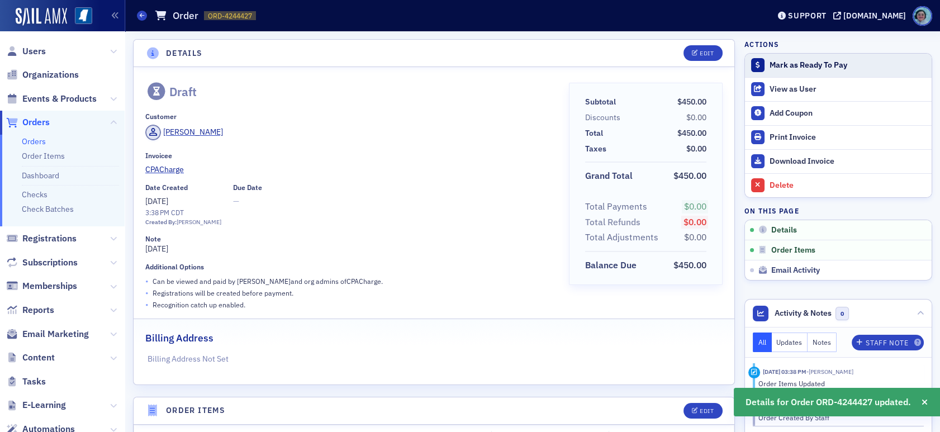
click at [827, 62] on div "Mark as Ready To Pay" at bounding box center [847, 65] width 156 height 10
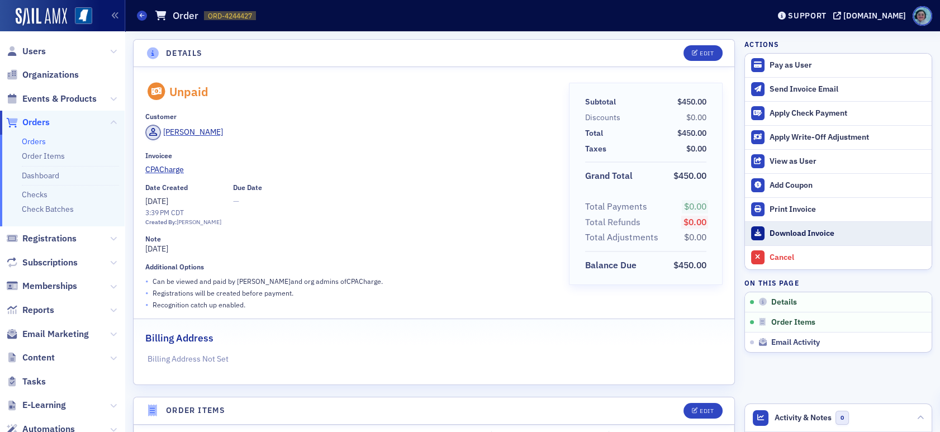
click at [799, 234] on div "Download Invoice" at bounding box center [847, 234] width 156 height 10
click at [145, 13] on span at bounding box center [142, 16] width 10 height 10
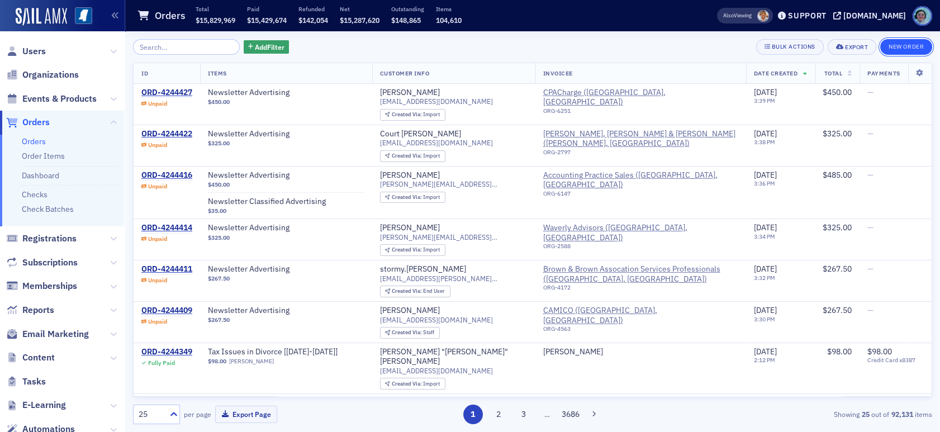
click at [900, 47] on button "New Order" at bounding box center [906, 47] width 52 height 16
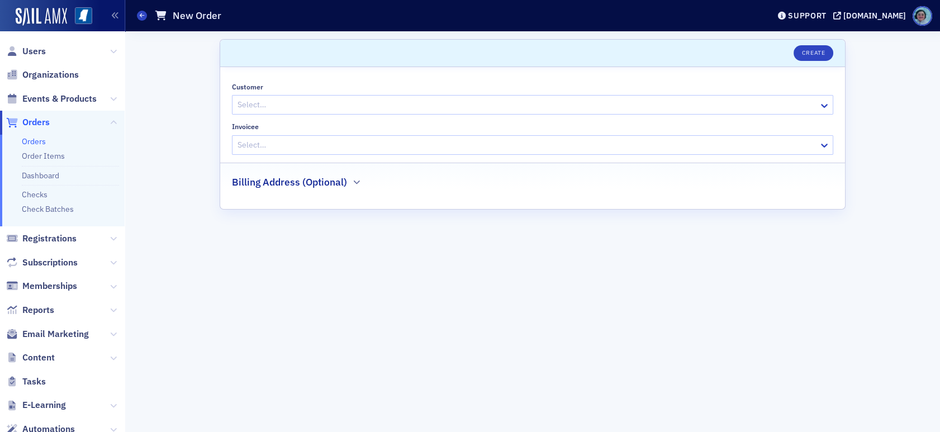
click at [377, 93] on div "Customer Select…" at bounding box center [532, 99] width 601 height 32
click at [380, 100] on div at bounding box center [526, 105] width 581 height 14
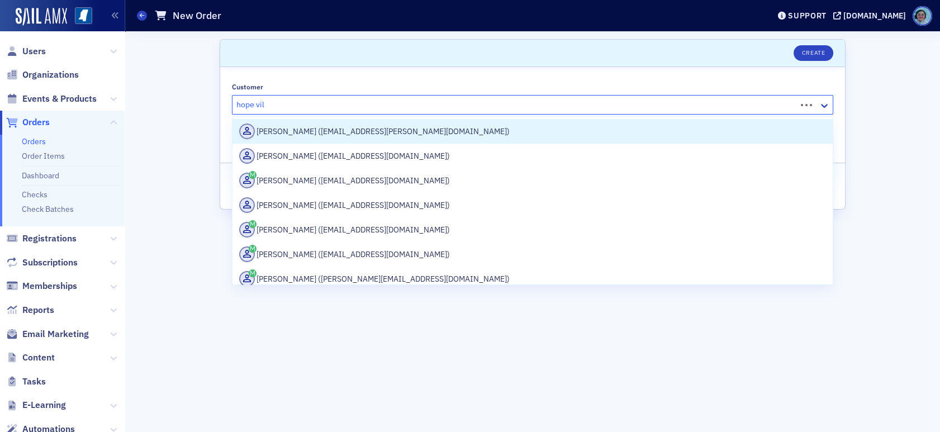
type input "hope vill"
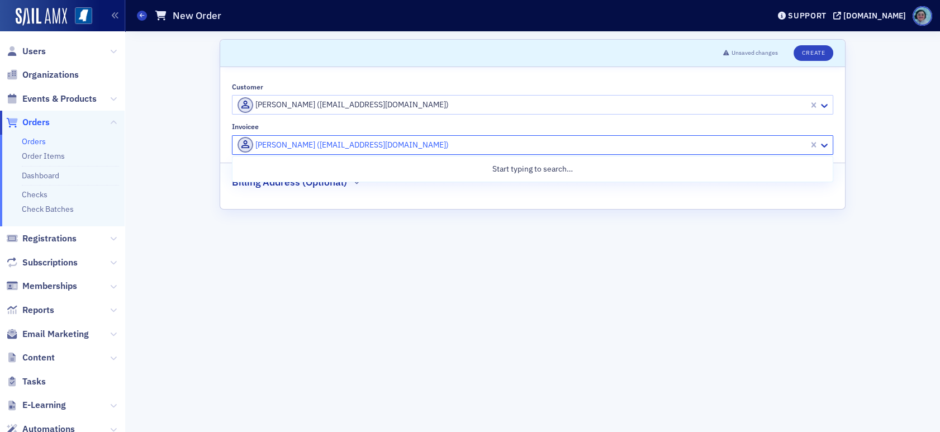
click at [362, 150] on div at bounding box center [521, 145] width 571 height 14
type input "hope village"
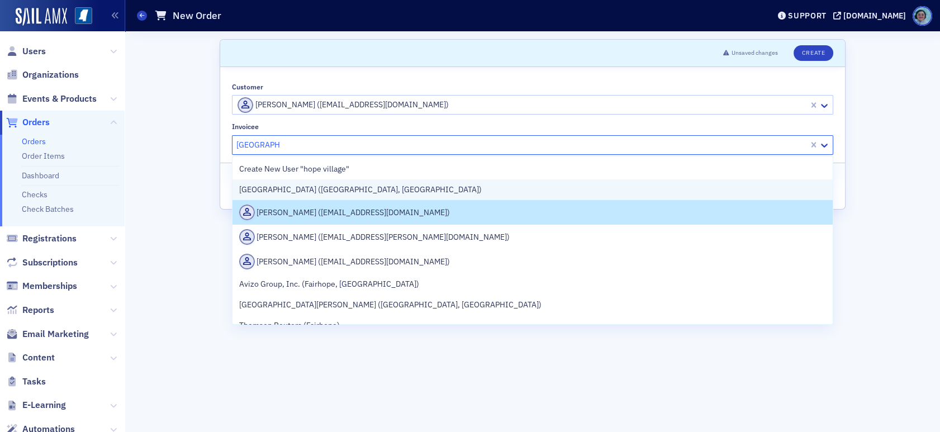
click at [354, 197] on div "Hope Village (Meridian, MS)" at bounding box center [532, 189] width 600 height 21
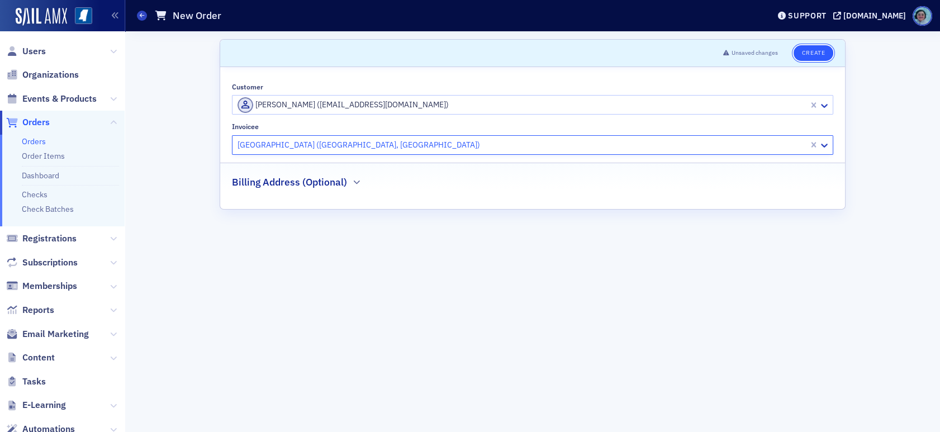
click at [806, 49] on button "Create" at bounding box center [813, 53] width 40 height 16
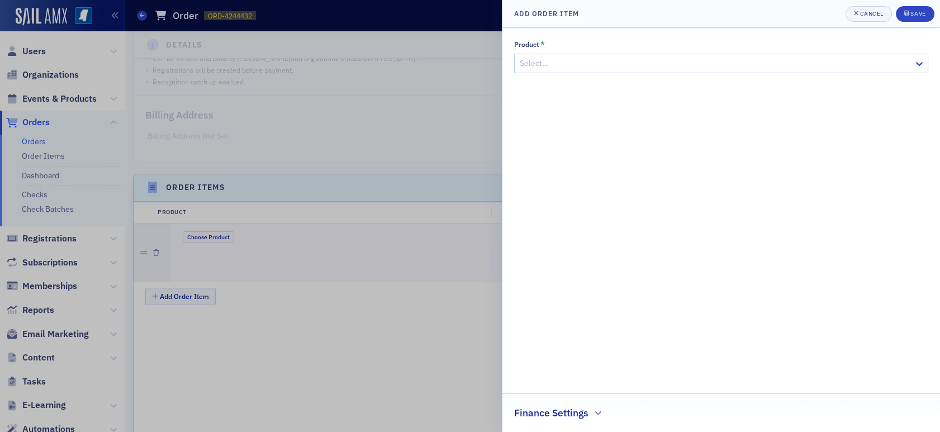
scroll to position [335, 0]
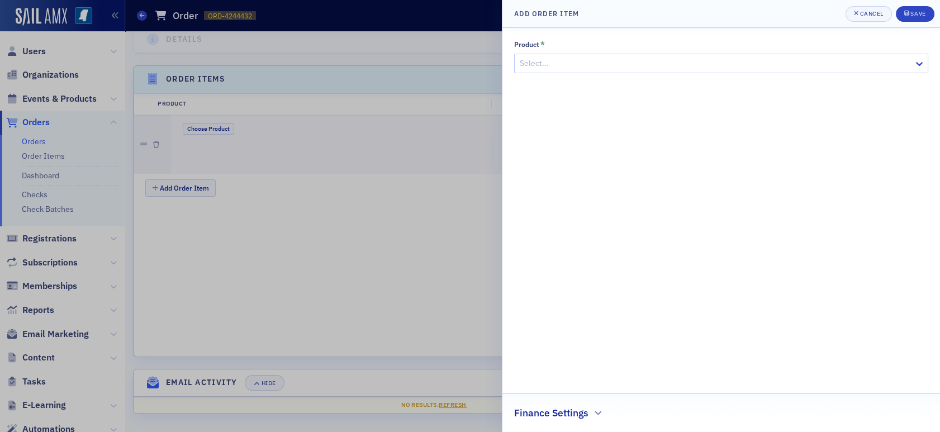
click at [650, 58] on div at bounding box center [716, 63] width 394 height 14
type input "newsletter"
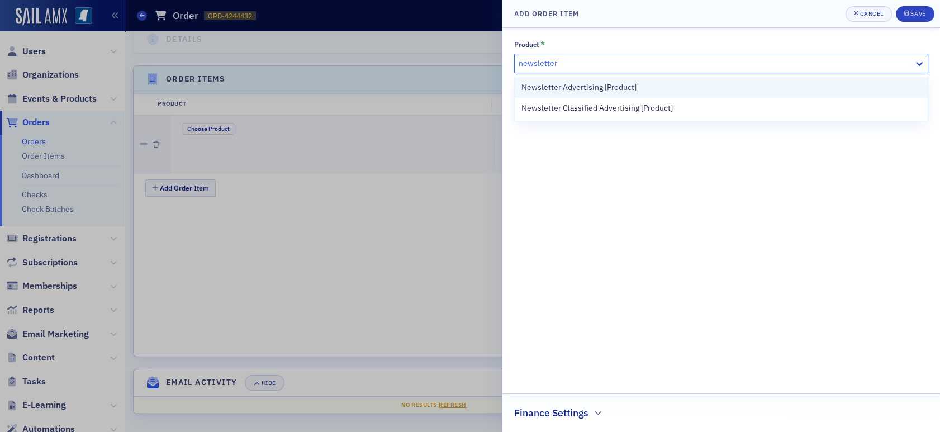
click at [641, 79] on div "Newsletter Advertising [Product]" at bounding box center [721, 87] width 413 height 21
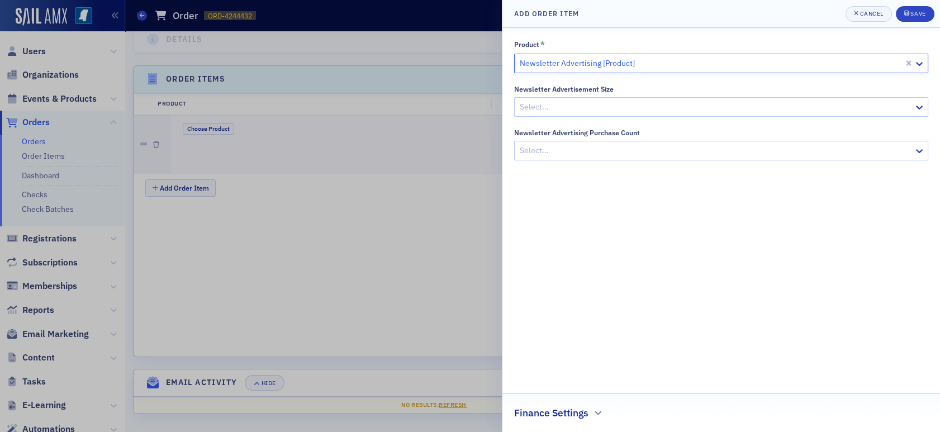
click at [628, 111] on div at bounding box center [716, 107] width 394 height 14
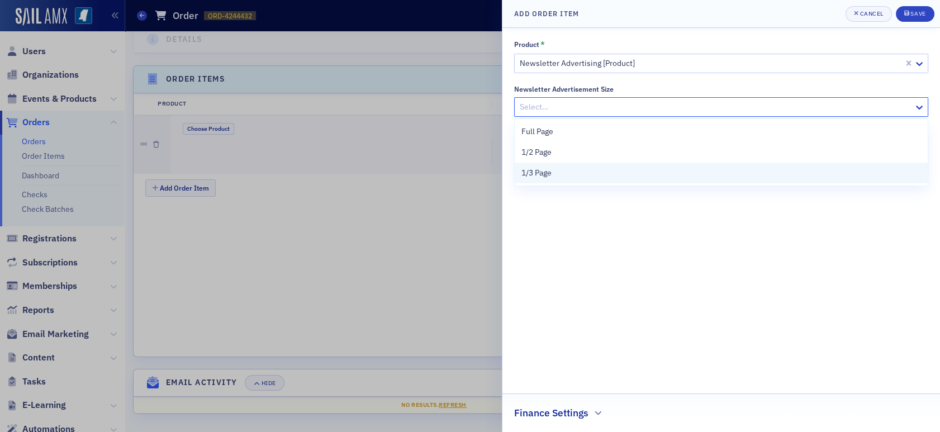
click at [608, 166] on div "1/3 Page" at bounding box center [721, 173] width 413 height 21
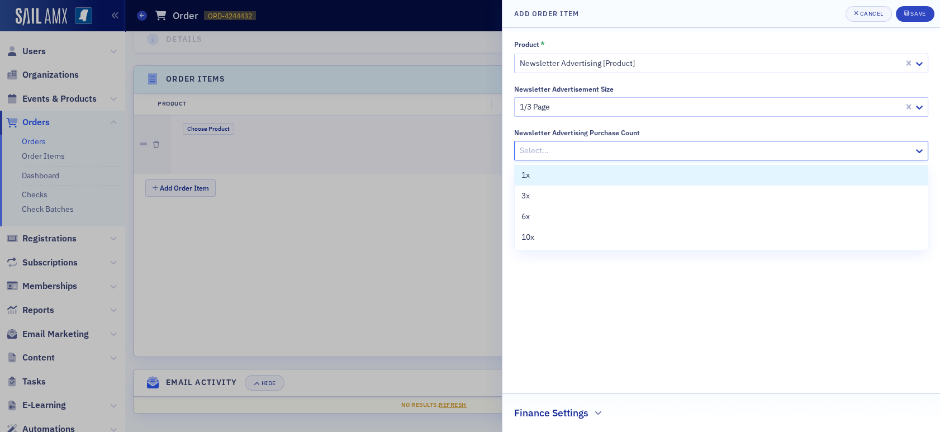
click at [601, 153] on div at bounding box center [716, 151] width 394 height 14
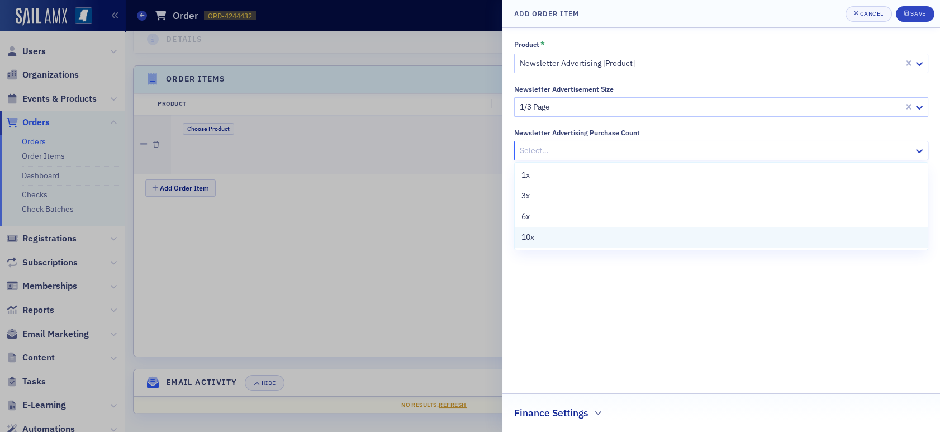
click at [571, 229] on div "10x" at bounding box center [721, 237] width 413 height 21
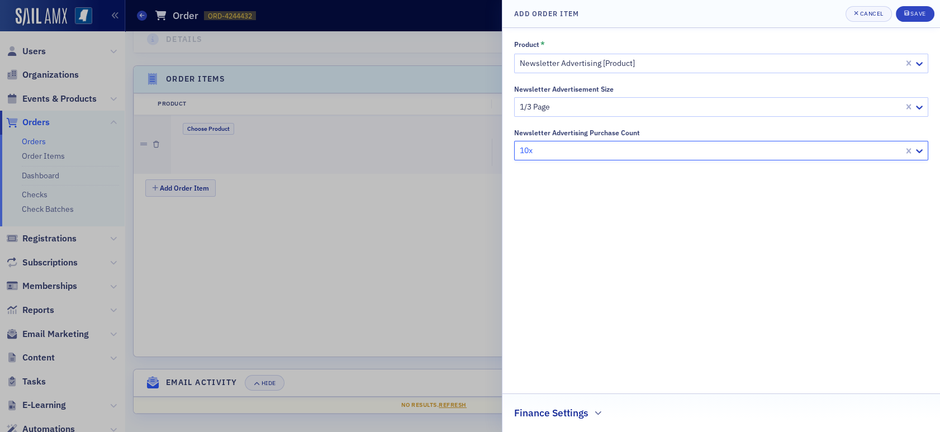
click at [576, 405] on div "Finance Settings" at bounding box center [721, 407] width 414 height 26
click at [573, 404] on div at bounding box center [716, 410] width 390 height 14
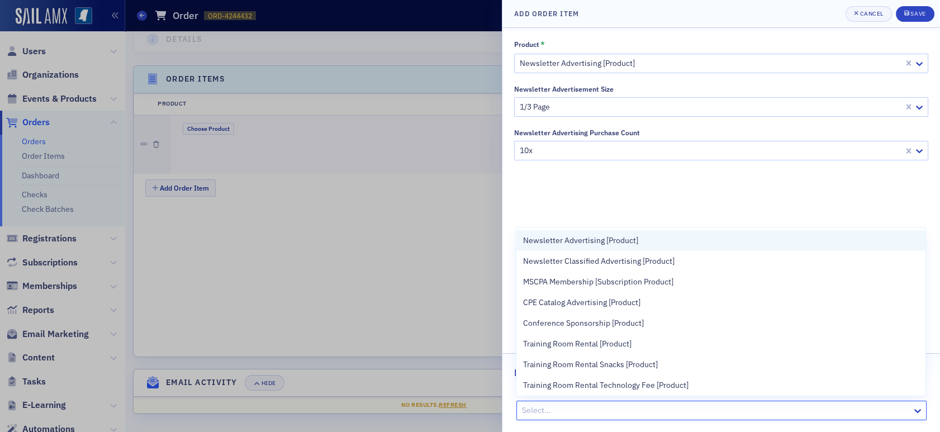
click at [602, 240] on span "Newsletter Advertising [Product]" at bounding box center [580, 241] width 115 height 12
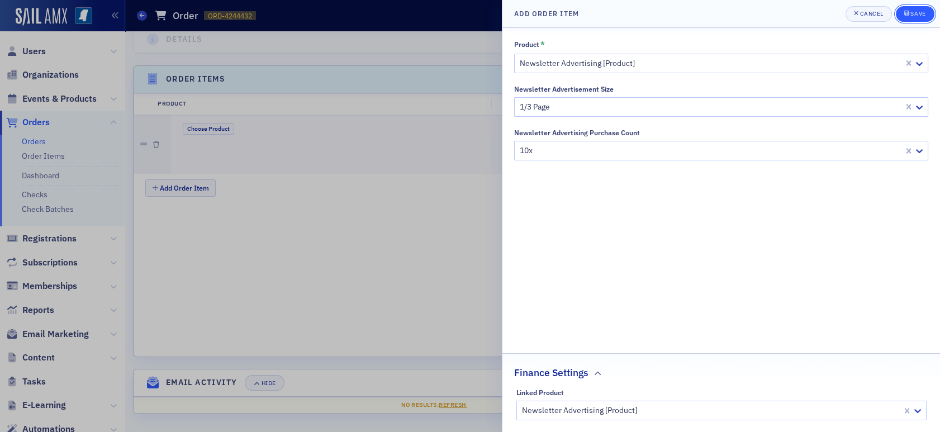
click at [907, 10] on div "submit" at bounding box center [907, 13] width 7 height 9
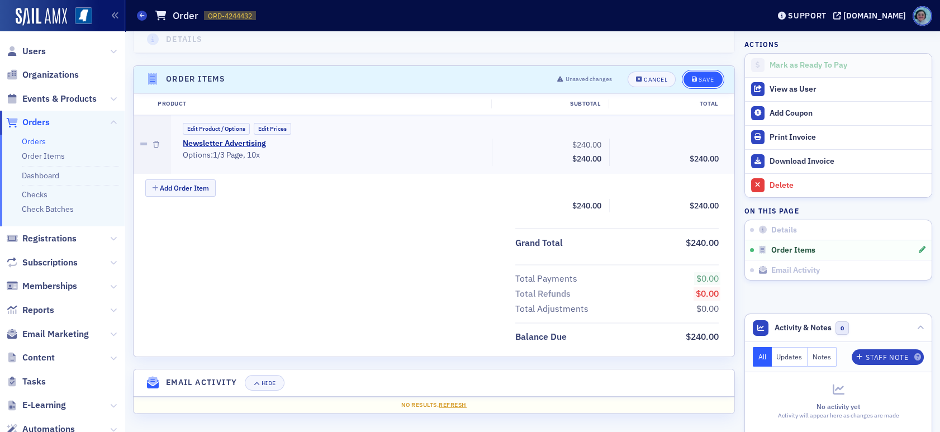
click at [695, 74] on button "Save" at bounding box center [702, 80] width 39 height 16
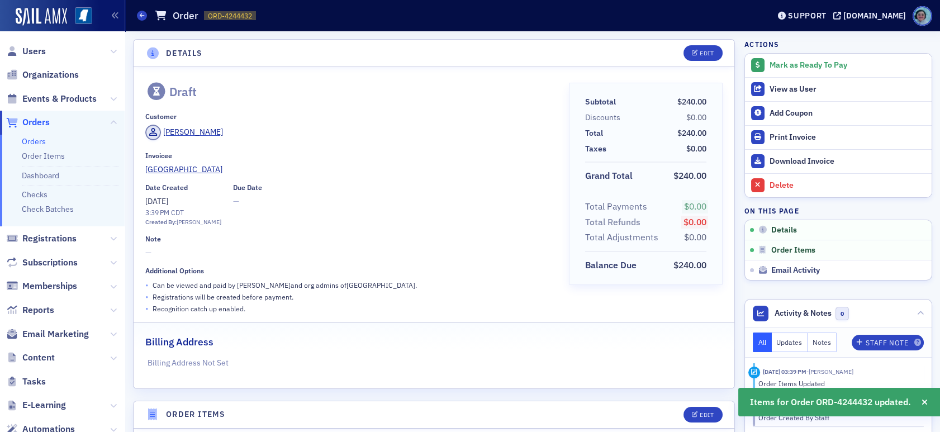
scroll to position [0, 0]
click at [695, 60] on button "Edit" at bounding box center [702, 53] width 39 height 16
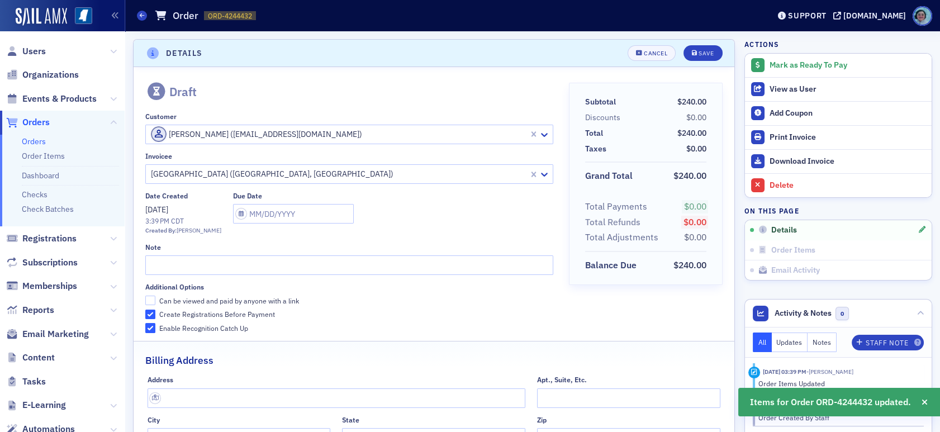
scroll to position [2, 0]
click at [239, 269] on input "text" at bounding box center [349, 264] width 408 height 20
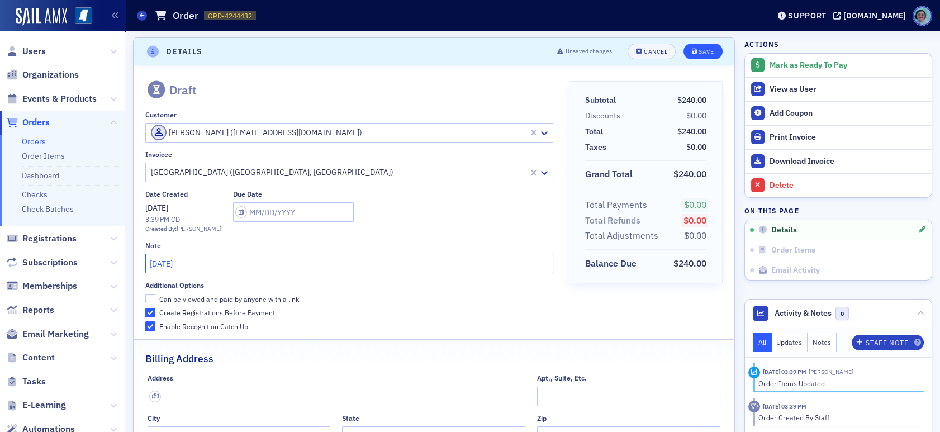
type input "August 2025"
click at [683, 49] on button "Save" at bounding box center [702, 52] width 39 height 16
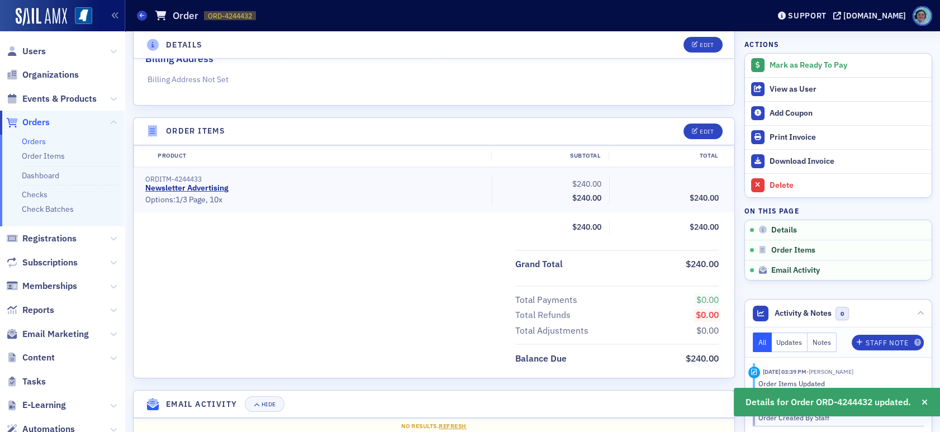
scroll to position [301, 0]
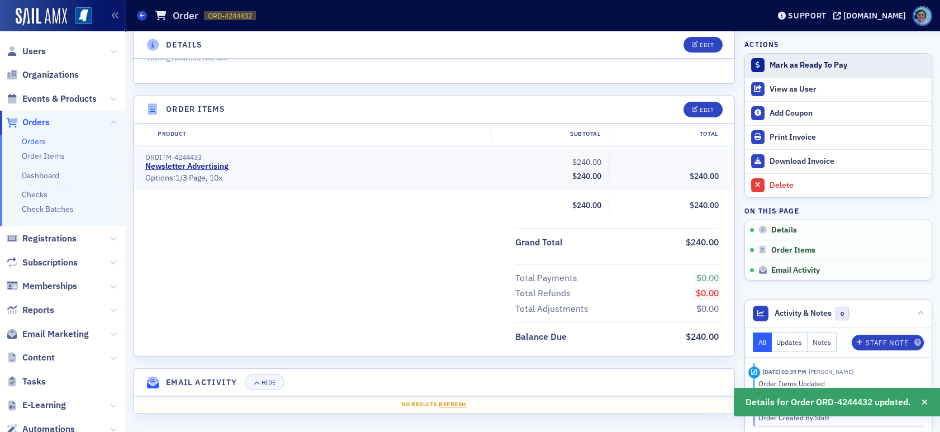
click at [800, 66] on div "Mark as Ready To Pay" at bounding box center [847, 65] width 156 height 10
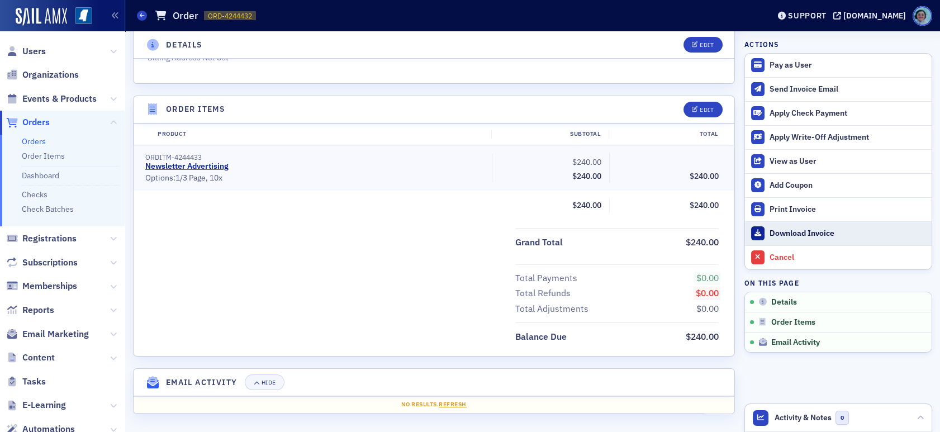
click at [796, 230] on div "Download Invoice" at bounding box center [847, 234] width 156 height 10
click at [142, 13] on icon at bounding box center [142, 15] width 4 height 5
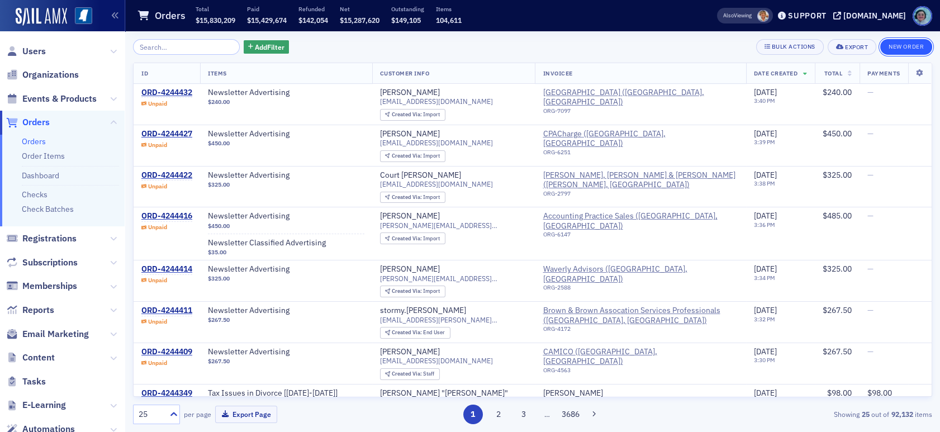
click at [894, 43] on button "New Order" at bounding box center [906, 47] width 52 height 16
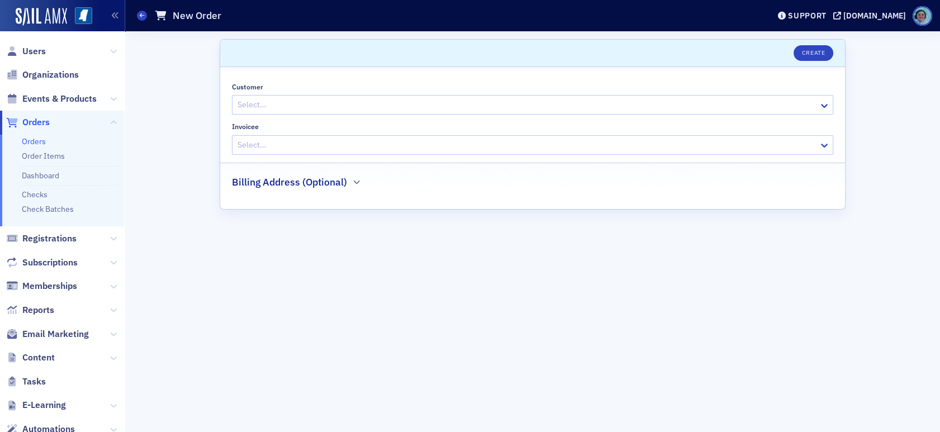
click at [345, 97] on div "Select…" at bounding box center [525, 105] width 586 height 16
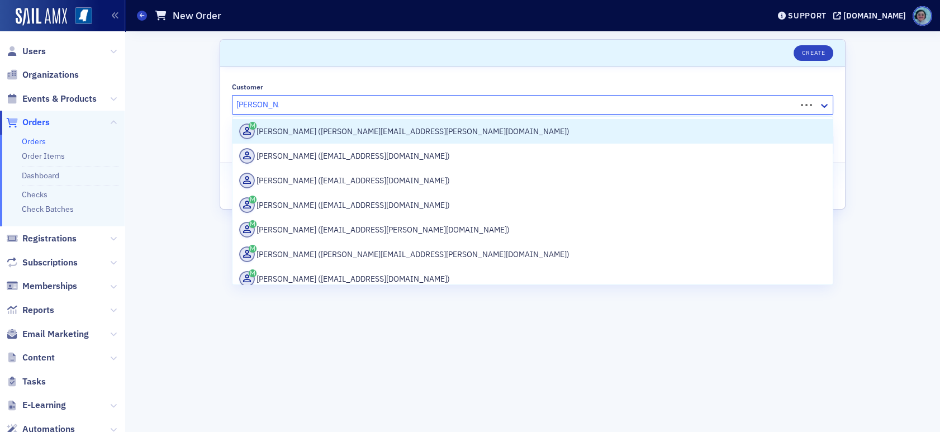
type input "jennifer byrd"
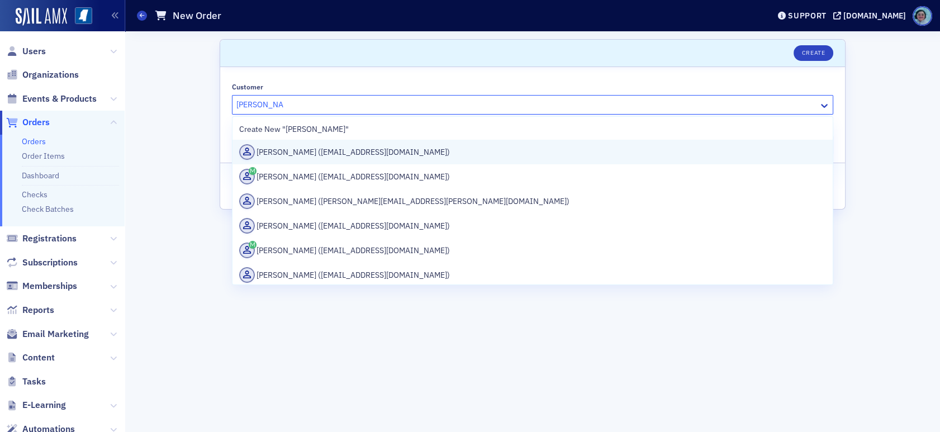
click at [336, 156] on div "Jennifer Byrd (jbyrd@sfbli.com)" at bounding box center [532, 152] width 587 height 16
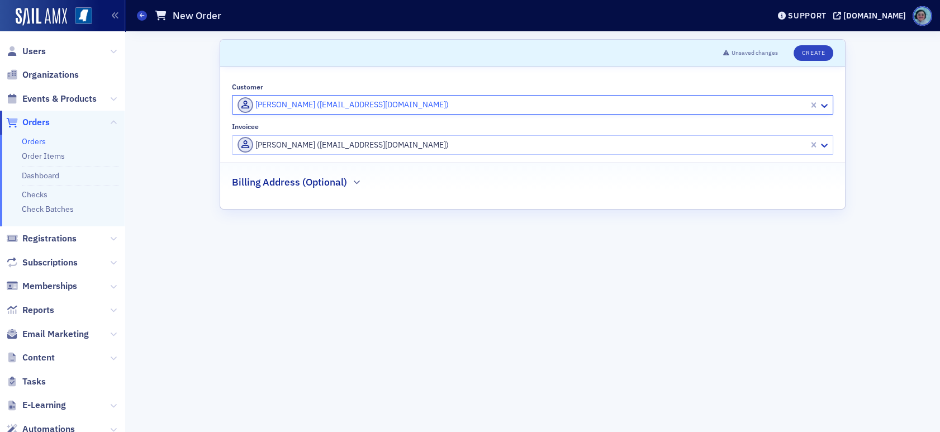
click at [324, 139] on div at bounding box center [521, 145] width 571 height 14
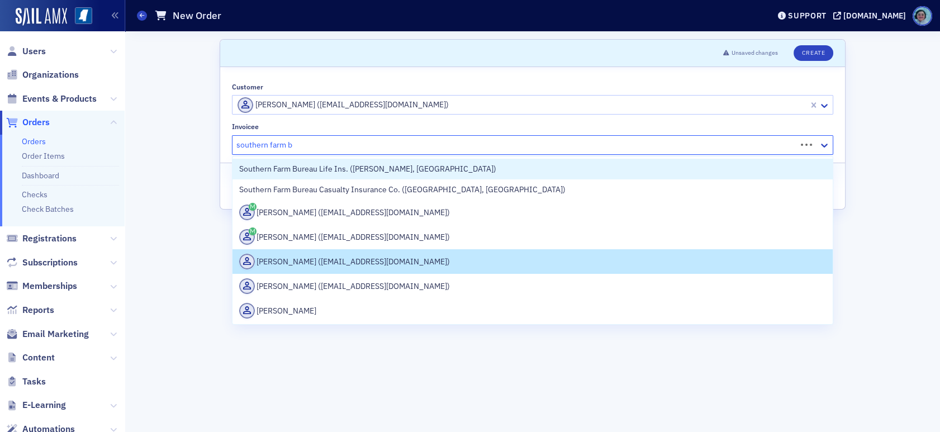
type input "southern farm bu"
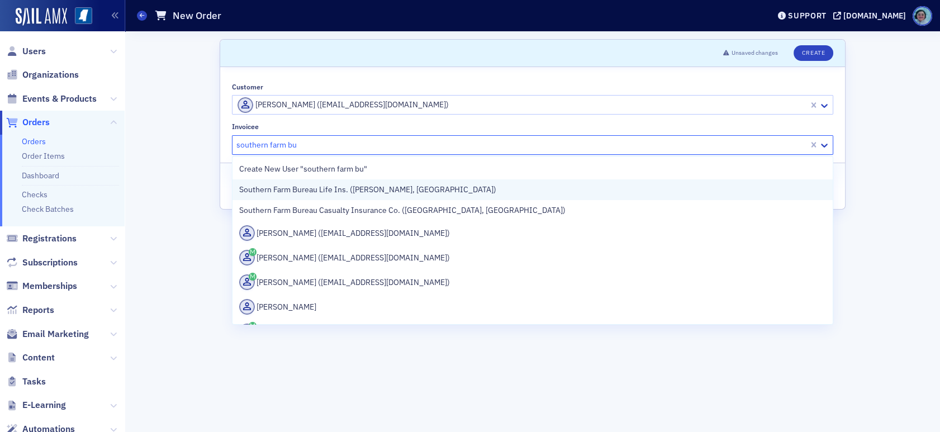
click at [359, 196] on div "Southern Farm Bureau Life Ins. (Jackson, MS)" at bounding box center [532, 189] width 600 height 21
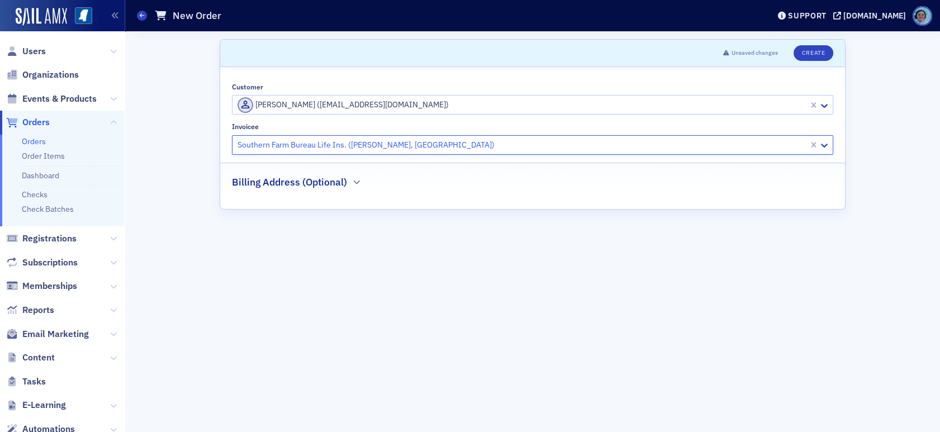
click at [808, 44] on header "Unsaved changes Create" at bounding box center [532, 53] width 625 height 27
click at [810, 51] on button "Create" at bounding box center [813, 53] width 40 height 16
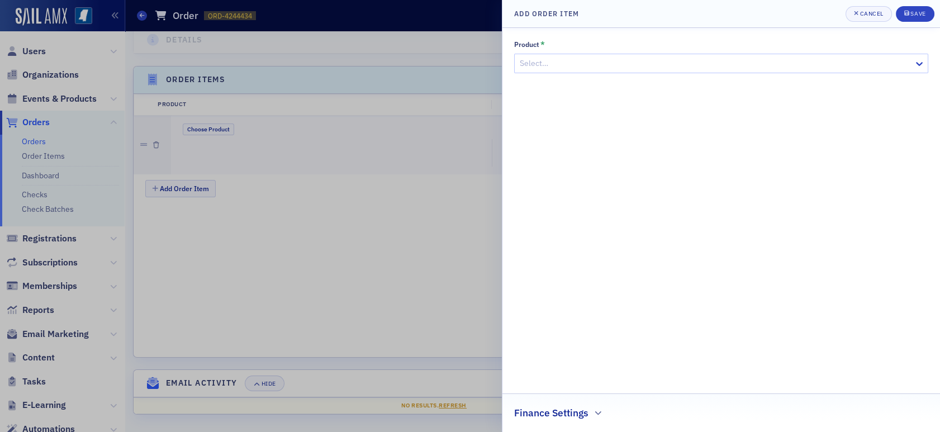
scroll to position [335, 0]
click at [606, 68] on div at bounding box center [716, 63] width 394 height 14
type input "newsletter"
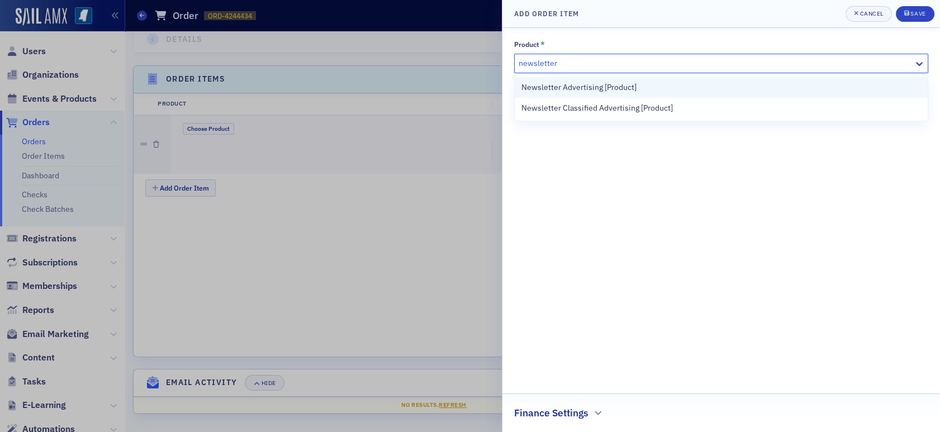
click at [598, 84] on span "Newsletter Advertising [Product]" at bounding box center [578, 88] width 115 height 12
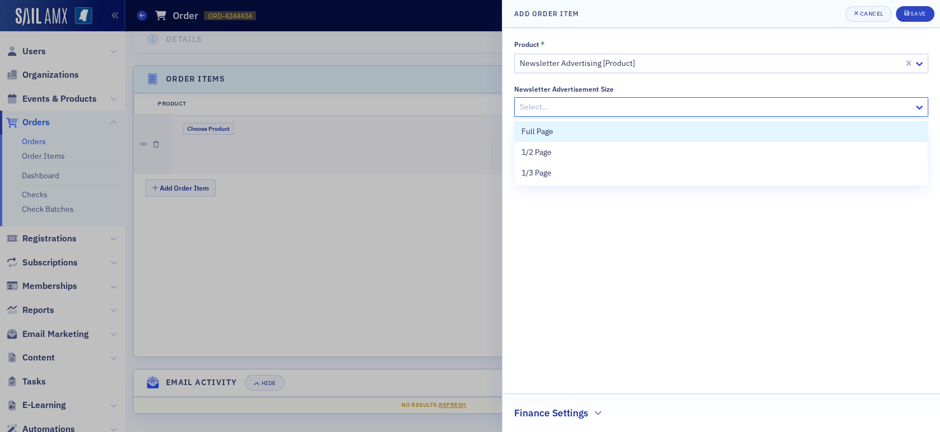
click at [588, 104] on div at bounding box center [716, 107] width 394 height 14
click at [592, 65] on div at bounding box center [711, 63] width 384 height 14
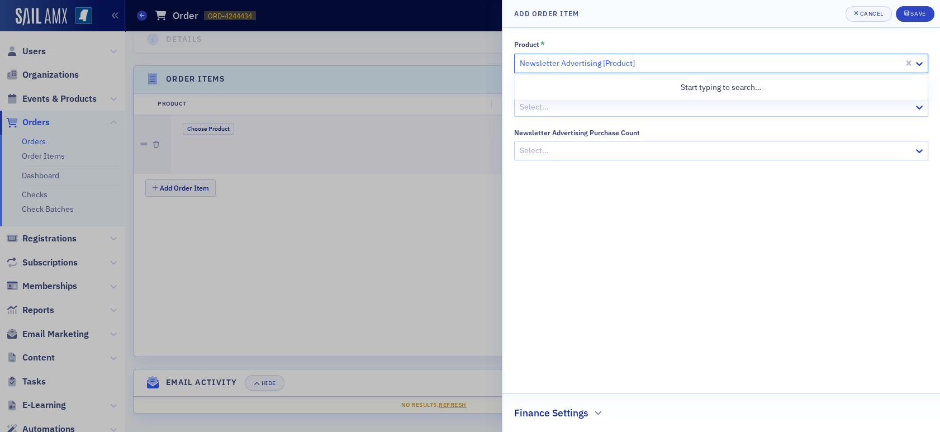
click at [592, 55] on div "Newsletter Advertising [Product]" at bounding box center [709, 63] width 389 height 16
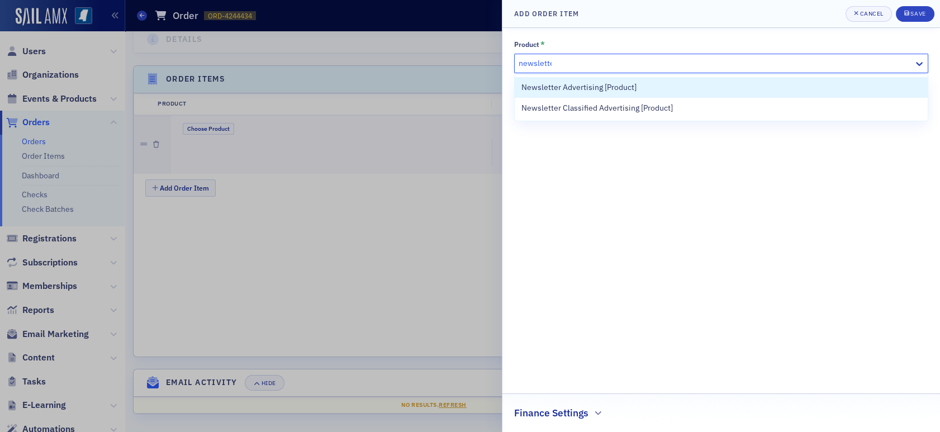
type input "newsletter"
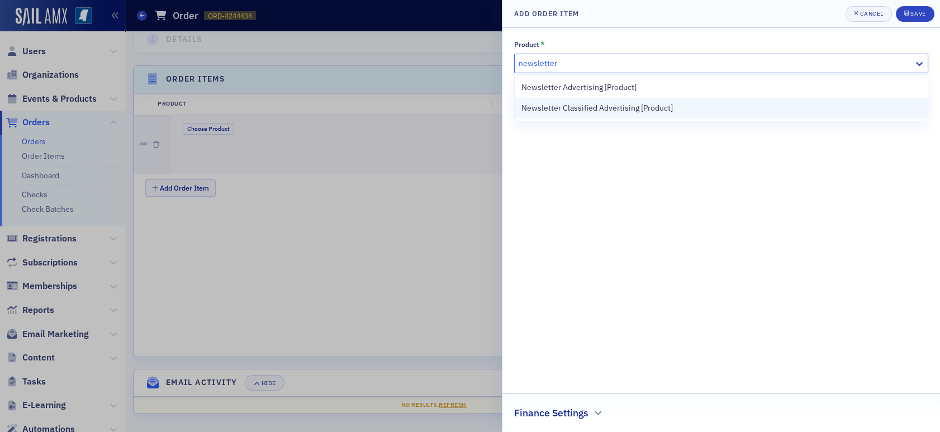
click at [620, 99] on div "Newsletter Classified Advertising [Product]" at bounding box center [721, 108] width 413 height 21
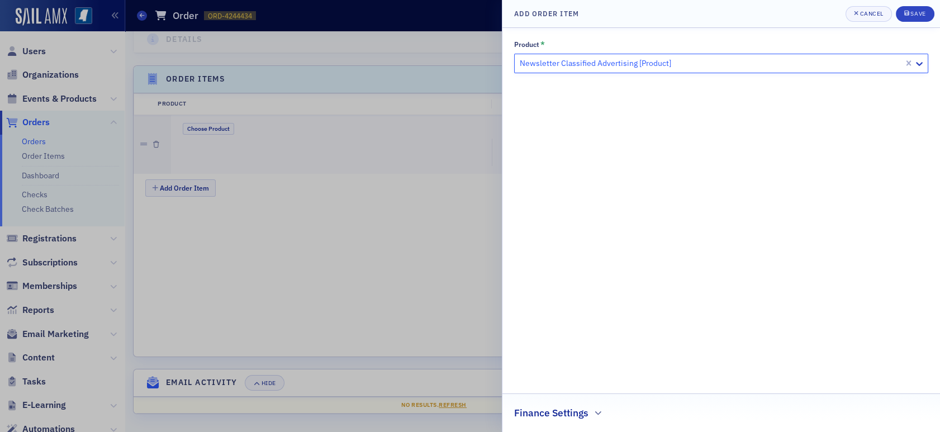
click at [575, 412] on h2 "Finance Settings" at bounding box center [551, 413] width 74 height 15
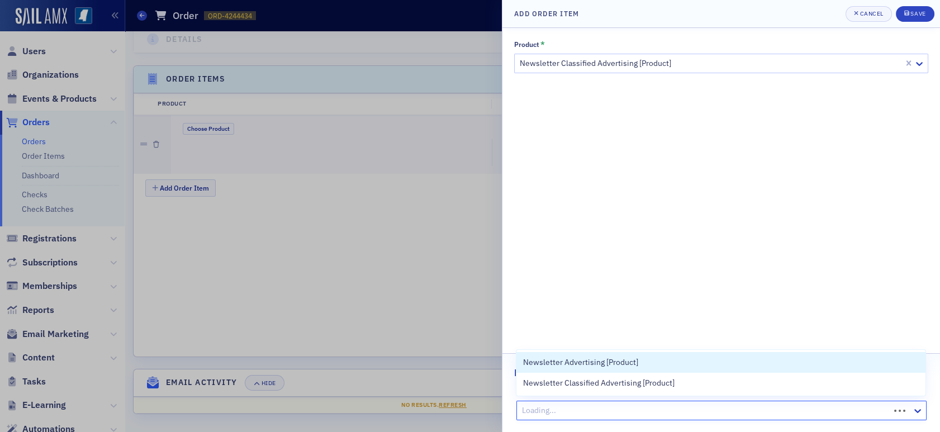
click at [571, 410] on div at bounding box center [705, 410] width 368 height 14
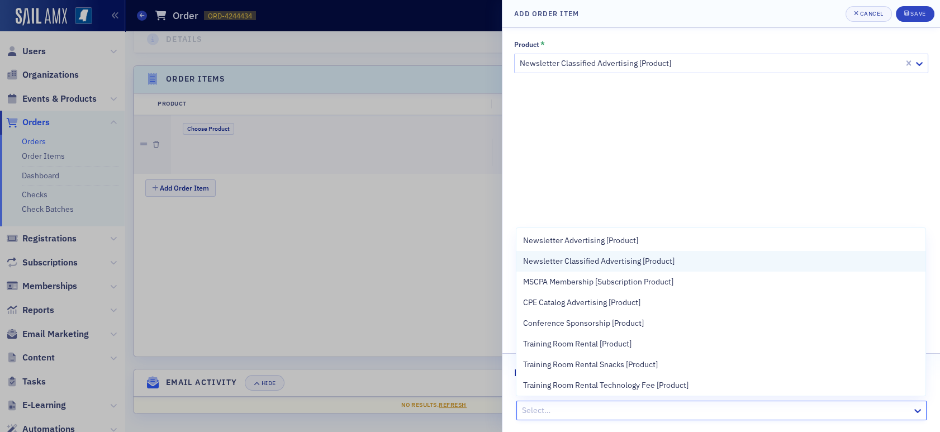
click at [639, 262] on span "Newsletter Classified Advertising [Product]" at bounding box center [598, 261] width 151 height 12
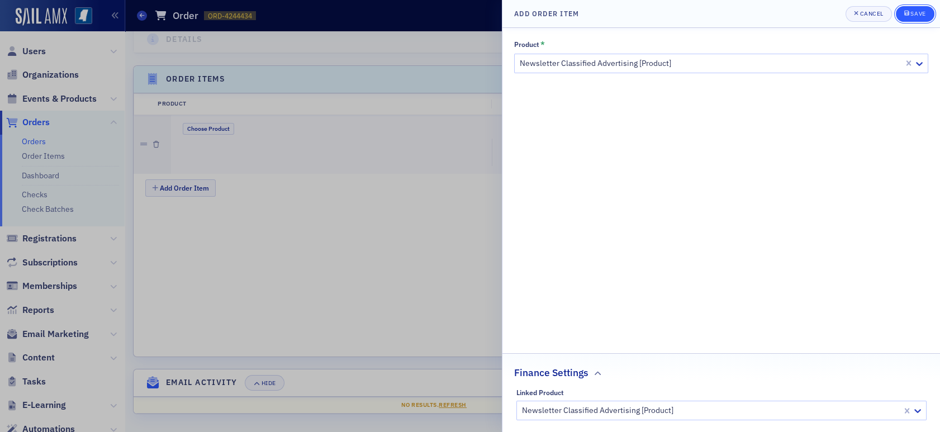
click at [907, 8] on button "Save" at bounding box center [915, 14] width 39 height 16
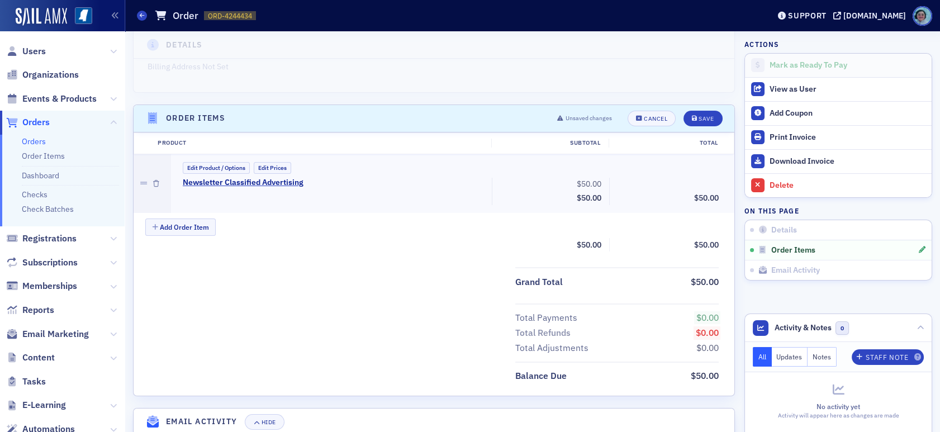
scroll to position [279, 0]
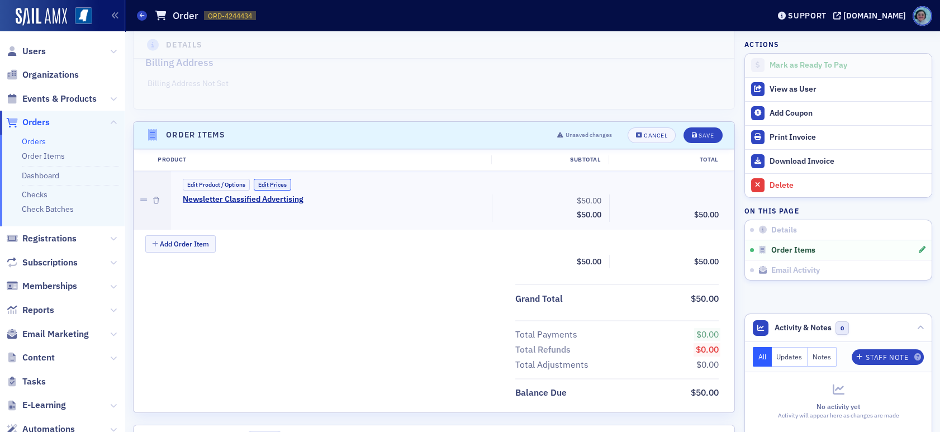
click at [276, 184] on button "Edit Prices" at bounding box center [272, 185] width 37 height 12
drag, startPoint x: 569, startPoint y: 205, endPoint x: 595, endPoint y: 203, distance: 25.8
click at [595, 203] on input "50.00" at bounding box center [578, 201] width 55 height 16
type input "83.00"
click at [447, 278] on div "Product Subtotal Total Edit Product / Options Custom Prices Taxes Enabled Newsl…" at bounding box center [434, 281] width 601 height 265
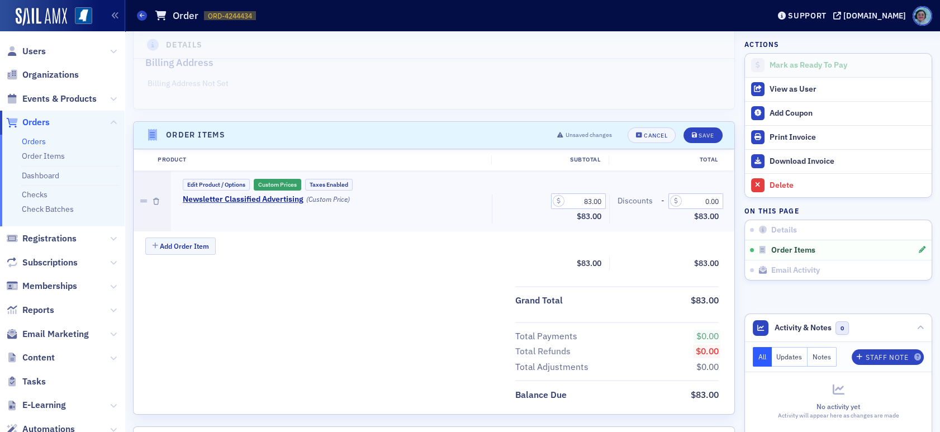
click at [683, 125] on header "Order Items Unsaved changes Cancel Save" at bounding box center [434, 135] width 601 height 27
click at [686, 125] on header "Order Items Unsaved changes Cancel Save" at bounding box center [434, 135] width 601 height 27
click at [686, 128] on button "Save" at bounding box center [702, 135] width 39 height 16
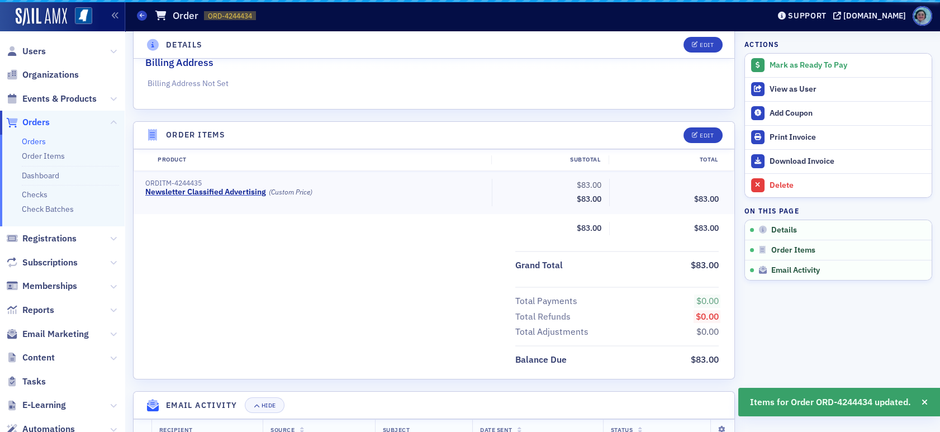
scroll to position [302, 0]
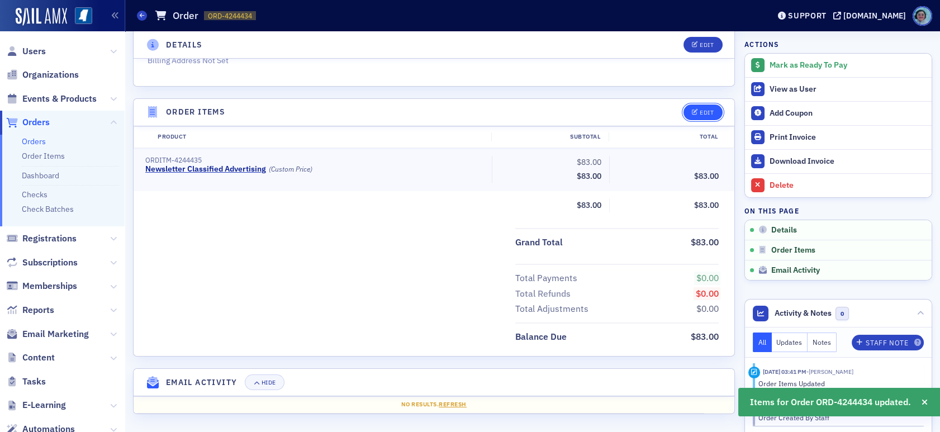
click at [698, 104] on button "Edit" at bounding box center [702, 112] width 39 height 16
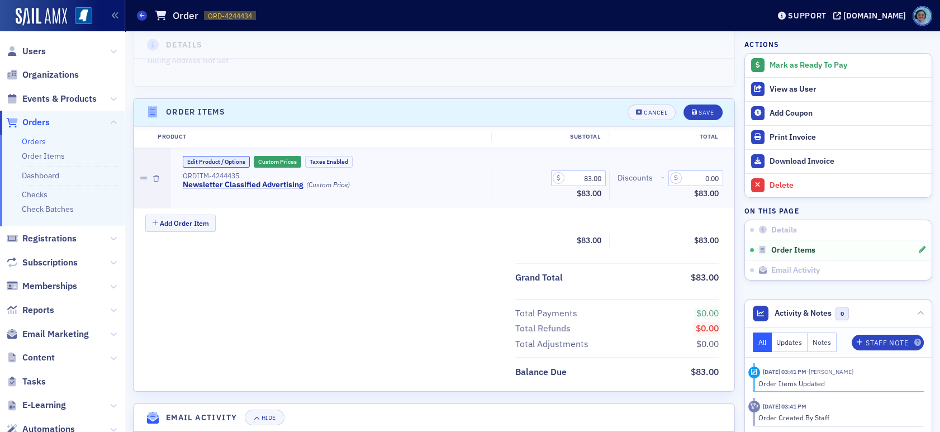
click at [235, 162] on button "Edit Product / Options" at bounding box center [216, 162] width 67 height 12
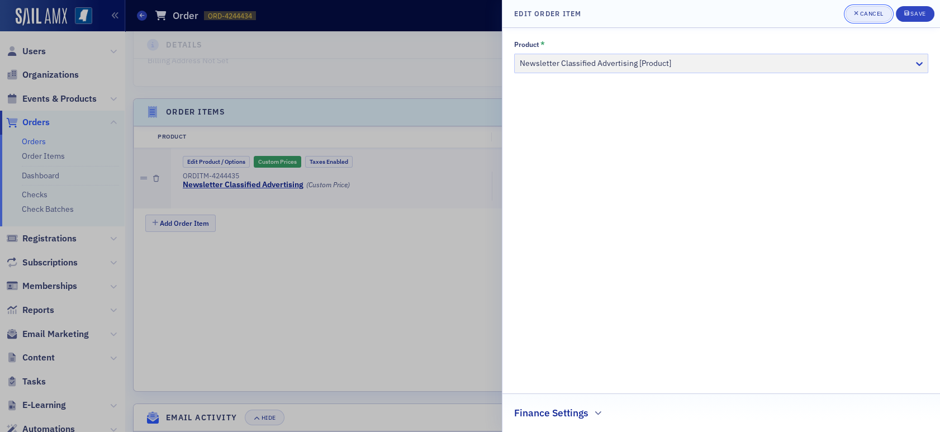
click at [868, 15] on div "Cancel" at bounding box center [870, 14] width 23 height 6
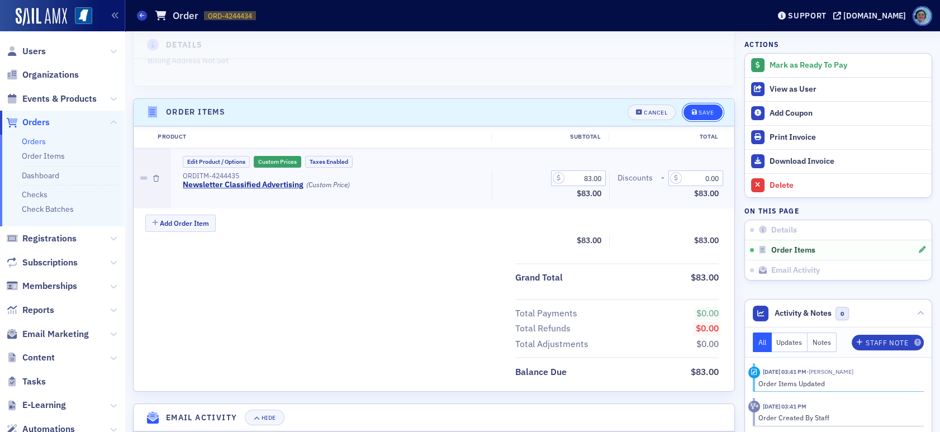
click at [698, 115] on button "Save" at bounding box center [702, 112] width 39 height 16
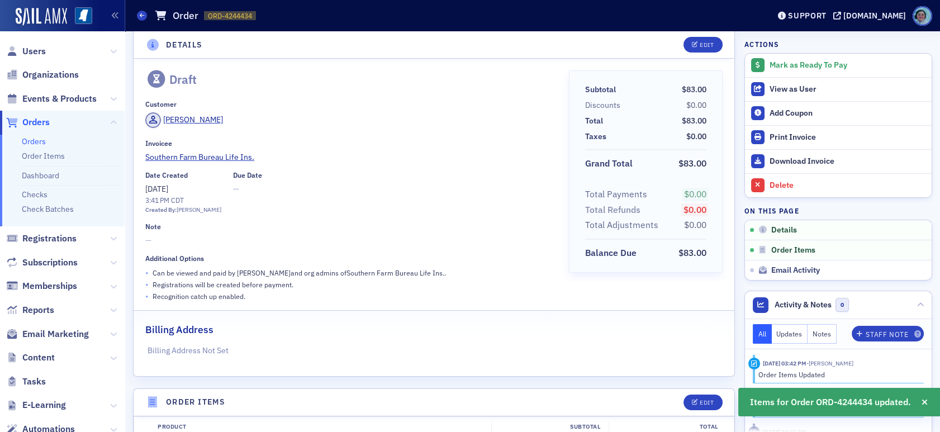
scroll to position [0, 0]
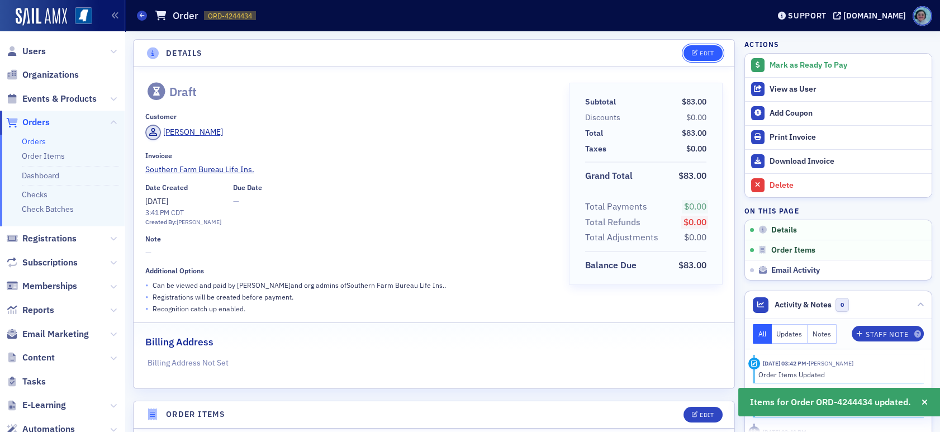
click at [688, 48] on button "Edit" at bounding box center [702, 53] width 39 height 16
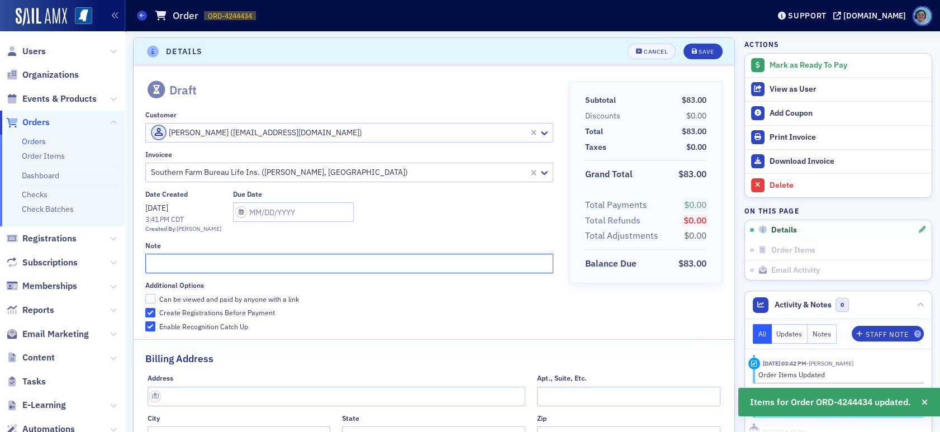
click at [217, 267] on input "text" at bounding box center [349, 264] width 408 height 20
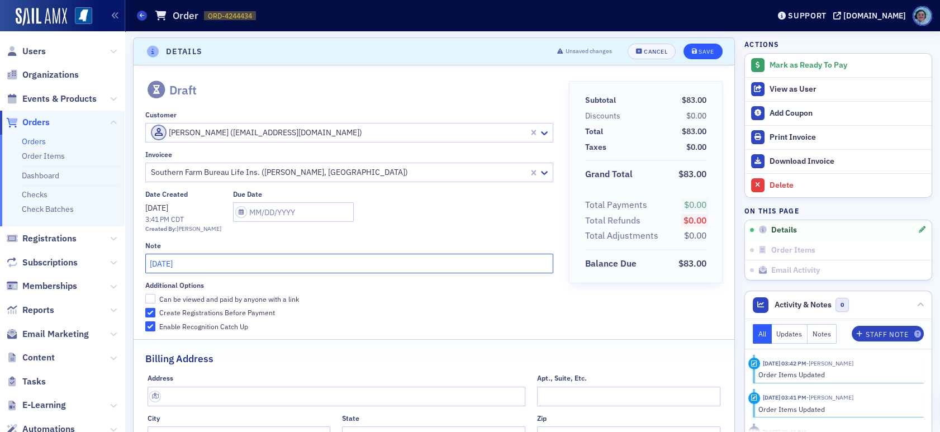
type input "August 2025"
click at [711, 50] on button "Save" at bounding box center [702, 52] width 39 height 16
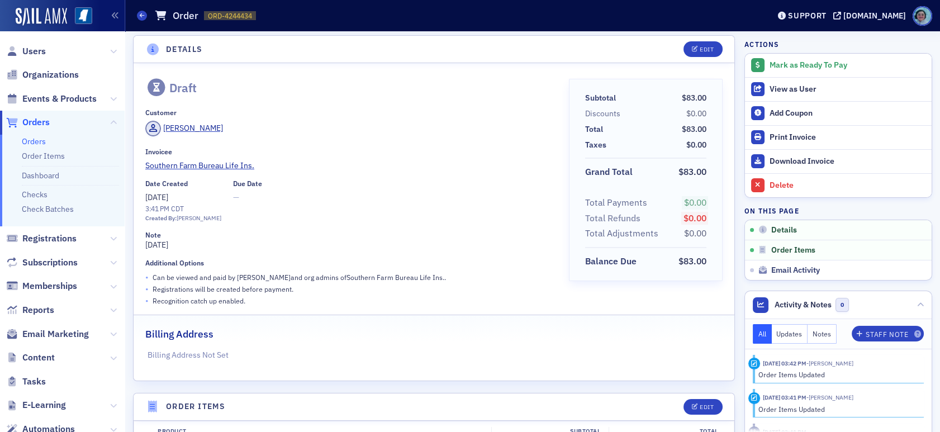
scroll to position [0, 0]
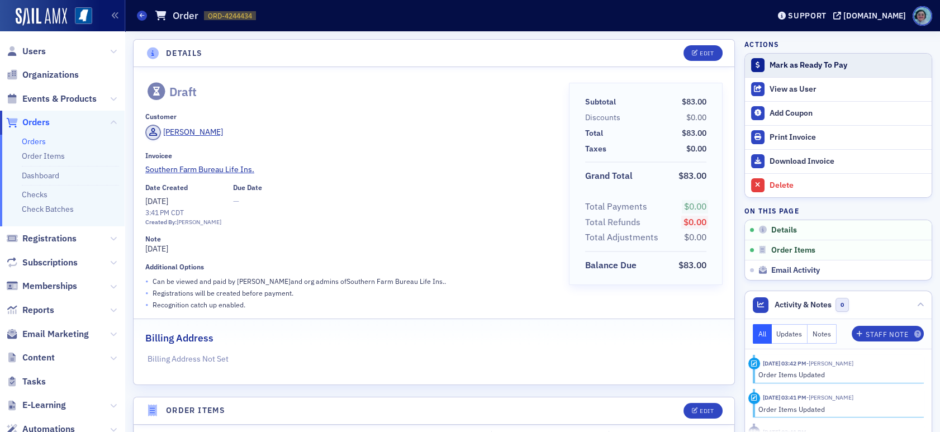
click at [812, 60] on div "Mark as Ready To Pay" at bounding box center [847, 65] width 156 height 10
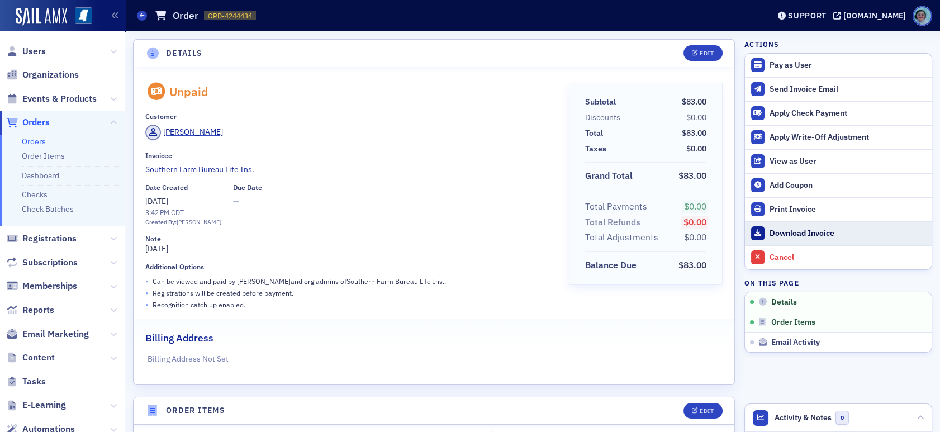
click at [797, 229] on div "Download Invoice" at bounding box center [847, 234] width 156 height 10
click at [140, 8] on div "Orders Order ORD-4244434 4244434" at bounding box center [444, 15] width 615 height 21
click at [140, 13] on icon at bounding box center [142, 15] width 4 height 5
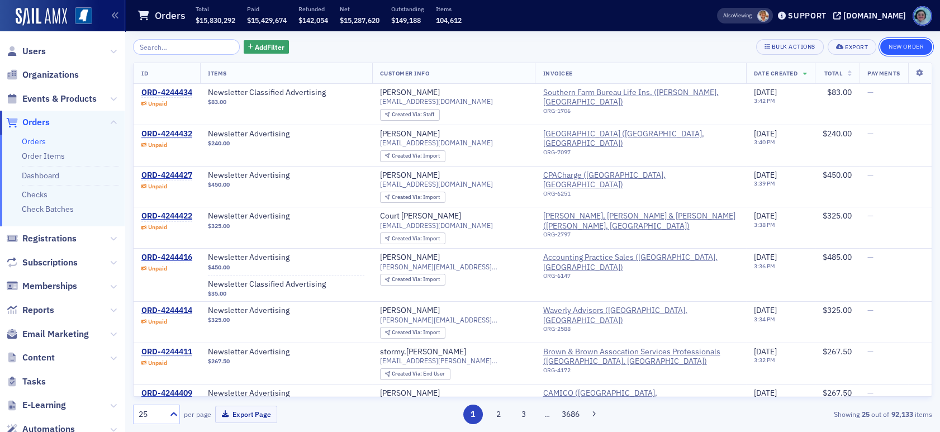
click at [915, 45] on button "New Order" at bounding box center [906, 47] width 52 height 16
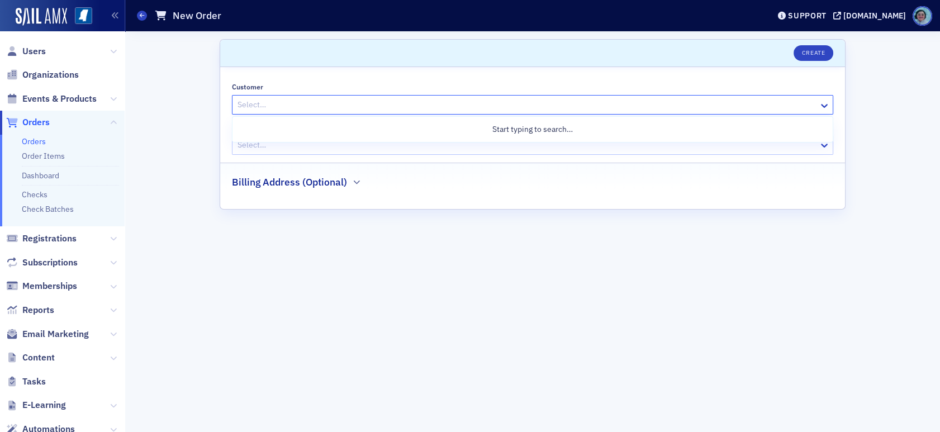
click at [401, 97] on div "Select…" at bounding box center [525, 105] width 586 height 16
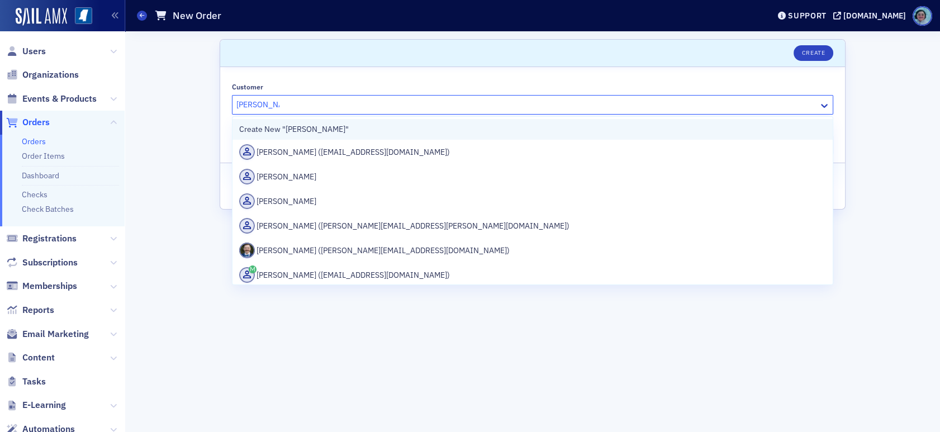
click at [356, 130] on div "Create New "ryan cassell"" at bounding box center [532, 129] width 587 height 12
type input "ryan cassell"
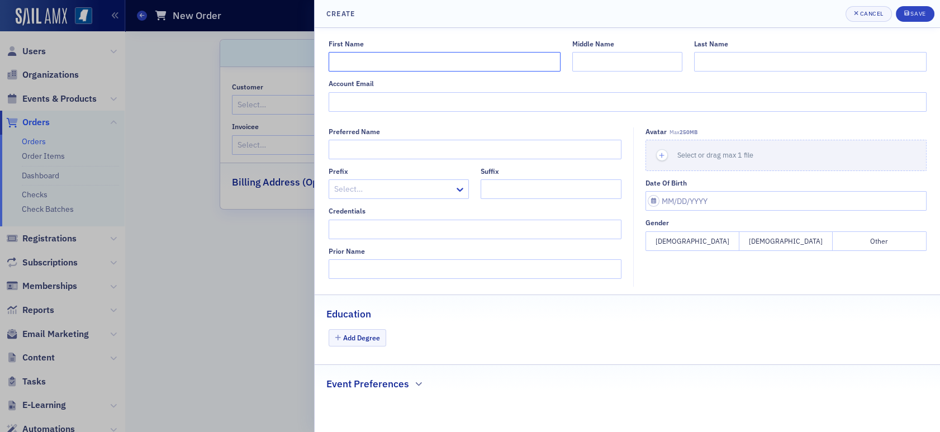
click at [397, 68] on input "First Name" at bounding box center [445, 62] width 232 height 20
type input "Ryan"
type input "Cassell"
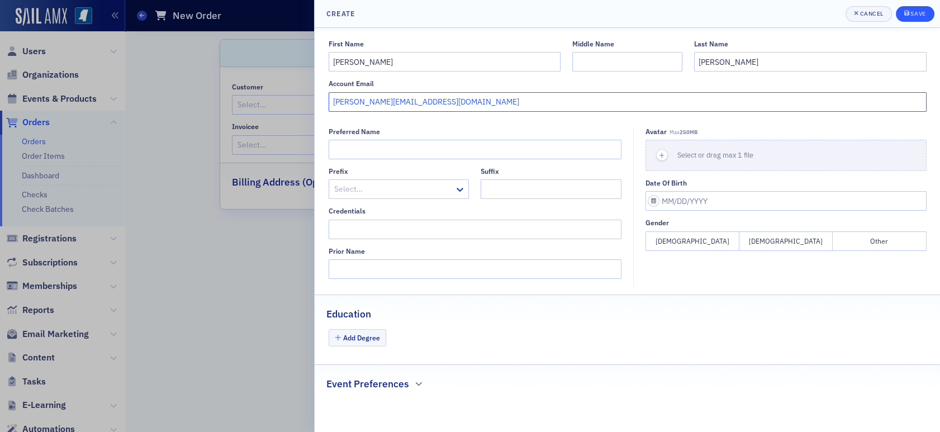
type input "[PERSON_NAME][EMAIL_ADDRESS][DOMAIN_NAME]"
click at [913, 18] on button "Save" at bounding box center [915, 14] width 39 height 16
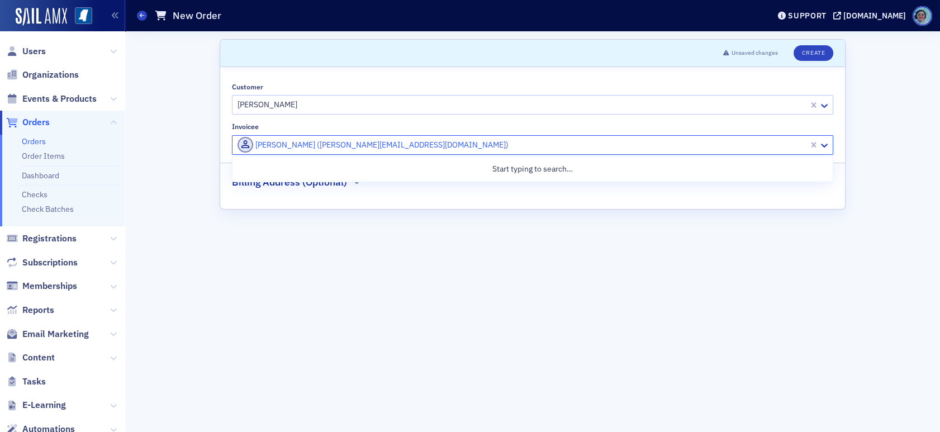
click at [362, 142] on div at bounding box center [521, 145] width 571 height 14
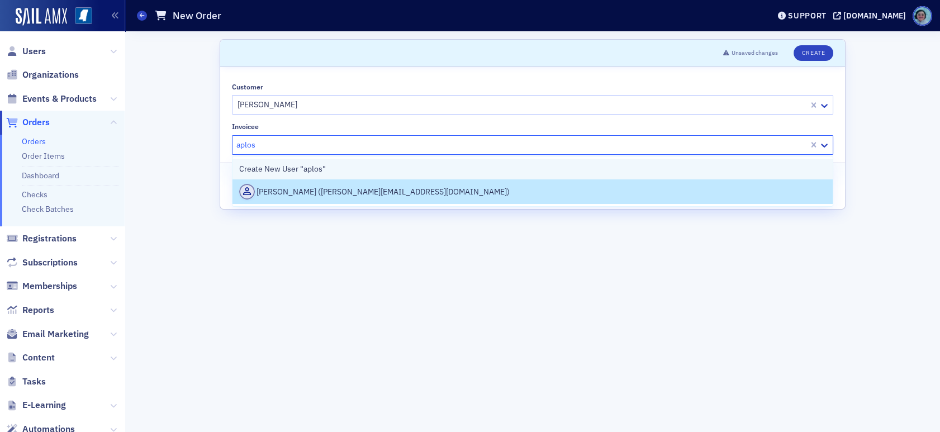
click at [345, 165] on div "Create New User "aplos"" at bounding box center [532, 169] width 600 height 21
type input "aplos"
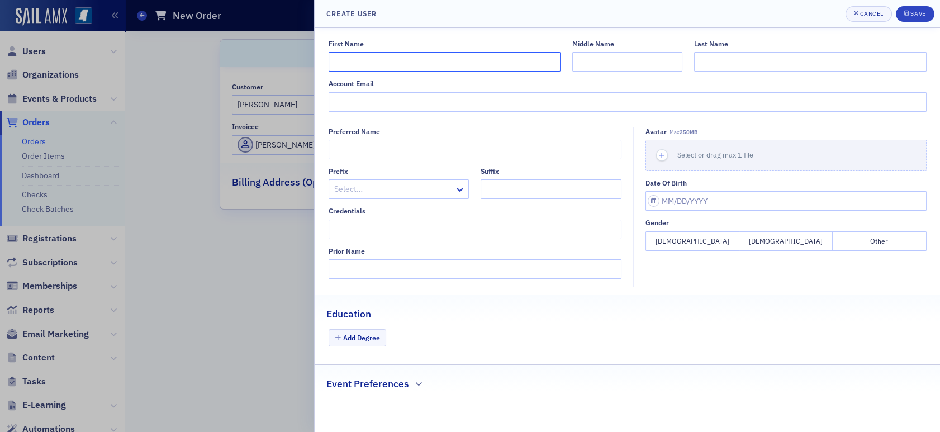
click at [413, 66] on input "First Name" at bounding box center [445, 62] width 232 height 20
type input "Aplos"
click at [854, 6] on button "Cancel" at bounding box center [868, 14] width 46 height 16
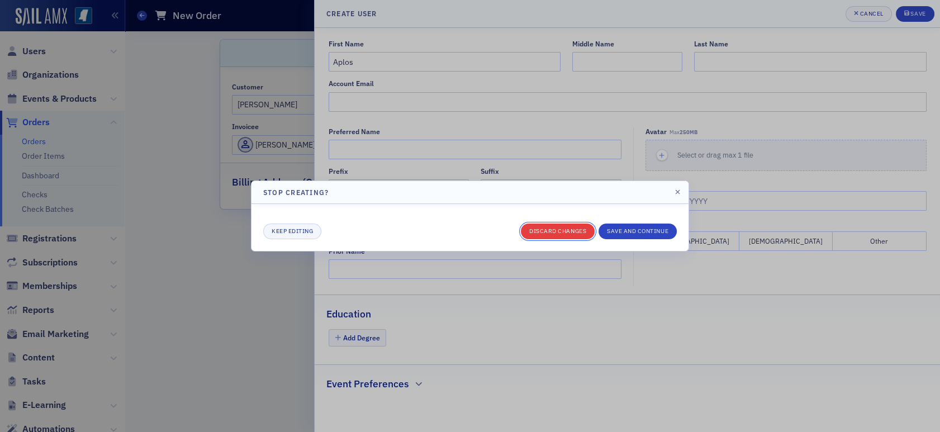
click at [588, 235] on button "Discard changes" at bounding box center [558, 232] width 74 height 16
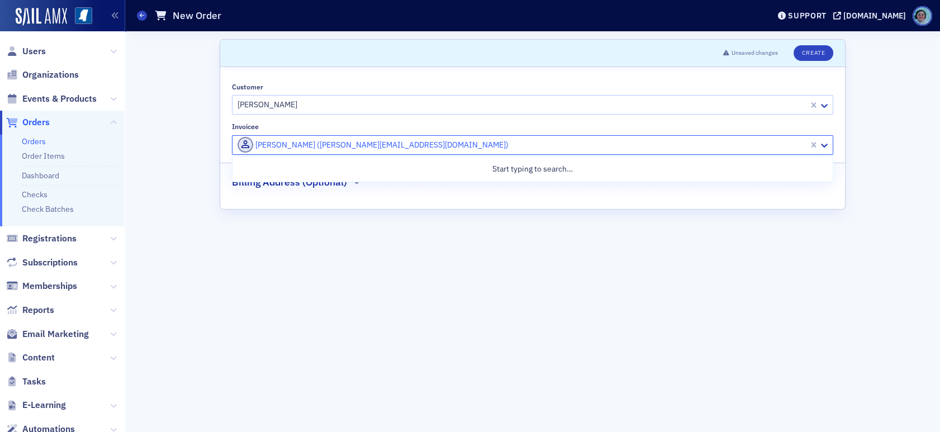
click at [312, 139] on div at bounding box center [521, 145] width 571 height 14
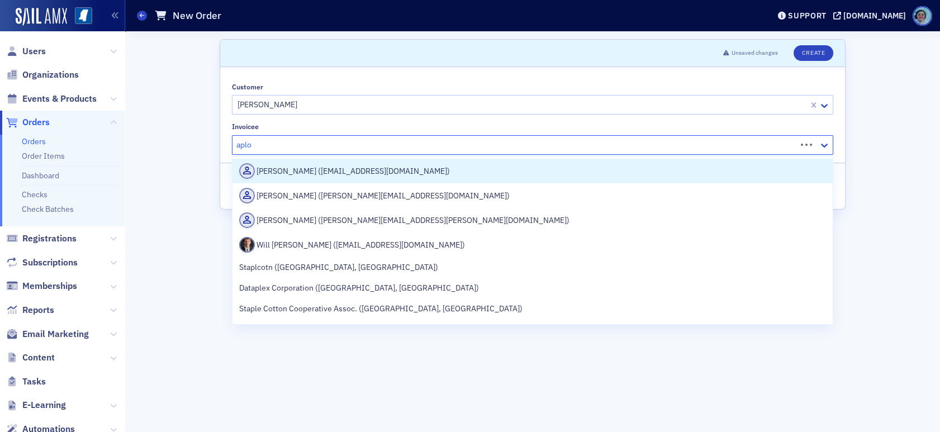
type input "aplos"
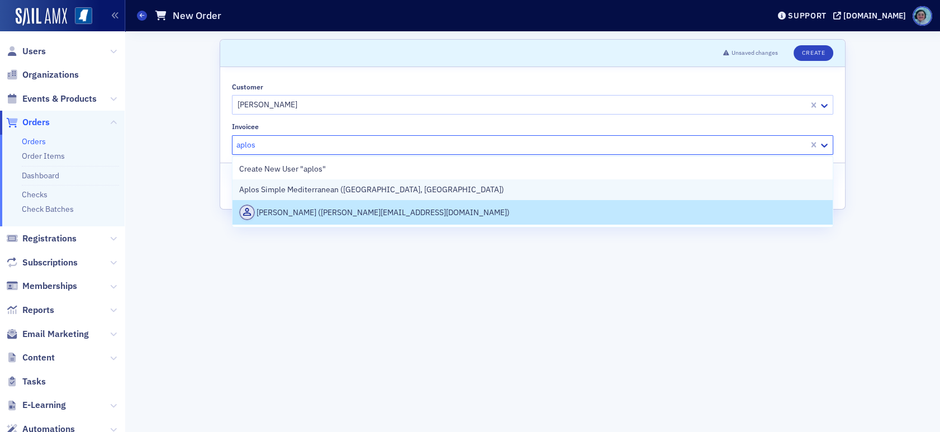
click at [367, 193] on span "Aplos Simple Mediterranean (Ridgeland, MS)" at bounding box center [371, 190] width 265 height 12
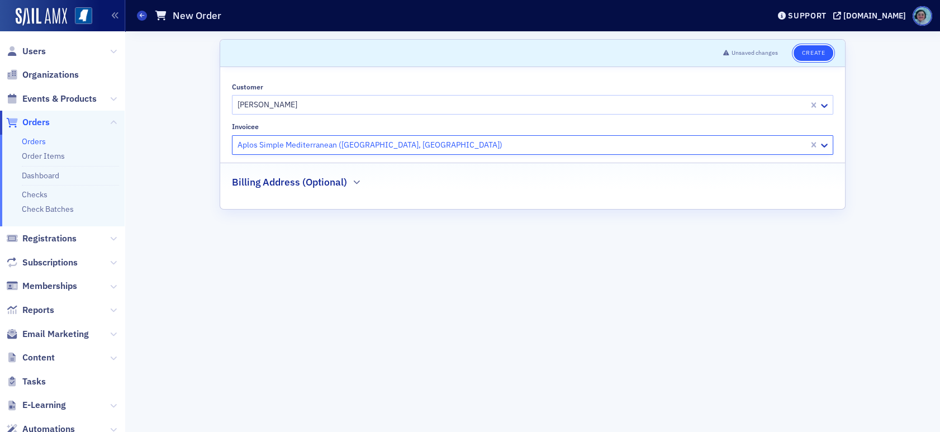
click at [808, 51] on button "Create" at bounding box center [813, 53] width 40 height 16
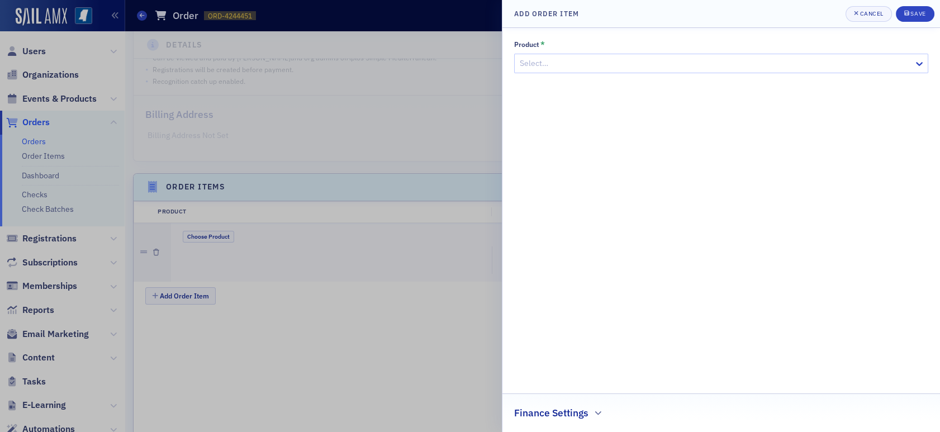
scroll to position [335, 0]
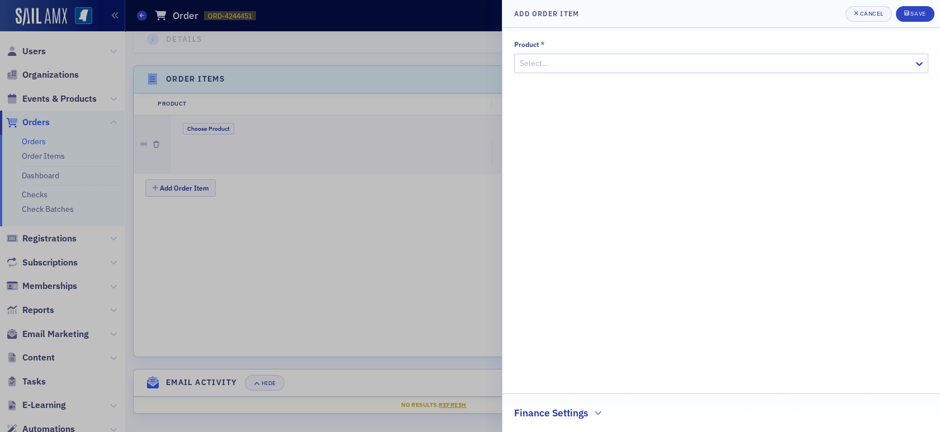
click at [698, 60] on div at bounding box center [716, 63] width 394 height 14
type input "newsl"
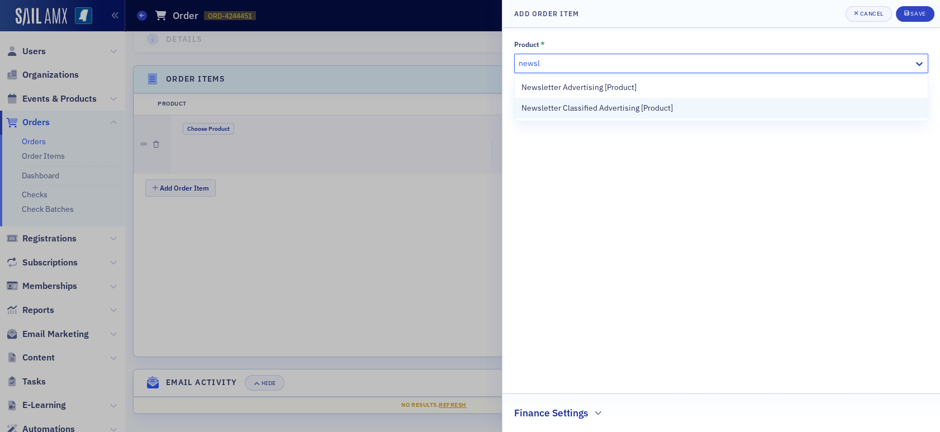
click at [669, 102] on span "Newsletter Classified Advertising [Product]" at bounding box center [596, 108] width 151 height 12
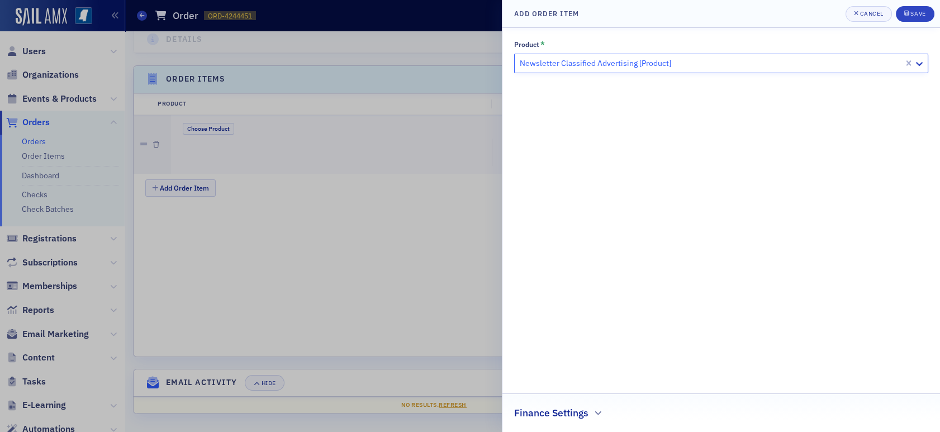
click at [569, 412] on h2 "Finance Settings" at bounding box center [551, 413] width 74 height 15
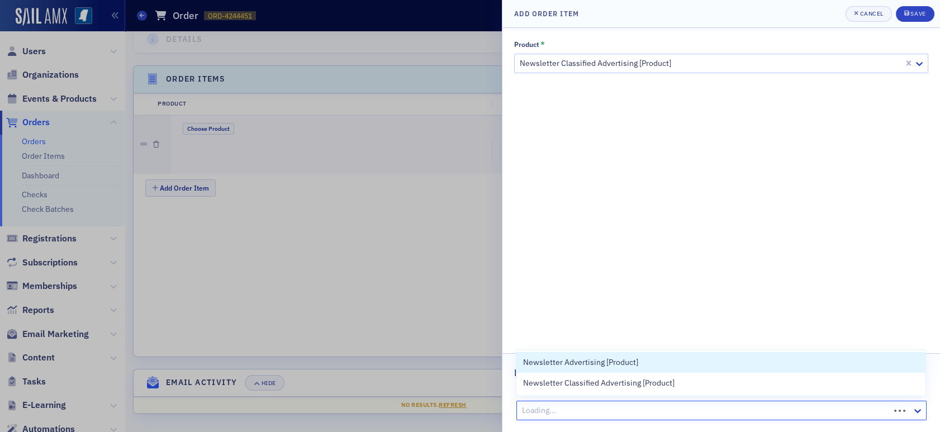
click at [581, 406] on div at bounding box center [705, 410] width 368 height 14
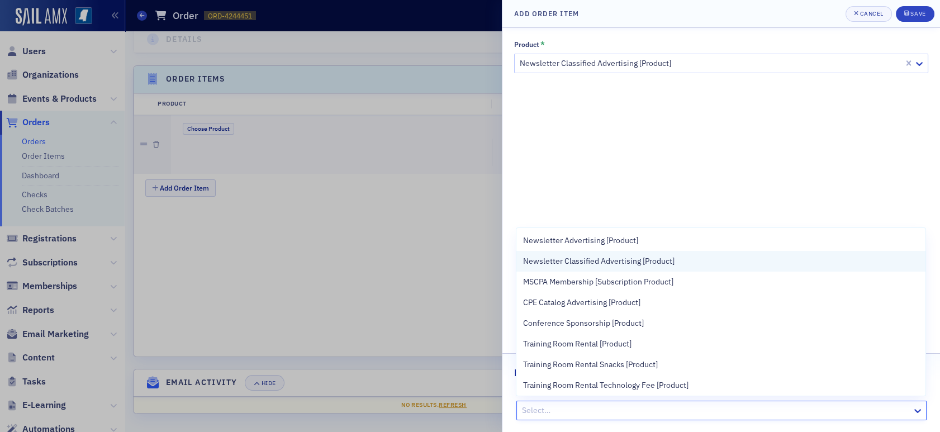
click at [615, 264] on span "Newsletter Classified Advertising [Product]" at bounding box center [598, 261] width 151 height 12
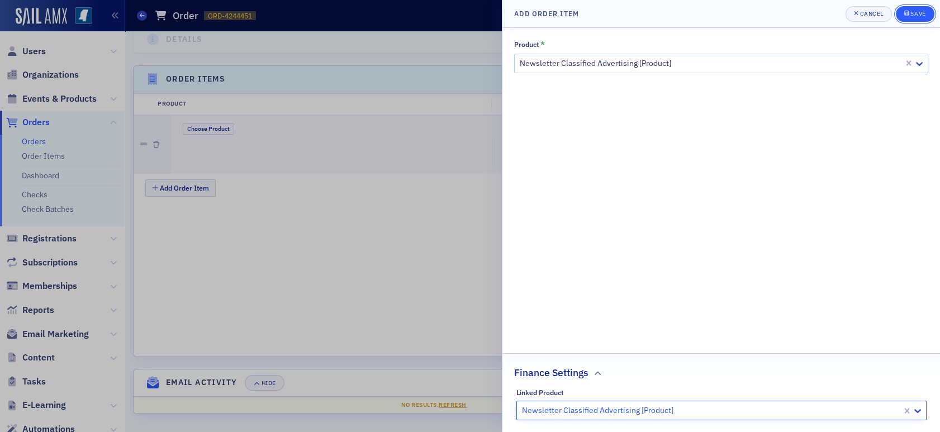
click at [914, 11] on div "Save" at bounding box center [917, 14] width 15 height 6
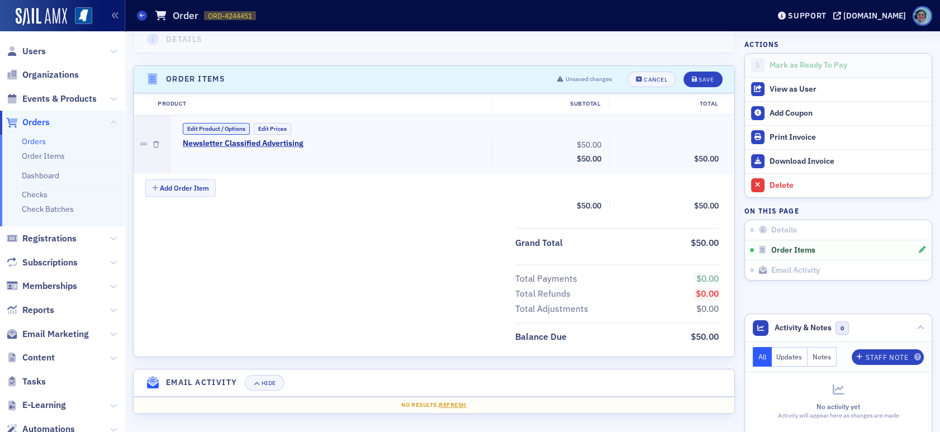
click at [246, 129] on button "Edit Product / Options" at bounding box center [216, 129] width 67 height 12
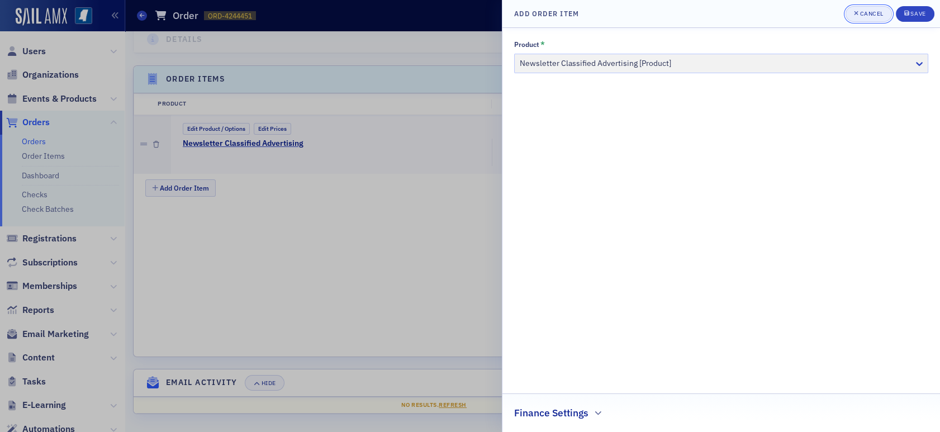
click at [873, 15] on div "Cancel" at bounding box center [870, 14] width 23 height 6
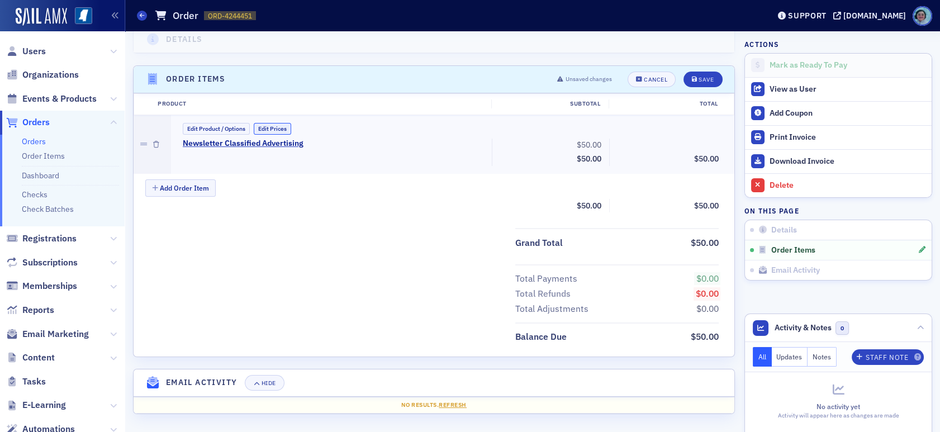
click at [288, 126] on button "Edit Prices" at bounding box center [272, 129] width 37 height 12
drag, startPoint x: 571, startPoint y: 139, endPoint x: 638, endPoint y: 142, distance: 67.1
click at [638, 142] on div "Newsletter Classified Advertising (Custom Price) 50.00 Subtotal $50.00 Discount…" at bounding box center [451, 154] width 552 height 30
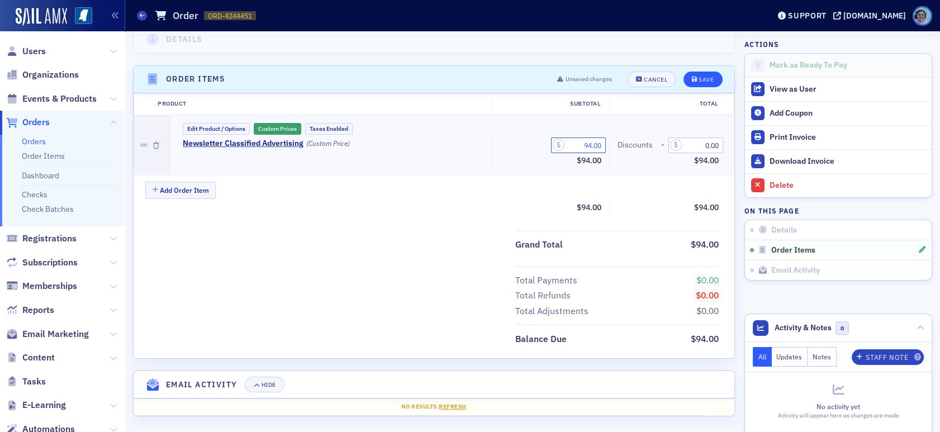
type input "94.00"
click at [683, 80] on button "Save" at bounding box center [702, 80] width 39 height 16
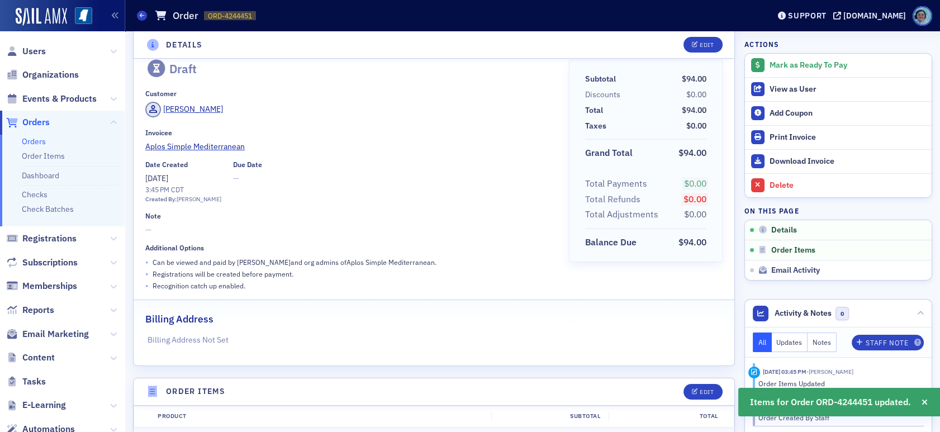
scroll to position [0, 0]
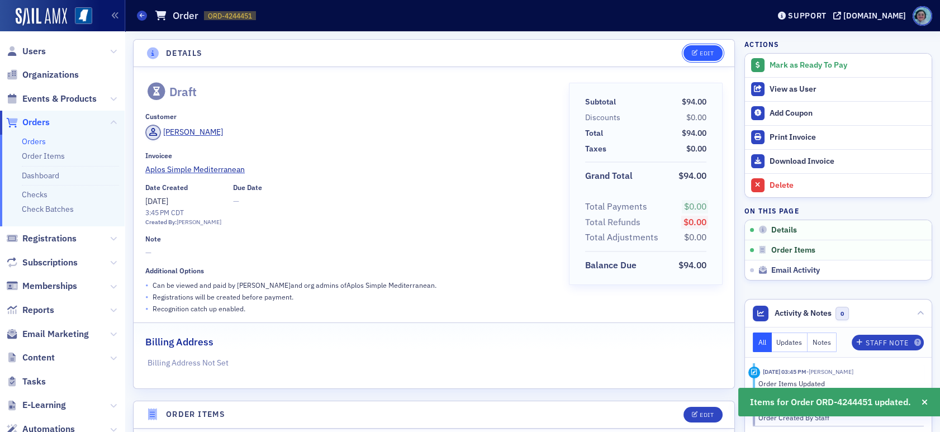
click at [700, 55] on div "Edit" at bounding box center [707, 53] width 14 height 6
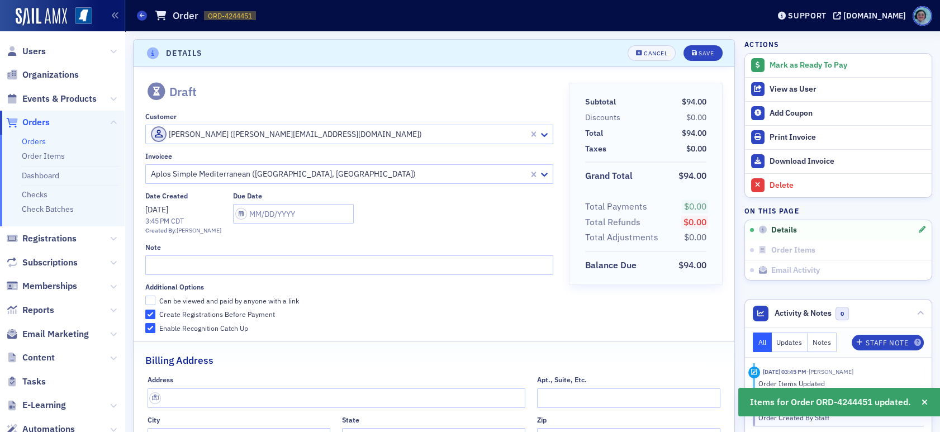
scroll to position [2, 0]
click at [234, 255] on input "text" at bounding box center [349, 264] width 408 height 20
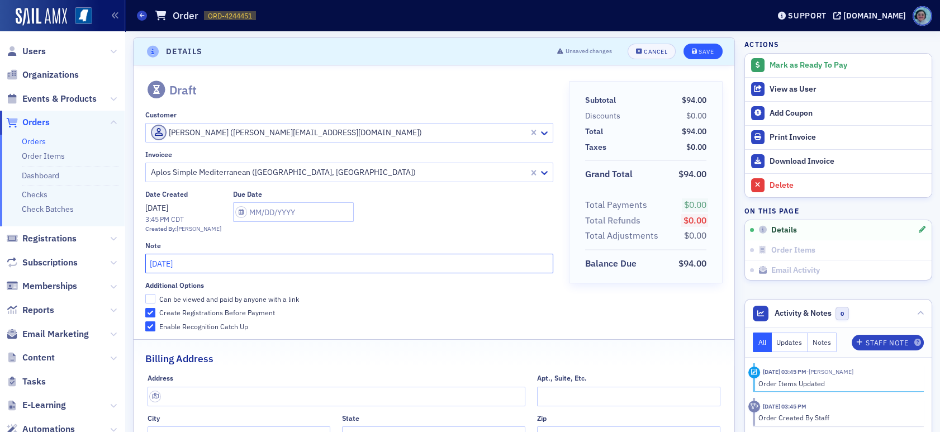
type input "August 2025"
click at [705, 51] on button "Save" at bounding box center [702, 52] width 39 height 16
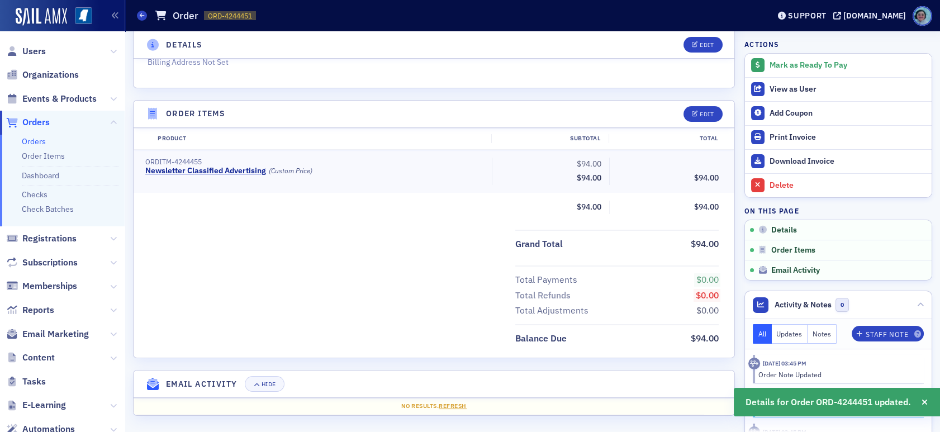
scroll to position [298, 0]
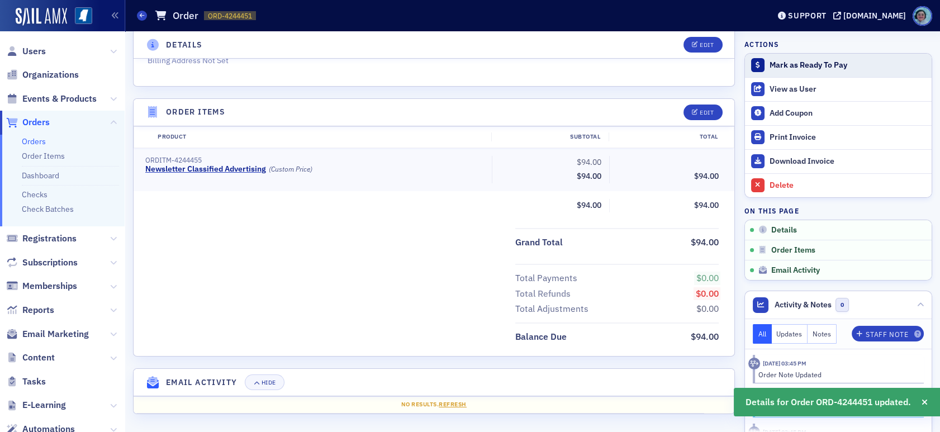
click at [789, 55] on button "Mark as Ready To Pay" at bounding box center [838, 65] width 187 height 23
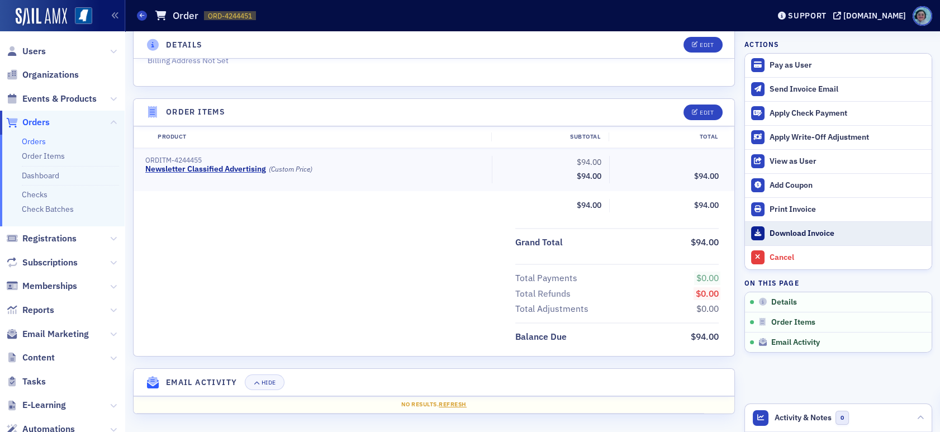
click at [787, 230] on div "Download Invoice" at bounding box center [847, 234] width 156 height 10
click at [143, 16] on icon at bounding box center [142, 15] width 4 height 5
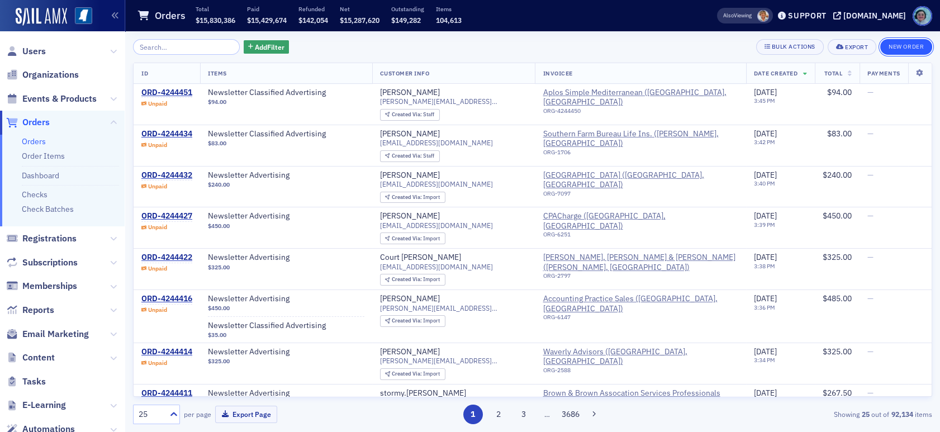
click at [916, 51] on button "New Order" at bounding box center [906, 47] width 52 height 16
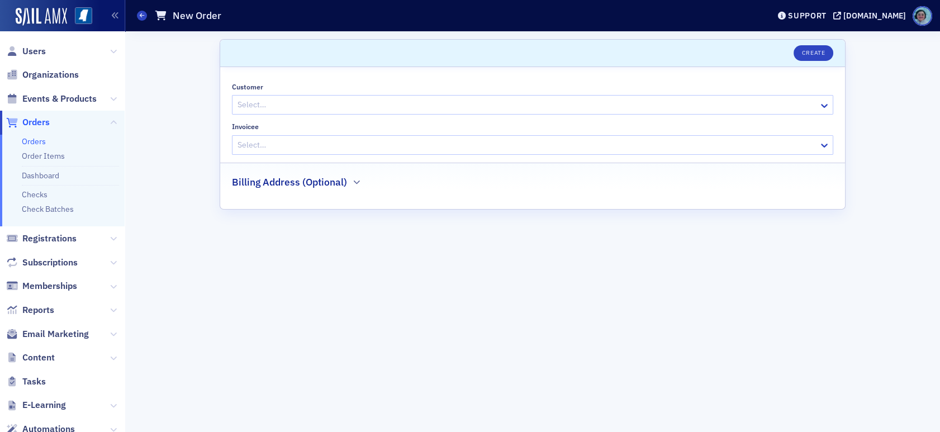
click at [419, 92] on div "Customer Select…" at bounding box center [532, 99] width 601 height 32
click at [432, 106] on div at bounding box center [526, 105] width 581 height 14
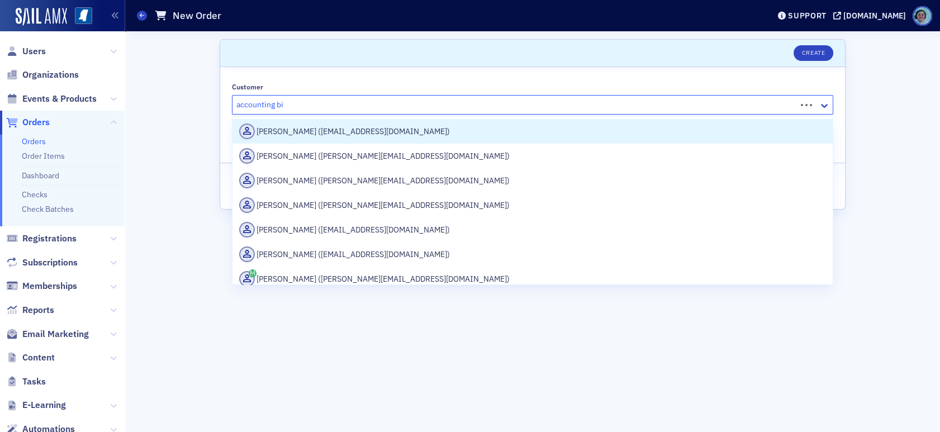
type input "accounting biz"
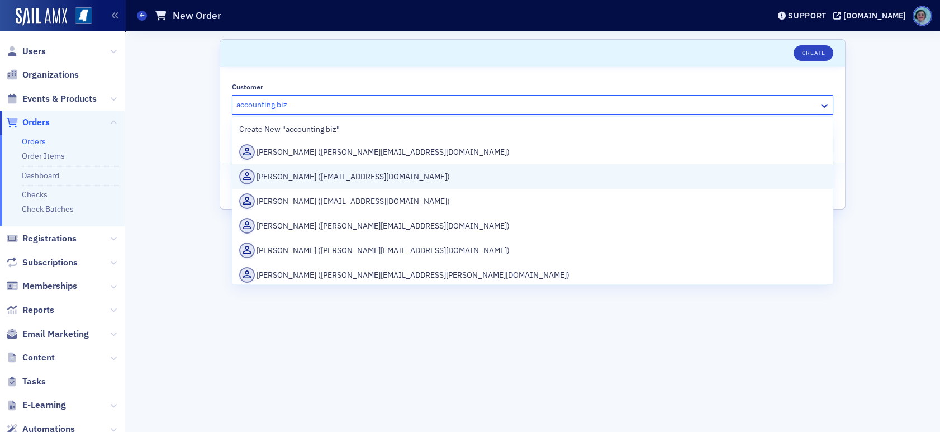
click at [424, 169] on div "Kathy Wilson (admin@accountingbizbrokers.com)" at bounding box center [532, 177] width 587 height 16
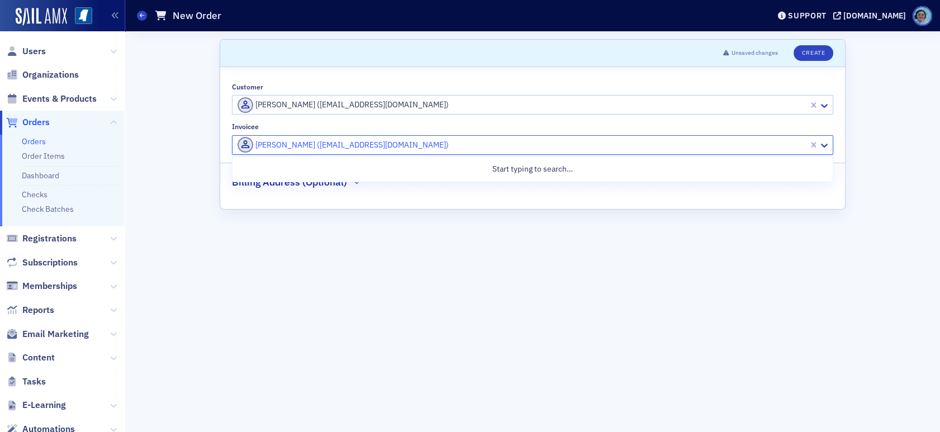
click at [375, 145] on div at bounding box center [521, 145] width 571 height 14
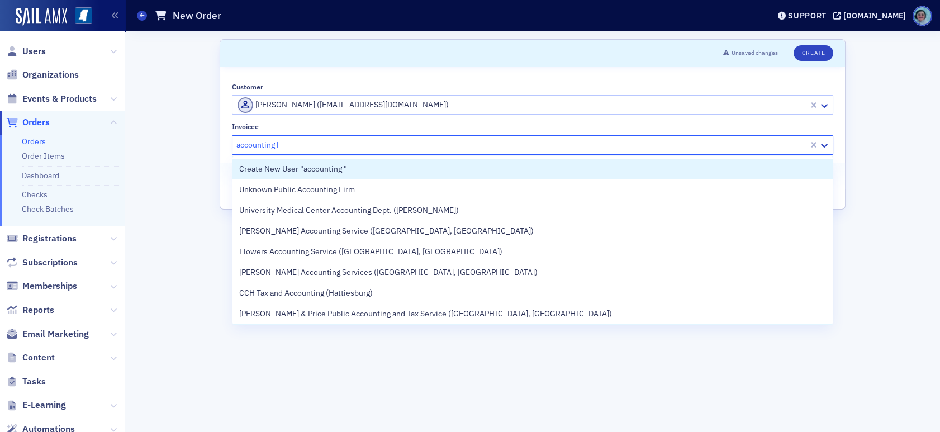
type input "accounting bi"
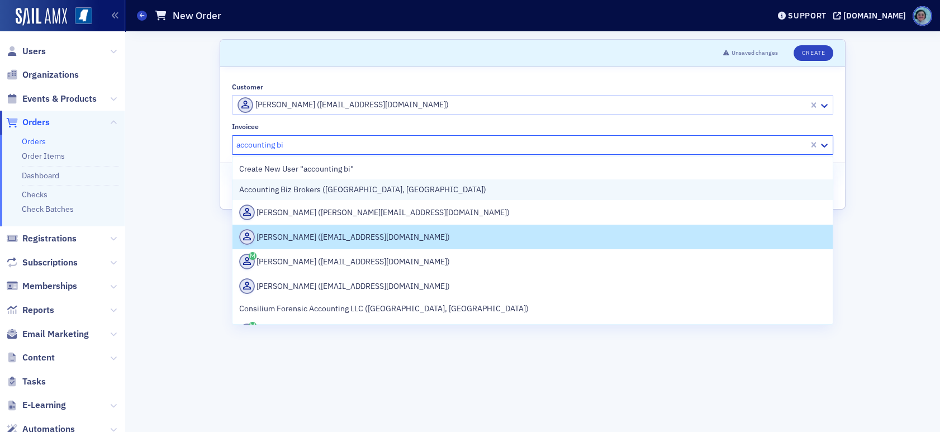
click at [413, 184] on div "Accounting Biz Brokers ([GEOGRAPHIC_DATA], [GEOGRAPHIC_DATA])" at bounding box center [532, 190] width 587 height 12
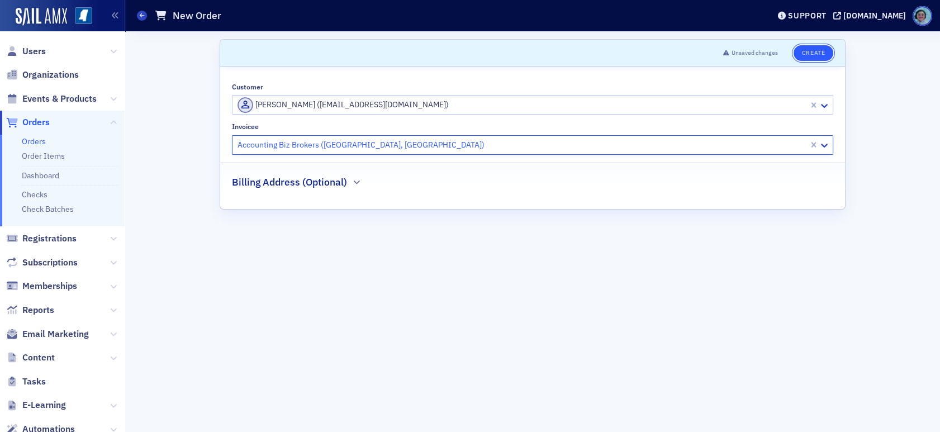
click at [811, 58] on button "Create" at bounding box center [813, 53] width 40 height 16
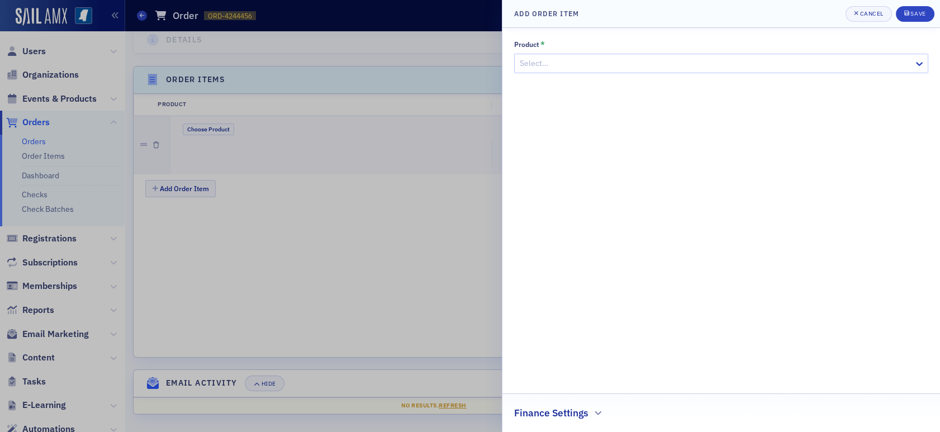
scroll to position [335, 0]
drag, startPoint x: 612, startPoint y: 64, endPoint x: 632, endPoint y: 67, distance: 20.4
click at [612, 63] on div at bounding box center [716, 63] width 394 height 14
type input "newsletter"
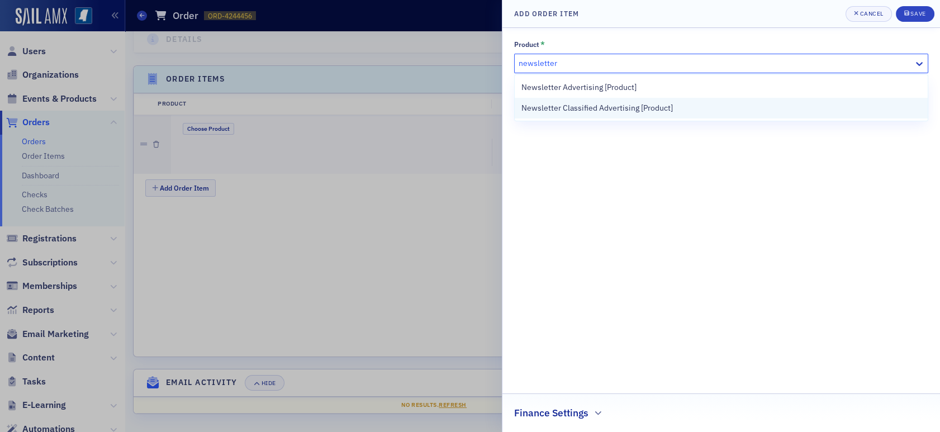
click at [641, 107] on span "Newsletter Classified Advertising [Product]" at bounding box center [596, 108] width 151 height 12
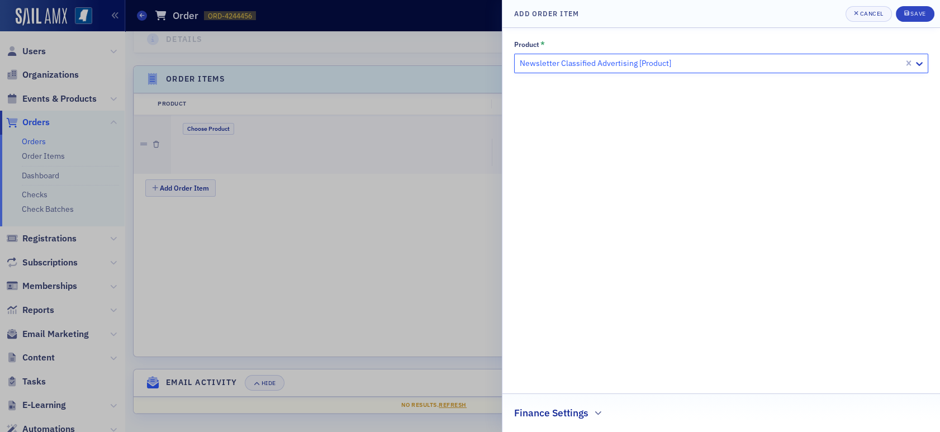
click at [595, 419] on div "Finance Settings" at bounding box center [721, 407] width 414 height 26
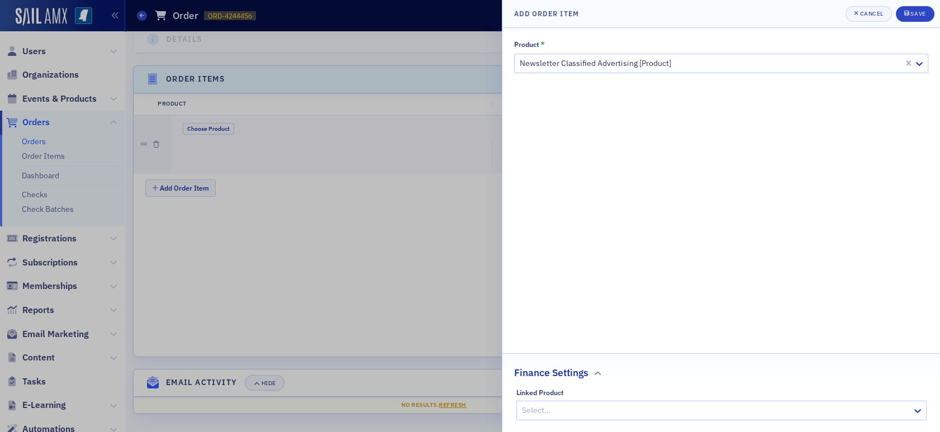
click at [592, 413] on div at bounding box center [716, 410] width 390 height 14
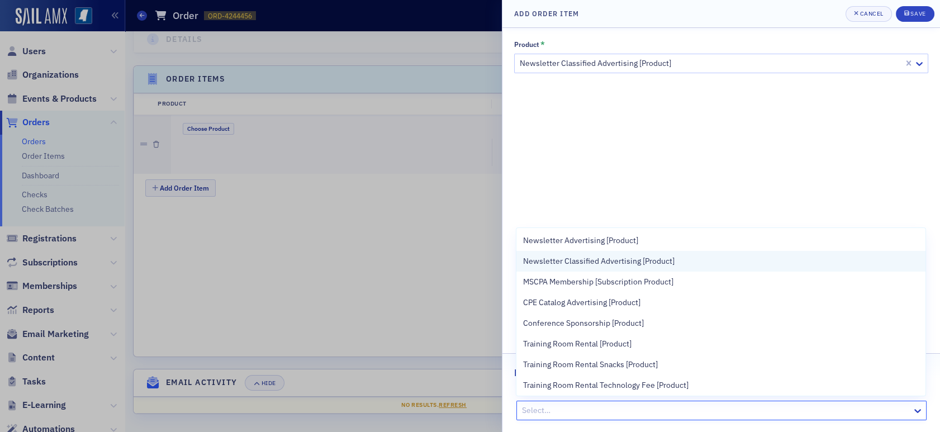
click at [605, 268] on div "Newsletter Classified Advertising [Product]" at bounding box center [720, 261] width 409 height 21
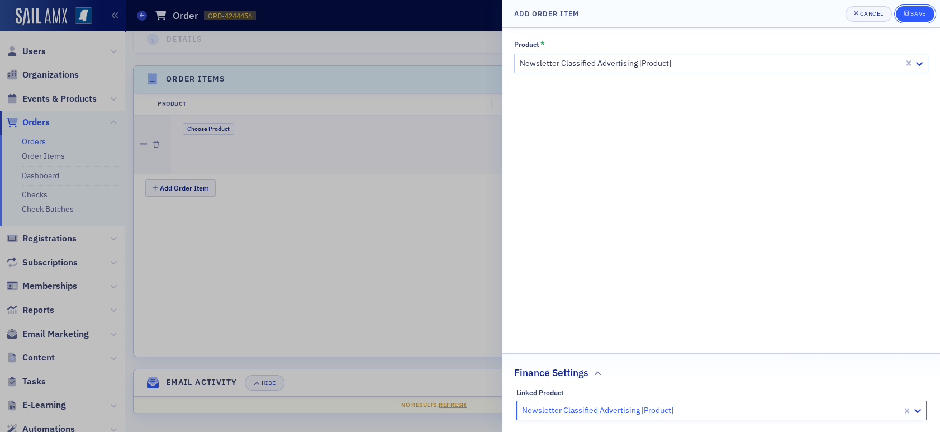
click at [904, 13] on icon "submit" at bounding box center [906, 13] width 5 height 5
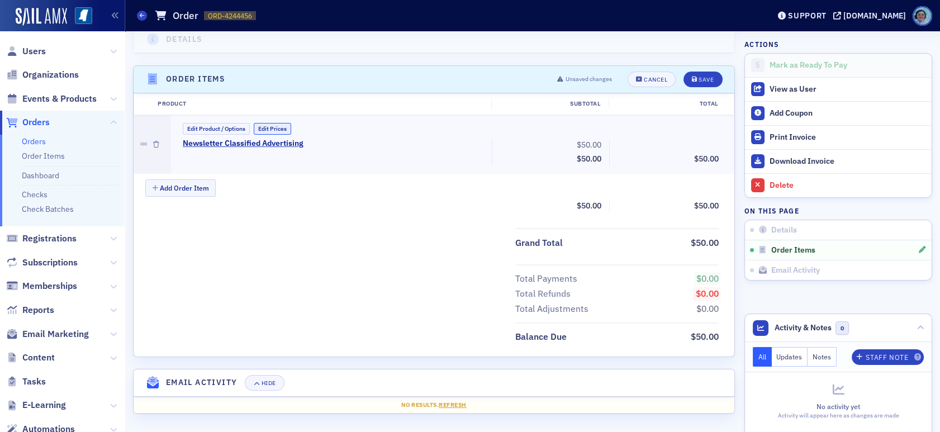
click at [265, 123] on button "Edit Prices" at bounding box center [272, 129] width 37 height 12
drag, startPoint x: 571, startPoint y: 137, endPoint x: 610, endPoint y: 137, distance: 38.6
click at [610, 139] on div "Newsletter Classified Advertising (Custom Price) 50.00 Subtotal $50.00 Discount…" at bounding box center [451, 154] width 552 height 30
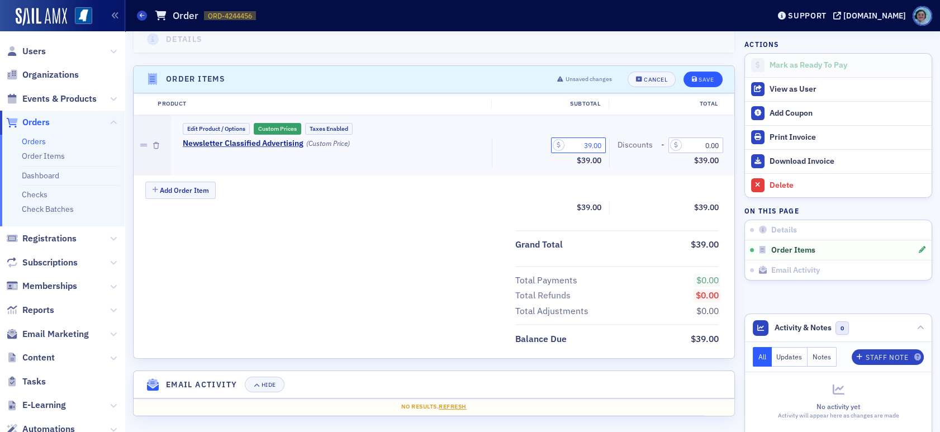
type input "39.00"
click at [700, 79] on div "Save" at bounding box center [705, 80] width 15 height 6
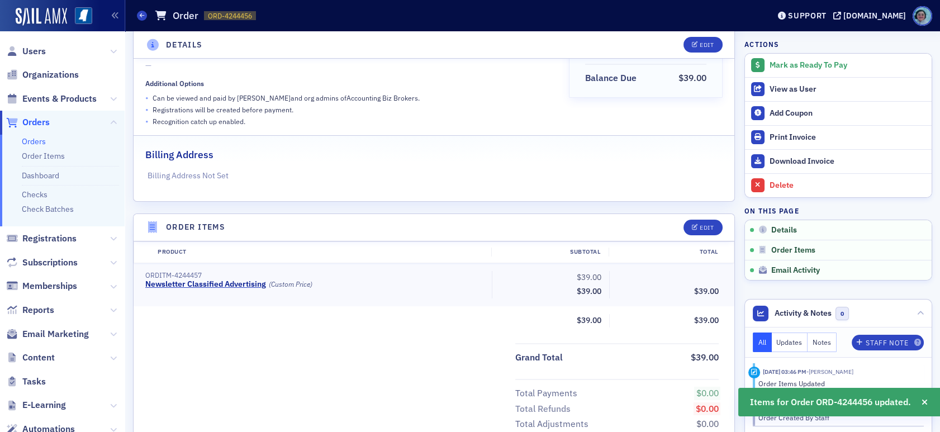
scroll to position [0, 0]
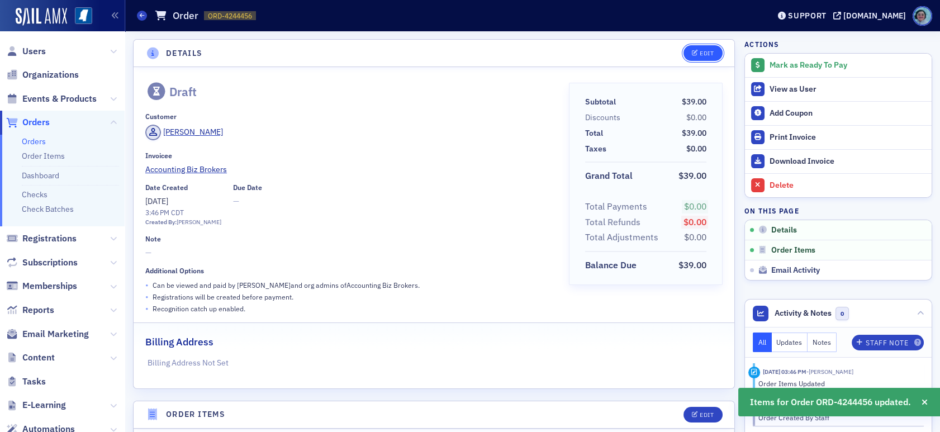
click at [696, 57] on button "Edit" at bounding box center [702, 53] width 39 height 16
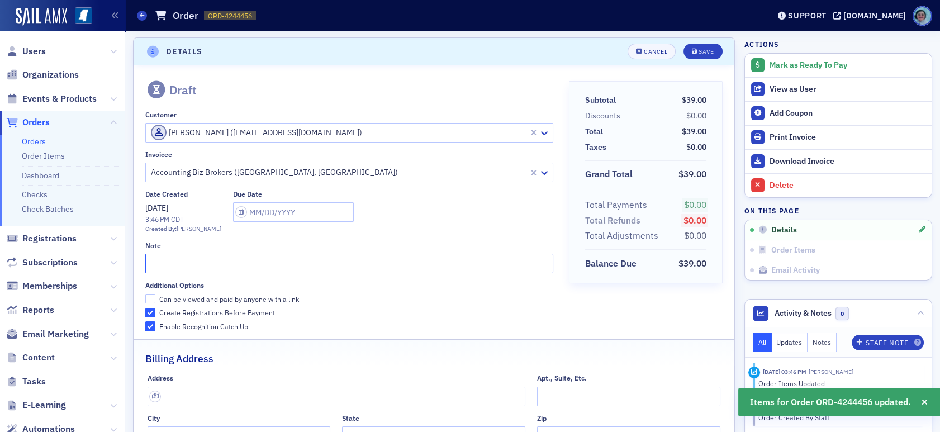
drag, startPoint x: 358, startPoint y: 254, endPoint x: 510, endPoint y: 309, distance: 161.0
click at [358, 255] on input "text" at bounding box center [349, 264] width 408 height 20
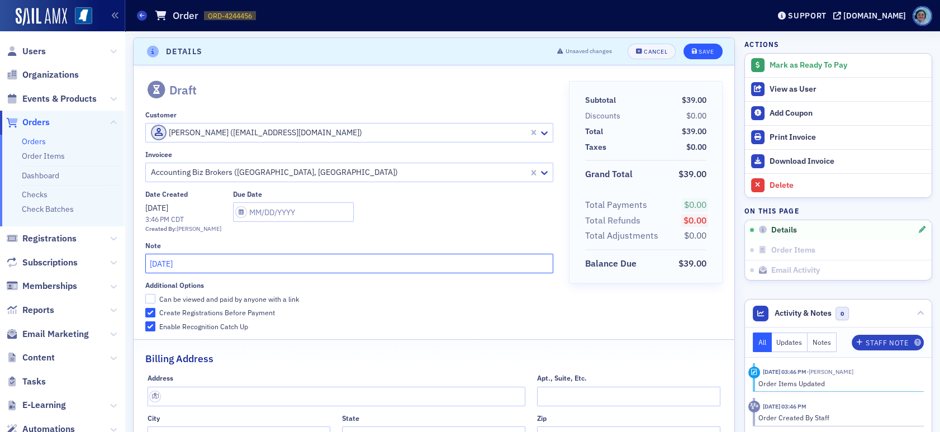
type input "August 2025"
click at [706, 44] on button "Save" at bounding box center [702, 52] width 39 height 16
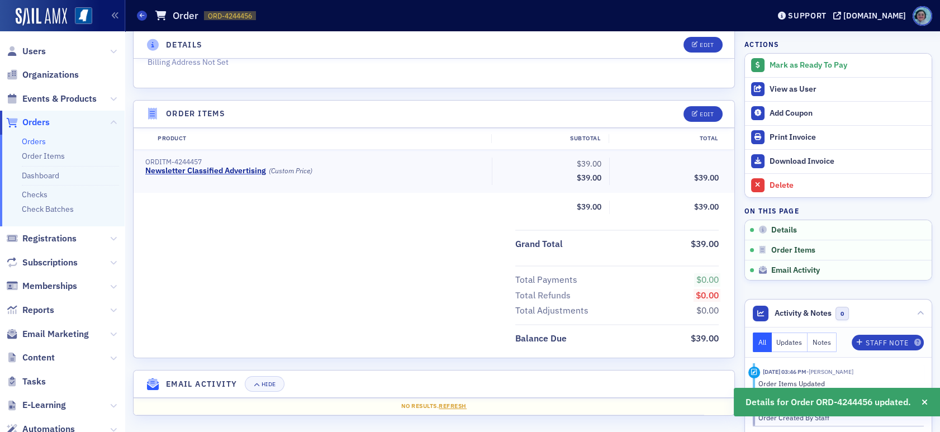
scroll to position [298, 0]
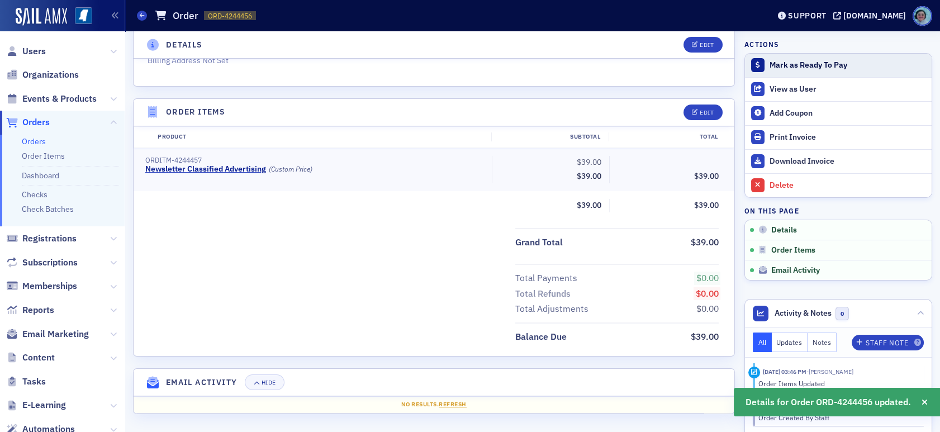
click at [767, 58] on button "Mark as Ready To Pay" at bounding box center [838, 65] width 187 height 23
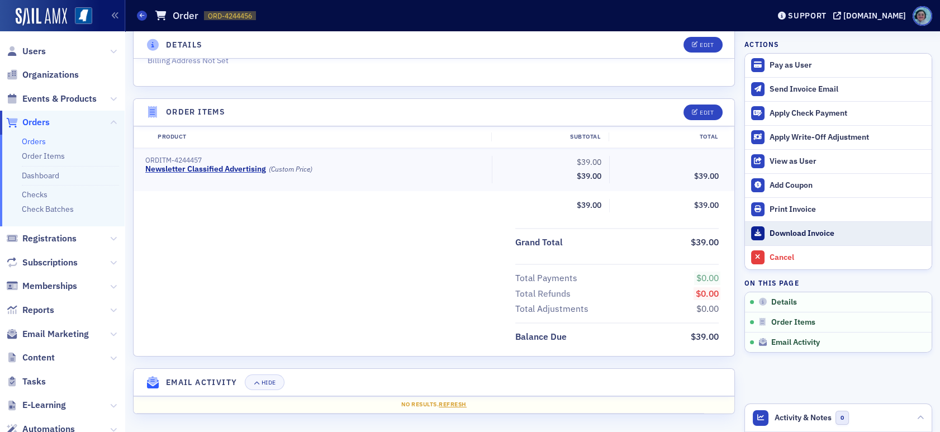
click at [801, 234] on div "Download Invoice" at bounding box center [847, 234] width 156 height 10
click at [141, 15] on icon at bounding box center [142, 15] width 4 height 5
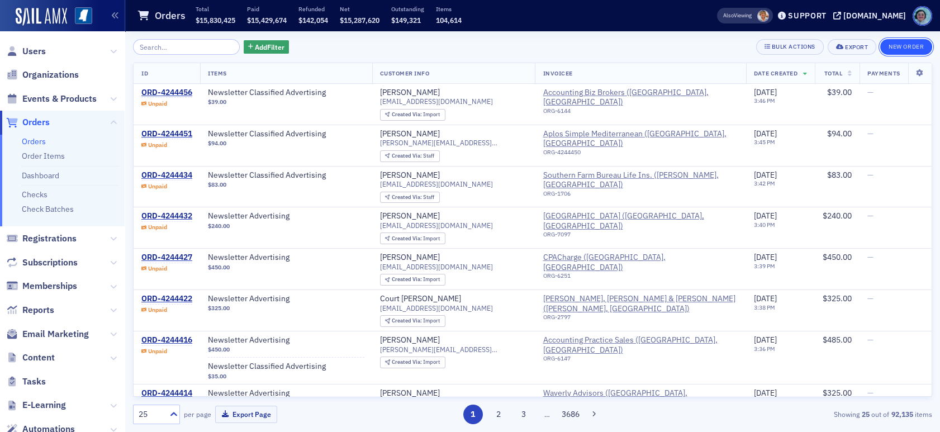
click at [904, 45] on button "New Order" at bounding box center [906, 47] width 52 height 16
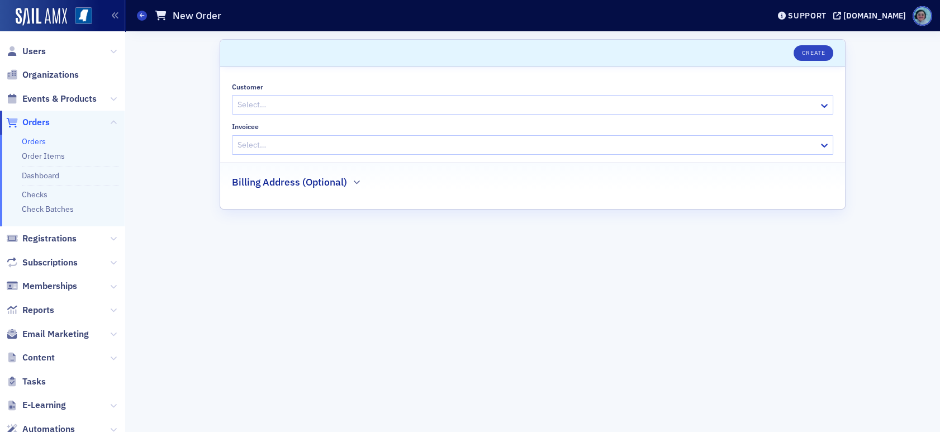
click at [408, 109] on div at bounding box center [526, 105] width 581 height 14
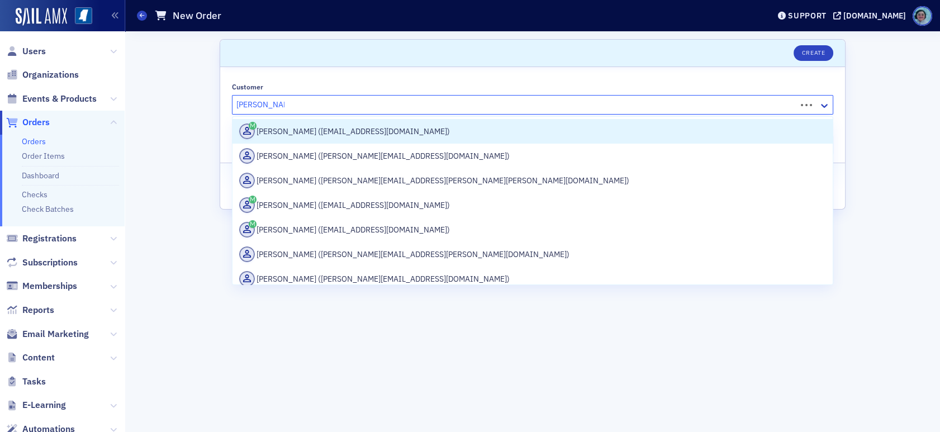
type input "katie feibelman"
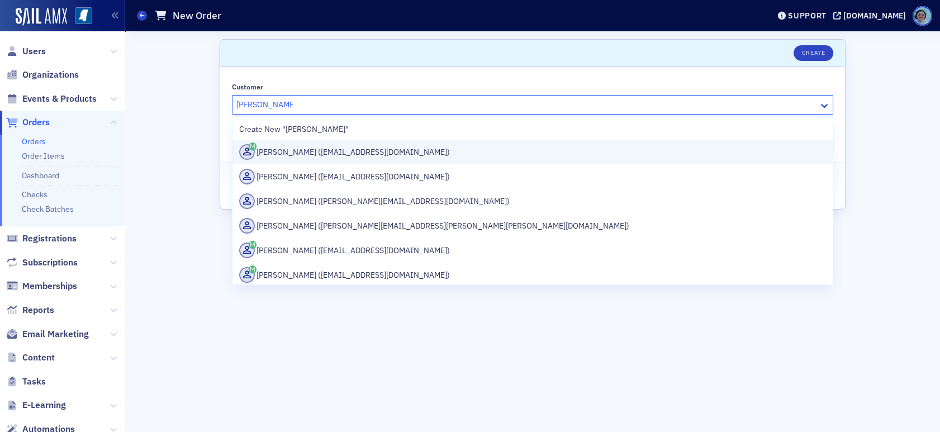
click at [395, 148] on div "Katie Feibelman (kfeibelman@maycpa.com)" at bounding box center [532, 152] width 587 height 16
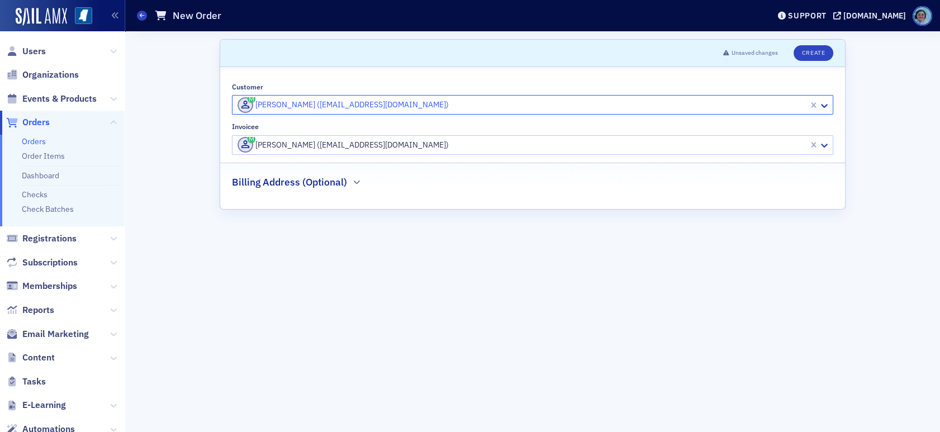
click at [343, 142] on div at bounding box center [521, 145] width 571 height 14
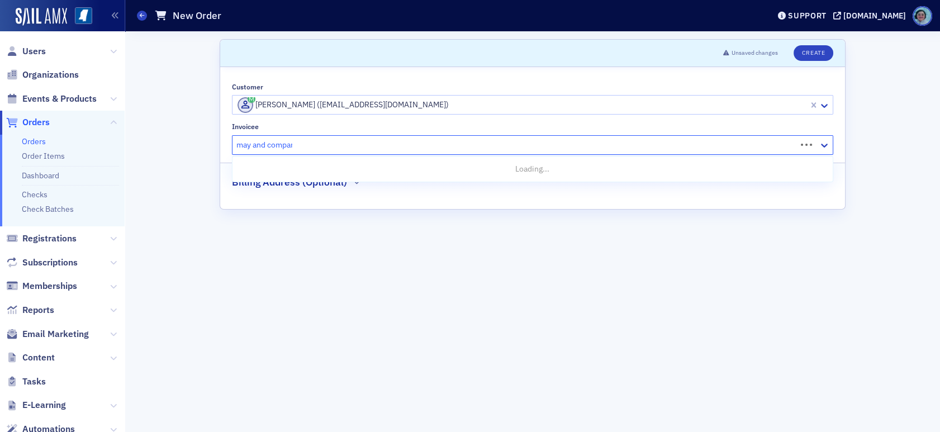
type input "may and company"
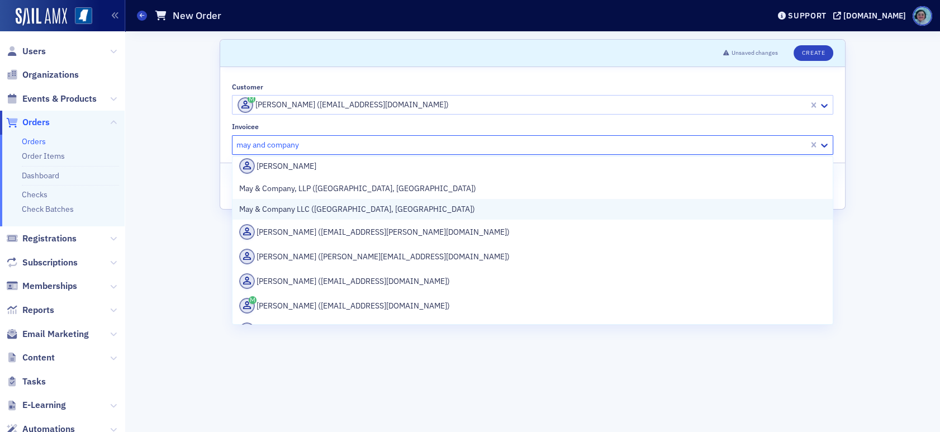
scroll to position [224, 0]
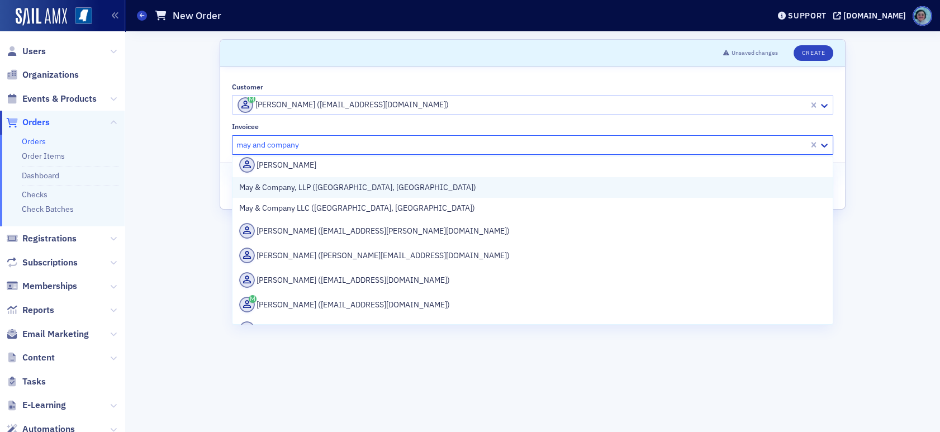
click at [397, 193] on div "May & Company, LLP (Vicksburg, MS)" at bounding box center [532, 187] width 600 height 21
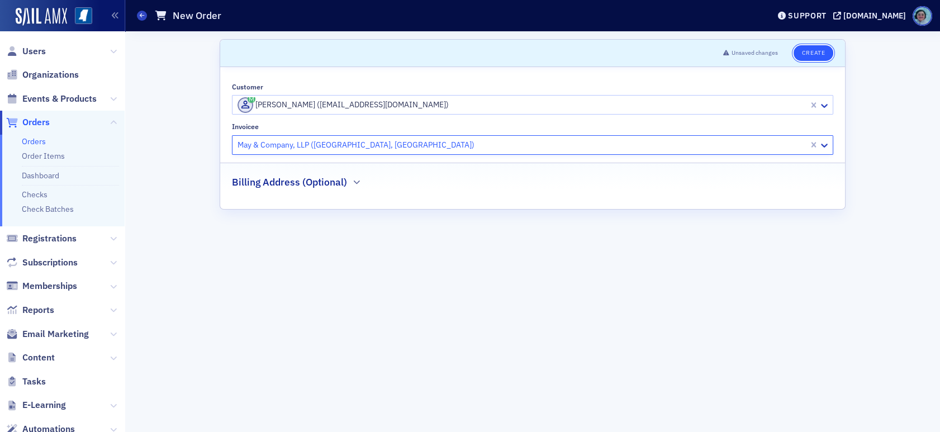
click at [826, 48] on button "Create" at bounding box center [813, 53] width 40 height 16
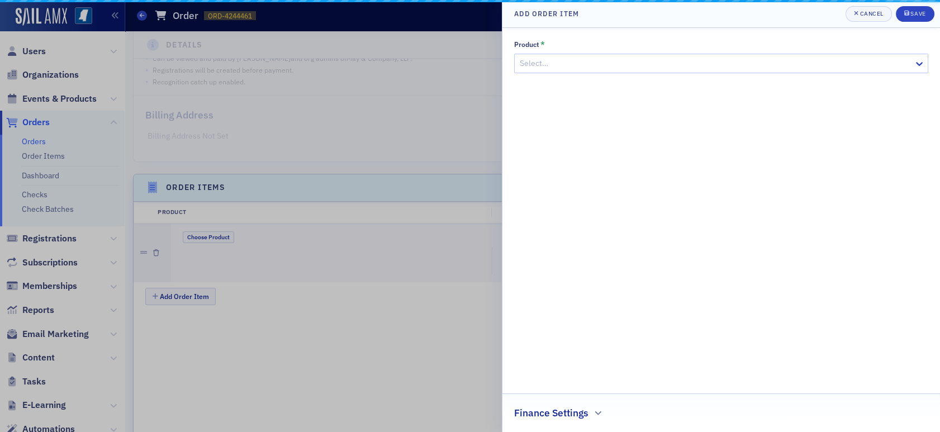
scroll to position [335, 0]
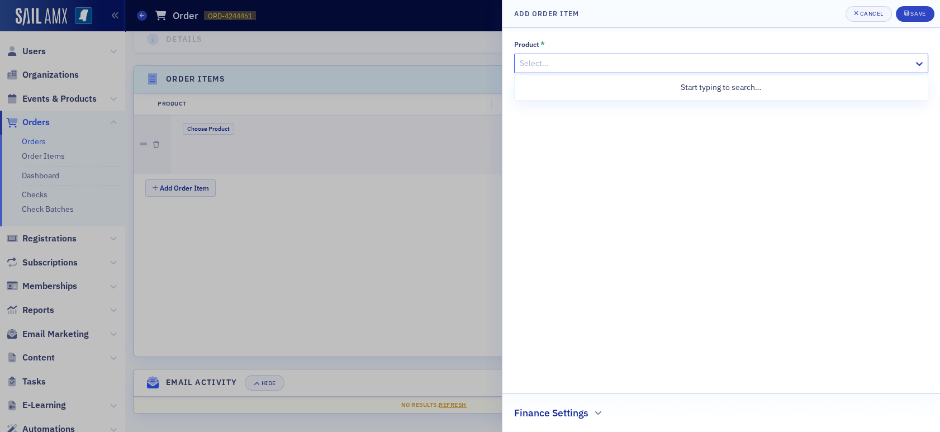
click at [635, 54] on div "Select…" at bounding box center [721, 64] width 414 height 20
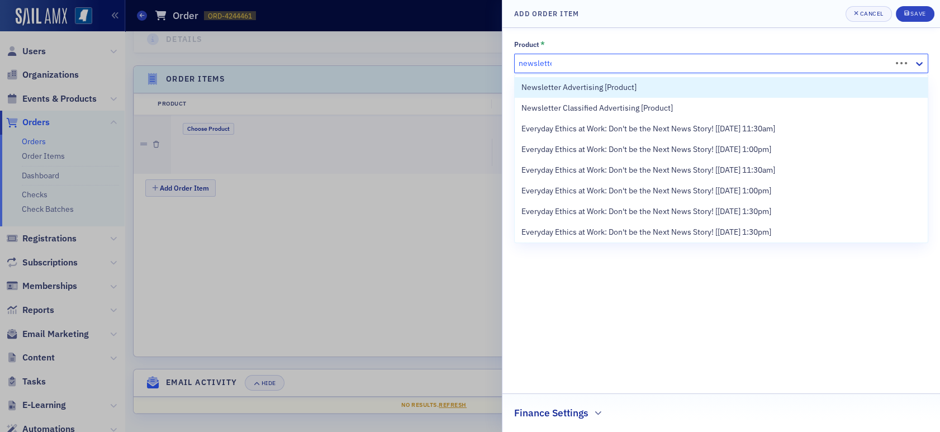
type input "newsletter"
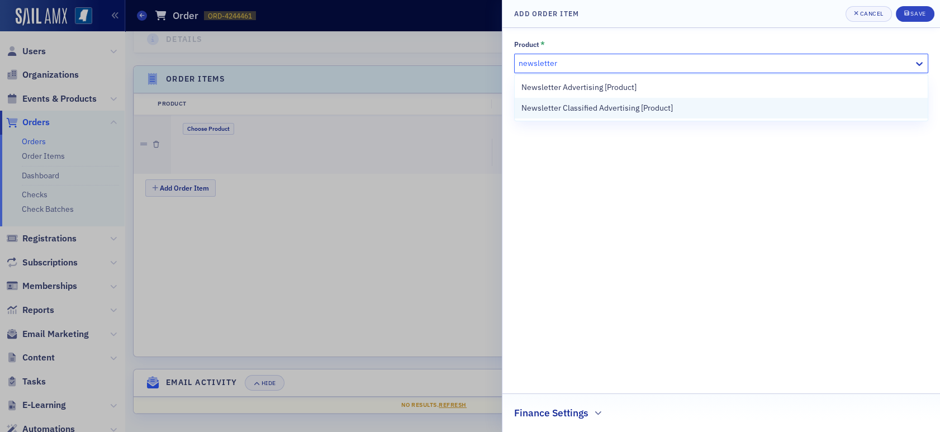
click at [647, 104] on span "Newsletter Classified Advertising [Product]" at bounding box center [596, 108] width 151 height 12
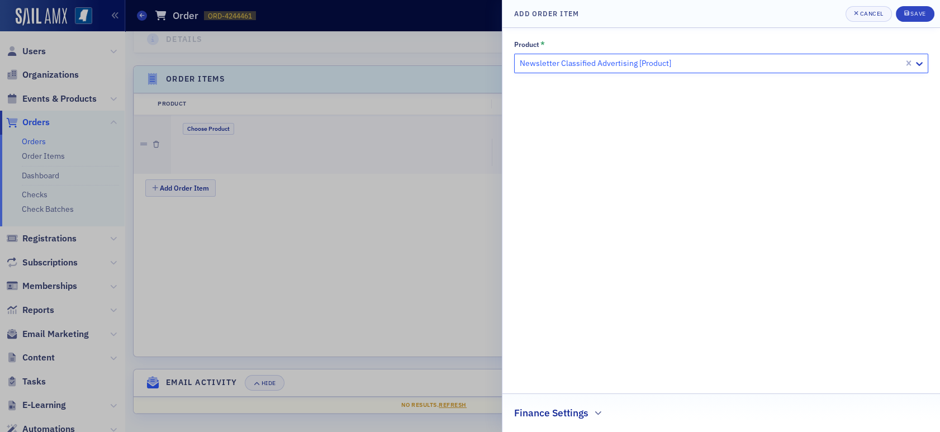
click at [586, 413] on h2 "Finance Settings" at bounding box center [551, 413] width 74 height 15
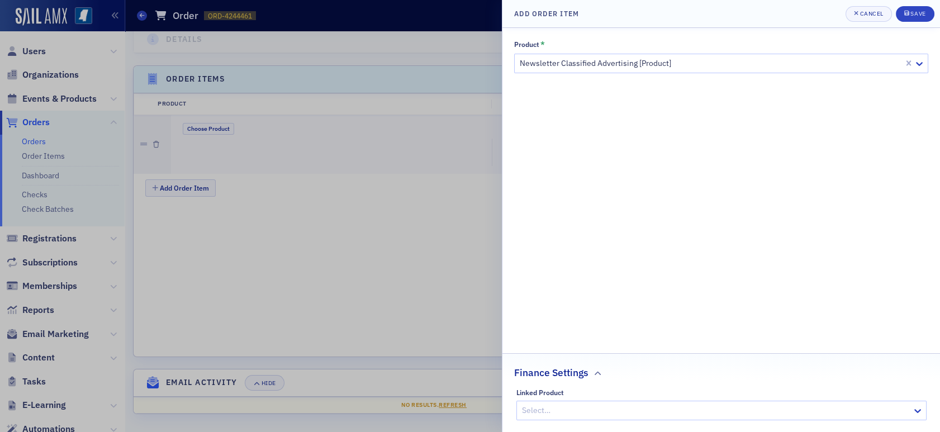
click at [584, 405] on div at bounding box center [716, 410] width 390 height 14
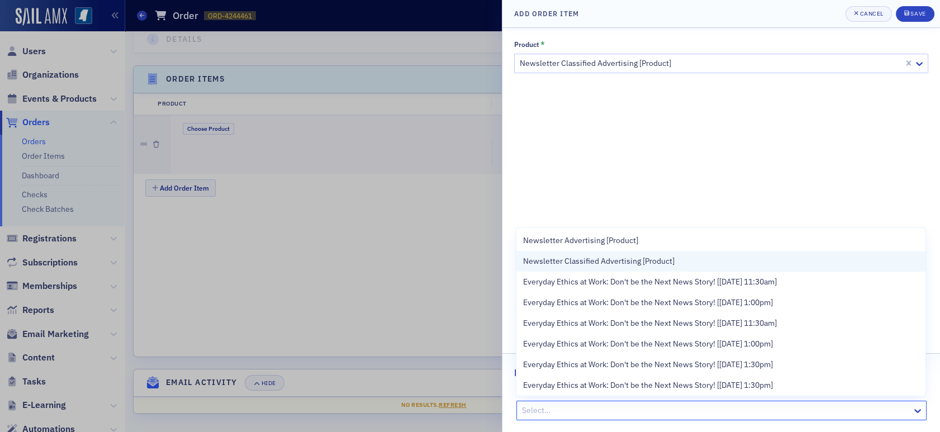
click at [593, 259] on span "Newsletter Classified Advertising [Product]" at bounding box center [598, 261] width 151 height 12
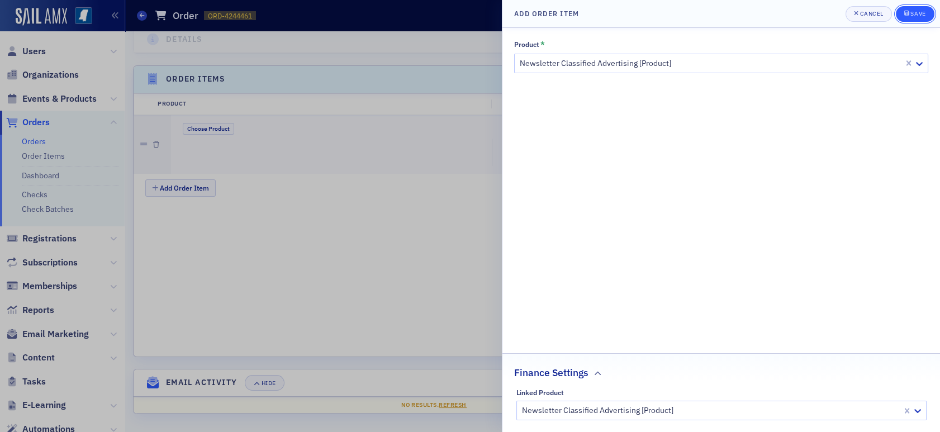
click at [911, 11] on div "Save" at bounding box center [917, 14] width 15 height 6
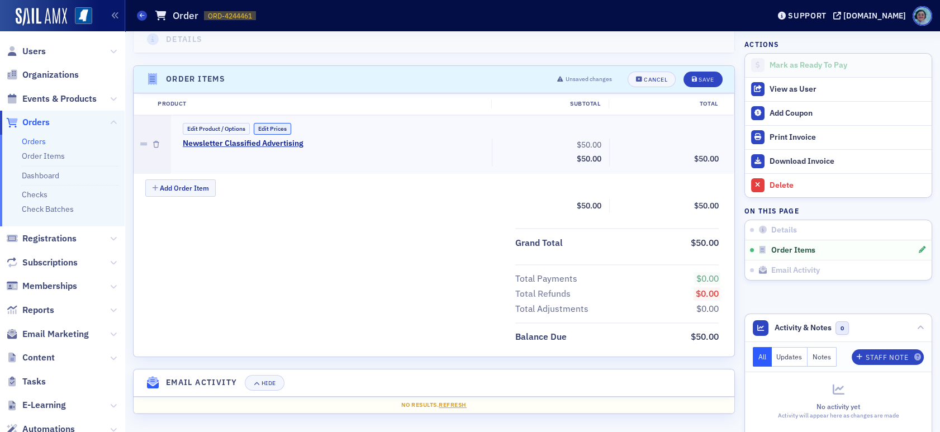
click at [285, 133] on button "Edit Prices" at bounding box center [272, 129] width 37 height 12
drag, startPoint x: 576, startPoint y: 145, endPoint x: 617, endPoint y: 145, distance: 40.8
click at [617, 145] on div "Newsletter Classified Advertising (Custom Price) 50.00 Subtotal $50.00 Discount…" at bounding box center [451, 154] width 552 height 30
drag, startPoint x: 573, startPoint y: 140, endPoint x: 607, endPoint y: 142, distance: 33.6
click at [607, 142] on div "Newsletter Classified Advertising (Custom Price) 50.00 Subtotal $50.00 Discount…" at bounding box center [451, 154] width 552 height 30
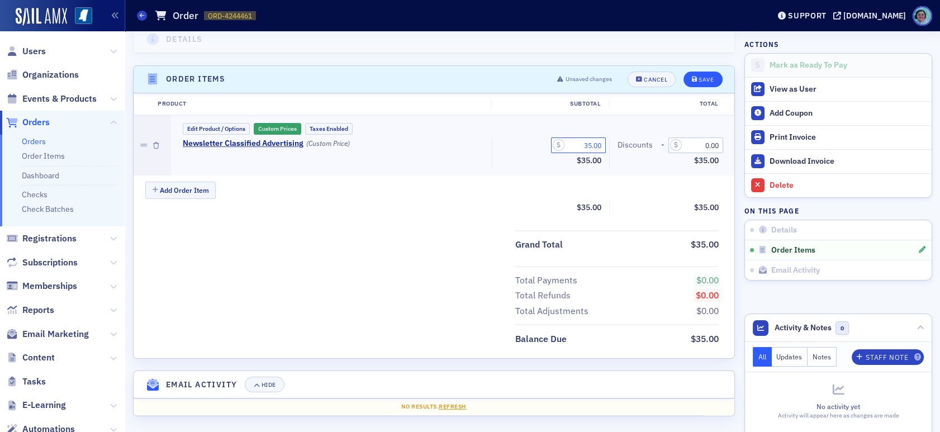
type input "35.00"
click at [698, 77] on div "Save" at bounding box center [705, 80] width 15 height 6
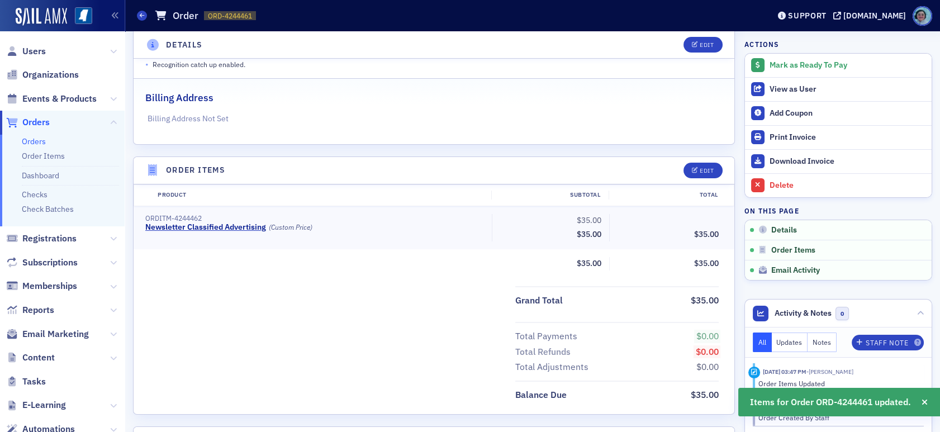
scroll to position [0, 0]
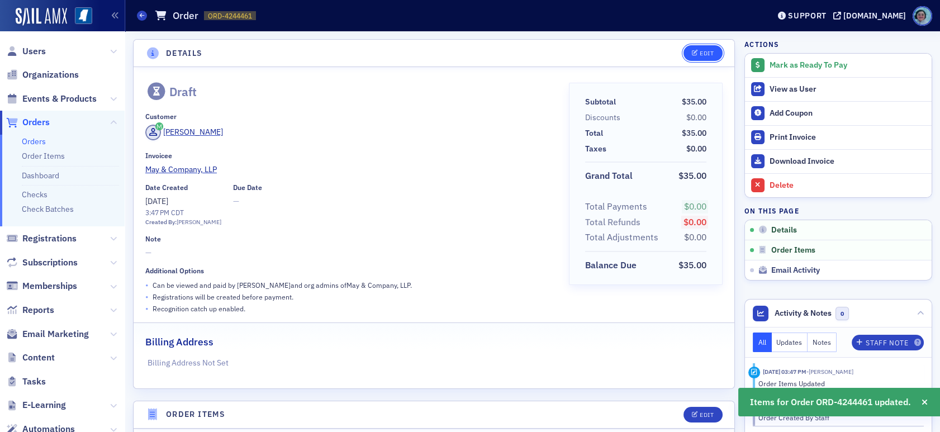
click at [706, 52] on button "Edit" at bounding box center [702, 53] width 39 height 16
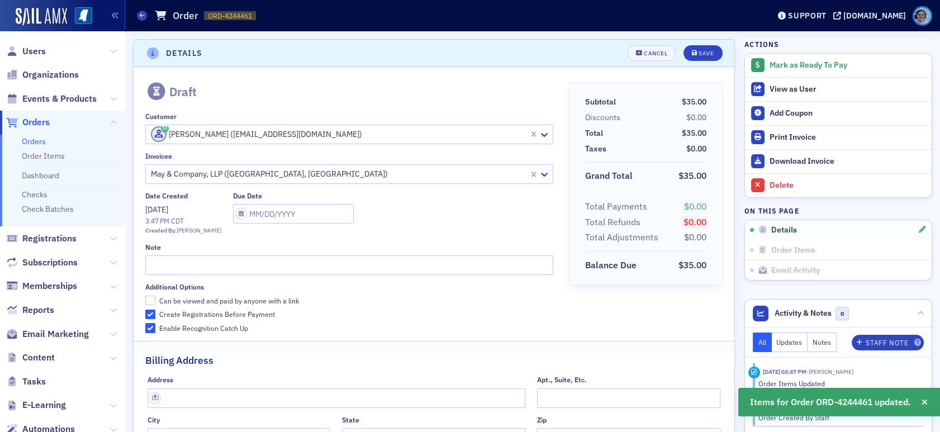
scroll to position [2, 0]
click at [249, 254] on input "text" at bounding box center [349, 264] width 408 height 20
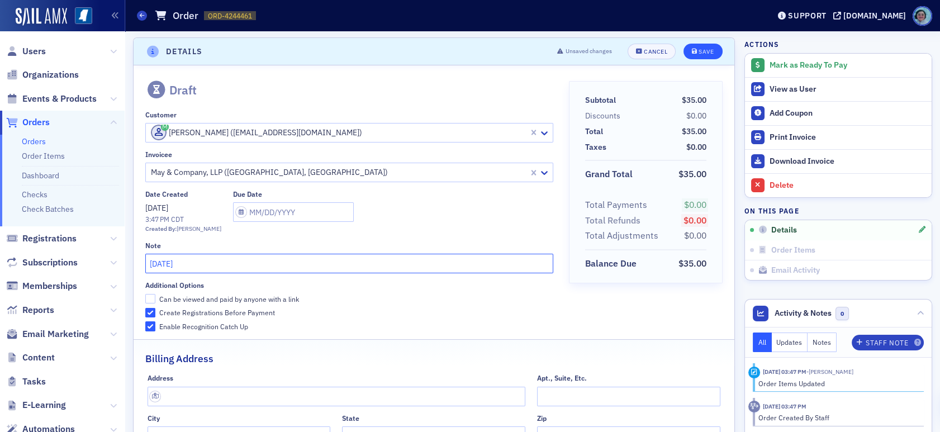
type input "August 2025"
click at [698, 51] on div "Save" at bounding box center [705, 52] width 15 height 6
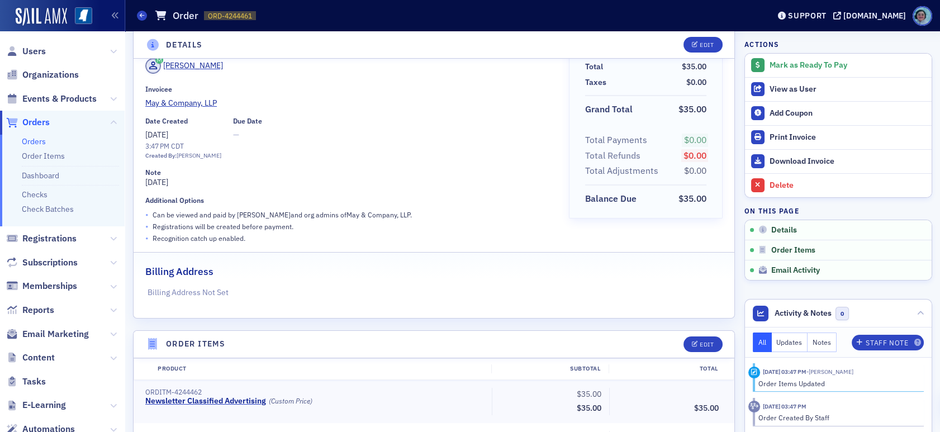
scroll to position [0, 0]
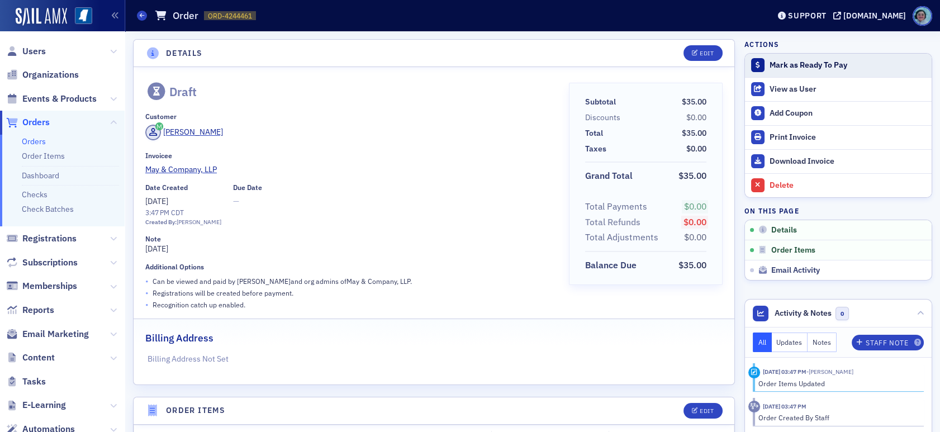
click at [787, 65] on div "Mark as Ready To Pay" at bounding box center [847, 65] width 156 height 10
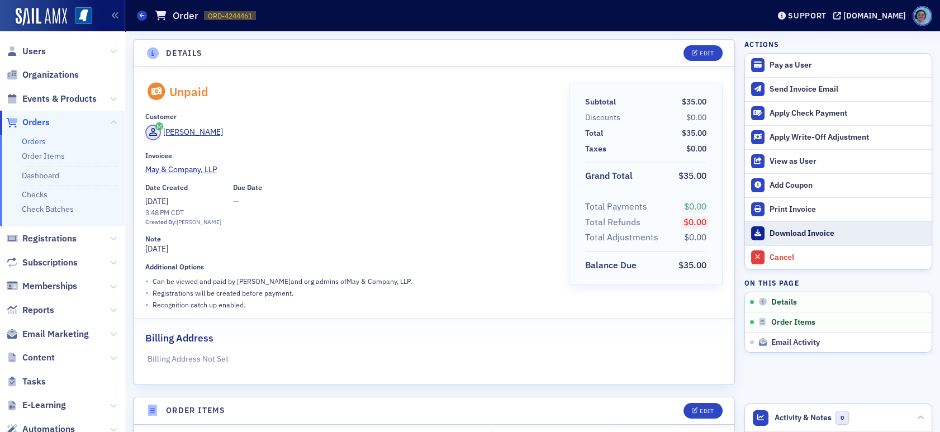
click at [849, 229] on div "Download Invoice" at bounding box center [847, 234] width 156 height 10
click at [145, 13] on span at bounding box center [142, 16] width 10 height 10
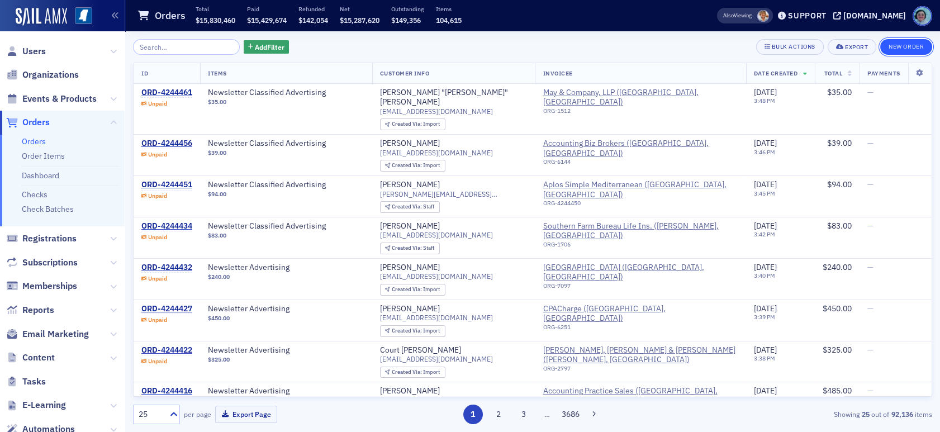
click at [900, 44] on button "New Order" at bounding box center [906, 47] width 52 height 16
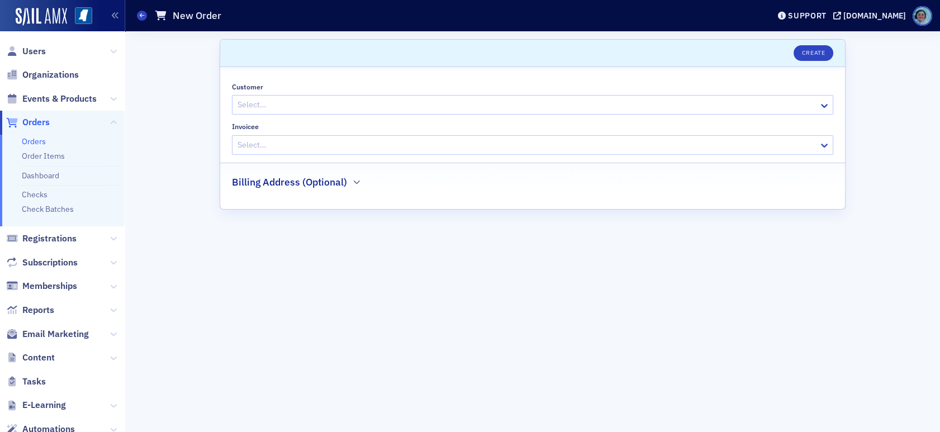
click at [355, 100] on div at bounding box center [526, 105] width 581 height 14
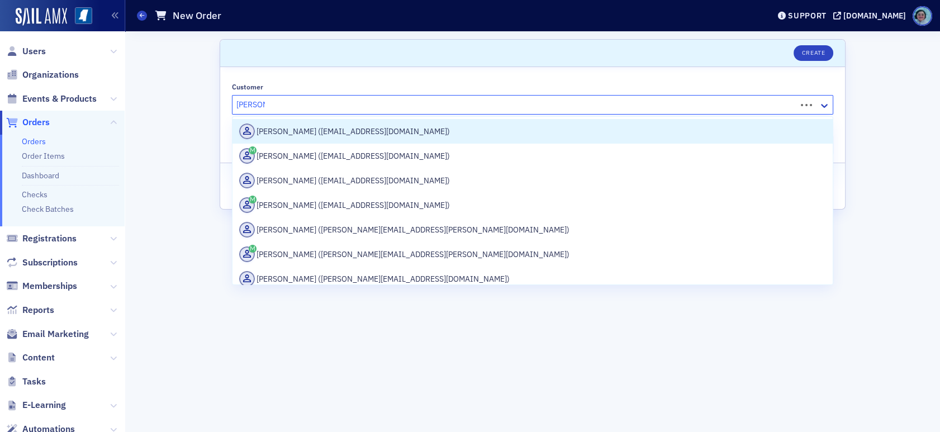
type input "beth bur"
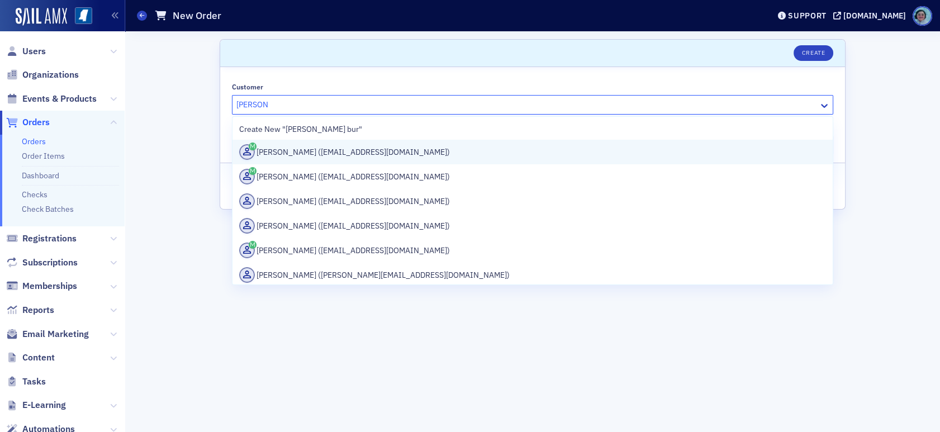
click at [398, 152] on div "Beth Burgess (bburgess@burgessgroup.net)" at bounding box center [532, 152] width 587 height 16
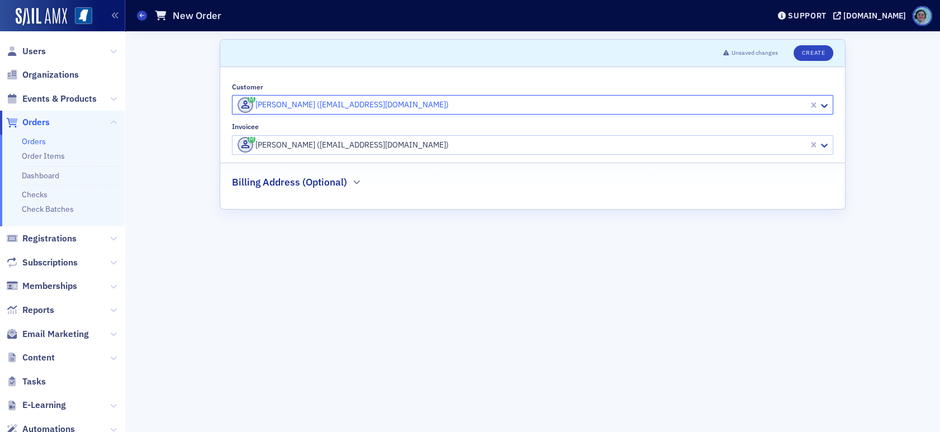
click at [369, 149] on div at bounding box center [521, 145] width 571 height 14
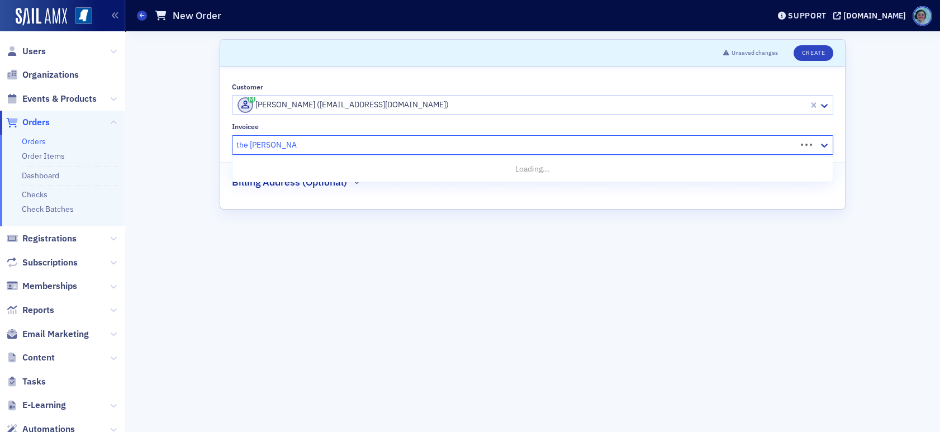
type input "the burgess group"
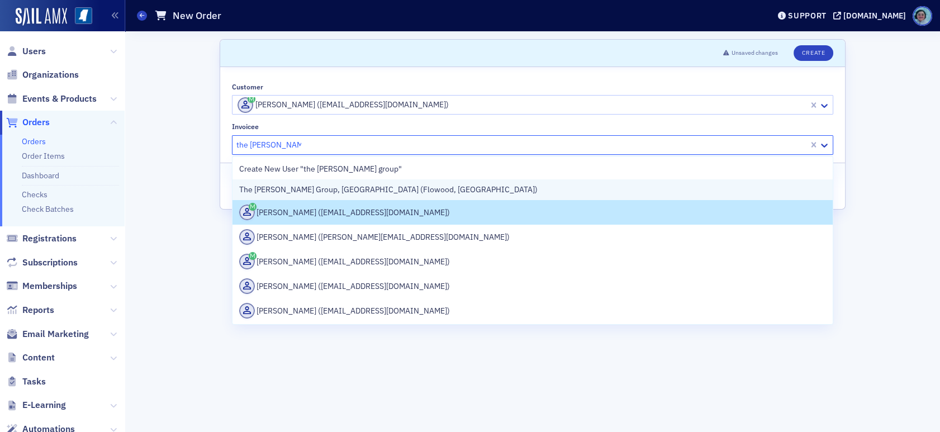
click at [398, 180] on div "The Burgess Group, PA (Flowood, MS)" at bounding box center [532, 189] width 600 height 21
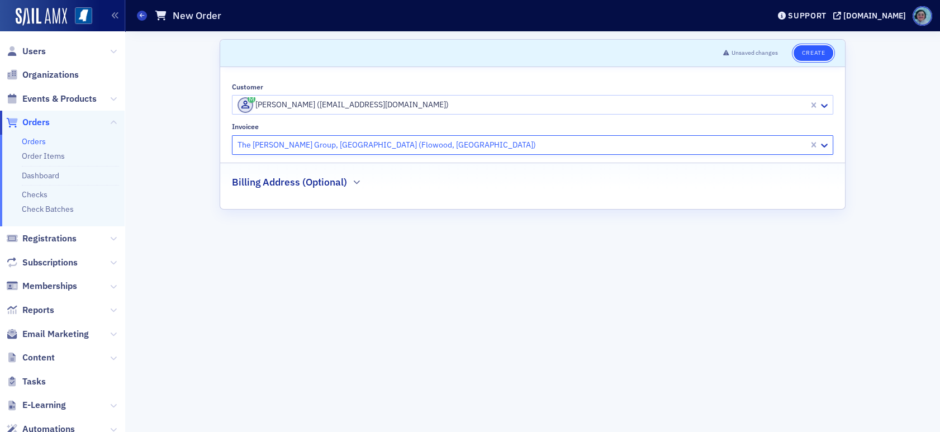
click at [805, 46] on button "Create" at bounding box center [813, 53] width 40 height 16
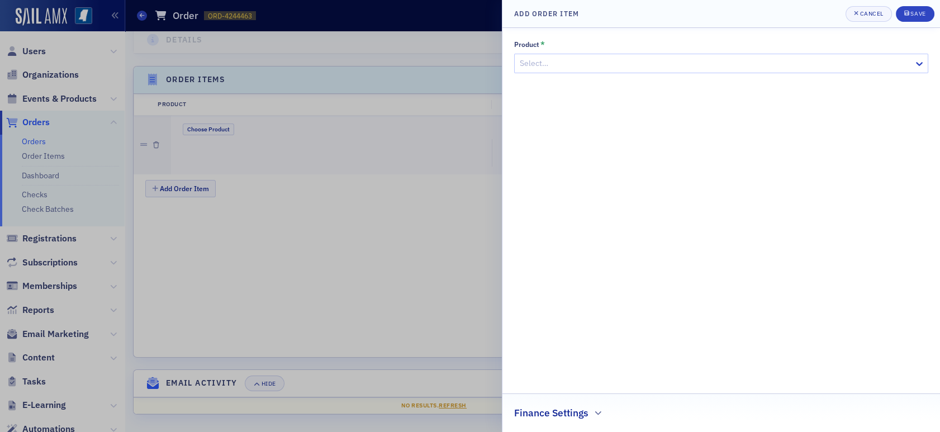
scroll to position [335, 0]
click at [668, 73] on div "Product * Select… Finance Settings" at bounding box center [721, 230] width 414 height 381
click at [671, 65] on div at bounding box center [716, 63] width 394 height 14
type input "newsletter"
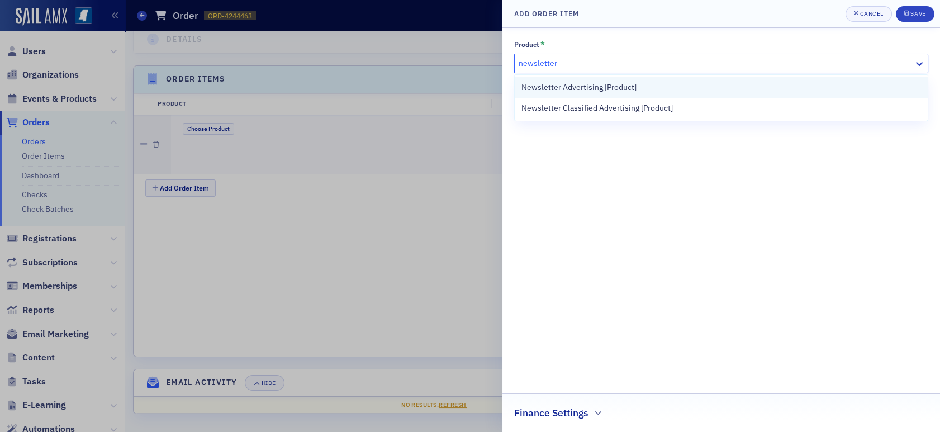
click at [655, 97] on div "Newsletter Advertising [Product]" at bounding box center [721, 87] width 413 height 21
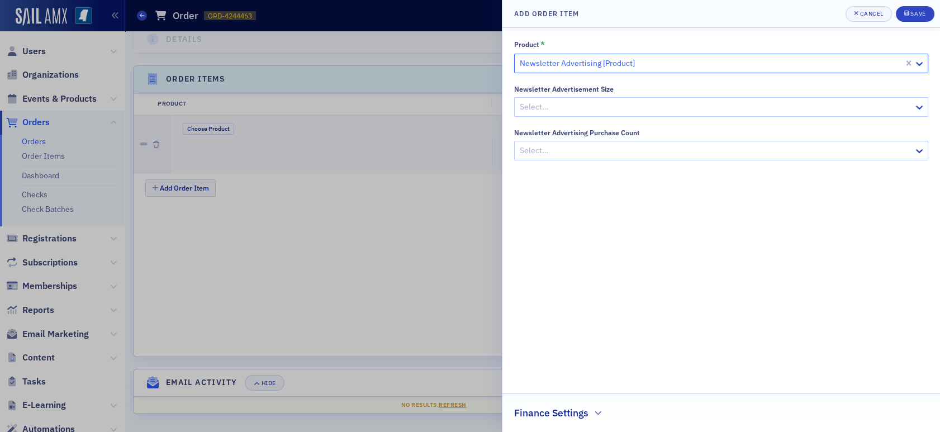
click at [651, 66] on div at bounding box center [711, 63] width 384 height 14
type input "newsletter"
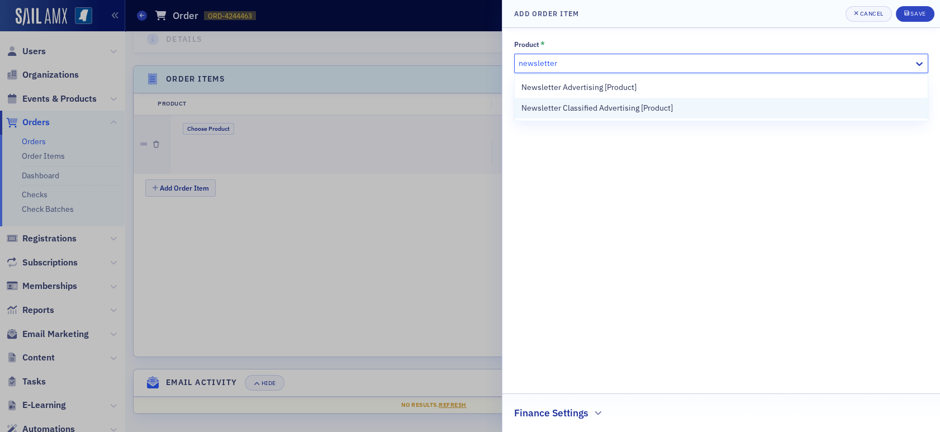
click at [662, 105] on span "Newsletter Classified Advertising [Product]" at bounding box center [596, 108] width 151 height 12
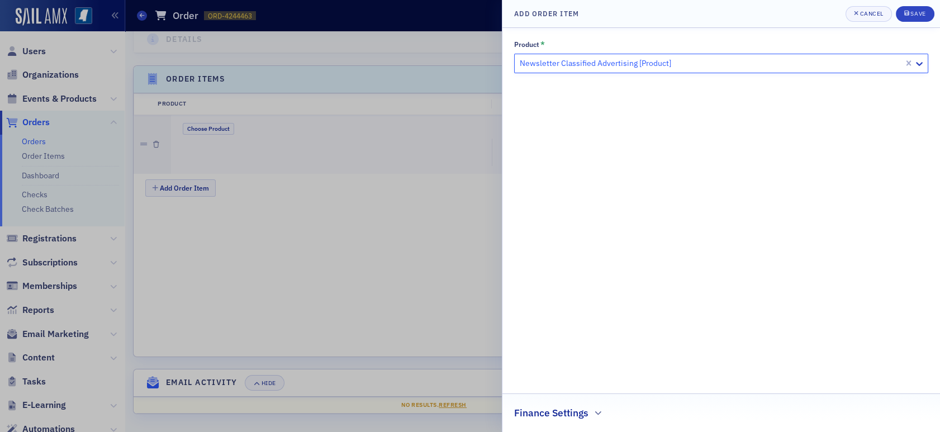
click at [587, 406] on h2 "Finance Settings" at bounding box center [551, 413] width 74 height 15
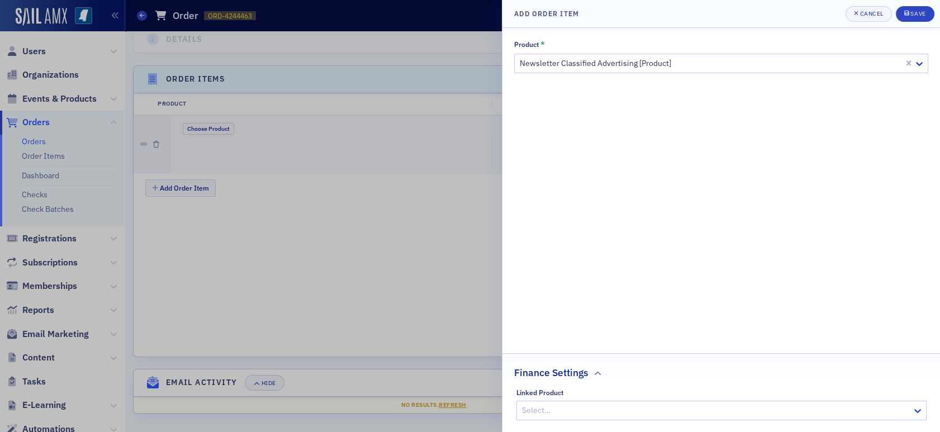
click at [598, 405] on div at bounding box center [716, 410] width 390 height 14
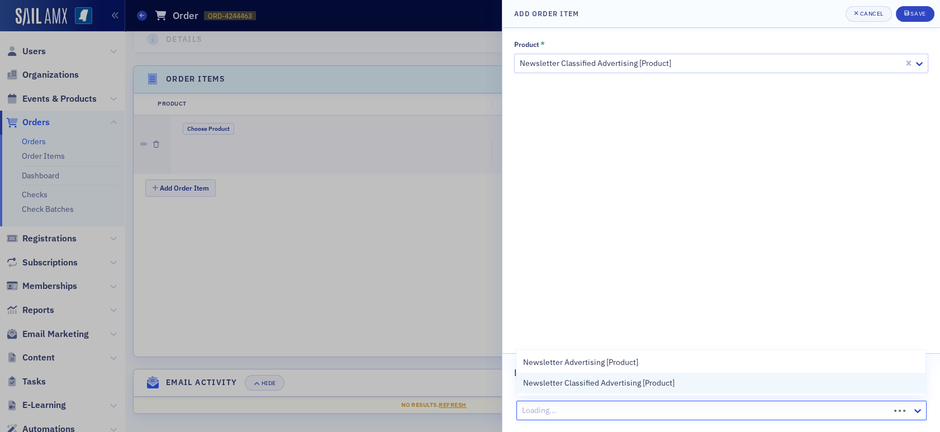
click at [606, 386] on div "Newsletter Advertising [Product] Newsletter Classified Advertising [Product]" at bounding box center [720, 373] width 409 height 46
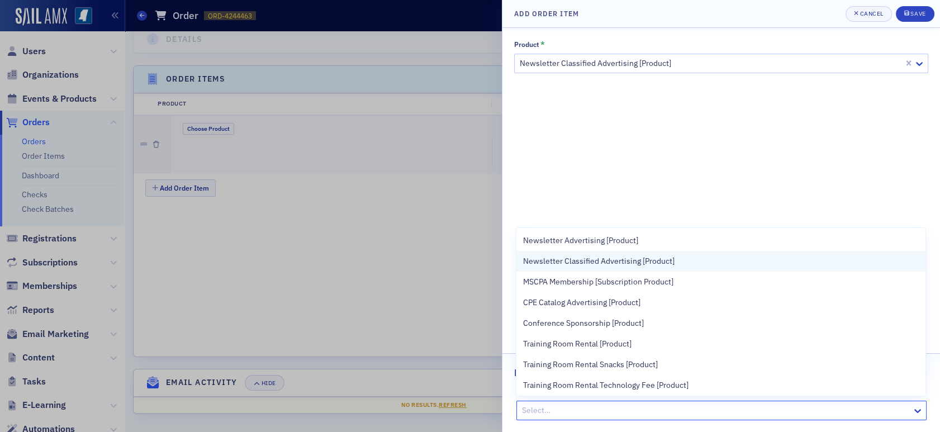
click at [603, 253] on div "Newsletter Classified Advertising [Product]" at bounding box center [720, 261] width 409 height 21
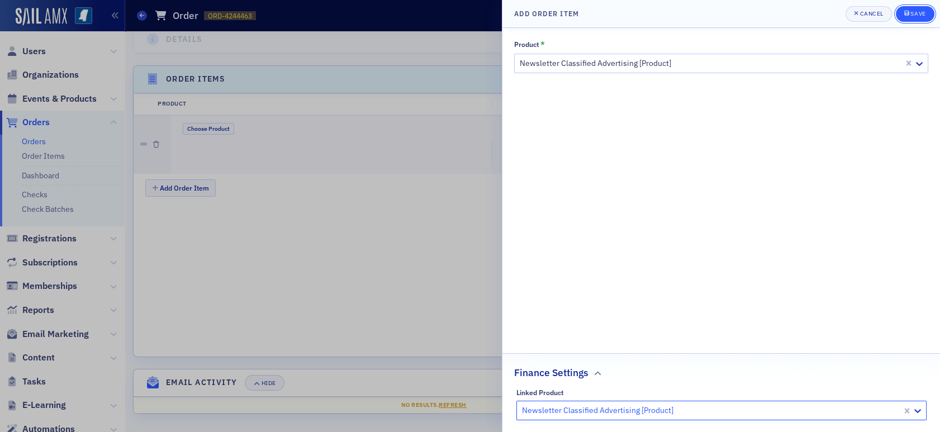
click at [901, 11] on button "Save" at bounding box center [915, 14] width 39 height 16
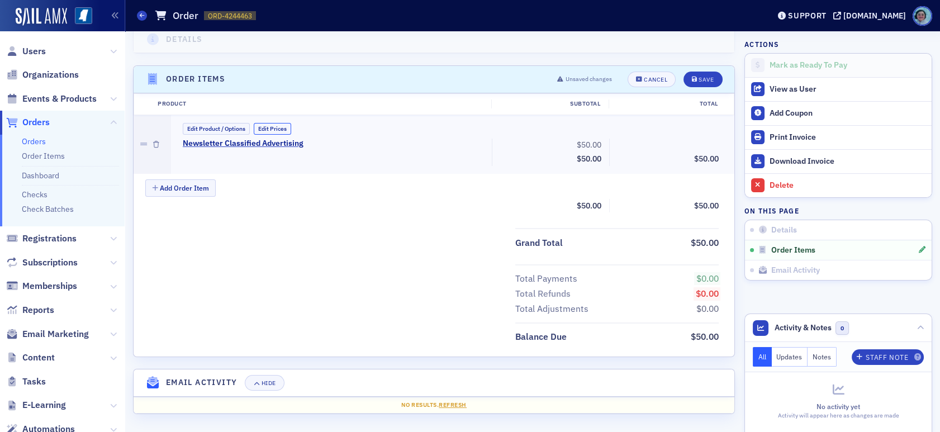
drag, startPoint x: 284, startPoint y: 128, endPoint x: 319, endPoint y: 135, distance: 35.9
click at [284, 128] on button "Edit Prices" at bounding box center [272, 129] width 37 height 12
drag, startPoint x: 572, startPoint y: 145, endPoint x: 621, endPoint y: 146, distance: 48.6
click at [621, 146] on div "Newsletter Classified Advertising (Custom Price) 50.00 Subtotal $50.00 Discount…" at bounding box center [451, 154] width 552 height 30
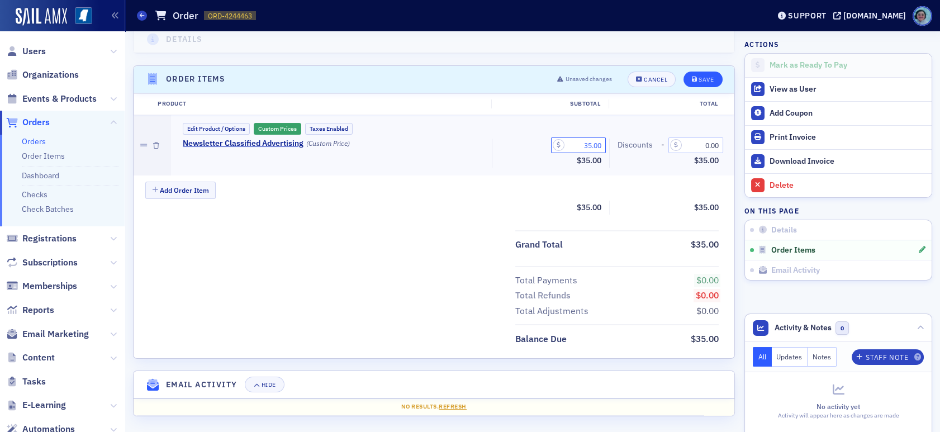
type input "35.00"
click at [688, 83] on button "Save" at bounding box center [702, 80] width 39 height 16
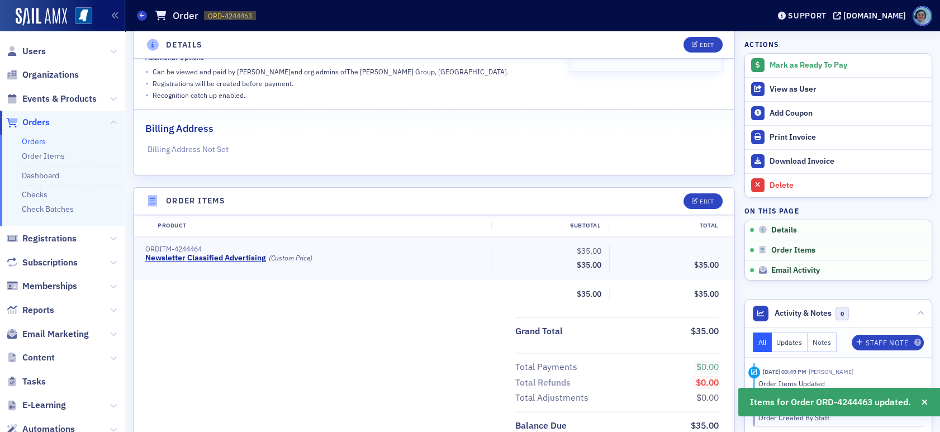
scroll to position [0, 0]
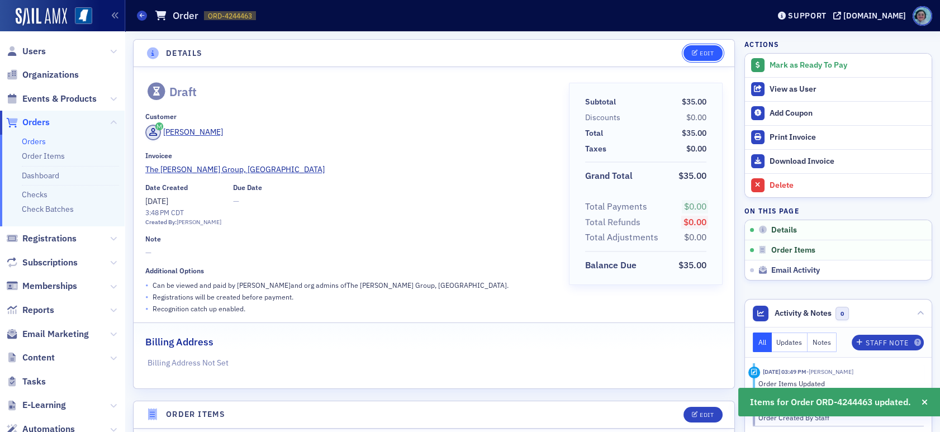
click at [700, 51] on div "Edit" at bounding box center [707, 53] width 14 height 6
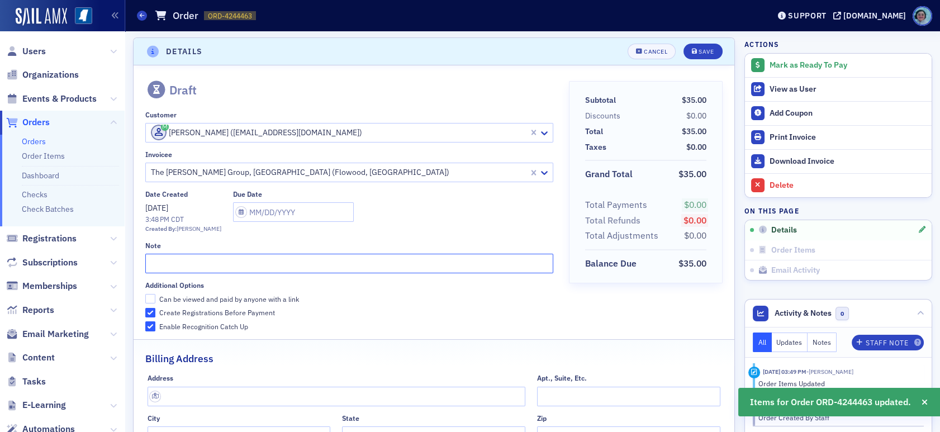
click at [311, 254] on input "text" at bounding box center [349, 264] width 408 height 20
type input "S"
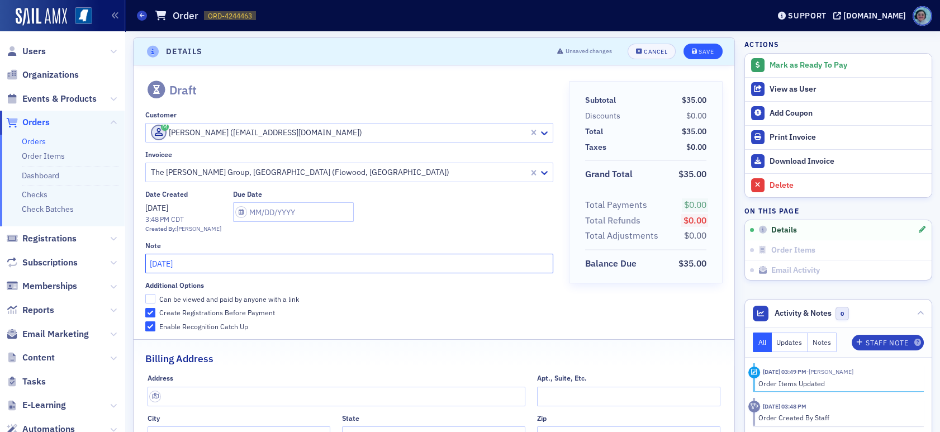
type input "August 2025"
click at [697, 56] on button "Save" at bounding box center [702, 52] width 39 height 16
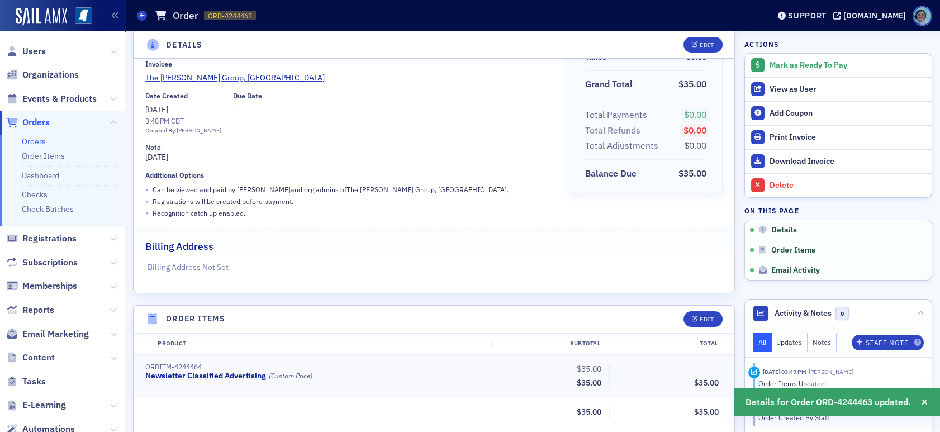
scroll to position [0, 0]
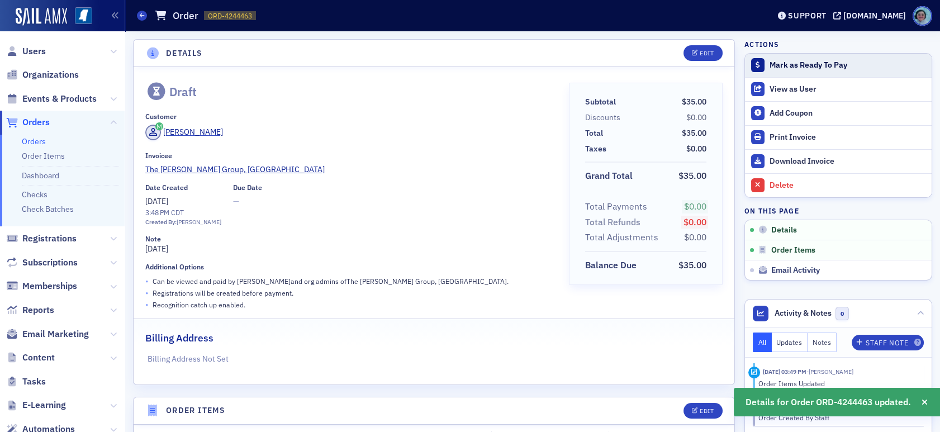
click at [778, 70] on button "Mark as Ready To Pay" at bounding box center [838, 65] width 187 height 23
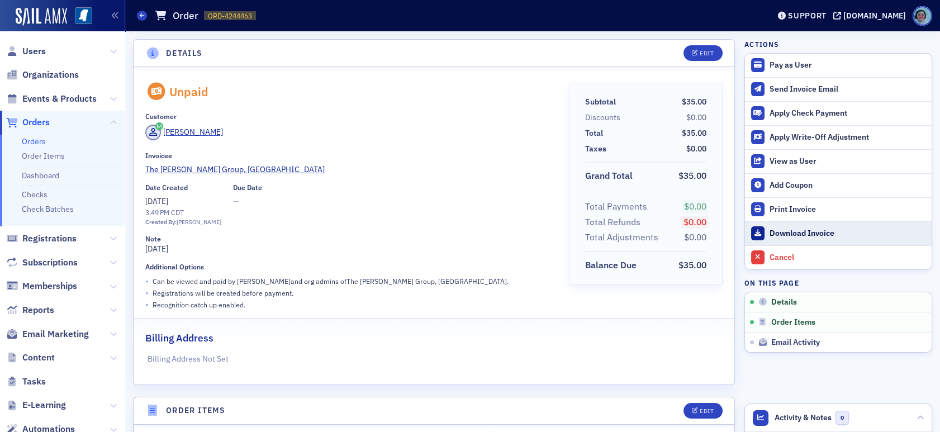
click at [805, 234] on div "Download Invoice" at bounding box center [847, 234] width 156 height 10
click at [141, 16] on icon at bounding box center [142, 15] width 4 height 5
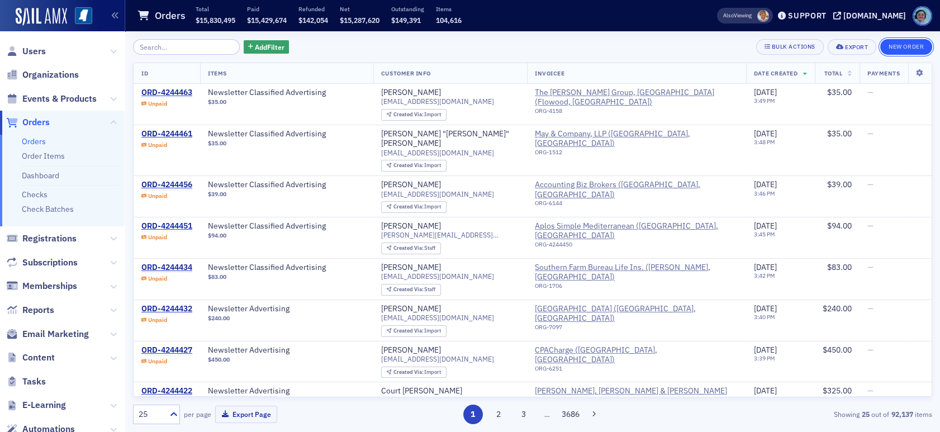
click at [891, 44] on button "New Order" at bounding box center [906, 47] width 52 height 16
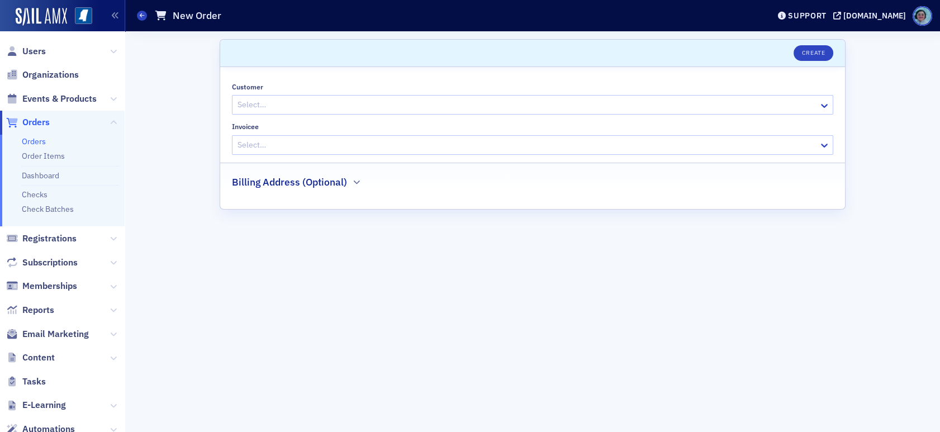
click at [375, 101] on div at bounding box center [526, 105] width 581 height 14
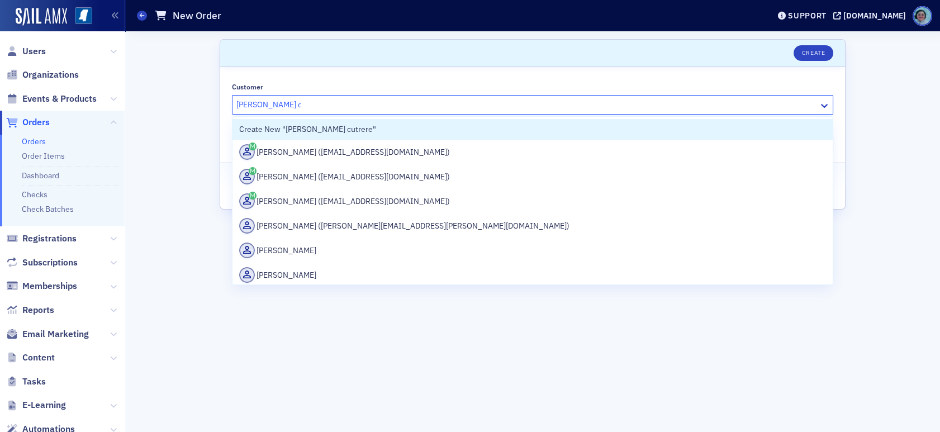
type input "matthews cutrer"
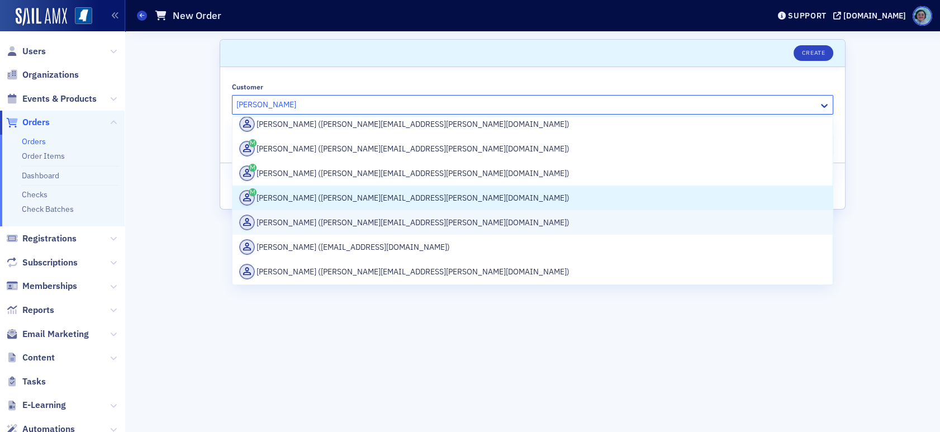
scroll to position [889, 0]
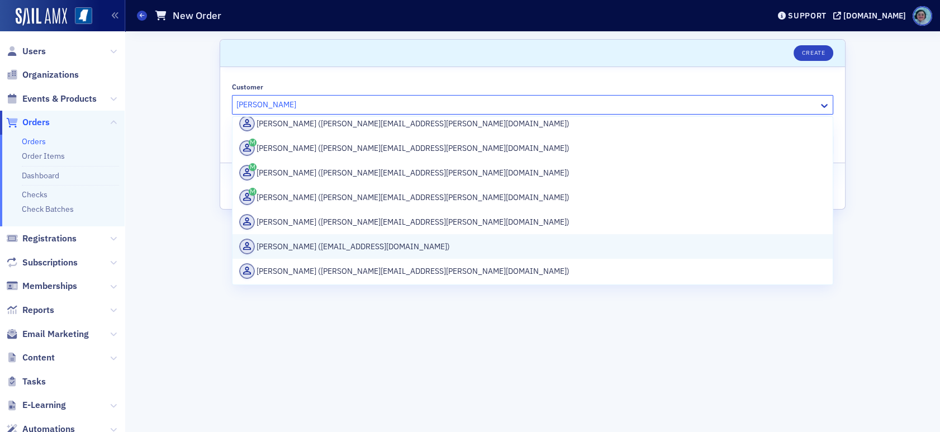
click at [404, 236] on div "Jim Garrison (marketing@mcl.cpa)" at bounding box center [532, 246] width 600 height 25
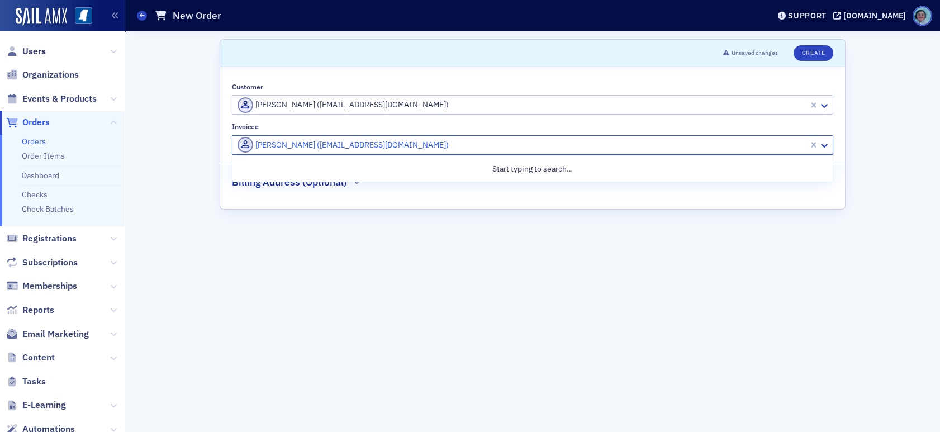
click at [346, 148] on div at bounding box center [521, 145] width 571 height 14
type input "matthews"
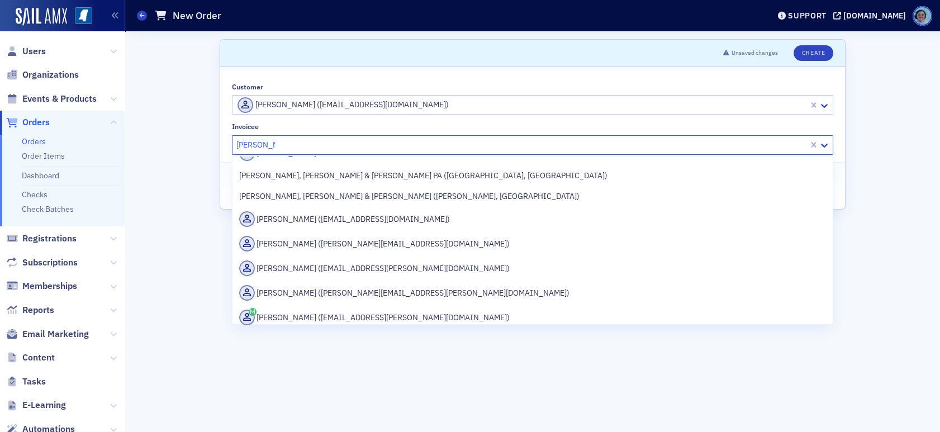
scroll to position [168, 0]
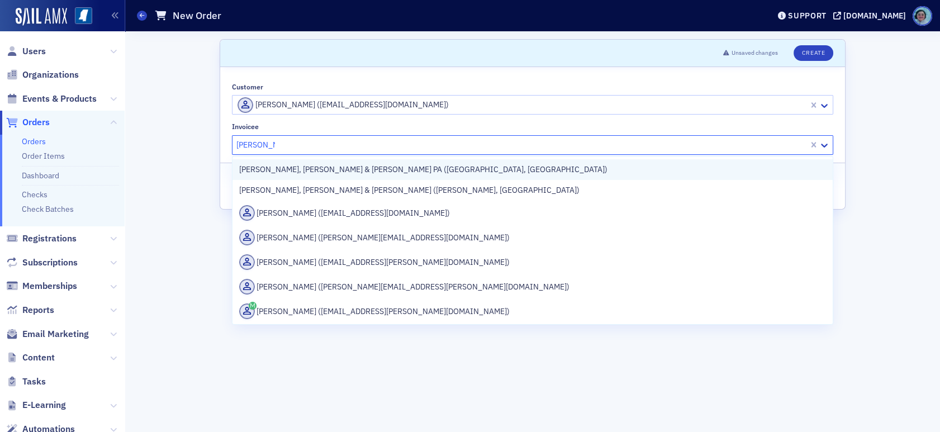
click at [377, 169] on span "Matthews, Cutrer & Lindsay PA (Ridgeland, MS)" at bounding box center [423, 170] width 368 height 12
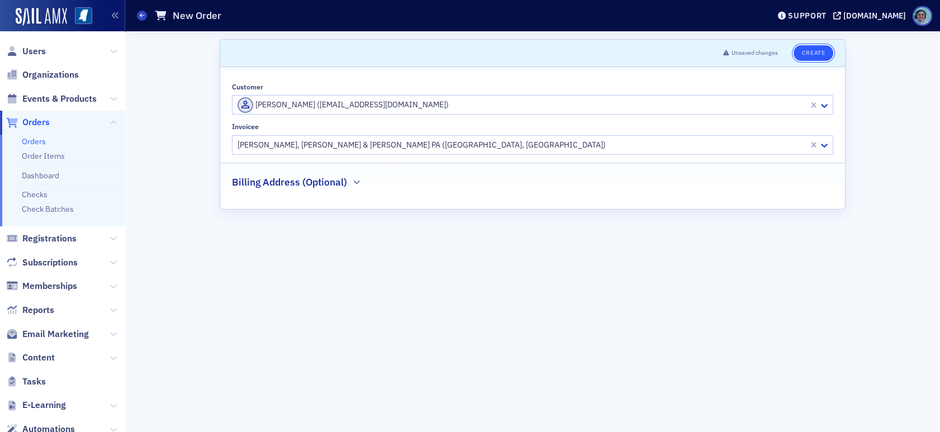
click at [805, 46] on button "Create" at bounding box center [813, 53] width 40 height 16
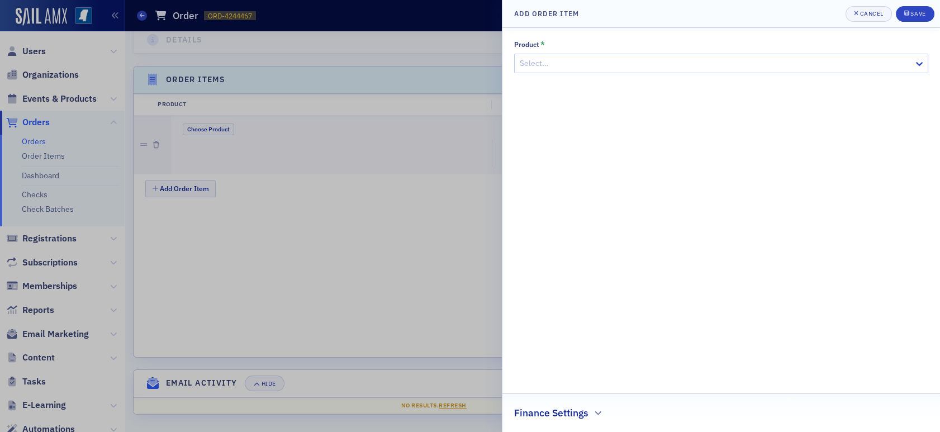
scroll to position [335, 0]
click at [592, 56] on div at bounding box center [716, 63] width 394 height 14
type input "newsletter"
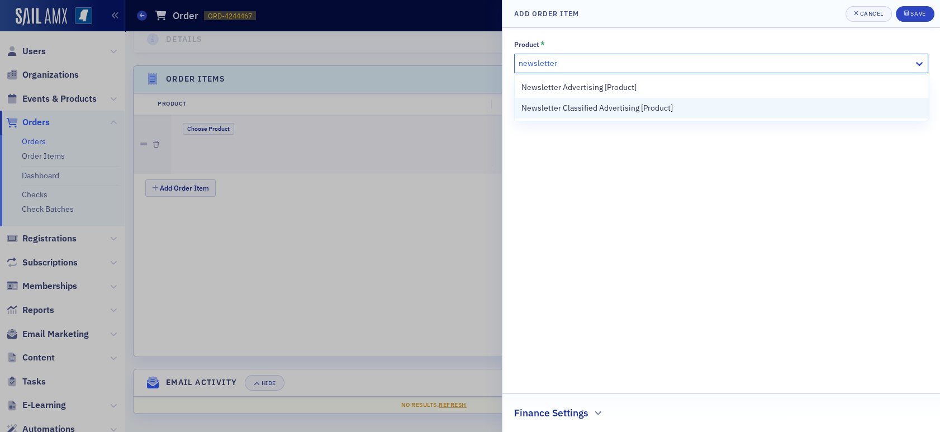
click at [661, 100] on div "Newsletter Classified Advertising [Product]" at bounding box center [721, 108] width 413 height 21
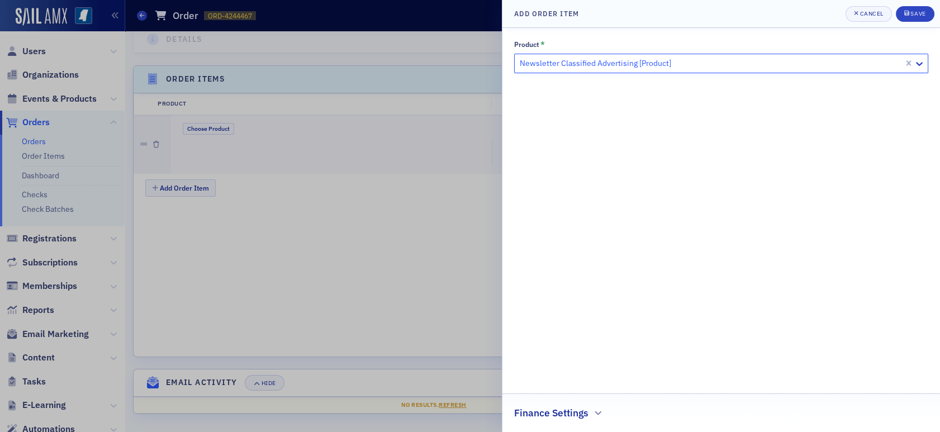
click at [577, 421] on fieldset "Finance Settings" at bounding box center [721, 408] width 438 height 31
click at [572, 417] on h2 "Finance Settings" at bounding box center [551, 413] width 74 height 15
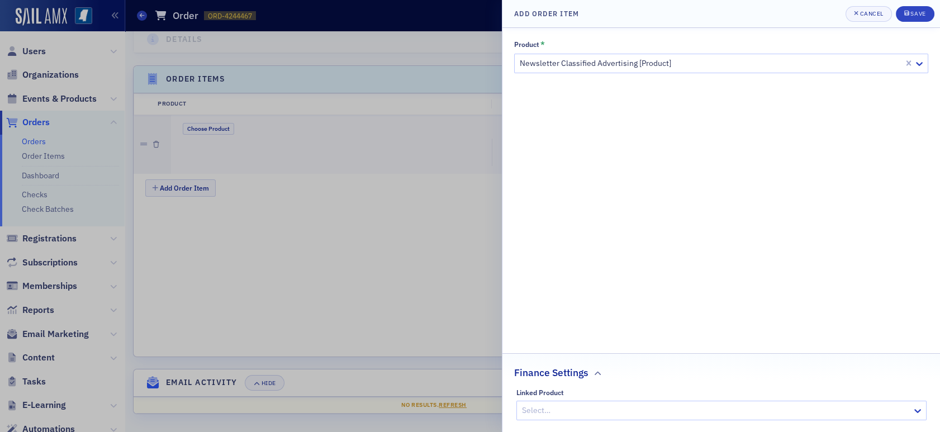
click at [582, 406] on div at bounding box center [716, 410] width 390 height 14
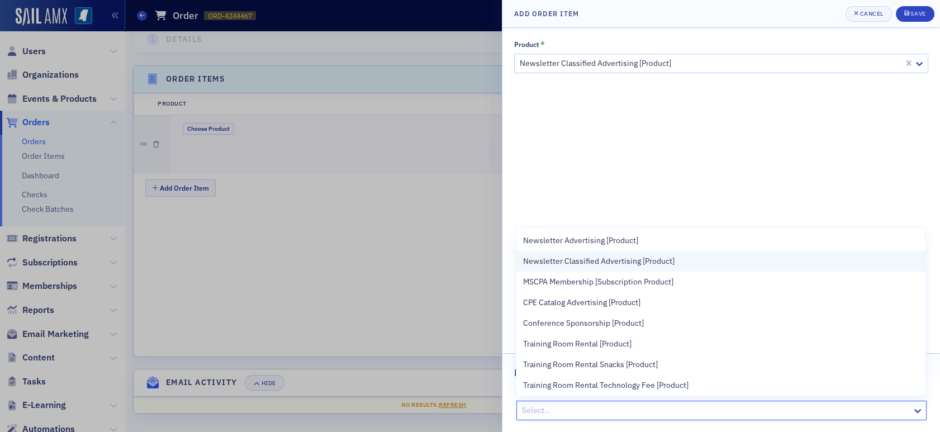
click at [615, 264] on span "Newsletter Classified Advertising [Product]" at bounding box center [598, 261] width 151 height 12
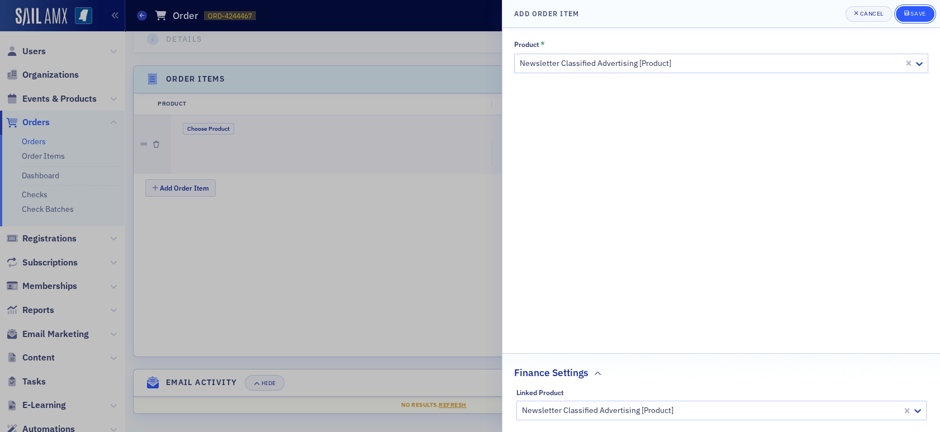
click at [904, 9] on div "submit" at bounding box center [907, 13] width 7 height 9
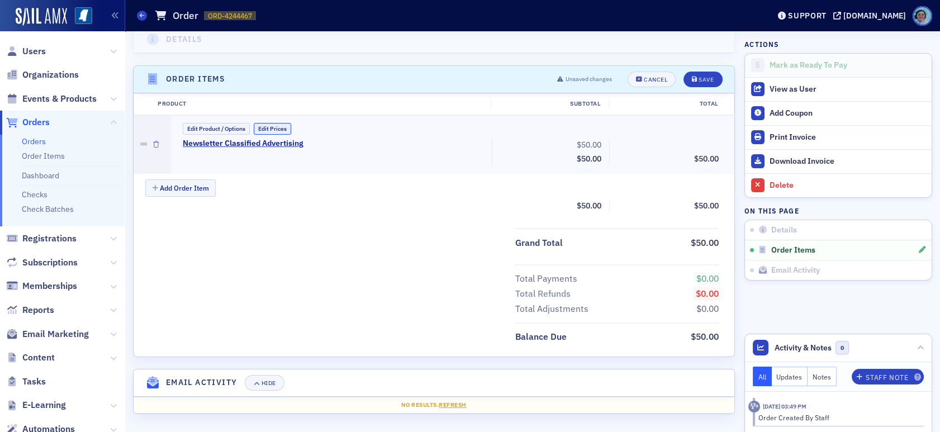
click at [280, 126] on button "Edit Prices" at bounding box center [272, 129] width 37 height 12
drag, startPoint x: 573, startPoint y: 145, endPoint x: 656, endPoint y: 153, distance: 83.7
click at [656, 153] on div "Newsletter Classified Advertising (Custom Price) 50.00 Subtotal $50.00 Discount…" at bounding box center [451, 154] width 552 height 30
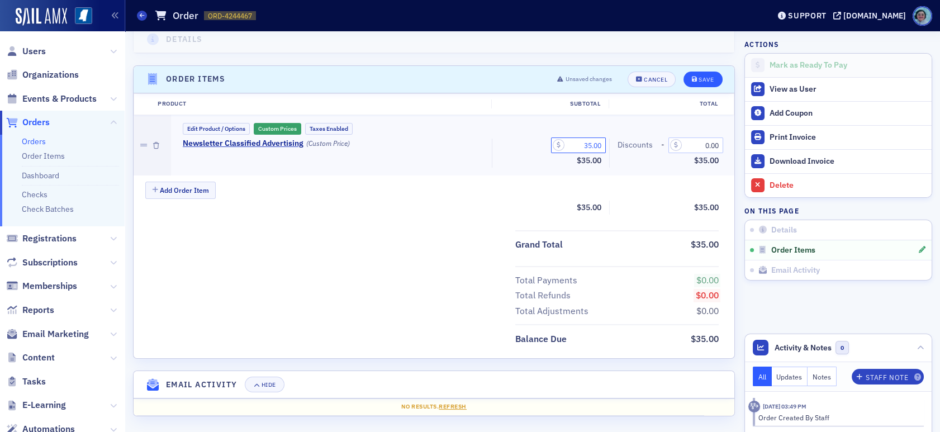
type input "35.00"
click at [690, 83] on button "Save" at bounding box center [702, 80] width 39 height 16
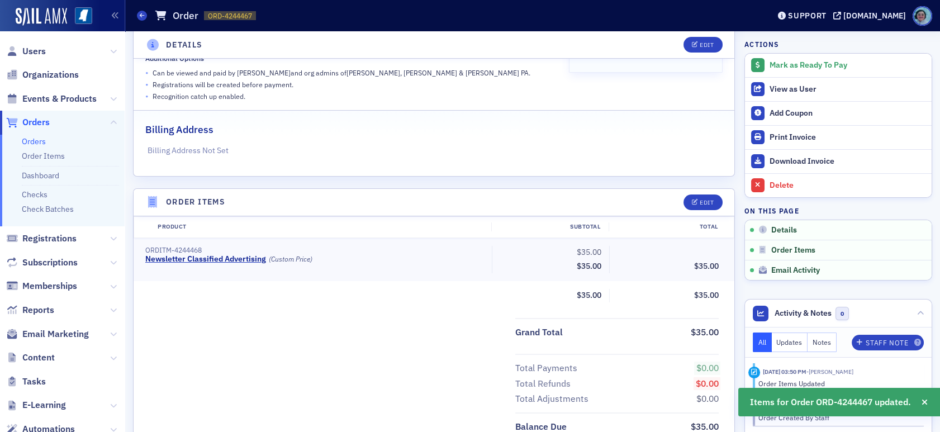
scroll to position [0, 0]
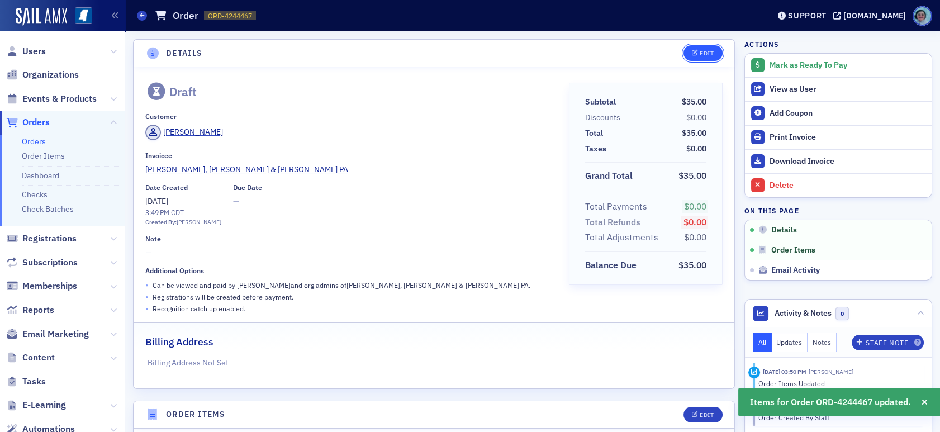
click at [683, 55] on button "Edit" at bounding box center [702, 53] width 39 height 16
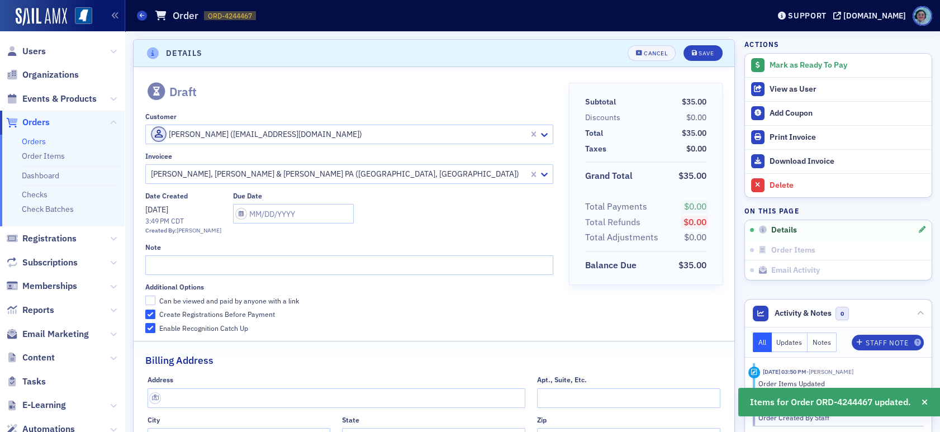
scroll to position [2, 0]
click at [254, 252] on div "Note" at bounding box center [349, 257] width 408 height 32
click at [293, 264] on input "text" at bounding box center [349, 264] width 408 height 20
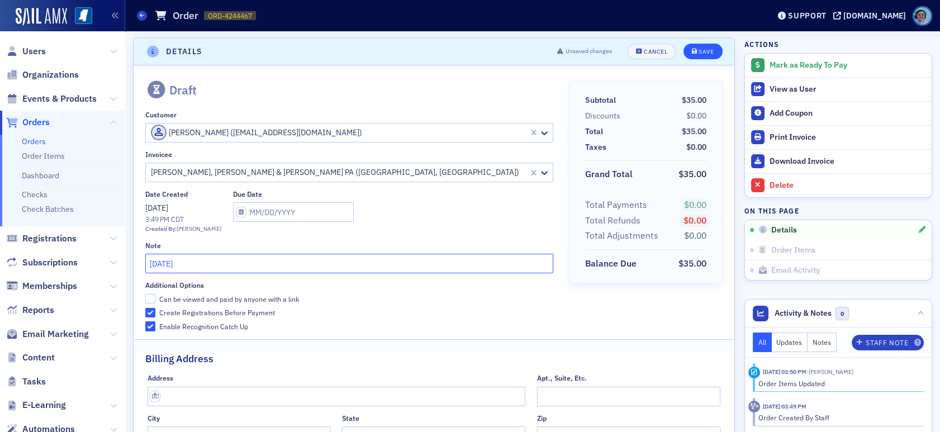
type input "August 2025"
click at [698, 49] on div "Save" at bounding box center [705, 52] width 15 height 6
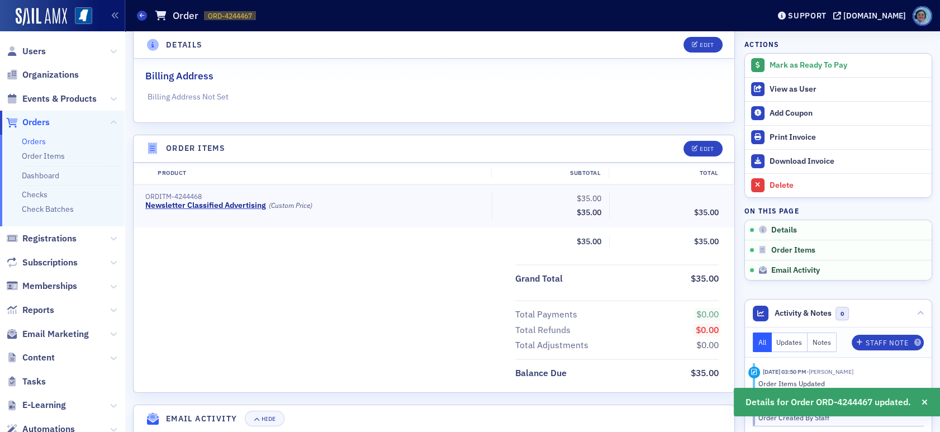
scroll to position [243, 0]
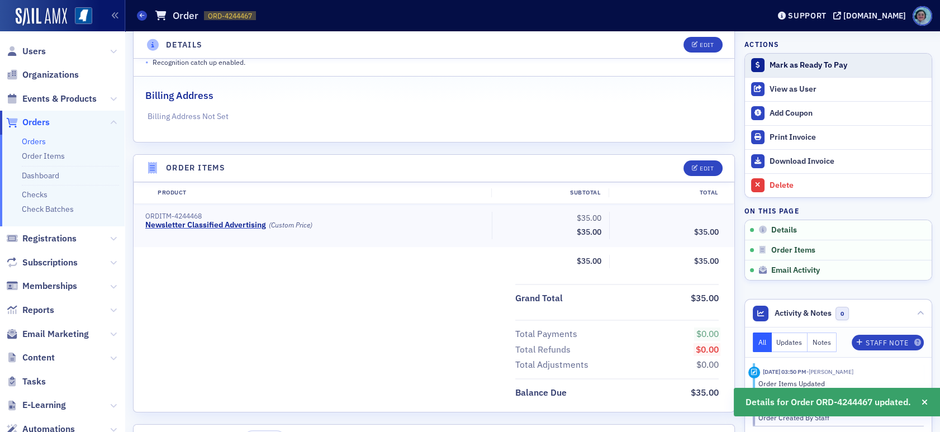
click at [782, 59] on button "Mark as Ready To Pay" at bounding box center [838, 65] width 187 height 23
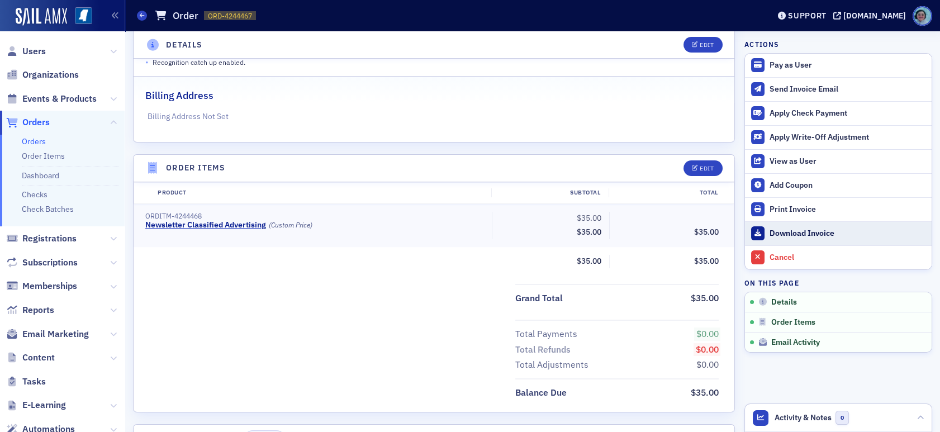
click at [777, 225] on link "Download Invoice" at bounding box center [838, 233] width 187 height 24
click at [50, 95] on span "Events & Products" at bounding box center [59, 99] width 74 height 12
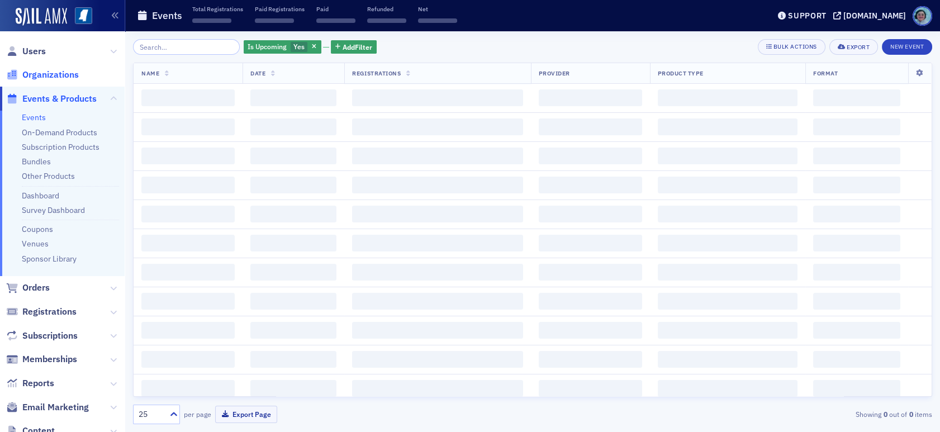
click at [59, 74] on span "Organizations" at bounding box center [50, 75] width 56 height 12
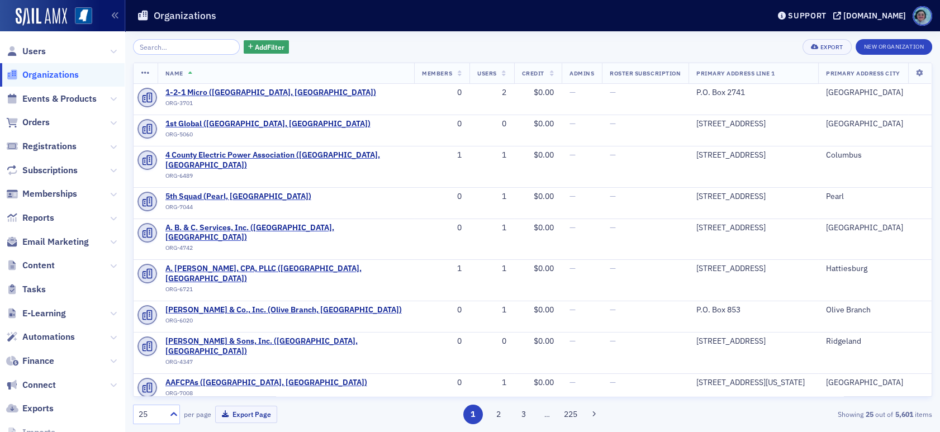
click at [185, 49] on input "search" at bounding box center [186, 47] width 107 height 16
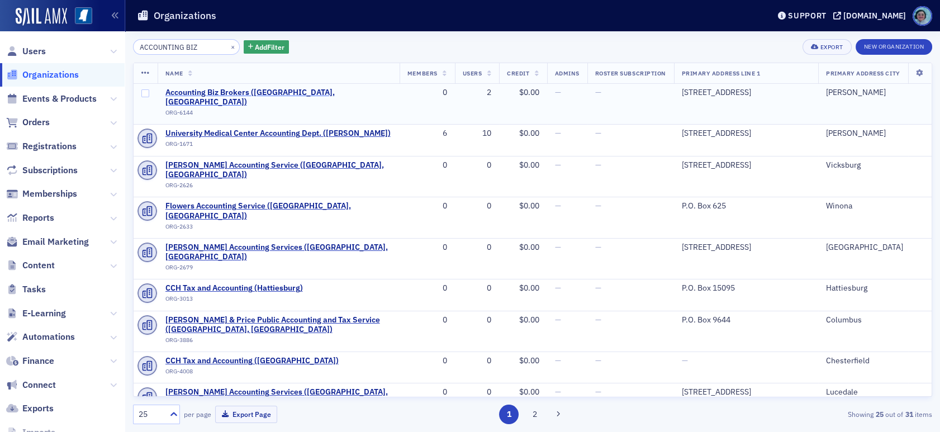
type input "ACCOUNTING BIZ"
click at [242, 88] on span "Accounting Biz Brokers ([GEOGRAPHIC_DATA], [GEOGRAPHIC_DATA])" at bounding box center [278, 98] width 226 height 20
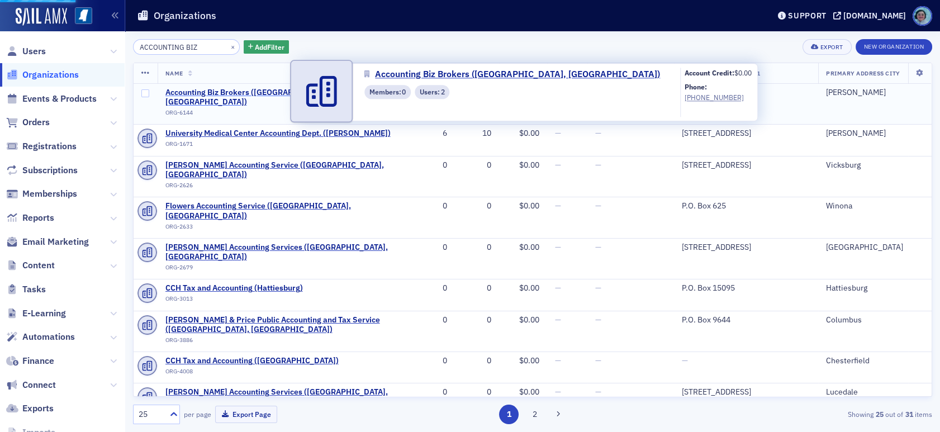
select select "US"
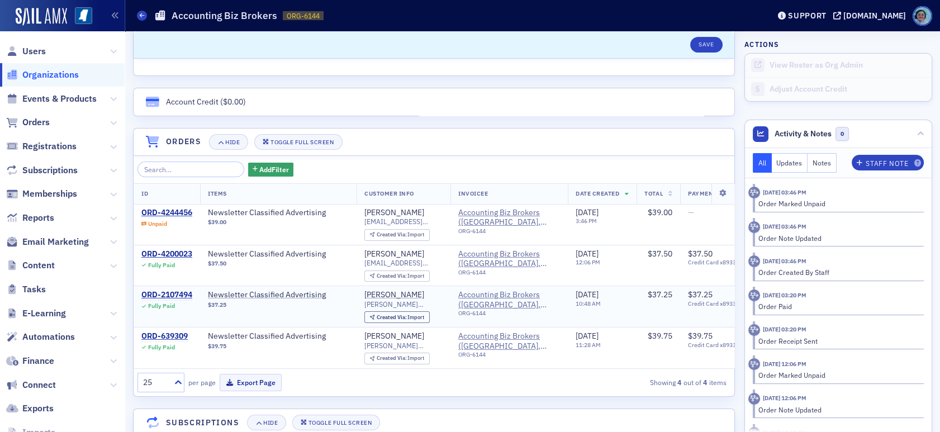
scroll to position [726, 0]
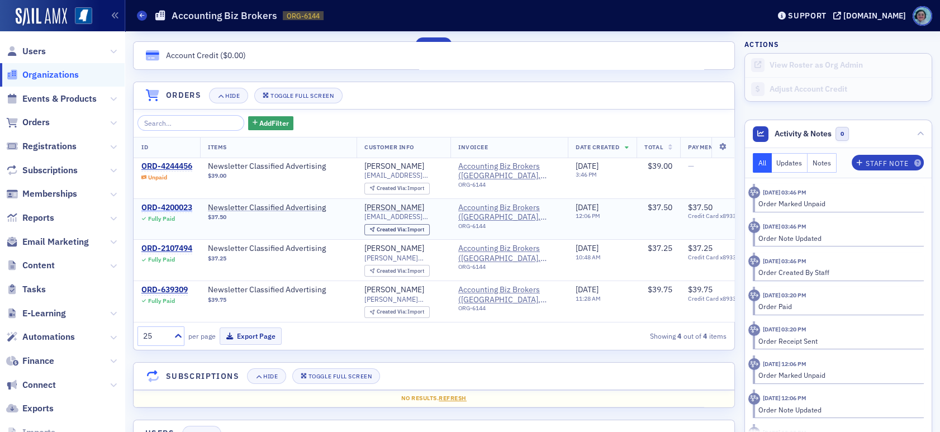
click at [177, 207] on div "ORD-4200023" at bounding box center [166, 208] width 51 height 10
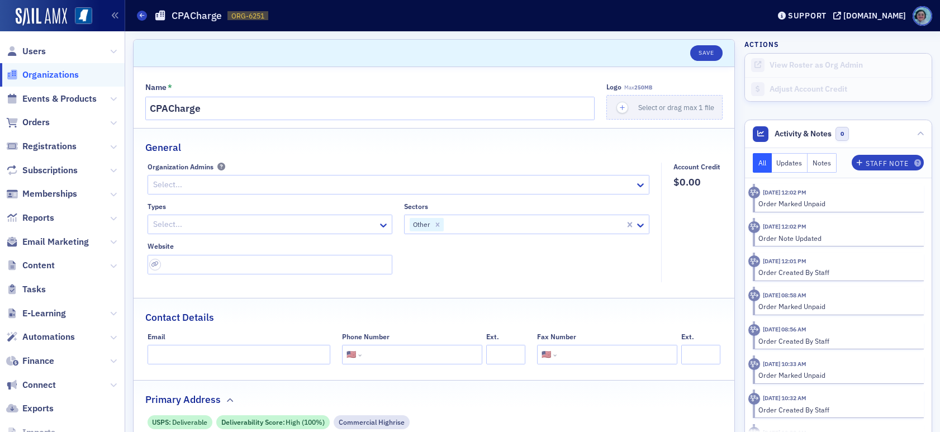
select select "US"
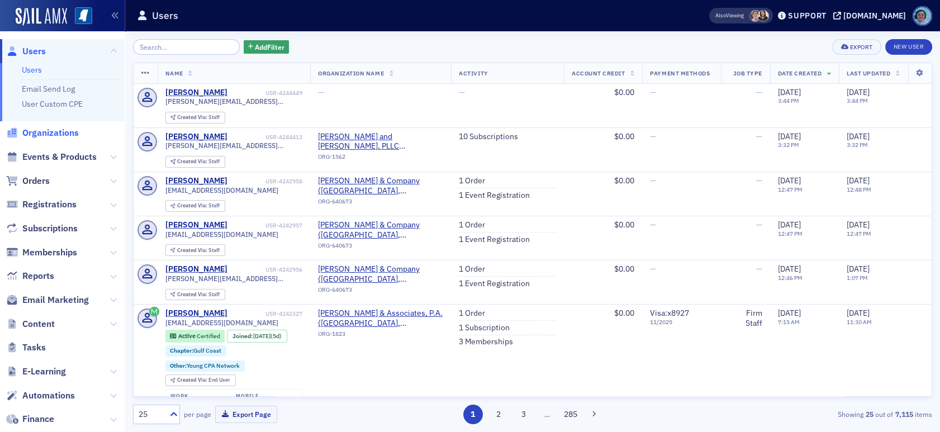
click at [56, 135] on span "Organizations" at bounding box center [50, 133] width 56 height 12
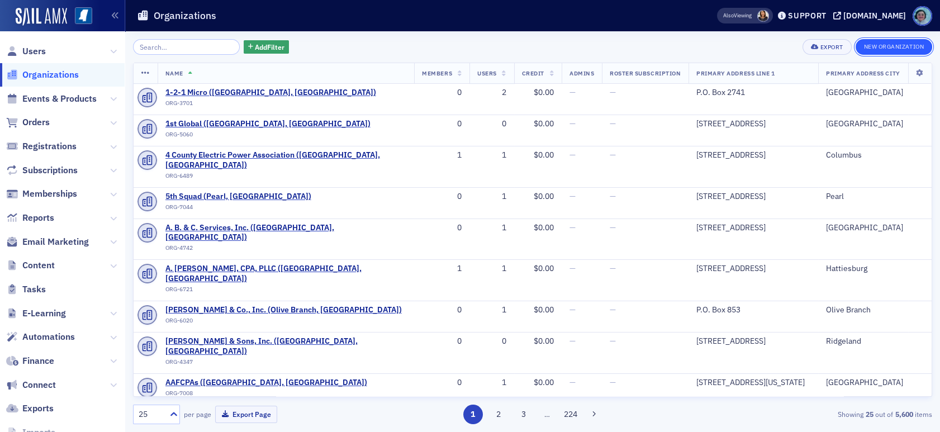
click at [921, 48] on button "New Organization" at bounding box center [893, 47] width 77 height 16
select select "US"
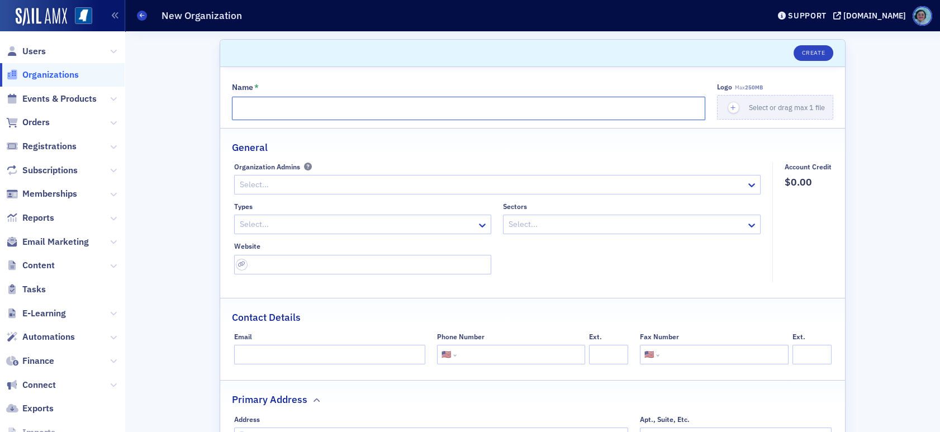
click at [340, 105] on input "Name *" at bounding box center [468, 108] width 473 height 23
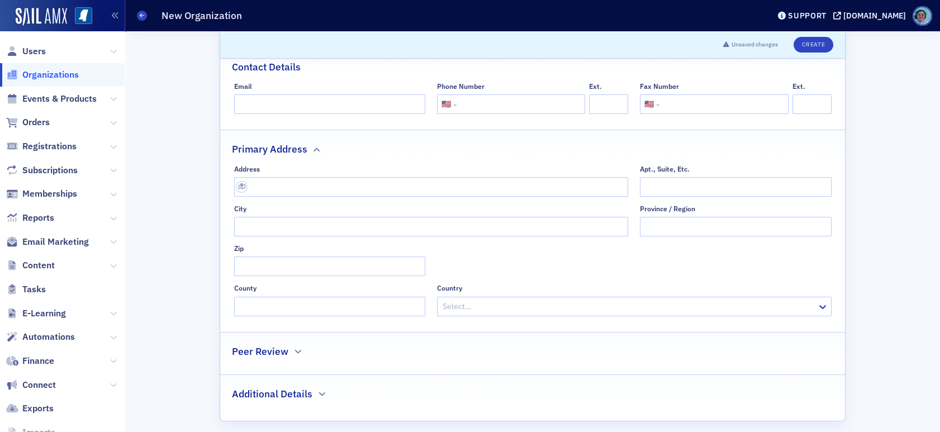
scroll to position [258, 0]
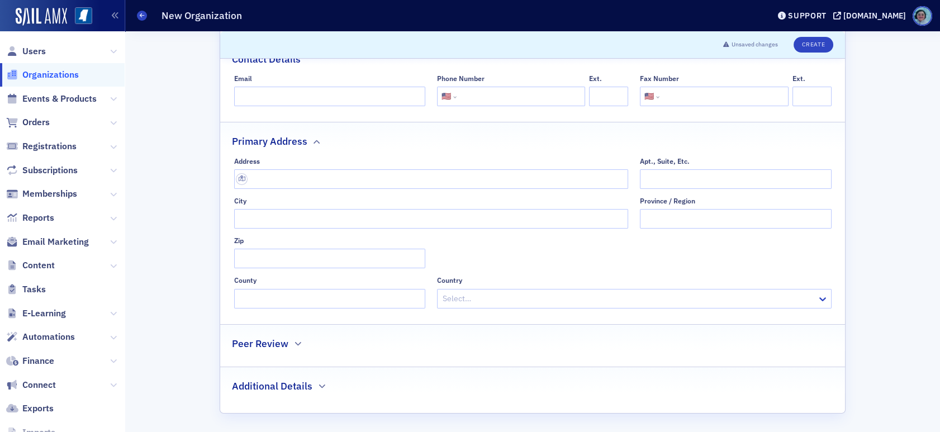
type input "Aplos Simple Mediterranean"
click at [339, 172] on input "text" at bounding box center [431, 179] width 394 height 20
type input "[STREET_ADDRESS]"
type input "Ridgeland"
type input "39157-2073"
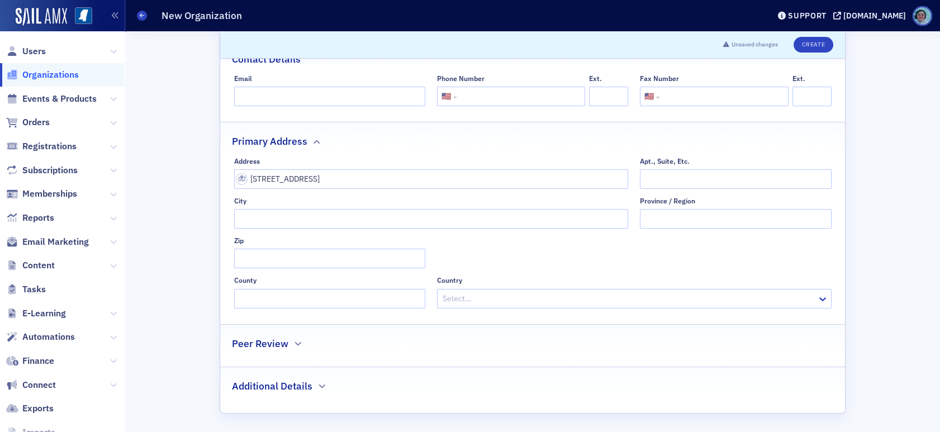
type input "[GEOGRAPHIC_DATA]"
click at [799, 46] on button "Create" at bounding box center [813, 45] width 40 height 16
select select "US"
